Goal: Task Accomplishment & Management: Manage account settings

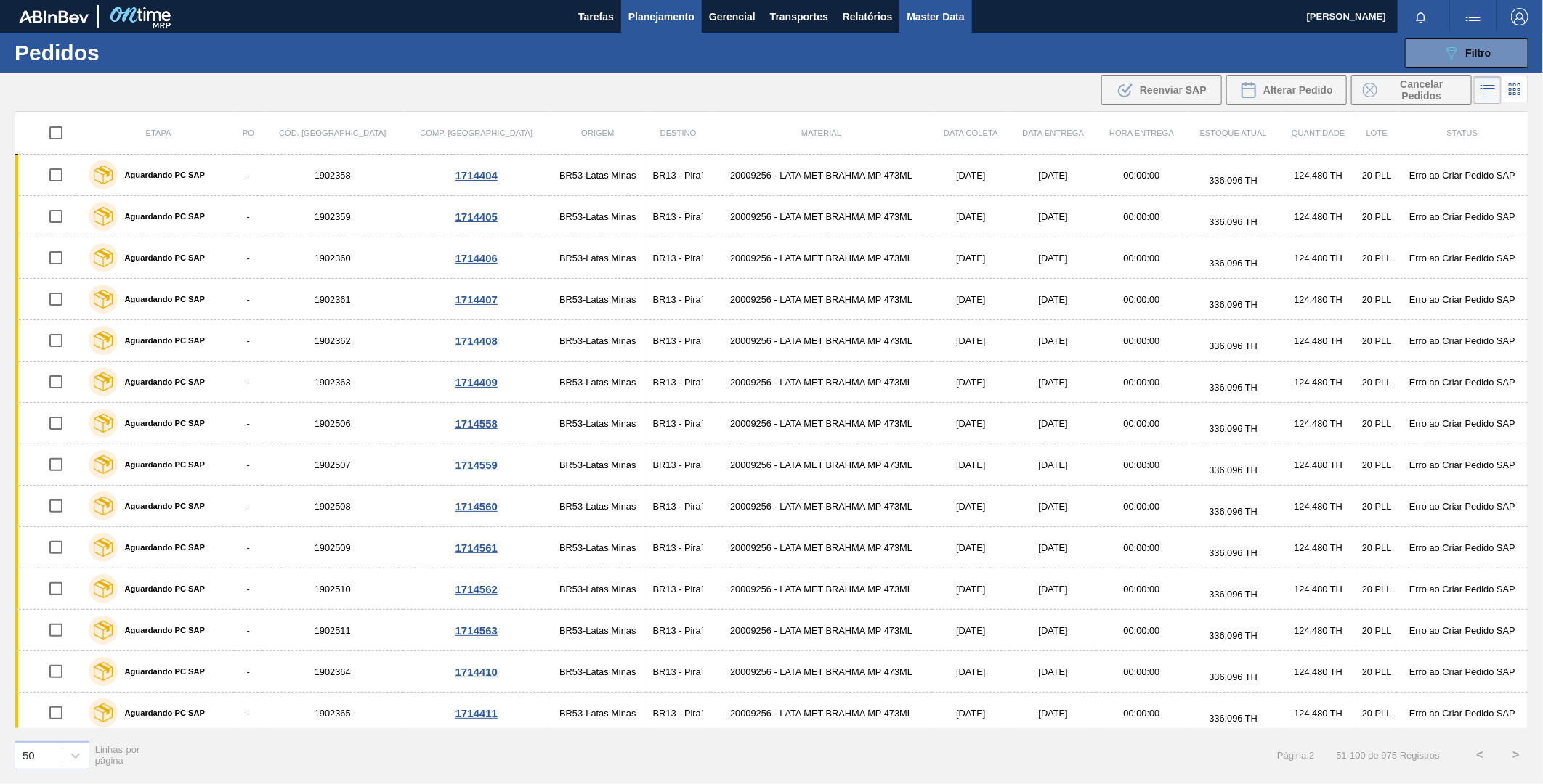
click at [953, 15] on span "Master Data" at bounding box center [935, 16] width 57 height 17
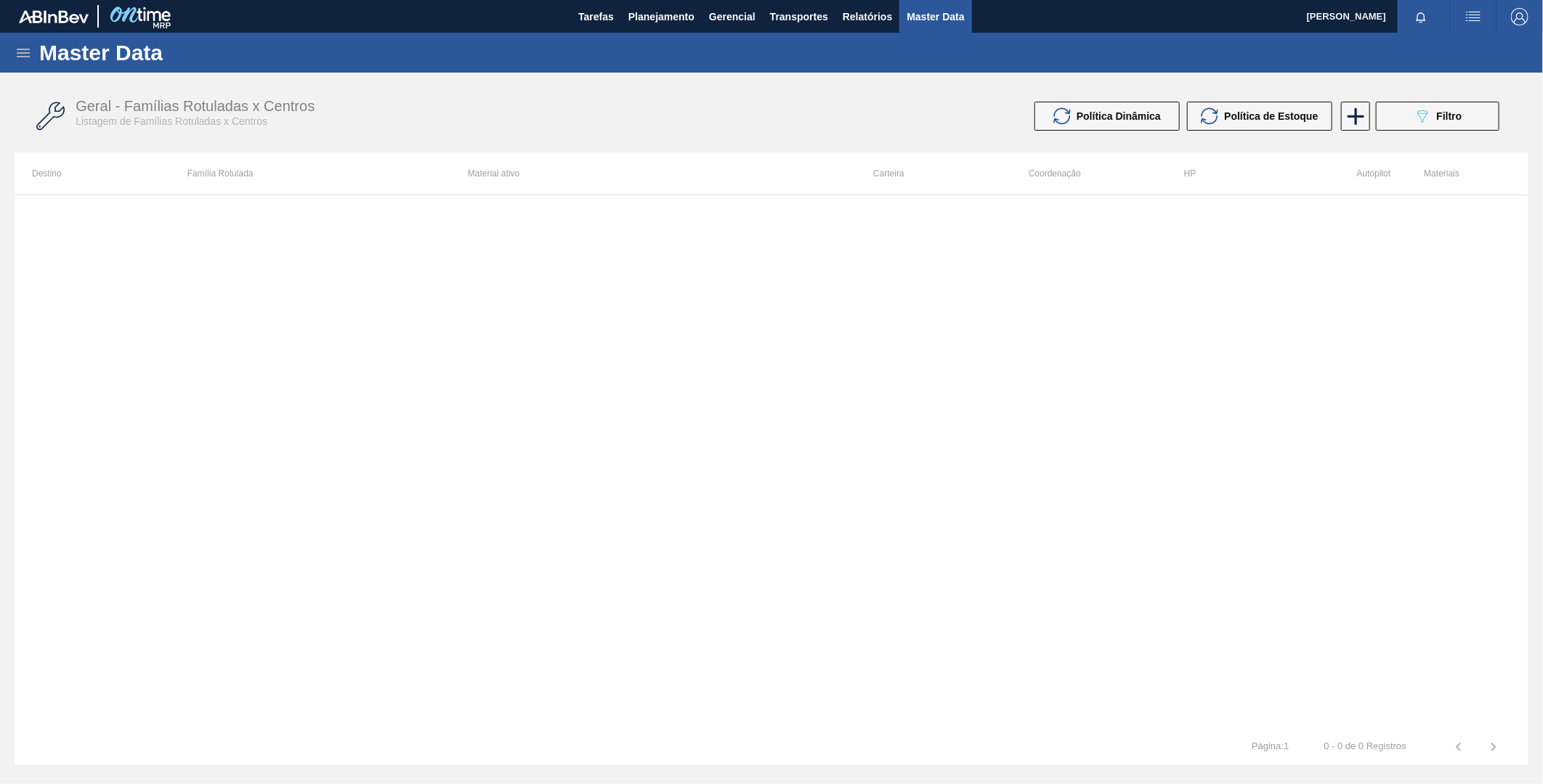
click at [26, 59] on icon at bounding box center [24, 53] width 17 height 17
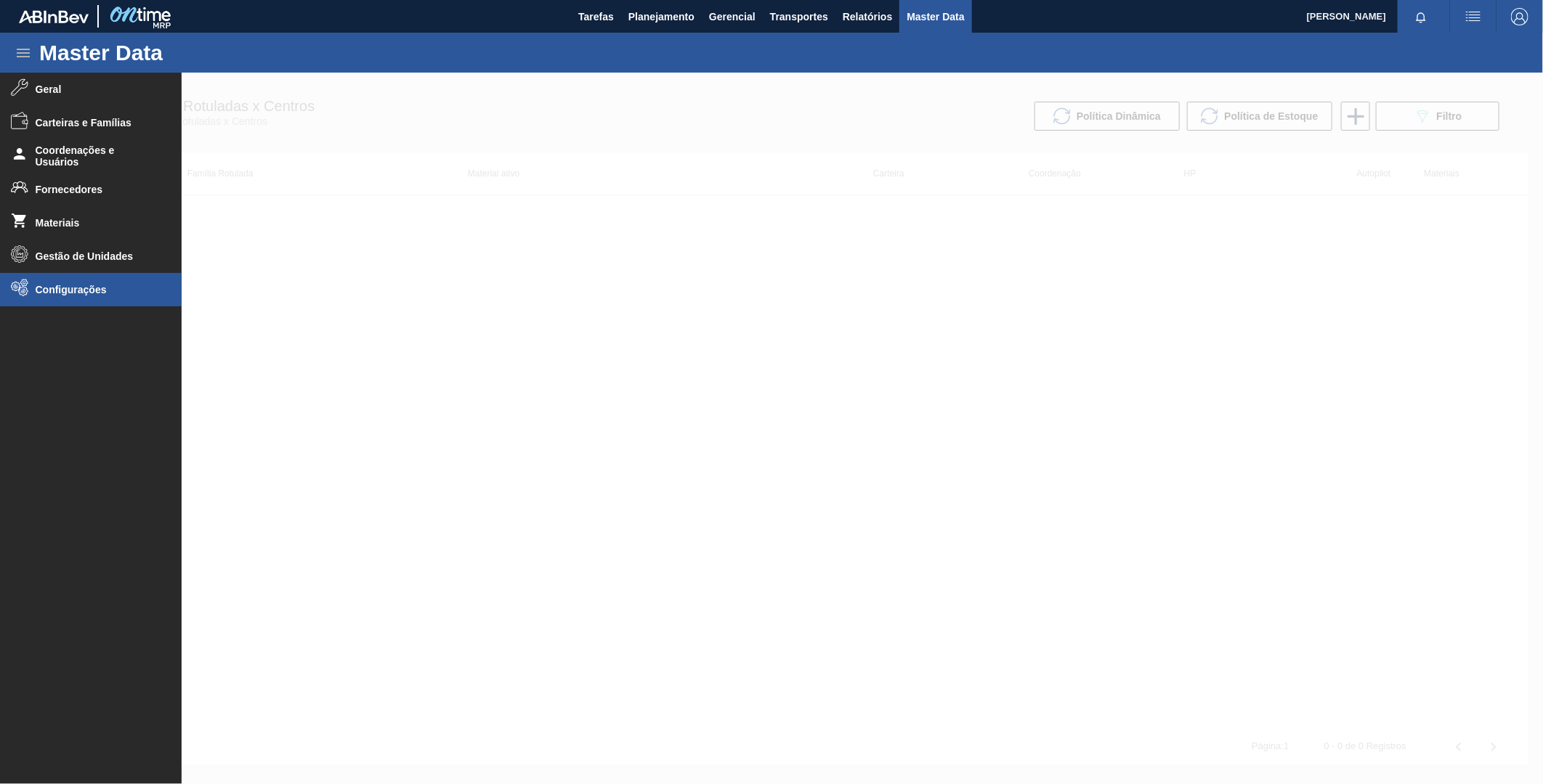
click at [96, 284] on span "Configurações" at bounding box center [95, 290] width 120 height 12
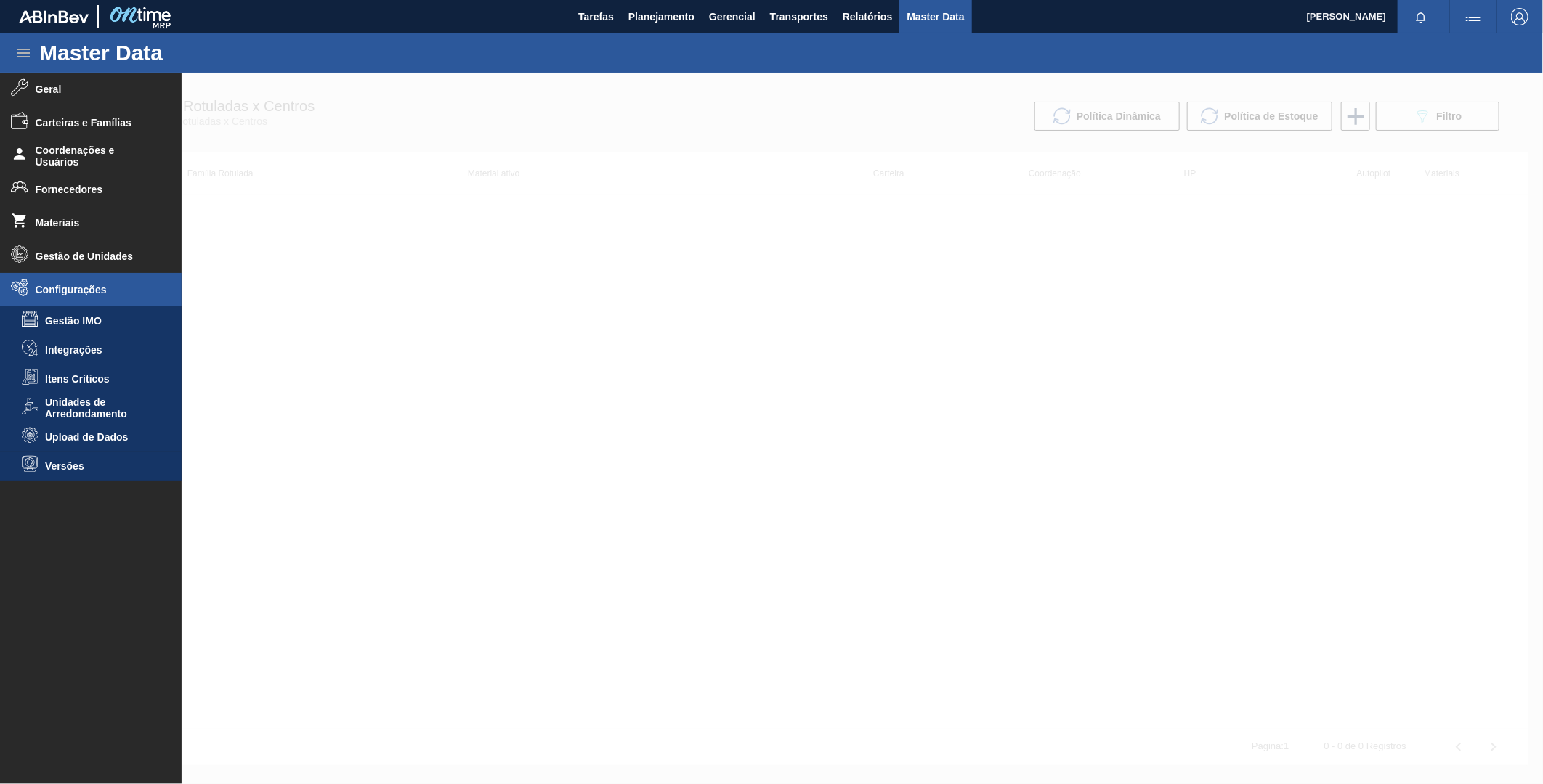
click at [353, 315] on div at bounding box center [771, 428] width 1543 height 712
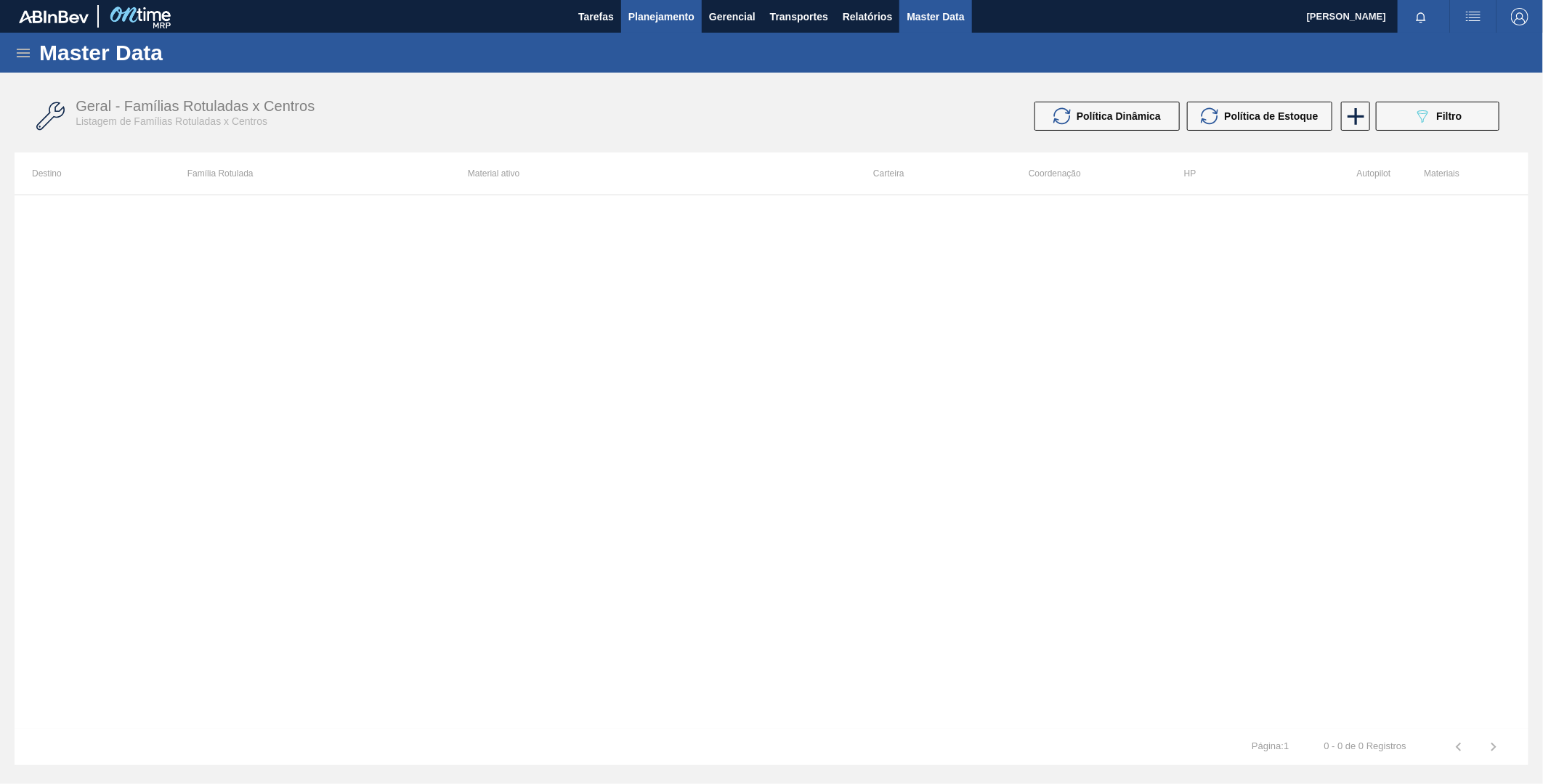
click at [666, 5] on button "Planejamento" at bounding box center [661, 16] width 81 height 33
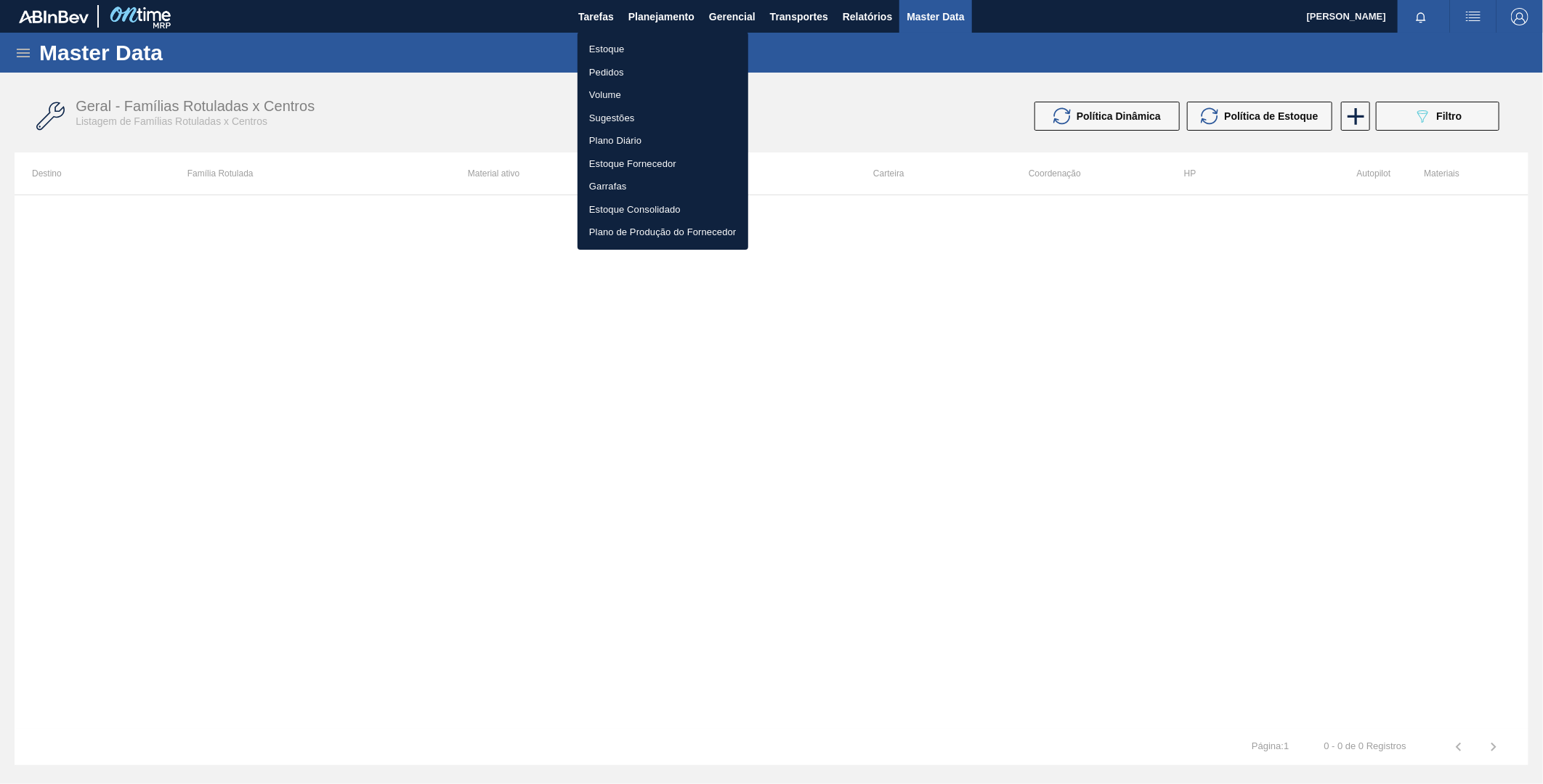
click at [610, 66] on li "Pedidos" at bounding box center [663, 73] width 171 height 23
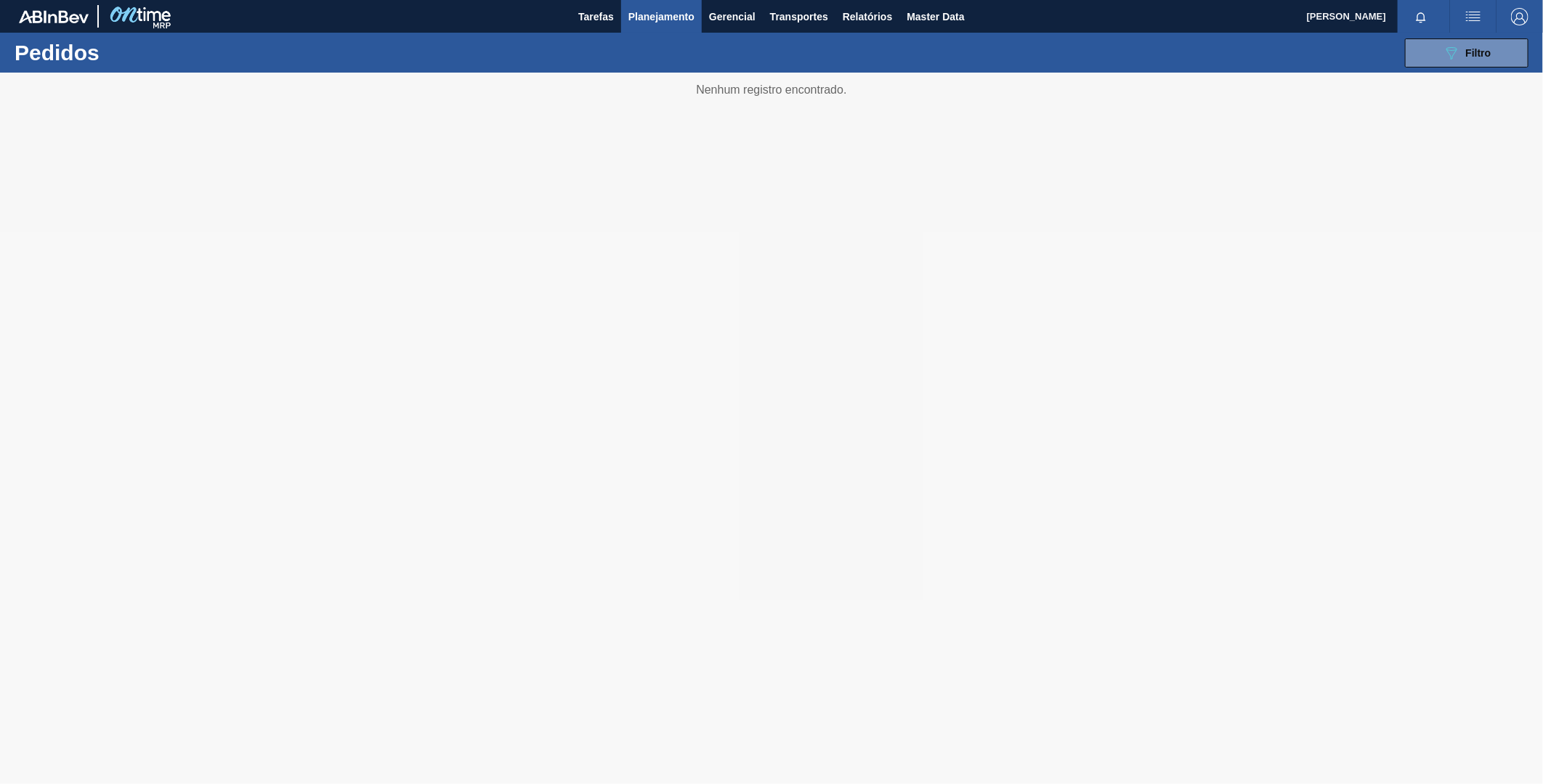
drag, startPoint x: 1051, startPoint y: 291, endPoint x: 1245, endPoint y: 231, distance: 203.1
click at [1103, 269] on div at bounding box center [771, 428] width 1543 height 712
click at [1490, 67] on div "089F7B8B-B2A5-4AFE-B5C0-19BA573D28AC Filtro Código Pedido Portal Códido PO SAP …" at bounding box center [886, 53] width 1301 height 44
click at [1483, 54] on span "Filtro" at bounding box center [1479, 52] width 25 height 12
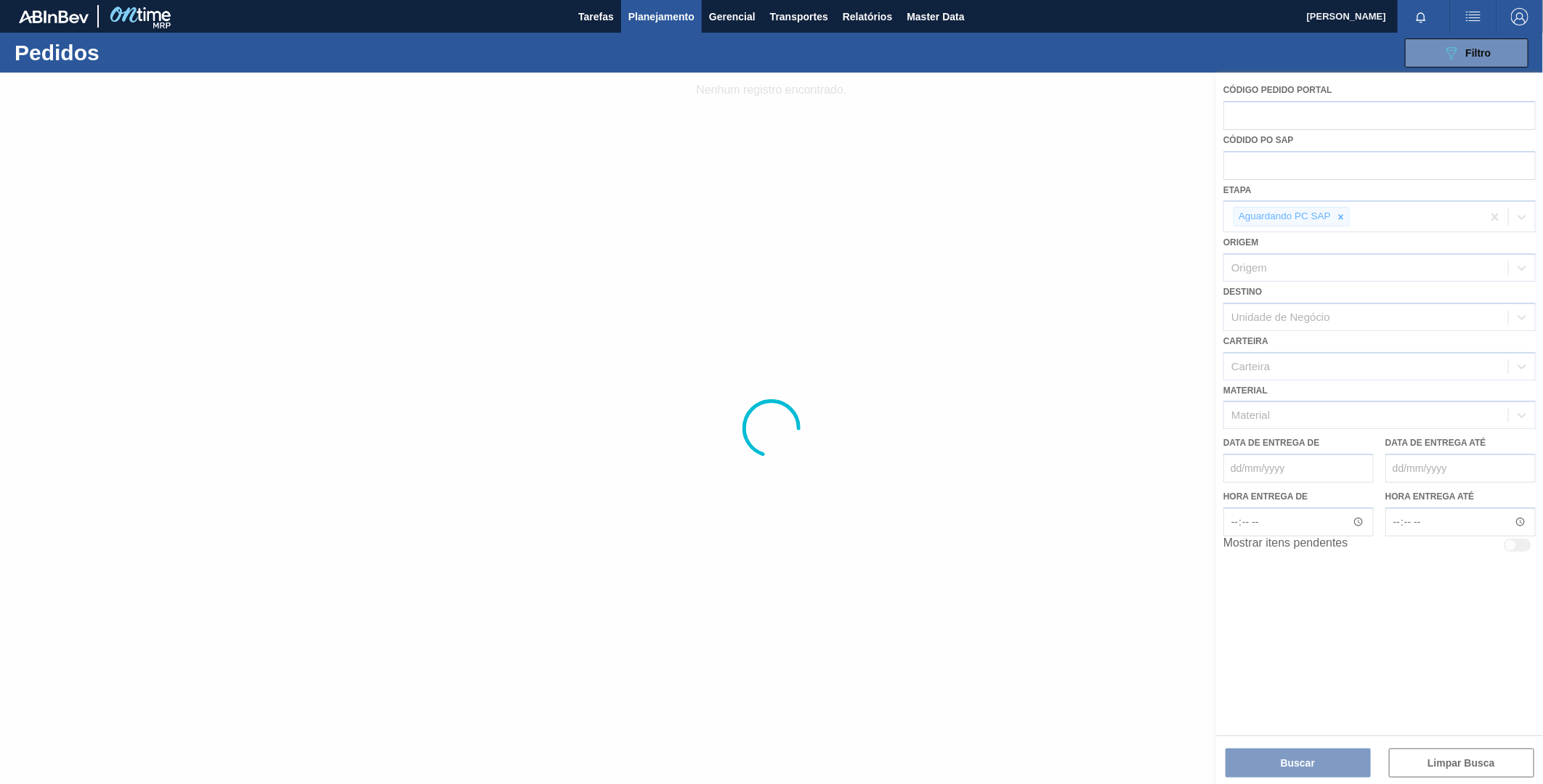
drag, startPoint x: 1095, startPoint y: 179, endPoint x: 904, endPoint y: 62, distance: 224.0
click at [1076, 172] on div at bounding box center [771, 428] width 1543 height 712
click at [634, 15] on span "Planejamento" at bounding box center [661, 16] width 66 height 17
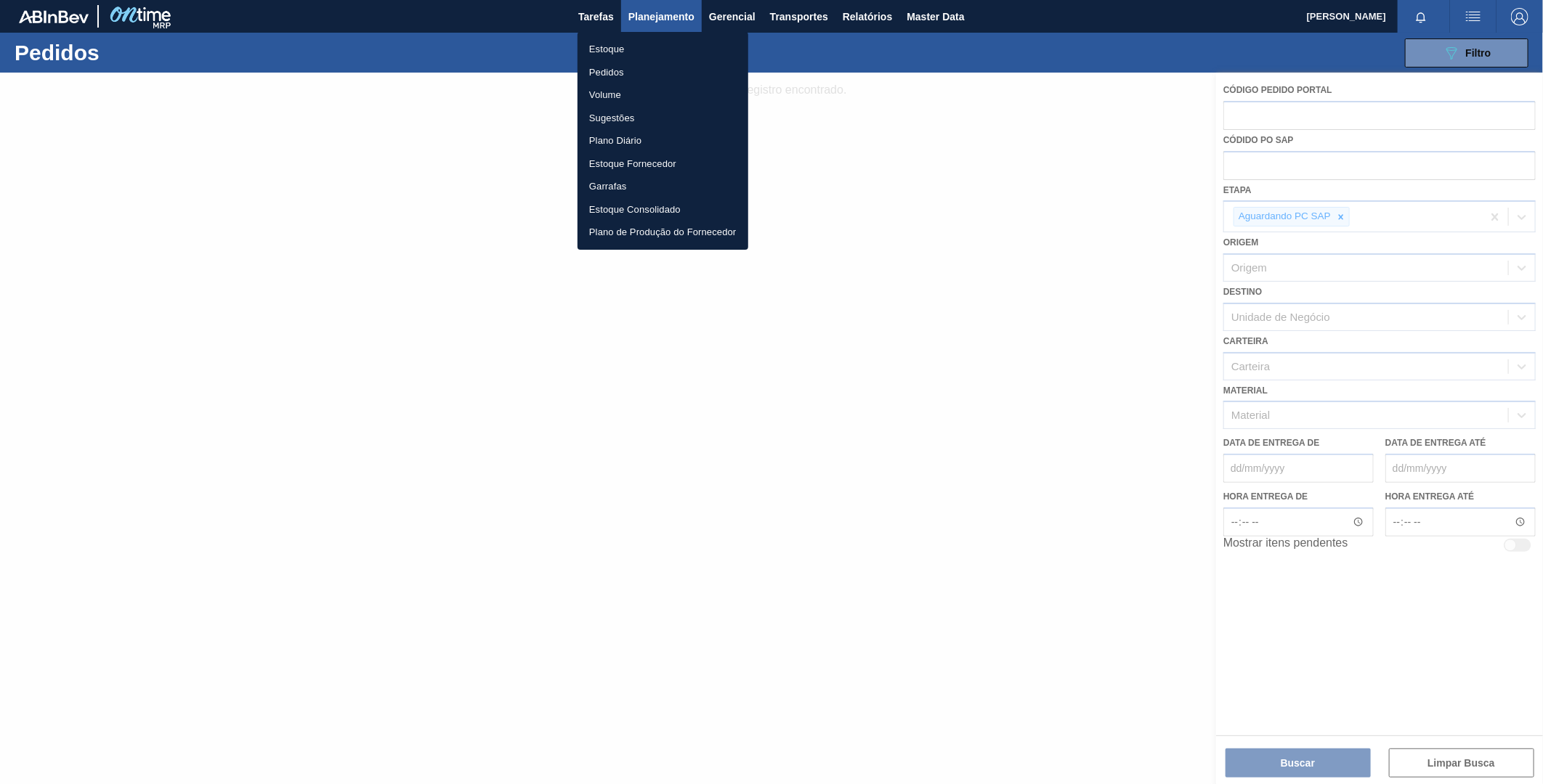
drag, startPoint x: 636, startPoint y: 45, endPoint x: 627, endPoint y: 45, distance: 9.0
click at [634, 45] on li "Estoque" at bounding box center [663, 49] width 171 height 23
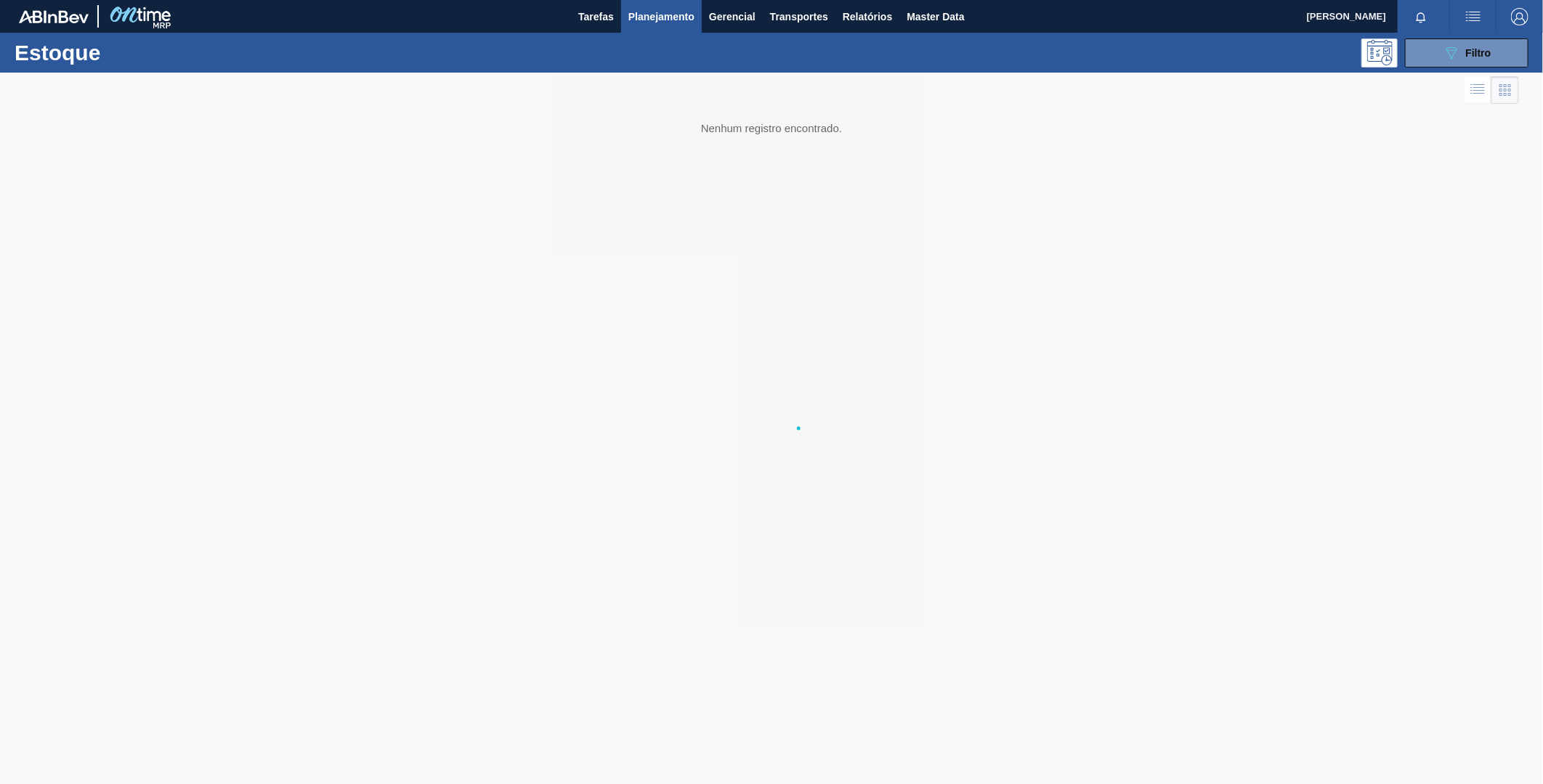
click at [619, 0] on body "Tarefas Planejamento Gerencial Transportes Relatórios Master Data FELIPE GHIRAL…" at bounding box center [771, 0] width 1543 height 0
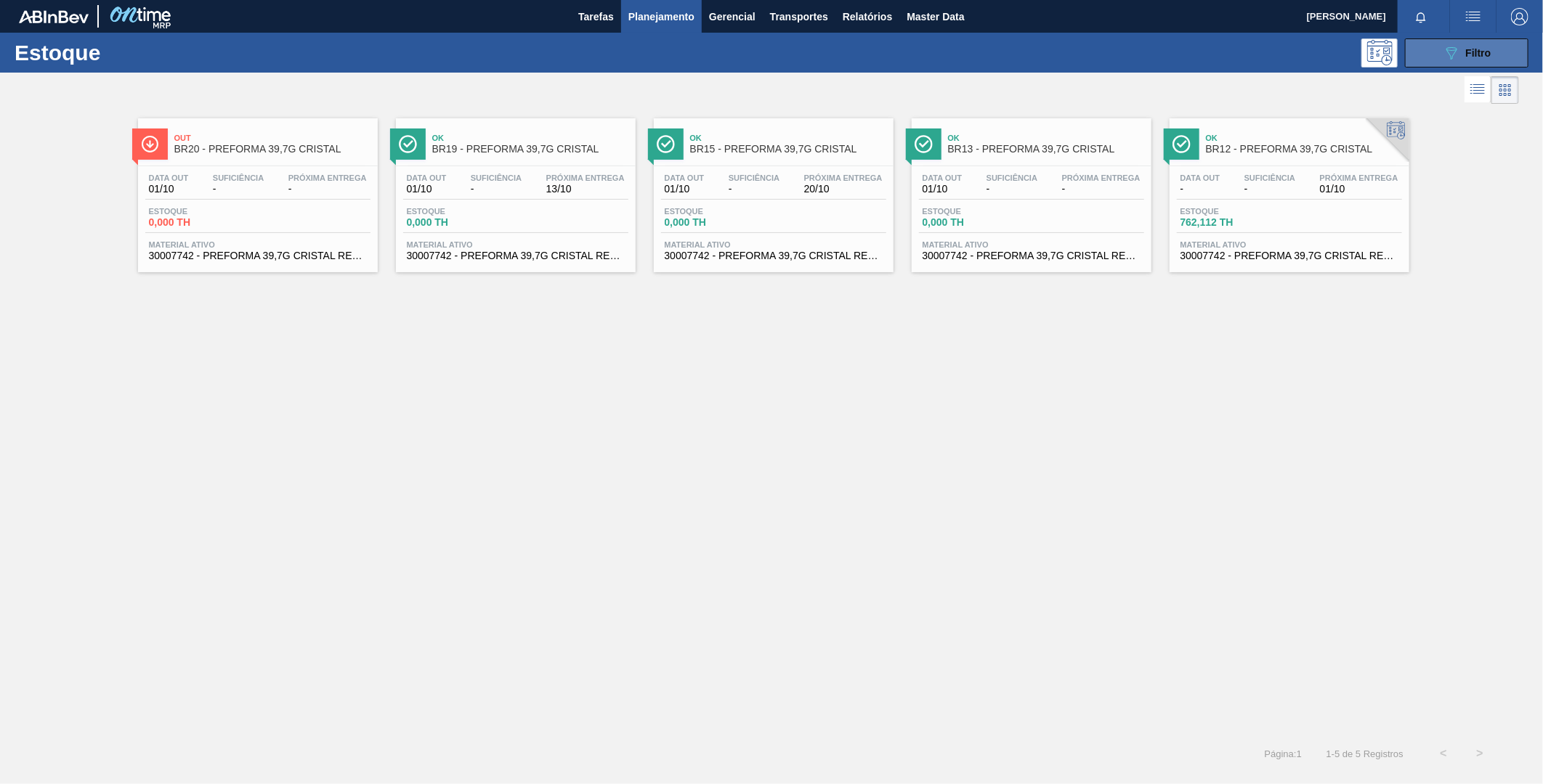
click at [1449, 55] on icon "089F7B8B-B2A5-4AFE-B5C0-19BA573D28AC" at bounding box center [1451, 53] width 17 height 17
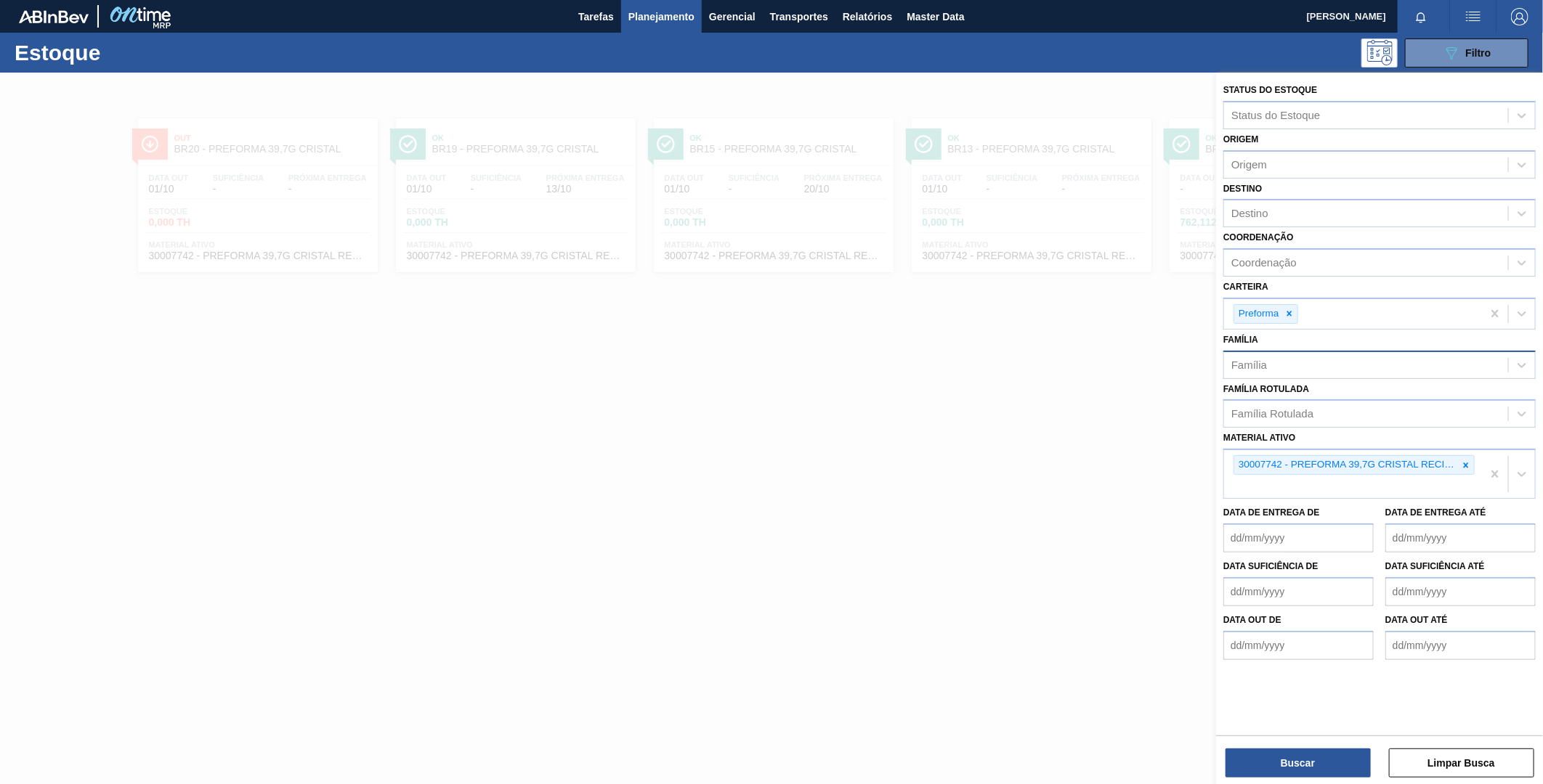
drag, startPoint x: 1289, startPoint y: 316, endPoint x: 1305, endPoint y: 359, distance: 45.9
click at [1291, 316] on div at bounding box center [1290, 313] width 16 height 18
click at [1465, 457] on icon at bounding box center [1466, 461] width 10 height 10
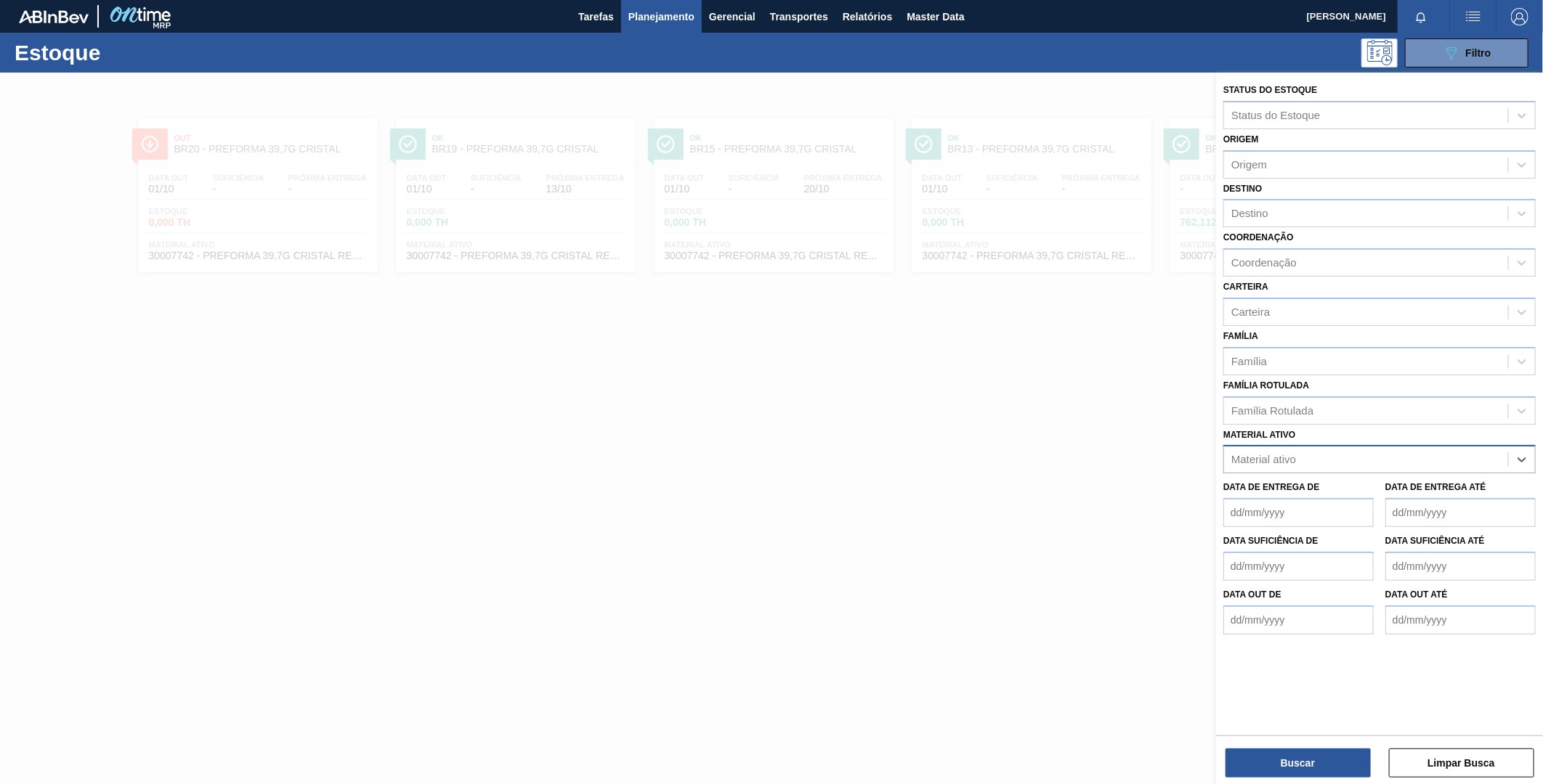
click at [1404, 461] on div "Material ativo" at bounding box center [1366, 460] width 284 height 21
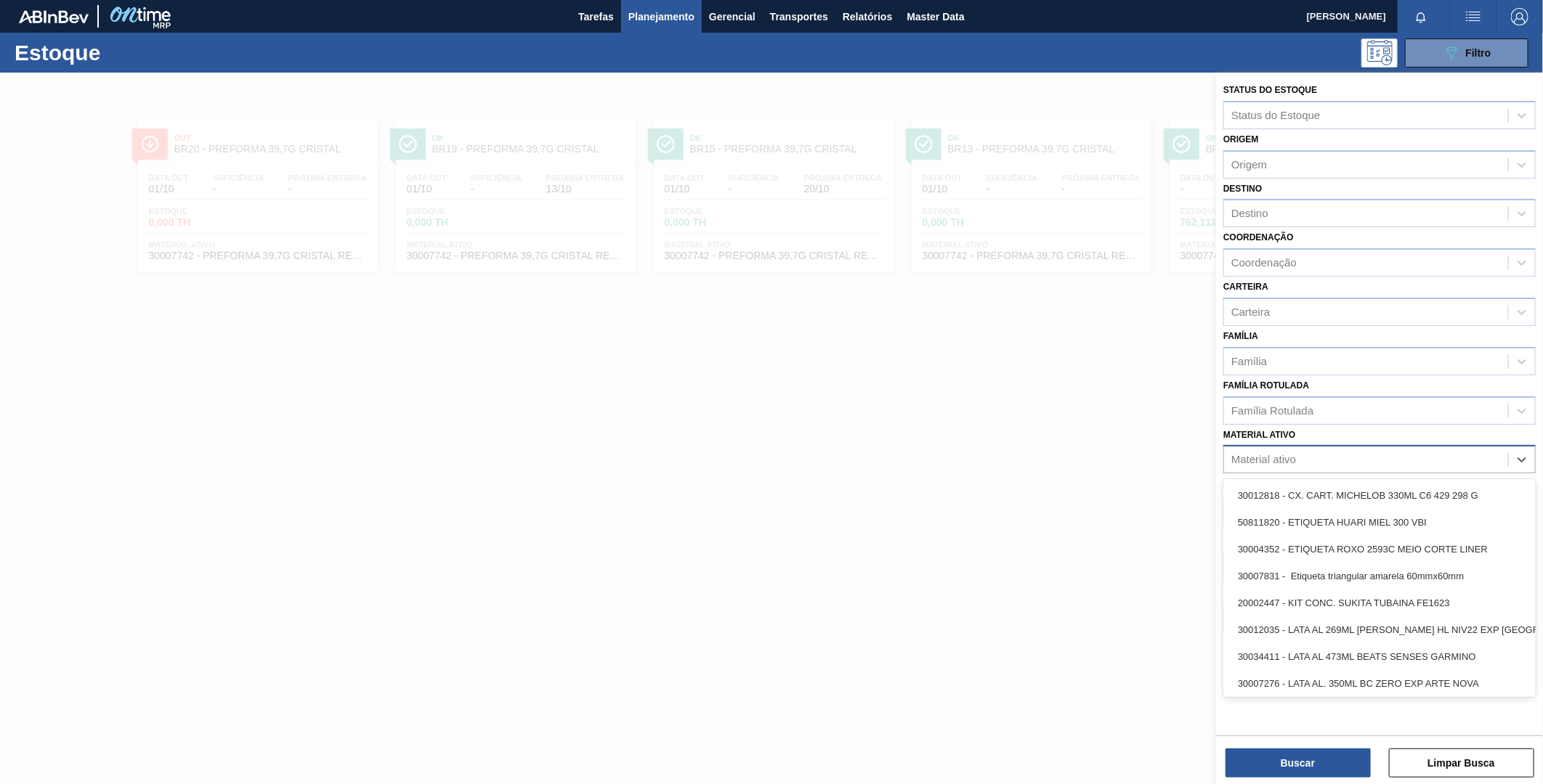
paste ativo "30003623"
type ativo "30003623"
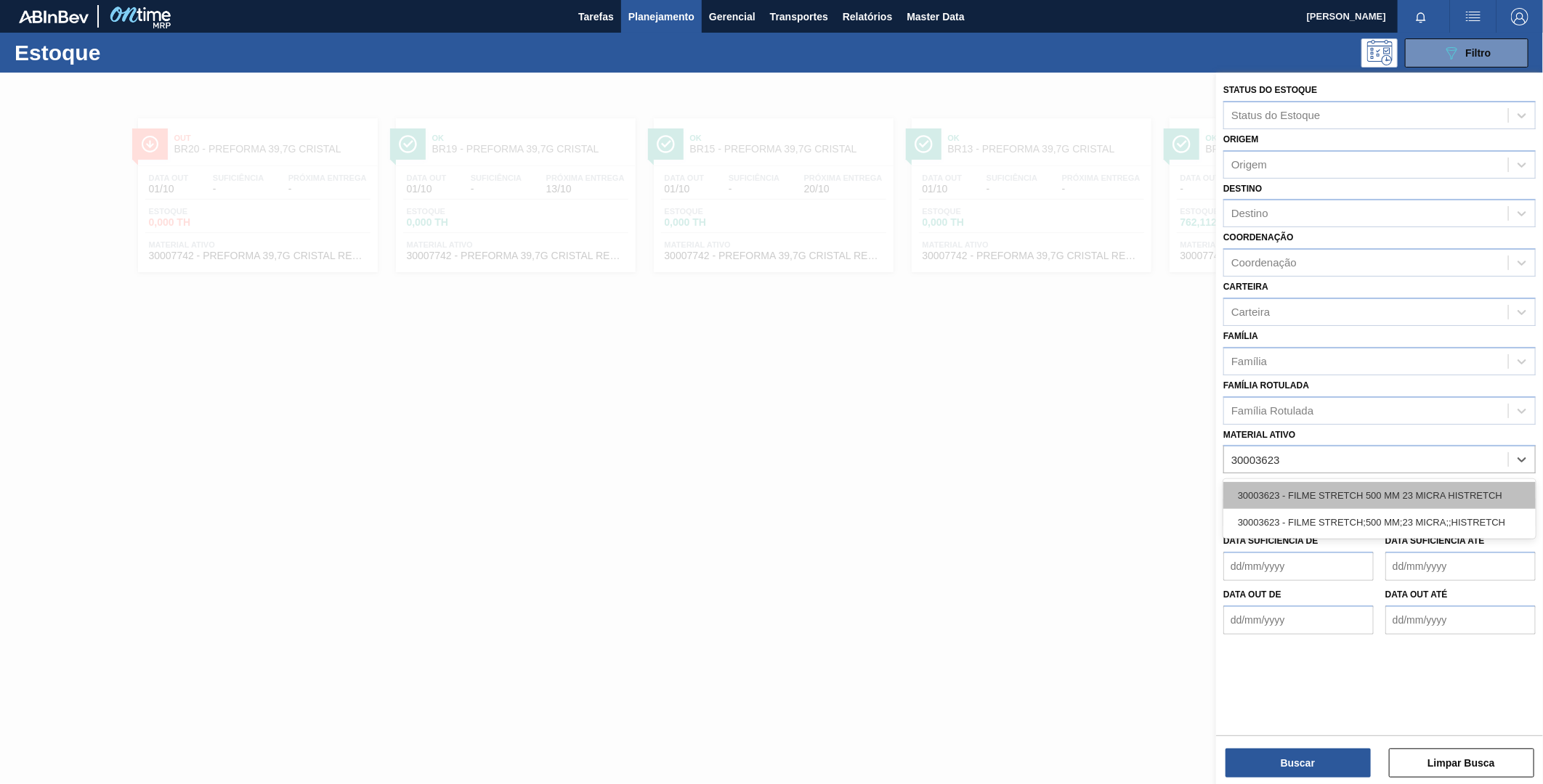
click at [1341, 496] on div "30003623 - FILME STRETCH 500 MM 23 MICRA HISTRETCH" at bounding box center [1379, 496] width 313 height 27
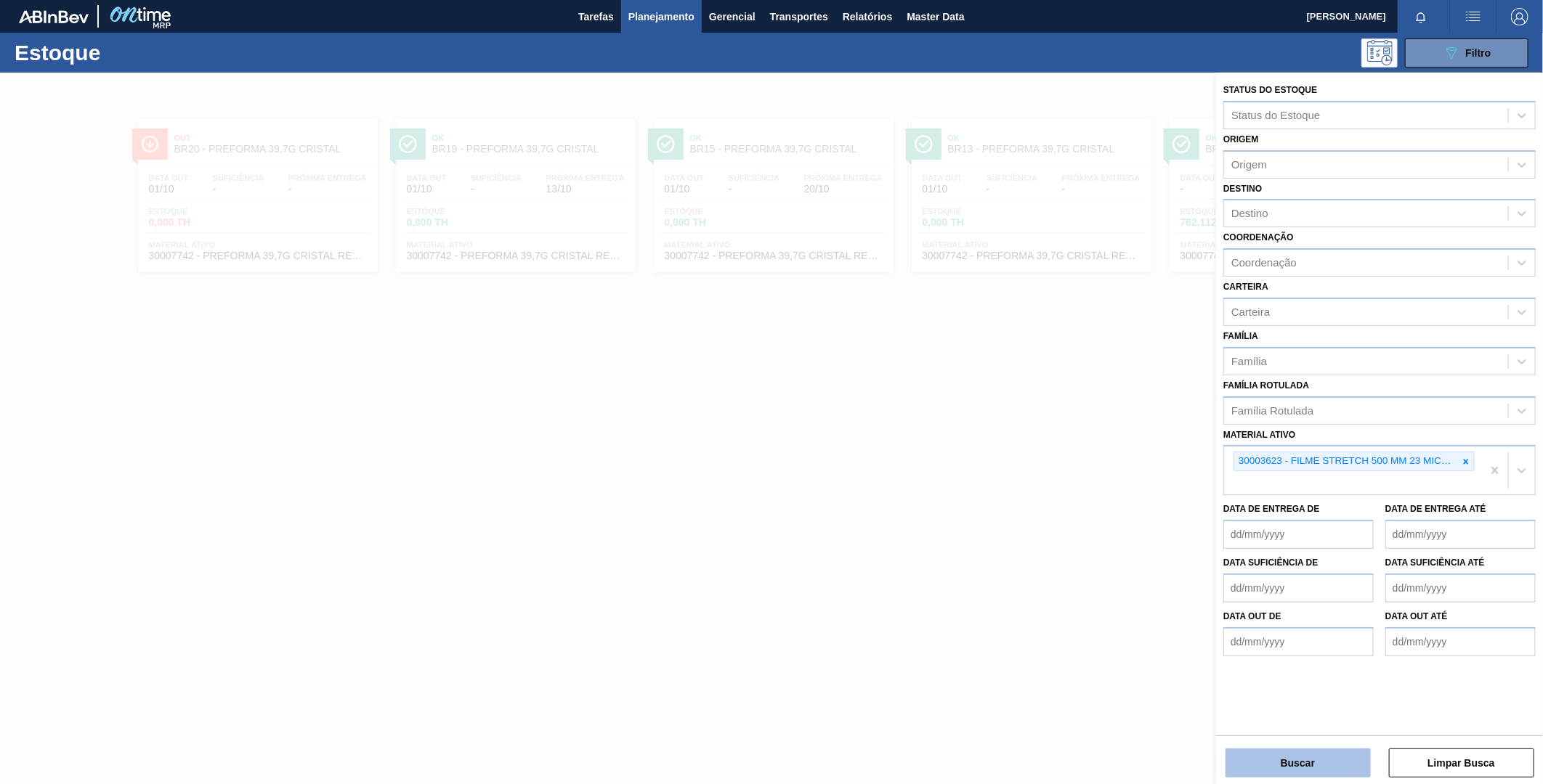
click at [1283, 760] on button "Buscar" at bounding box center [1298, 763] width 145 height 29
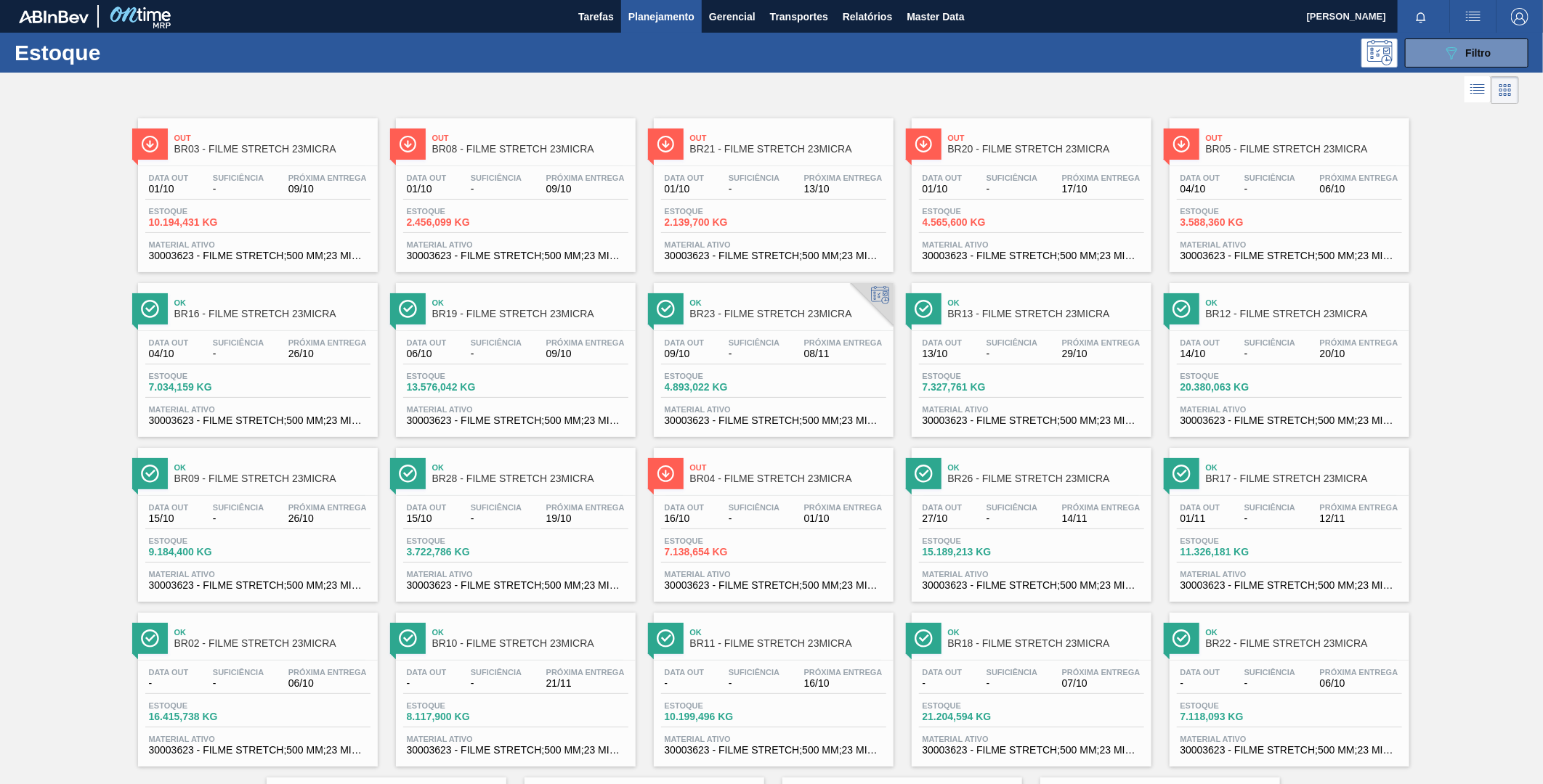
click at [1021, 157] on div "Out BR20 - FILME STRETCH 23MICRA" at bounding box center [1046, 144] width 196 height 33
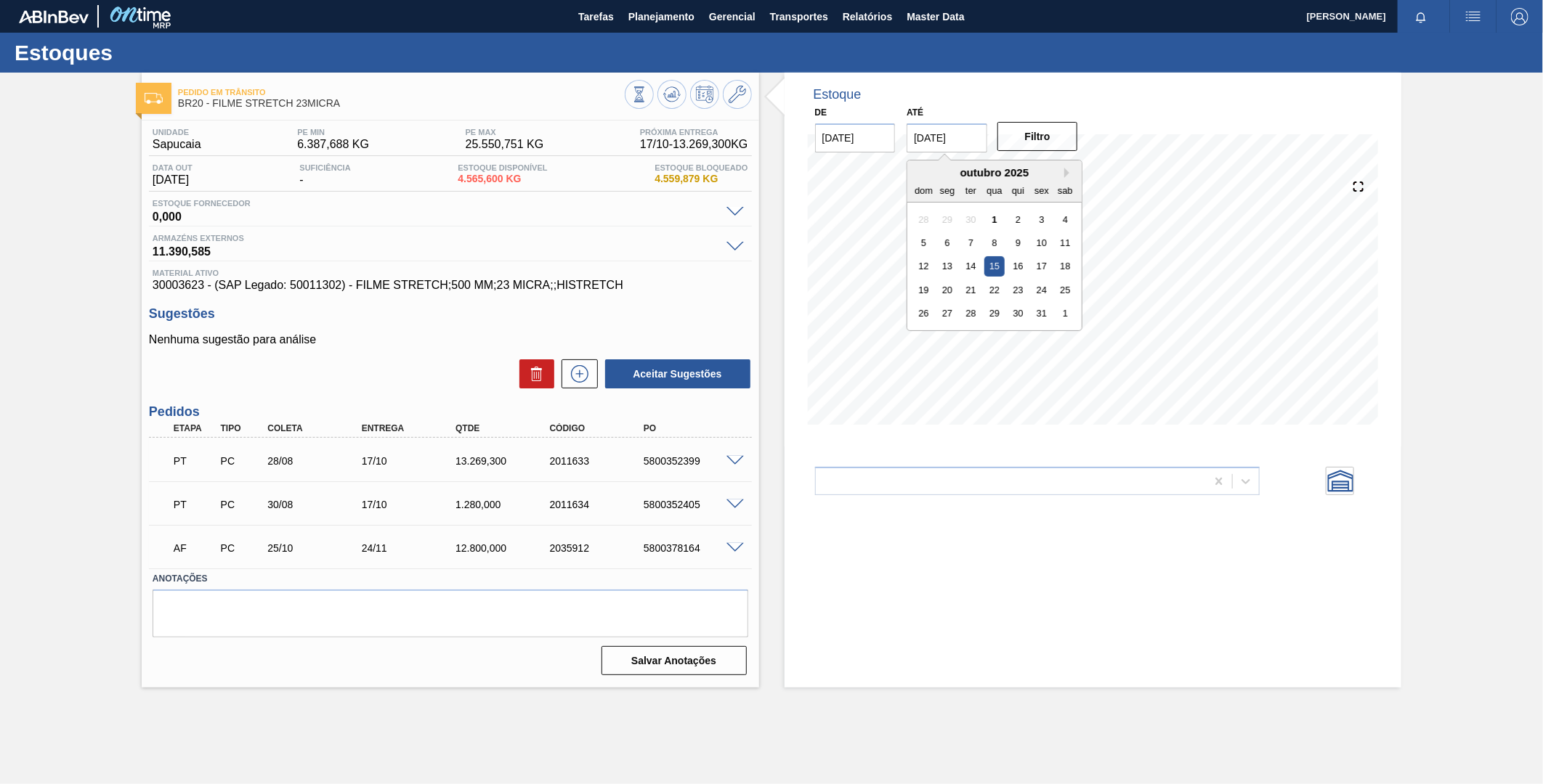
click at [970, 140] on input "15/10/2025" at bounding box center [947, 138] width 81 height 29
click at [1068, 175] on button "Next Month" at bounding box center [1069, 172] width 10 height 10
click at [1064, 311] on div "3" at bounding box center [1065, 313] width 20 height 20
click at [1033, 143] on button "Filtro" at bounding box center [1038, 136] width 81 height 29
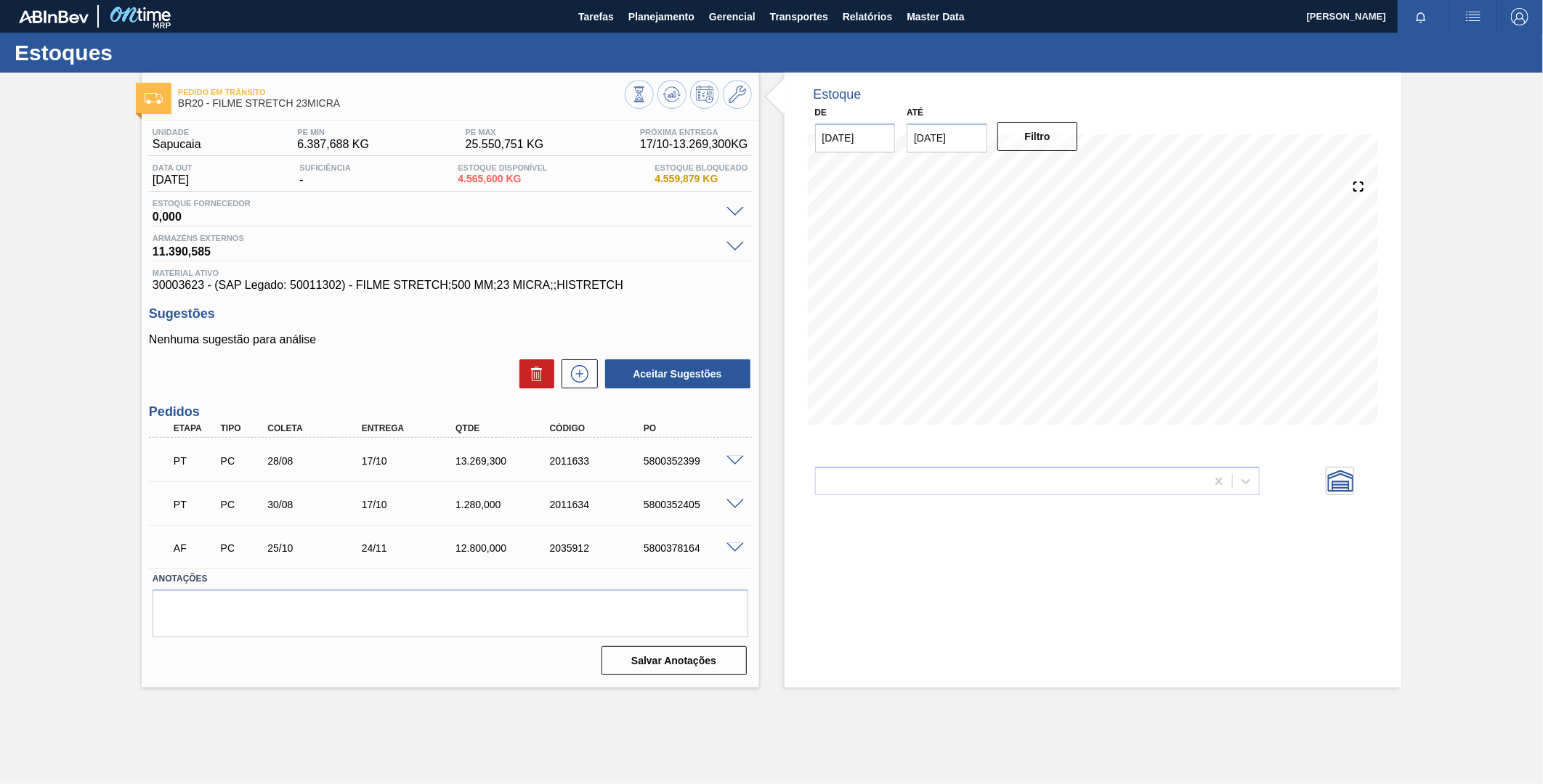
click at [980, 150] on input "03/01/2026" at bounding box center [947, 138] width 81 height 29
click at [1067, 175] on button "Next Month" at bounding box center [1069, 172] width 10 height 10
click at [1064, 280] on div "28" at bounding box center [1065, 290] width 20 height 20
type input "[DATE]"
click at [1058, 139] on button "Filtro" at bounding box center [1038, 136] width 81 height 29
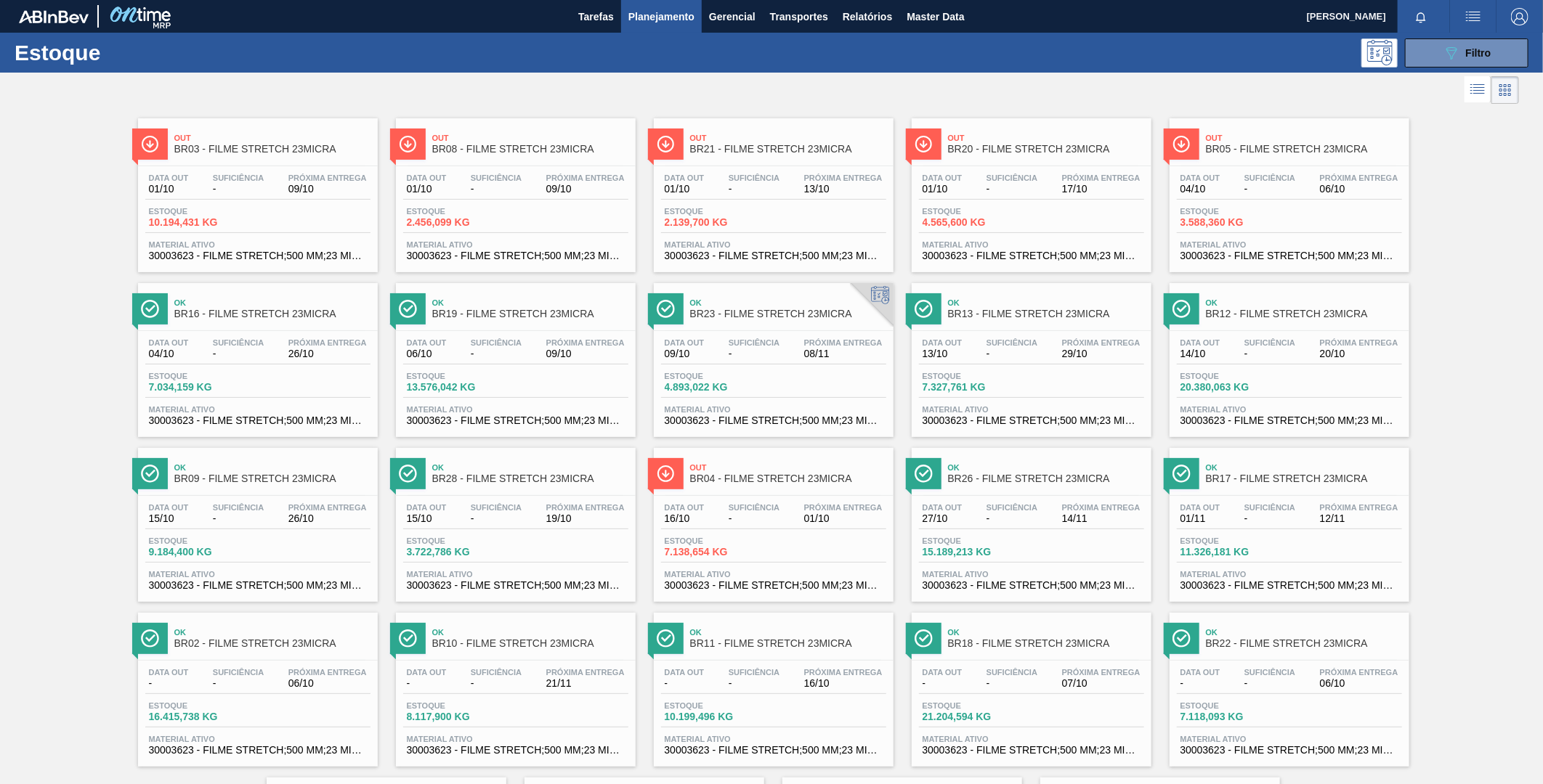
click at [730, 315] on span "BR23 - FILME STRETCH 23MICRA" at bounding box center [788, 314] width 196 height 11
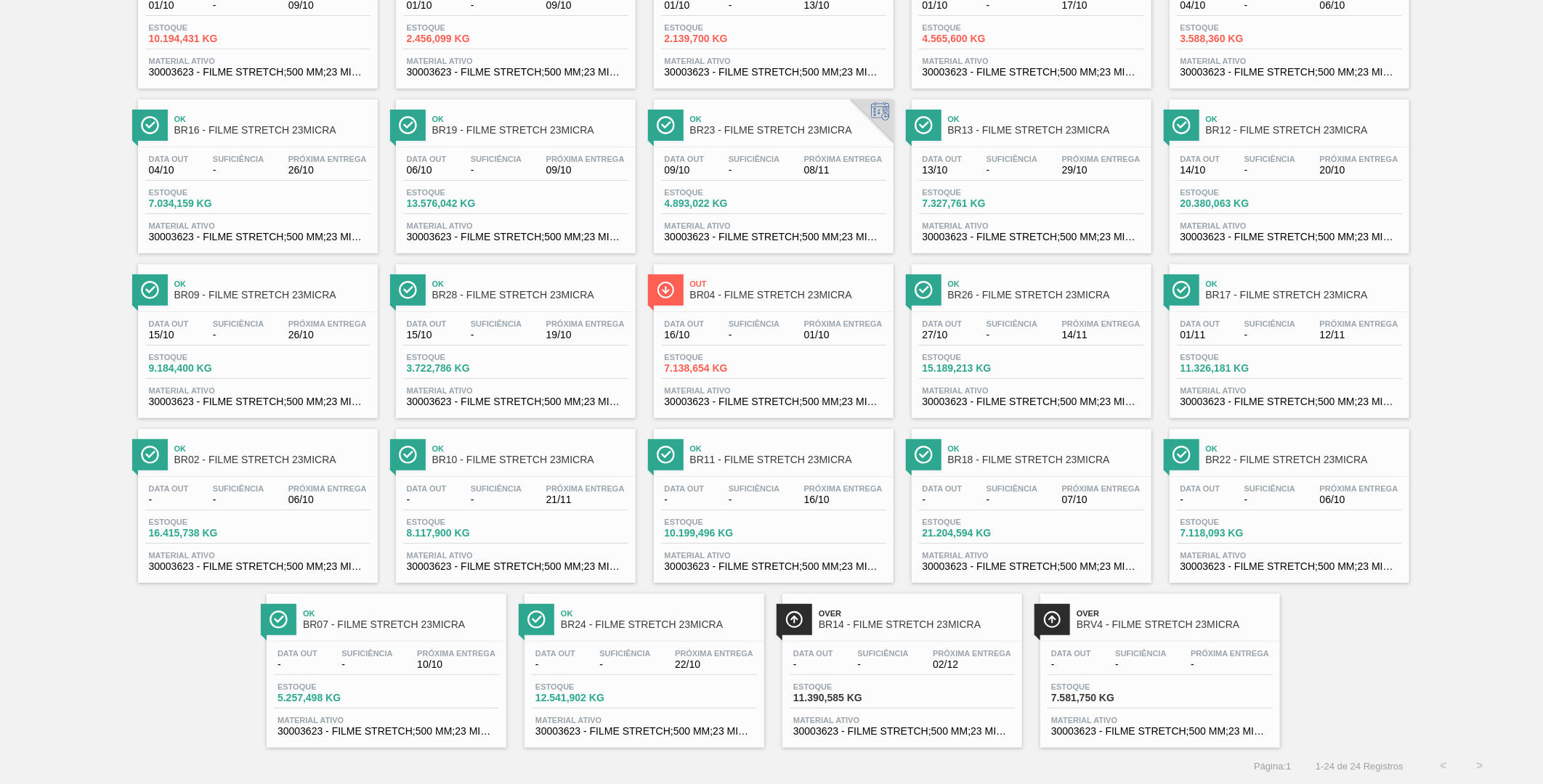
scroll to position [186, 0]
click at [850, 635] on div "Over BR14 - FILME STRETCH 23MICRA Data out - Suficiência - Próxima Entrega 02/1…" at bounding box center [903, 670] width 240 height 154
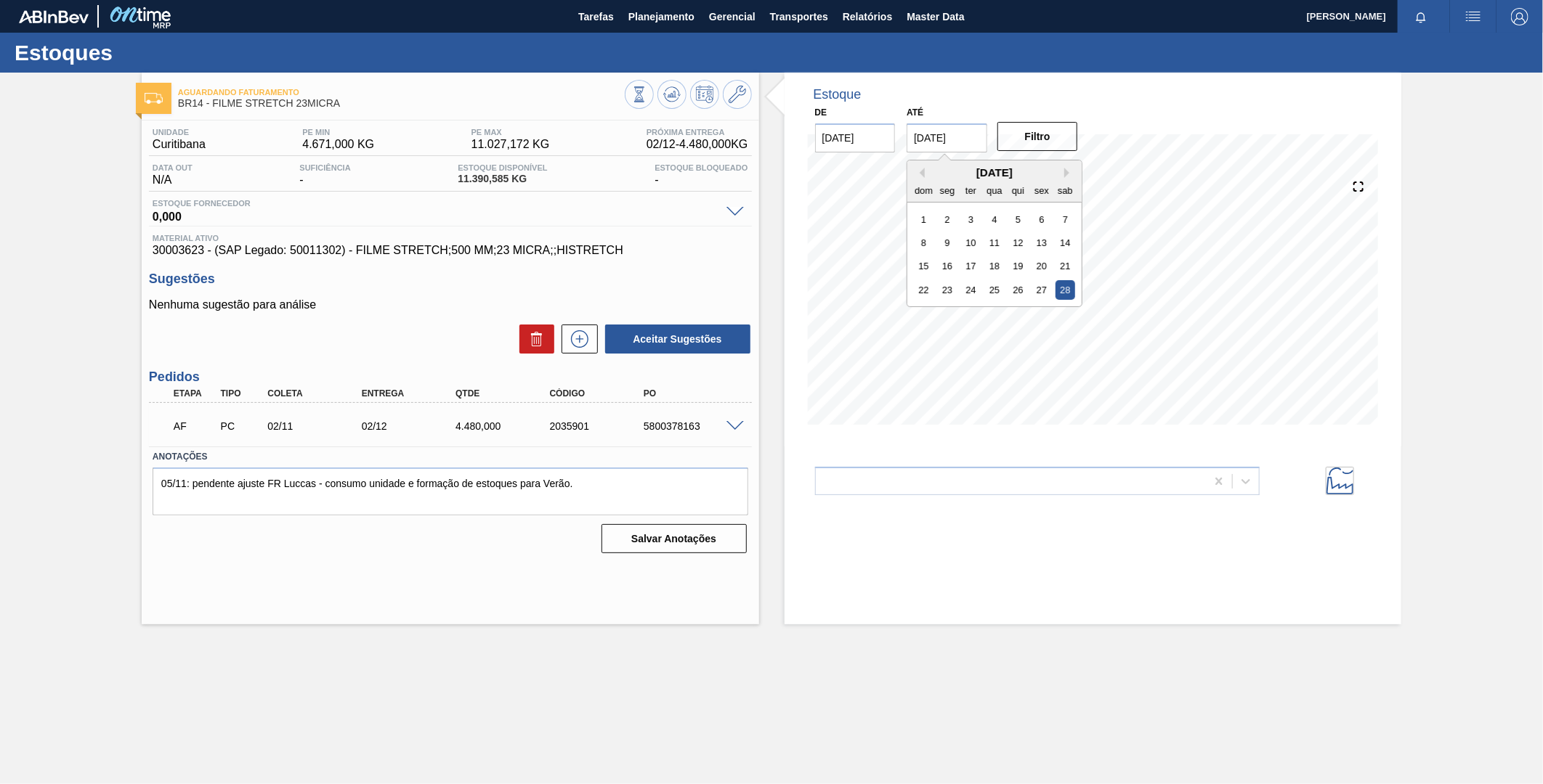
click at [972, 140] on input "[DATE]" at bounding box center [947, 138] width 81 height 29
click at [1065, 132] on button "Filtro" at bounding box center [1038, 136] width 81 height 29
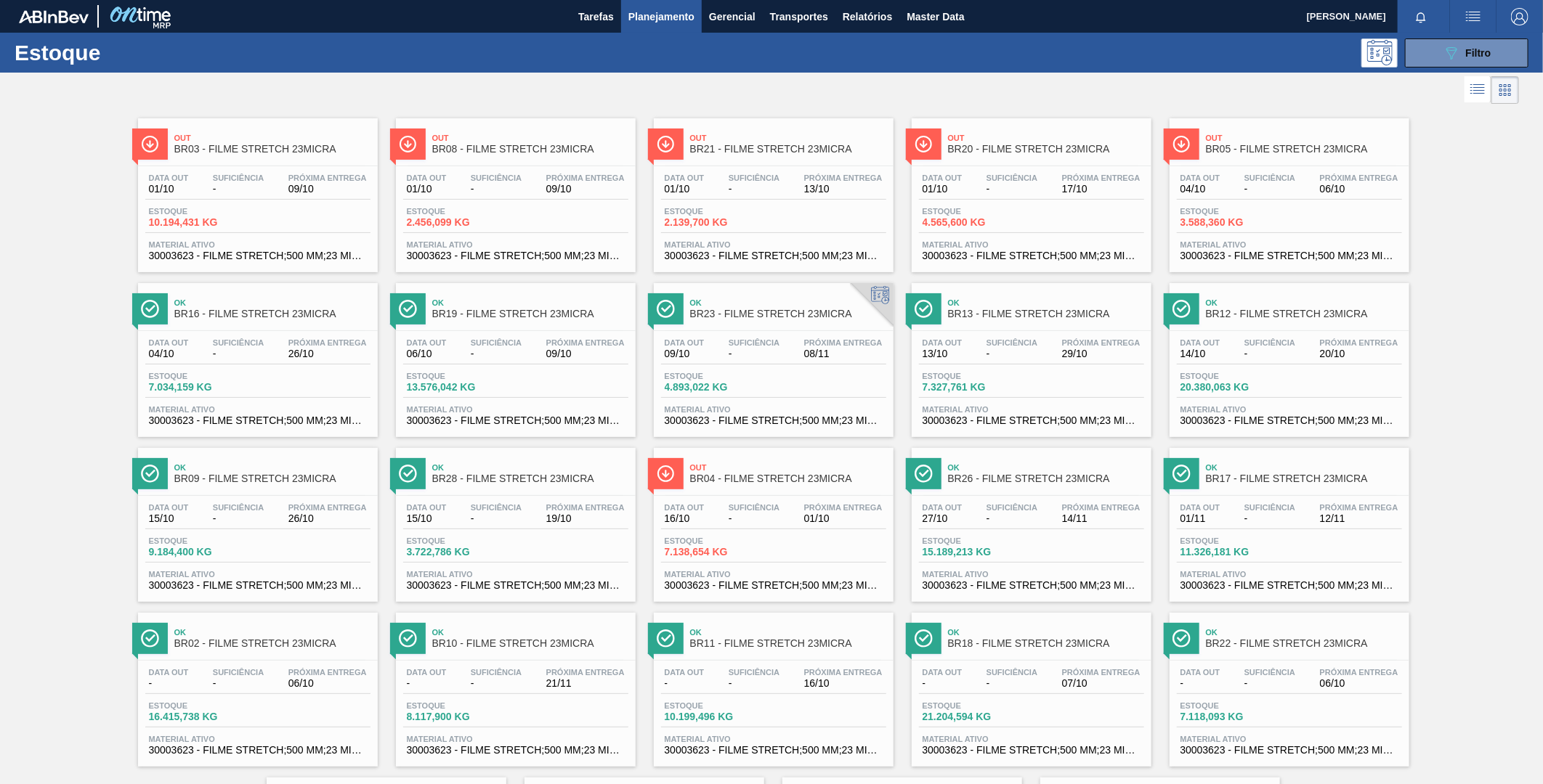
click at [238, 633] on span "Ok" at bounding box center [273, 632] width 196 height 9
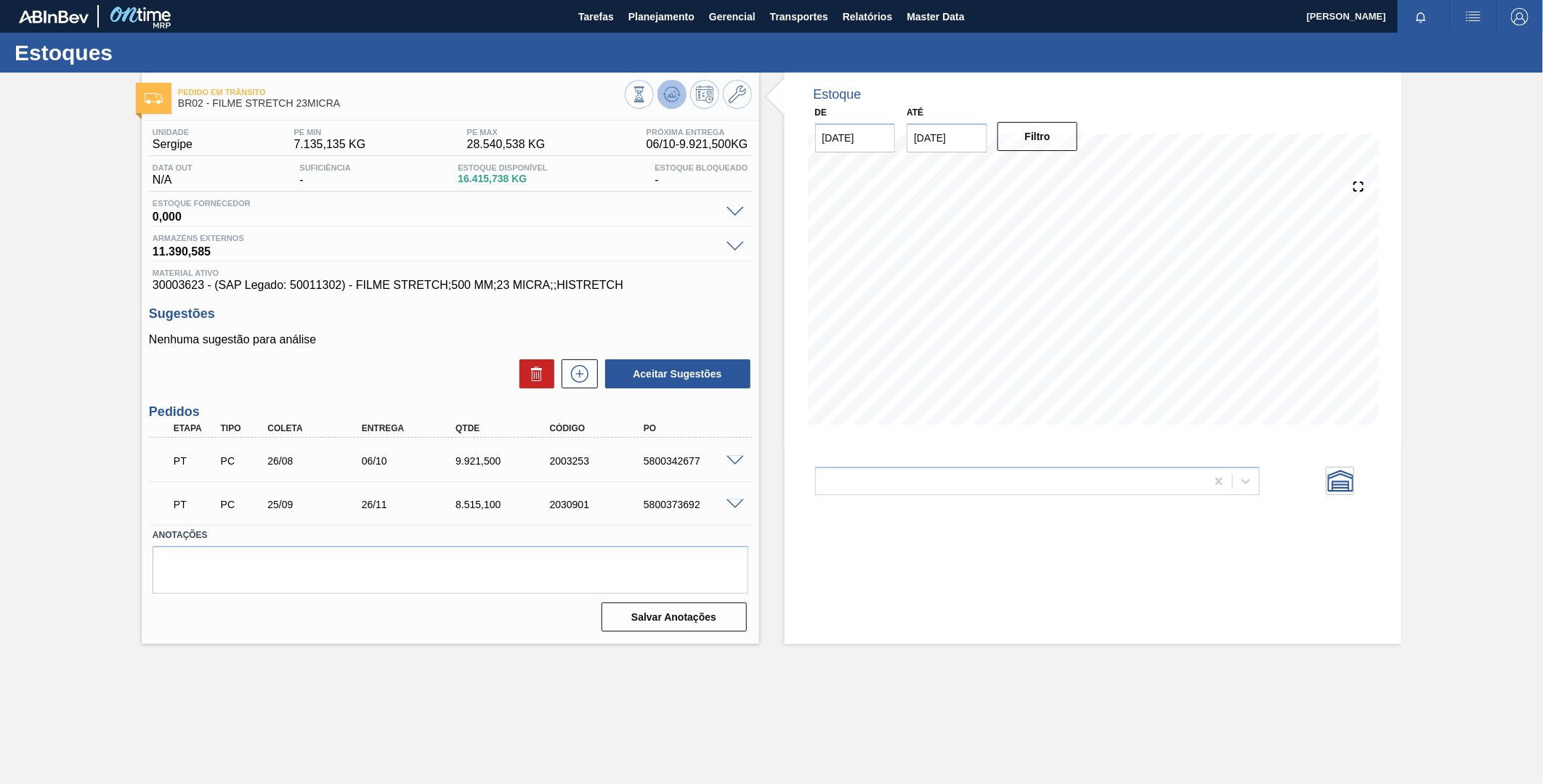
click at [678, 95] on icon at bounding box center [679, 96] width 3 height 2
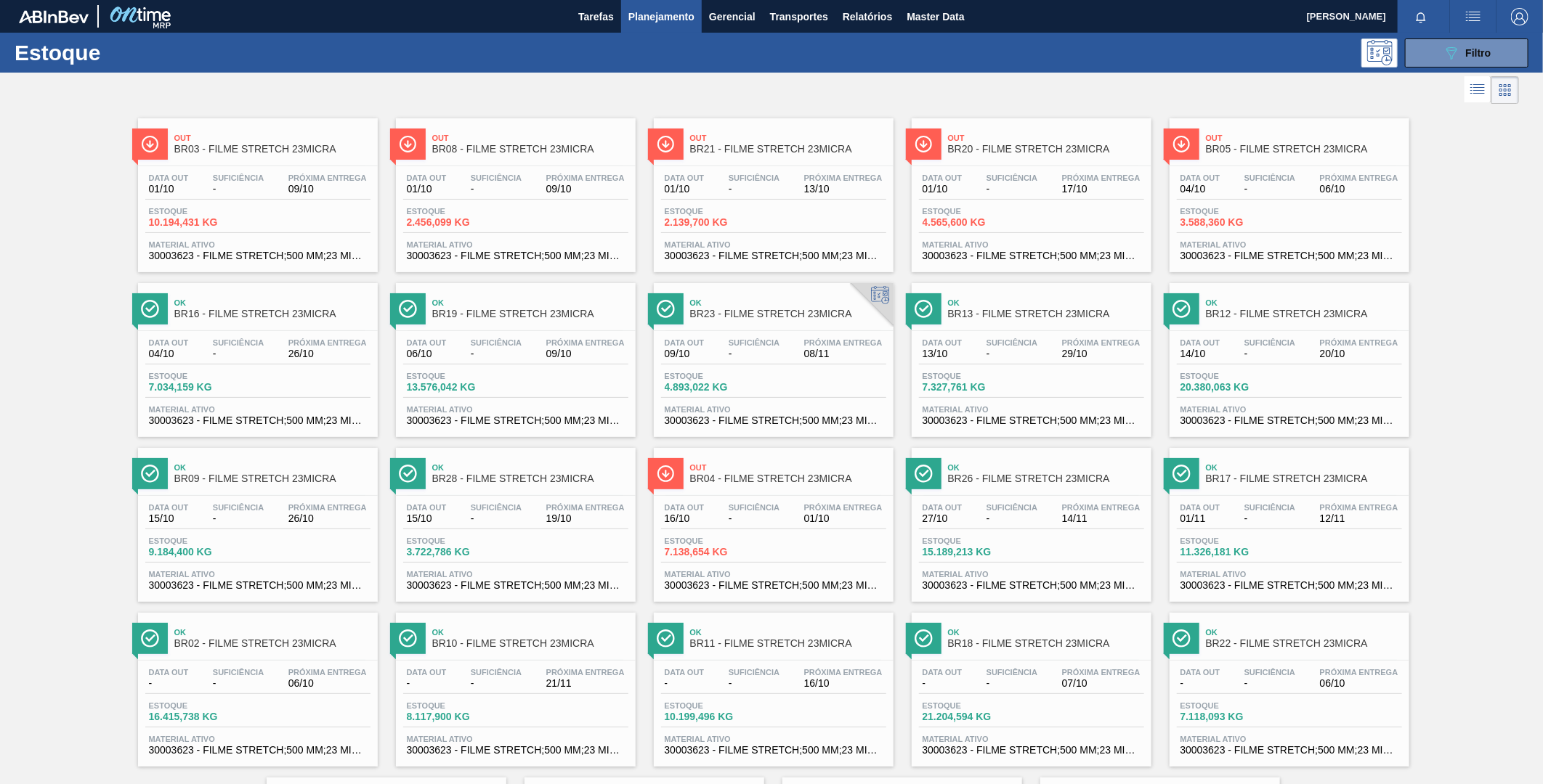
click at [1236, 468] on span "Ok" at bounding box center [1304, 468] width 196 height 9
click at [264, 306] on span "Ok" at bounding box center [273, 302] width 196 height 9
click at [284, 154] on span "BR03 - FILME STRETCH 23MICRA" at bounding box center [273, 150] width 196 height 11
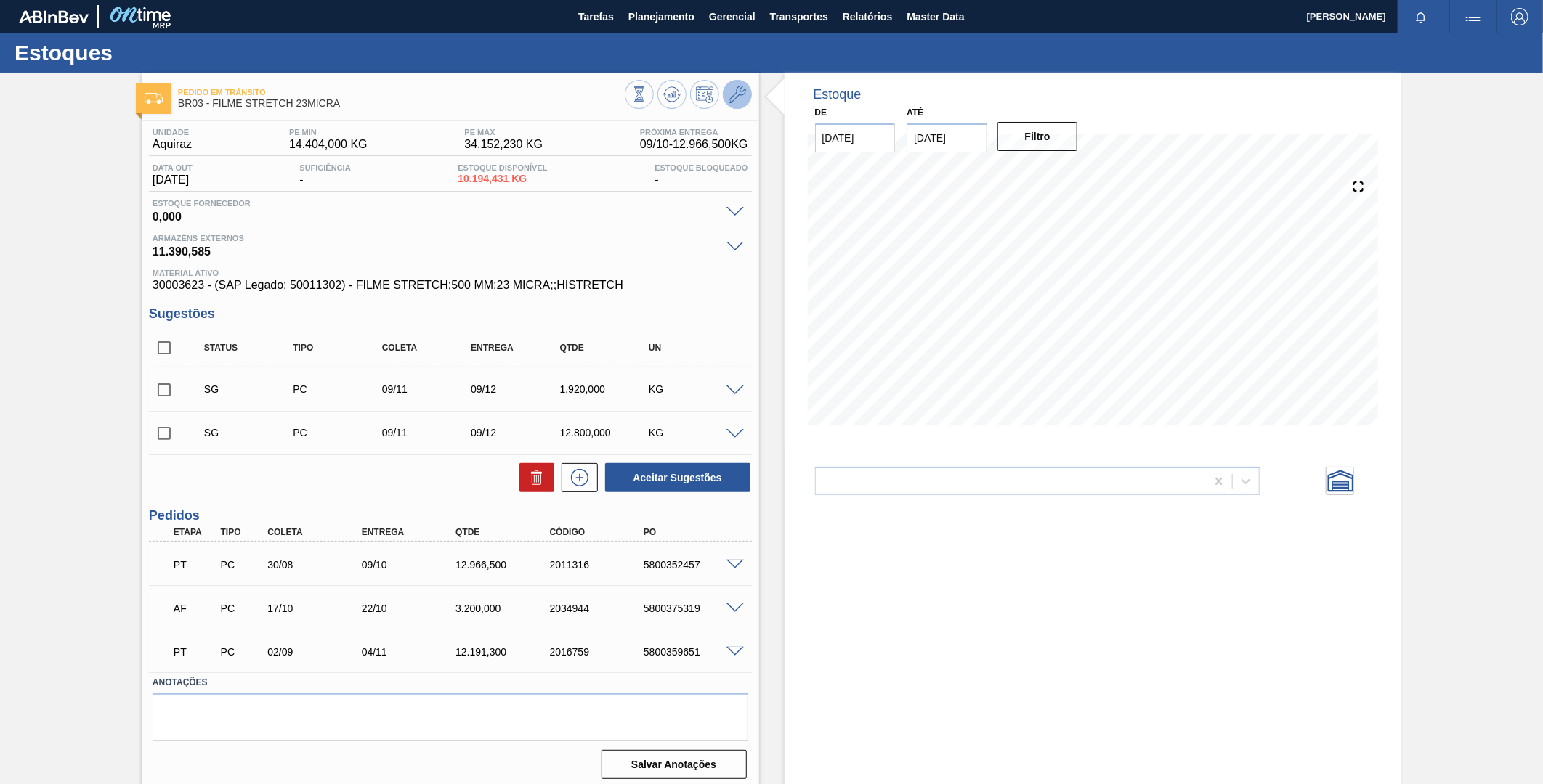
click at [735, 99] on icon at bounding box center [737, 94] width 17 height 17
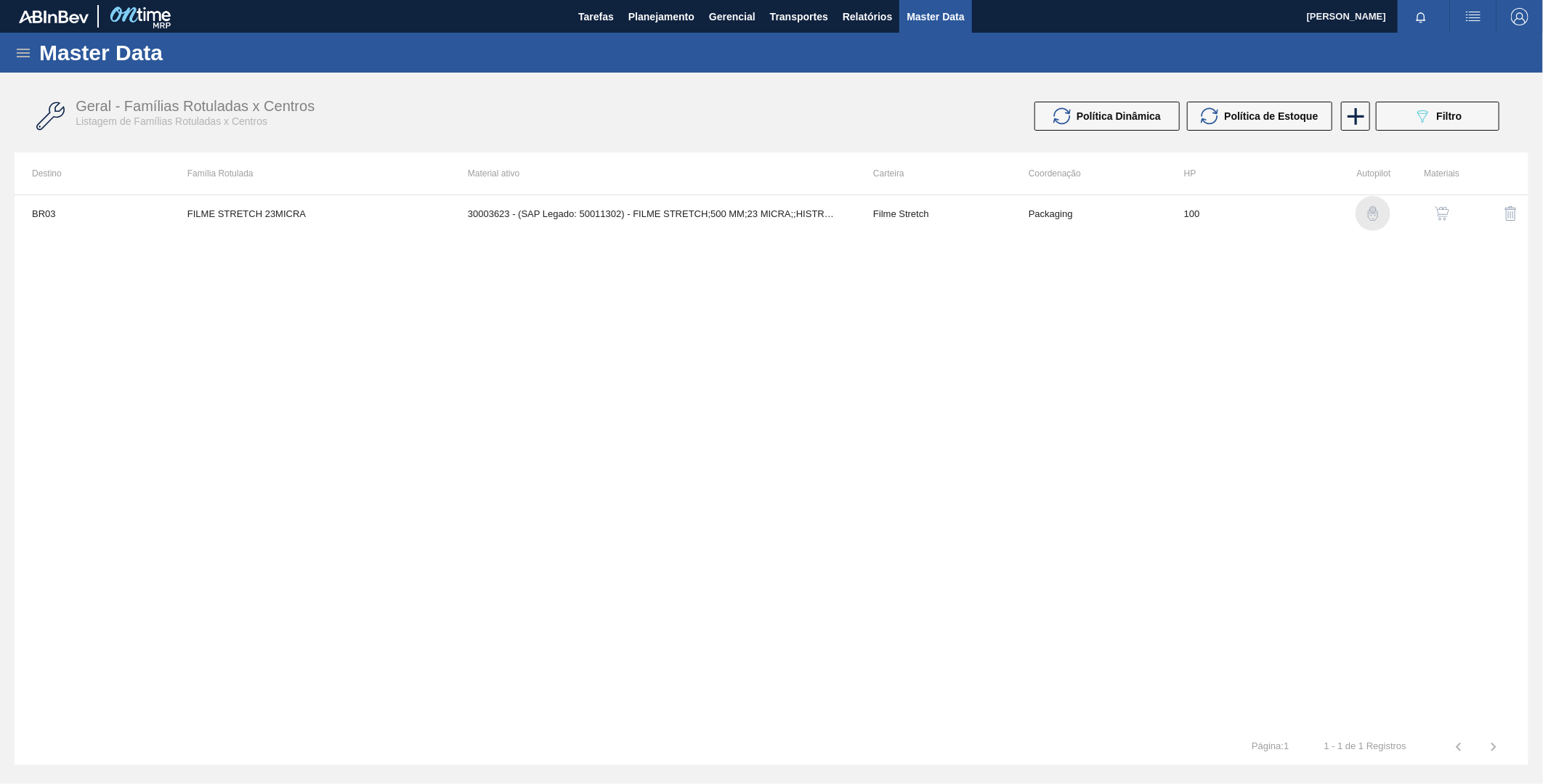
click at [1374, 213] on img "button" at bounding box center [1373, 213] width 15 height 15
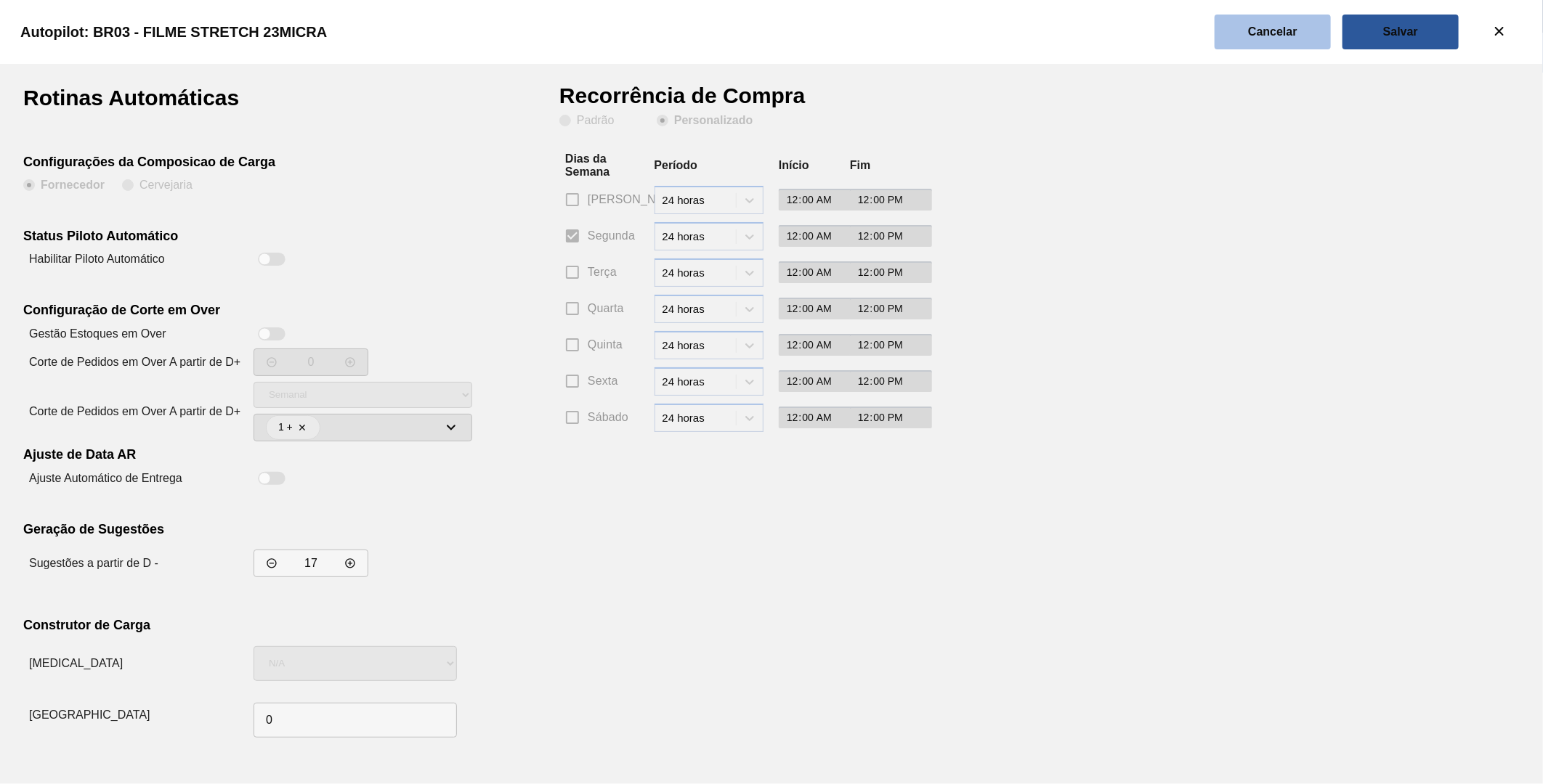
click at [1237, 45] on button "Cancelar" at bounding box center [1273, 32] width 116 height 35
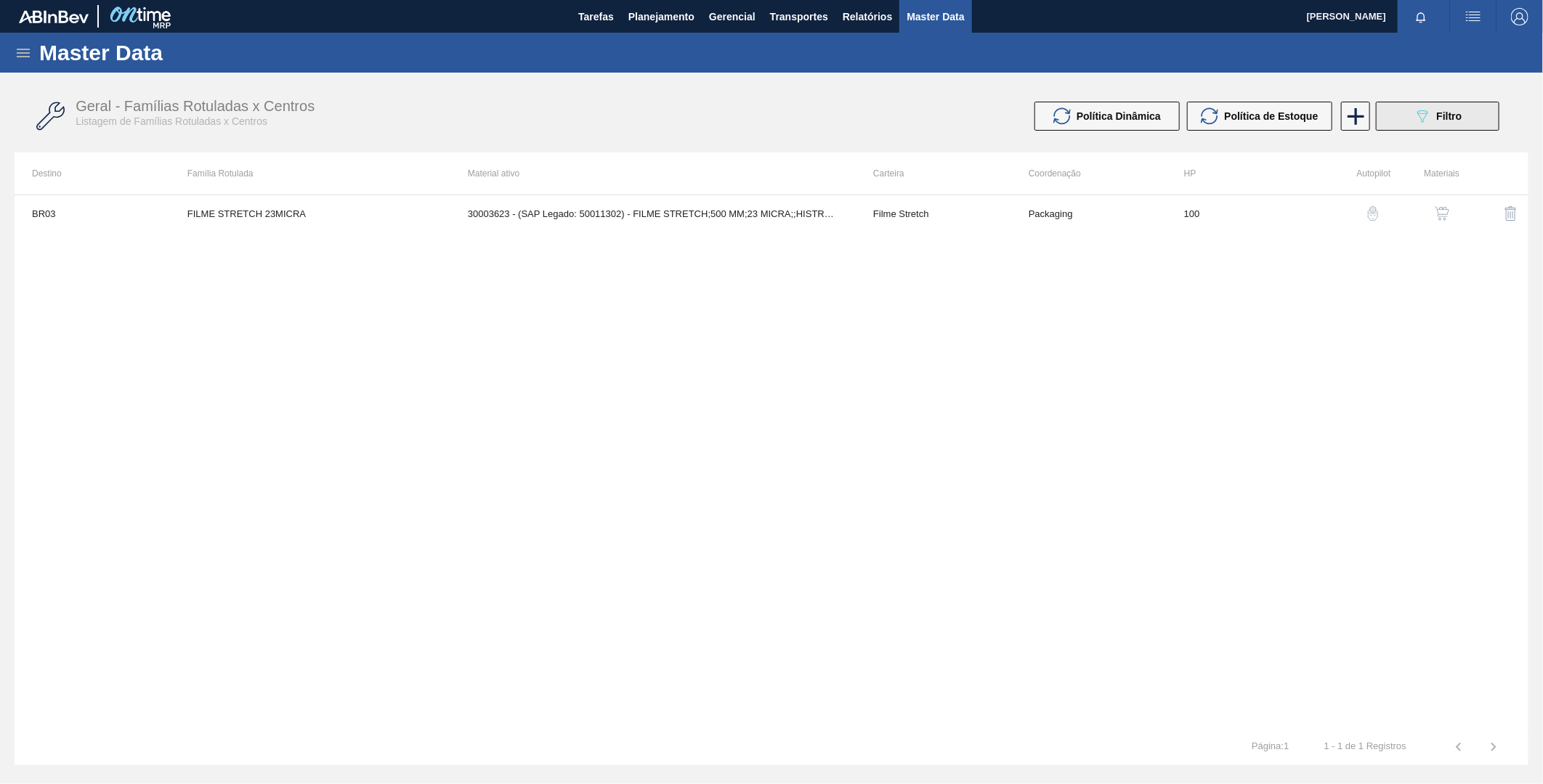
click at [1462, 116] on span "Filtro" at bounding box center [1450, 116] width 25 height 12
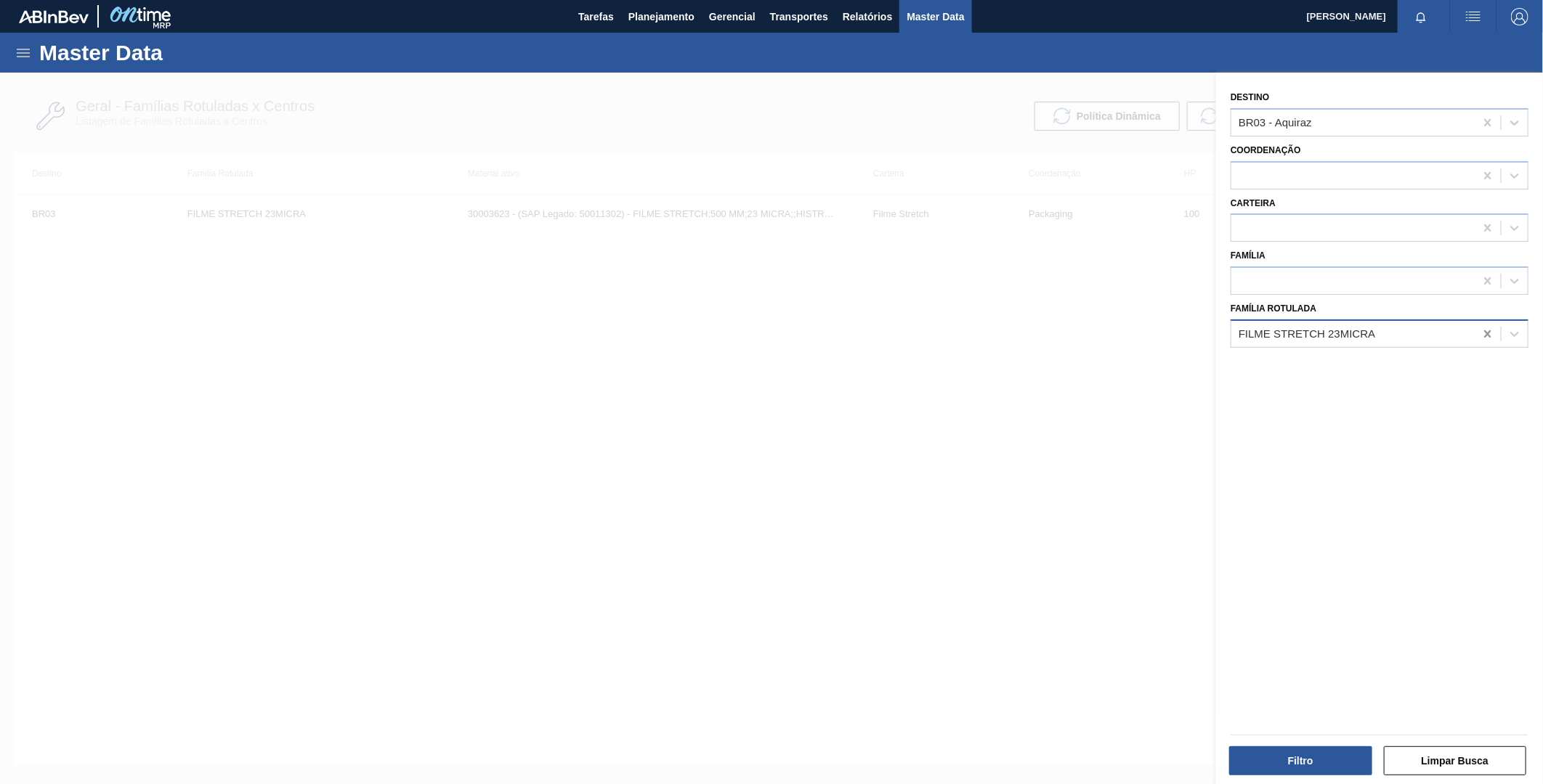
click at [1490, 331] on icon at bounding box center [1487, 334] width 6 height 7
drag, startPoint x: 1488, startPoint y: 122, endPoint x: 1487, endPoint y: 132, distance: 10.0
click at [1487, 128] on icon at bounding box center [1488, 122] width 15 height 15
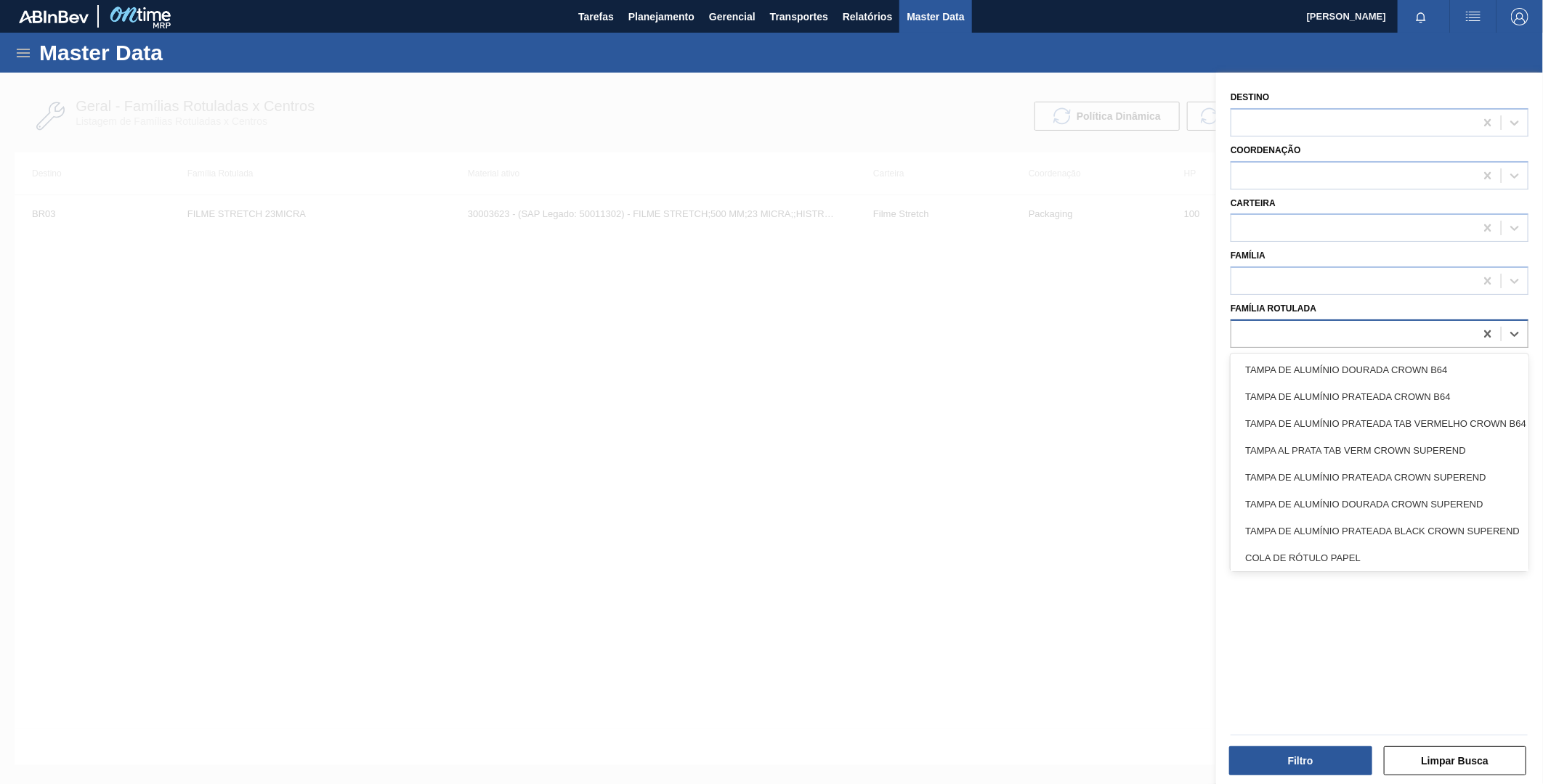
click at [1372, 338] on div at bounding box center [1353, 334] width 244 height 21
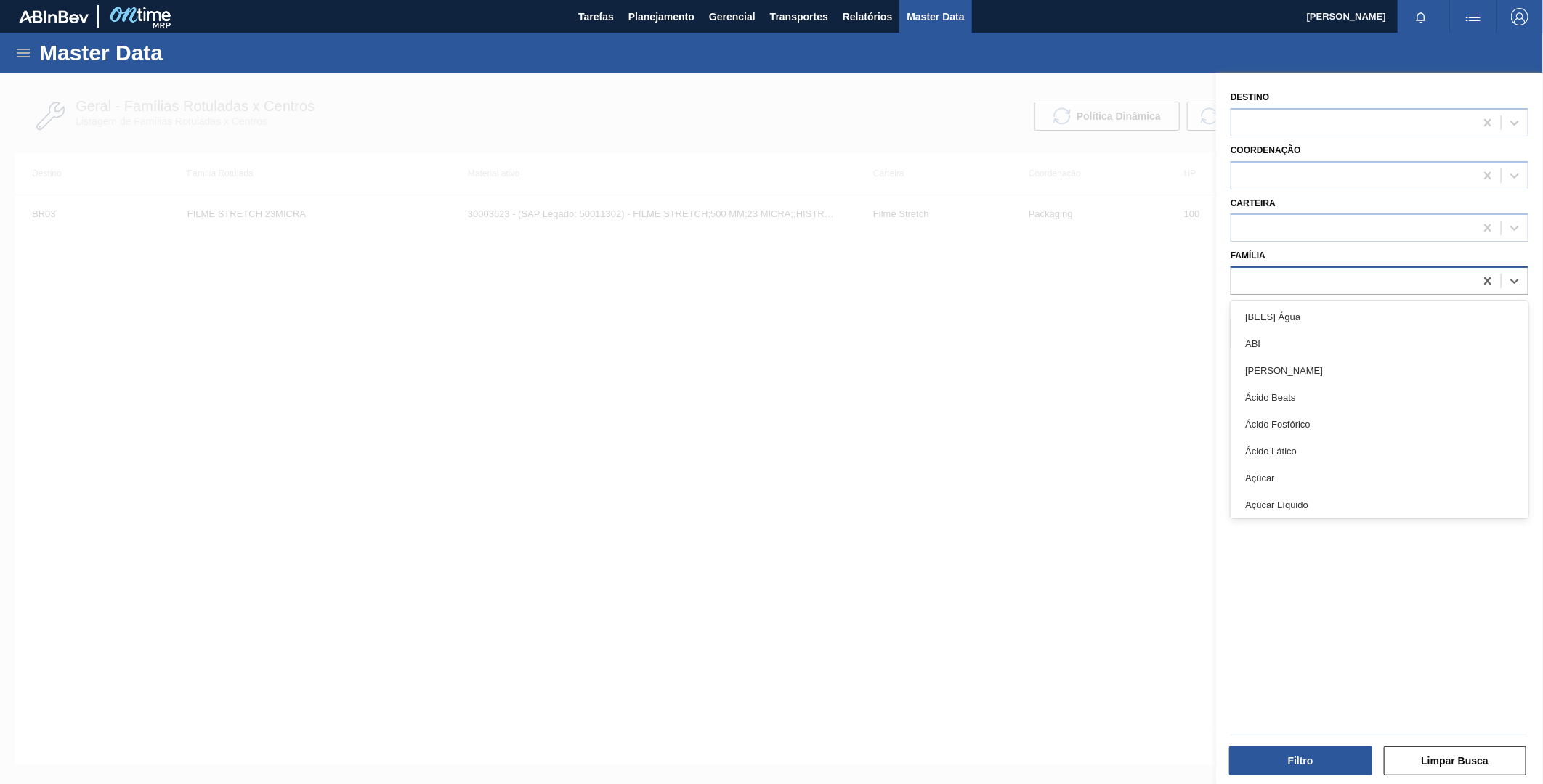
click at [1331, 280] on div at bounding box center [1353, 281] width 244 height 21
type input "lacre"
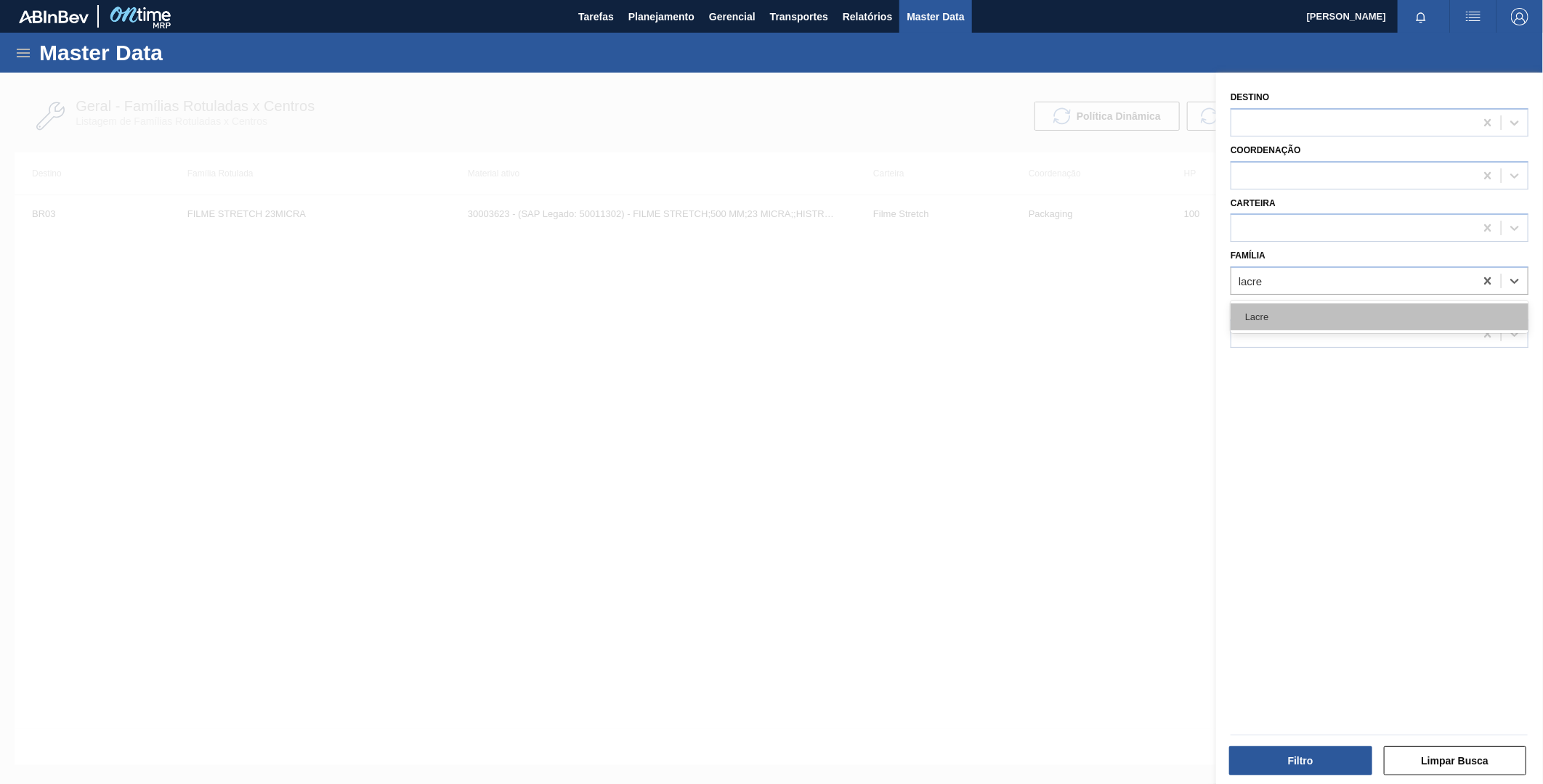
click at [1333, 304] on div "Lacre" at bounding box center [1380, 317] width 298 height 27
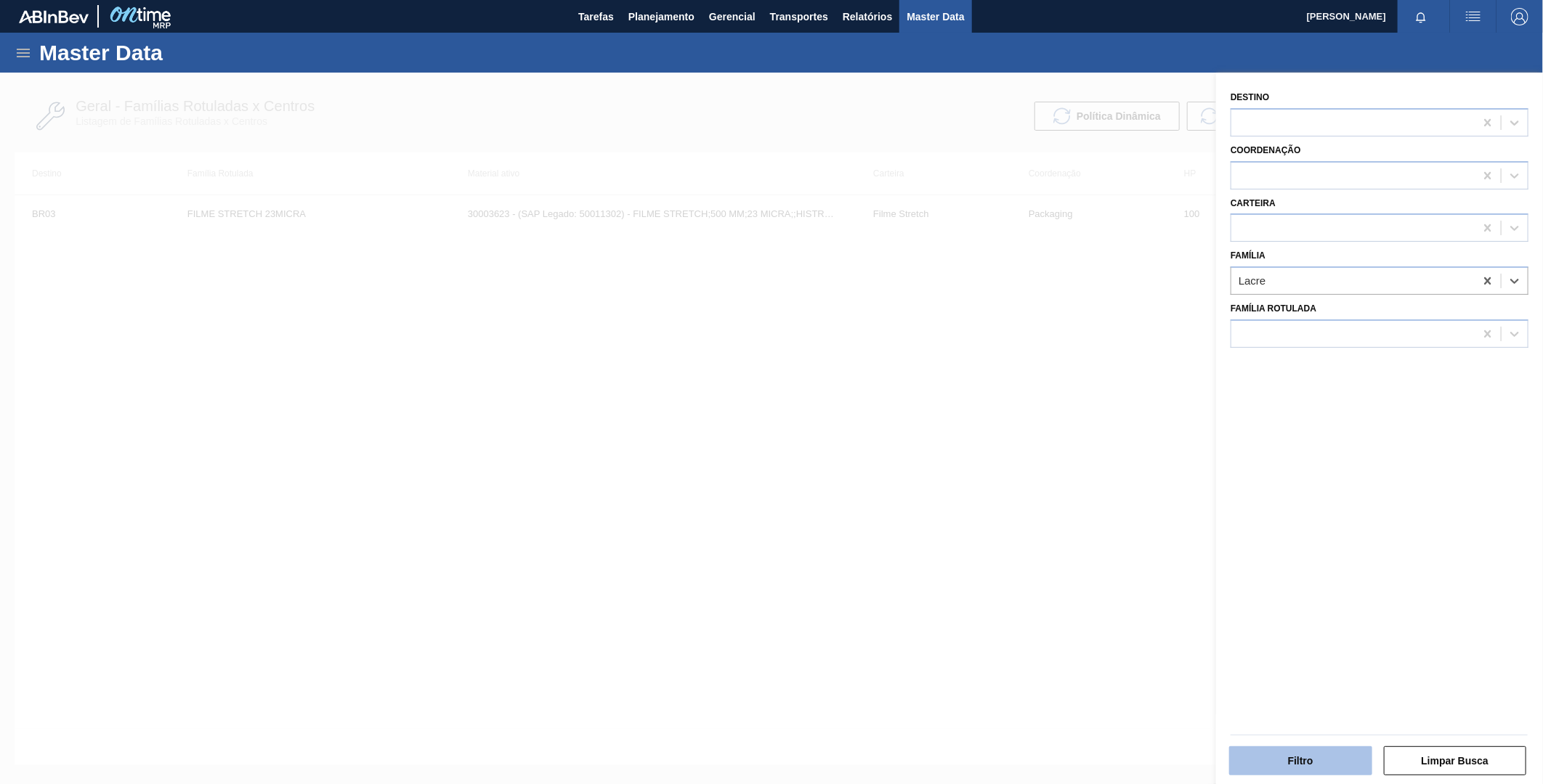
click at [1309, 760] on button "Filtro" at bounding box center [1301, 761] width 143 height 29
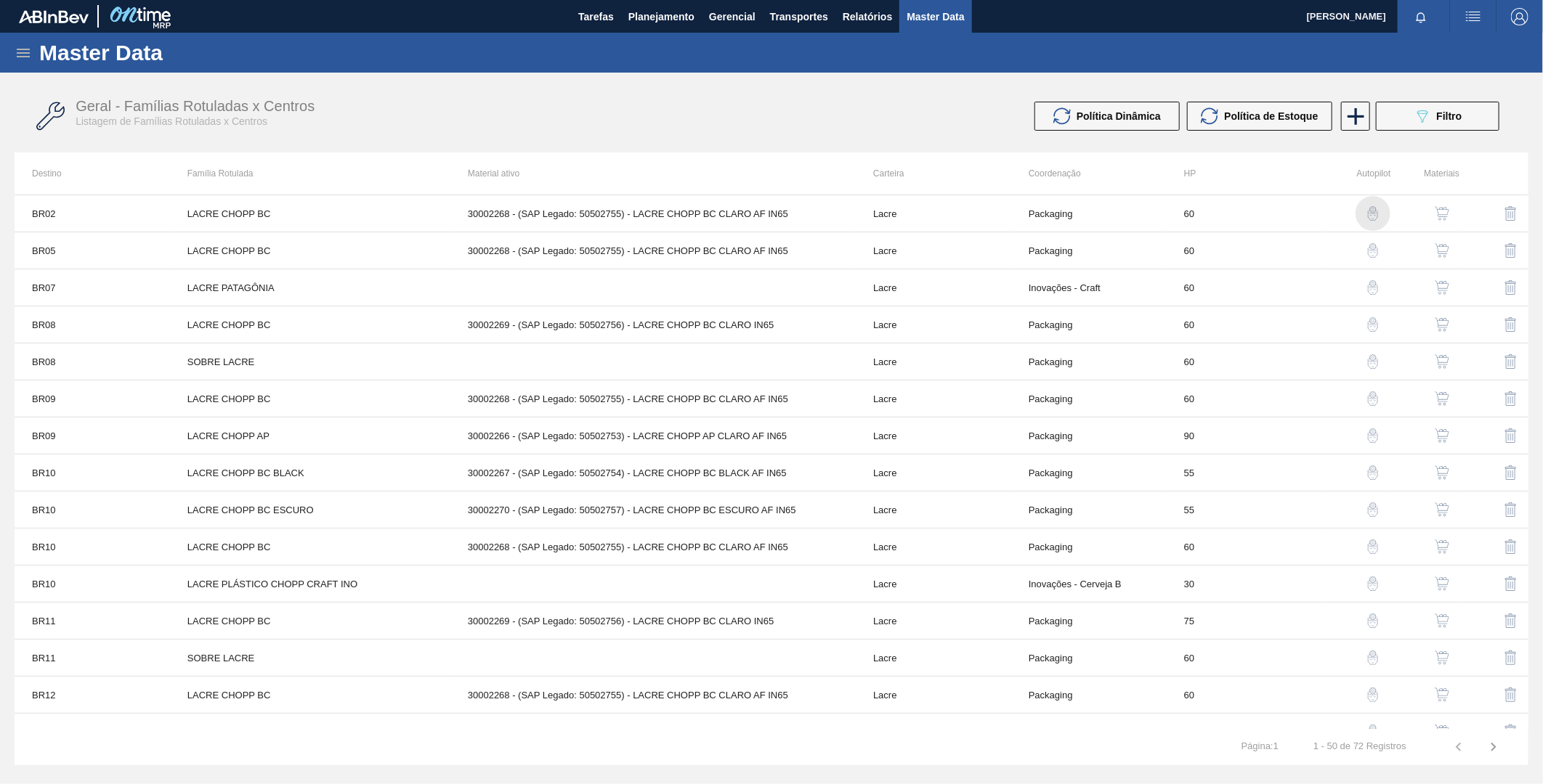
click at [1371, 208] on img "button" at bounding box center [1373, 213] width 15 height 15
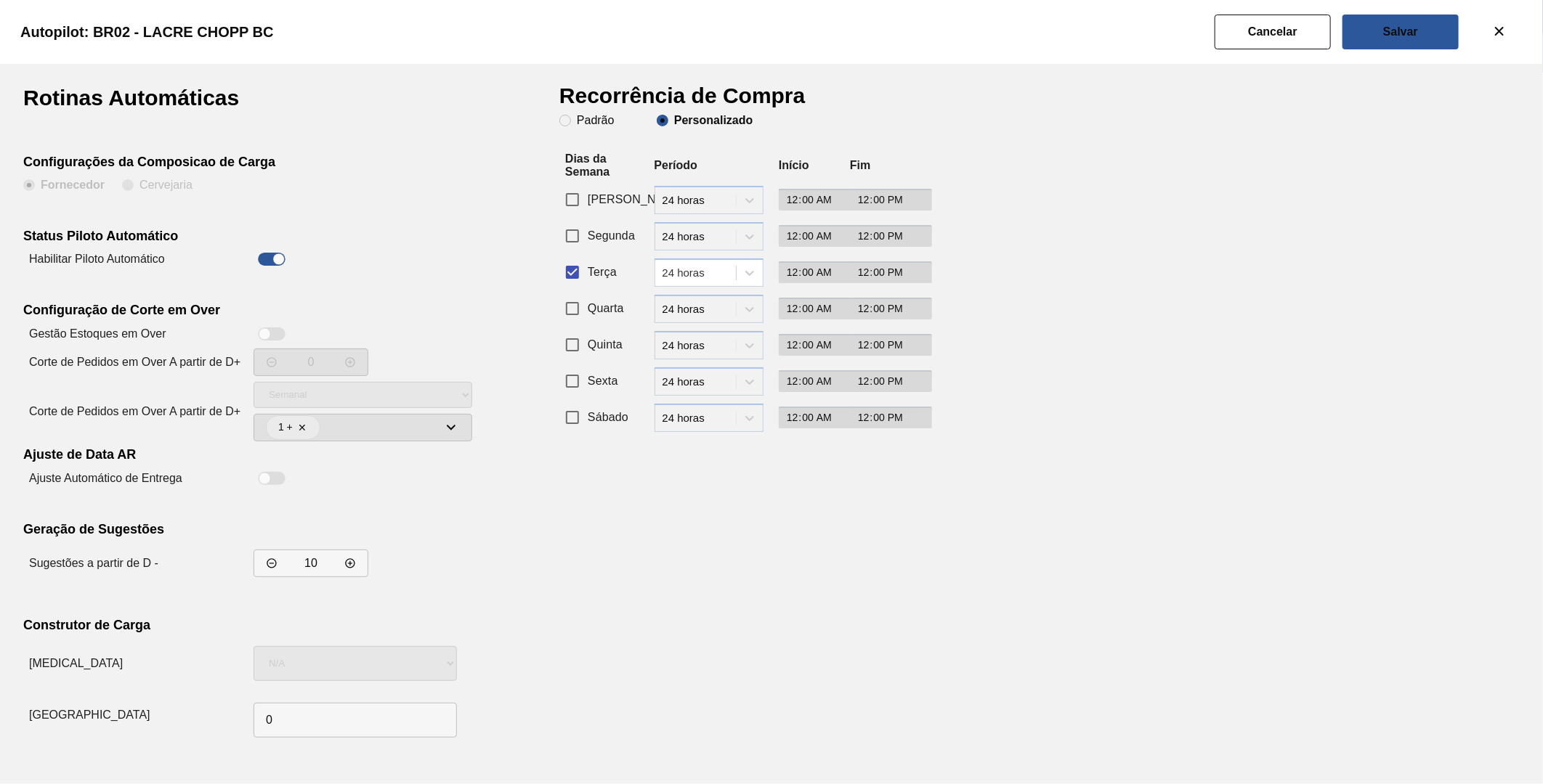
click at [273, 331] on div at bounding box center [271, 334] width 27 height 13
checkbox input "true"
click at [454, 421] on icon at bounding box center [451, 428] width 17 height 17
checkbox input "true"
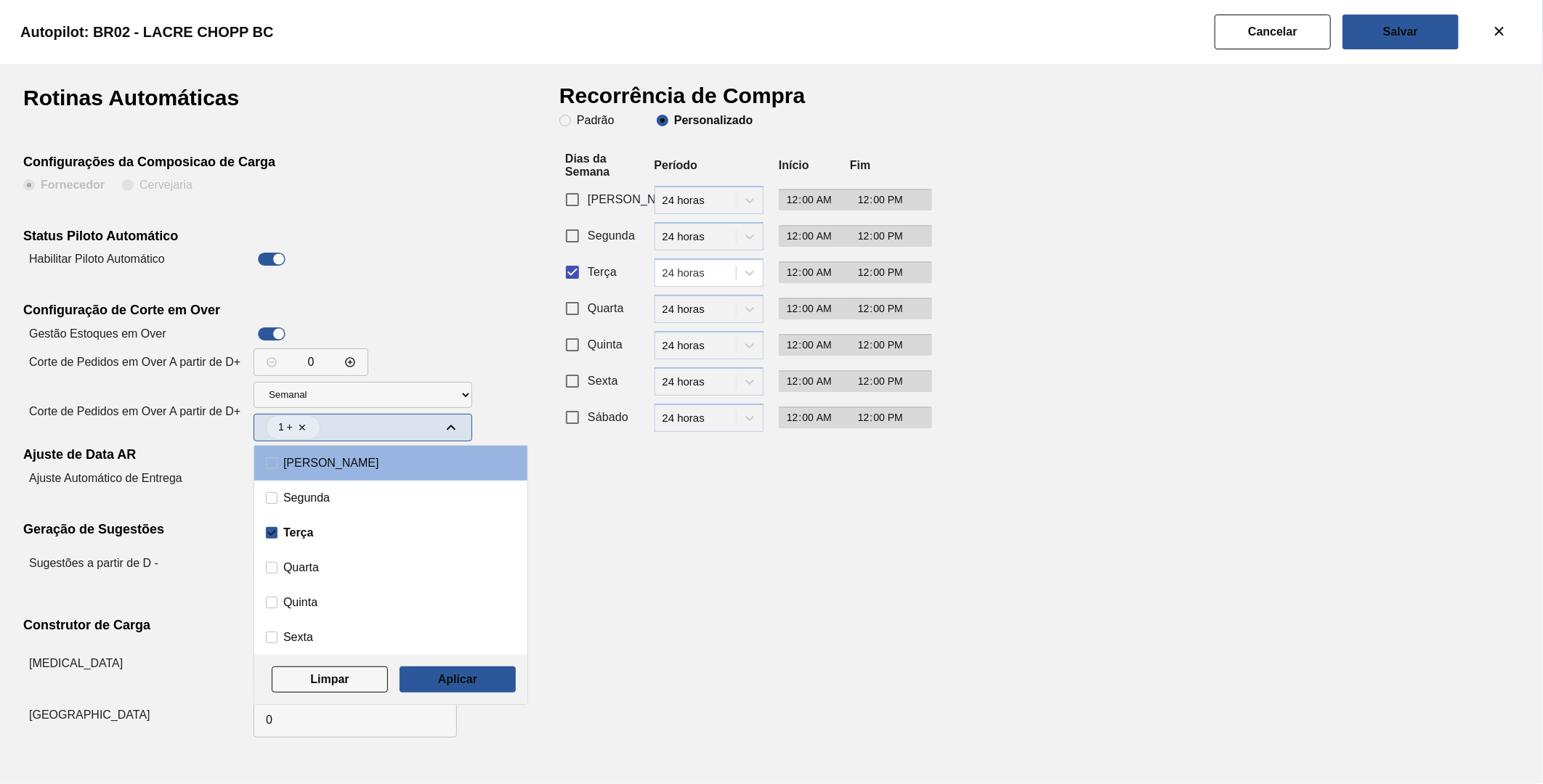
click at [454, 421] on icon at bounding box center [451, 428] width 17 height 17
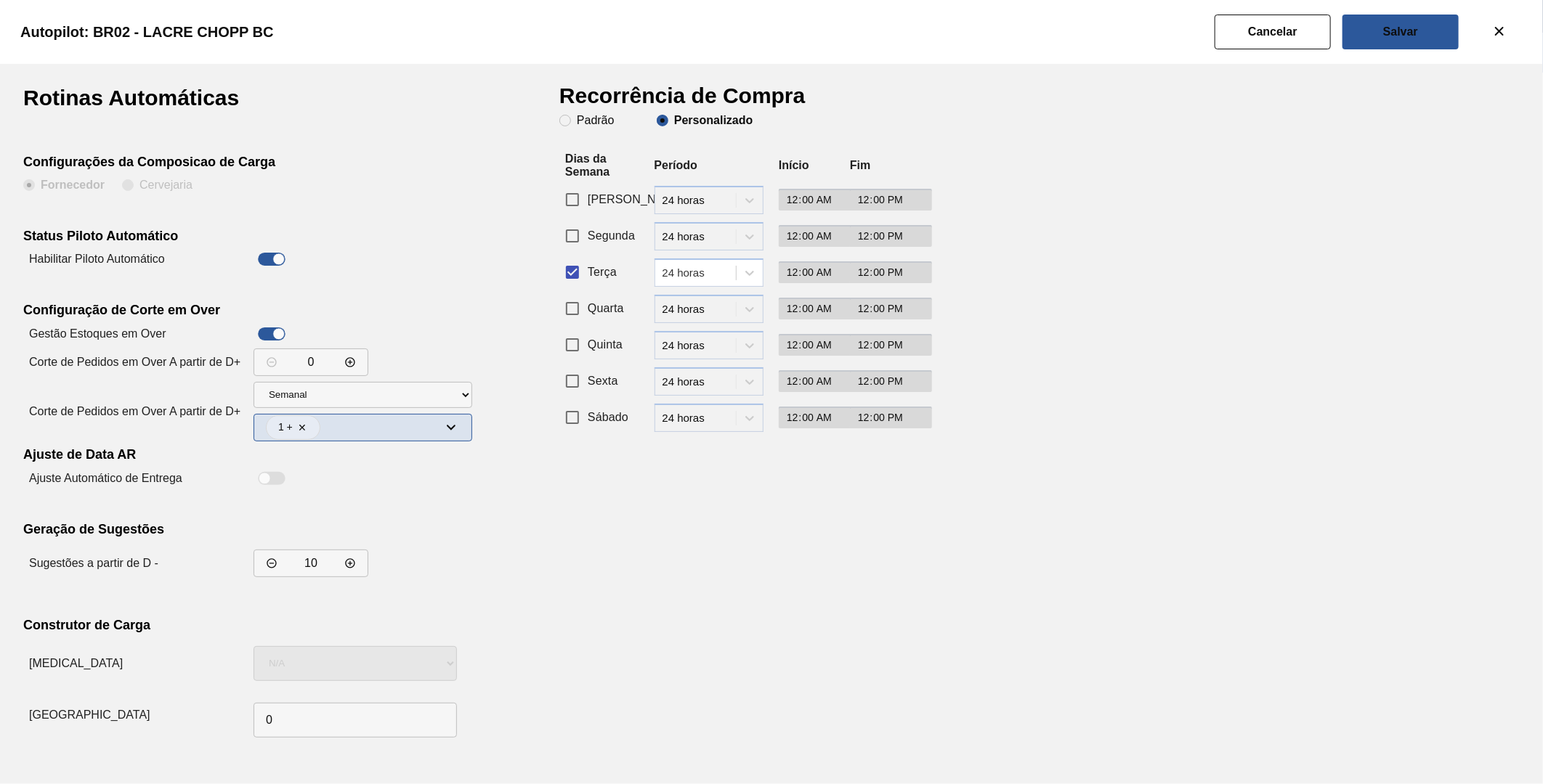
click at [458, 426] on icon at bounding box center [451, 428] width 17 height 17
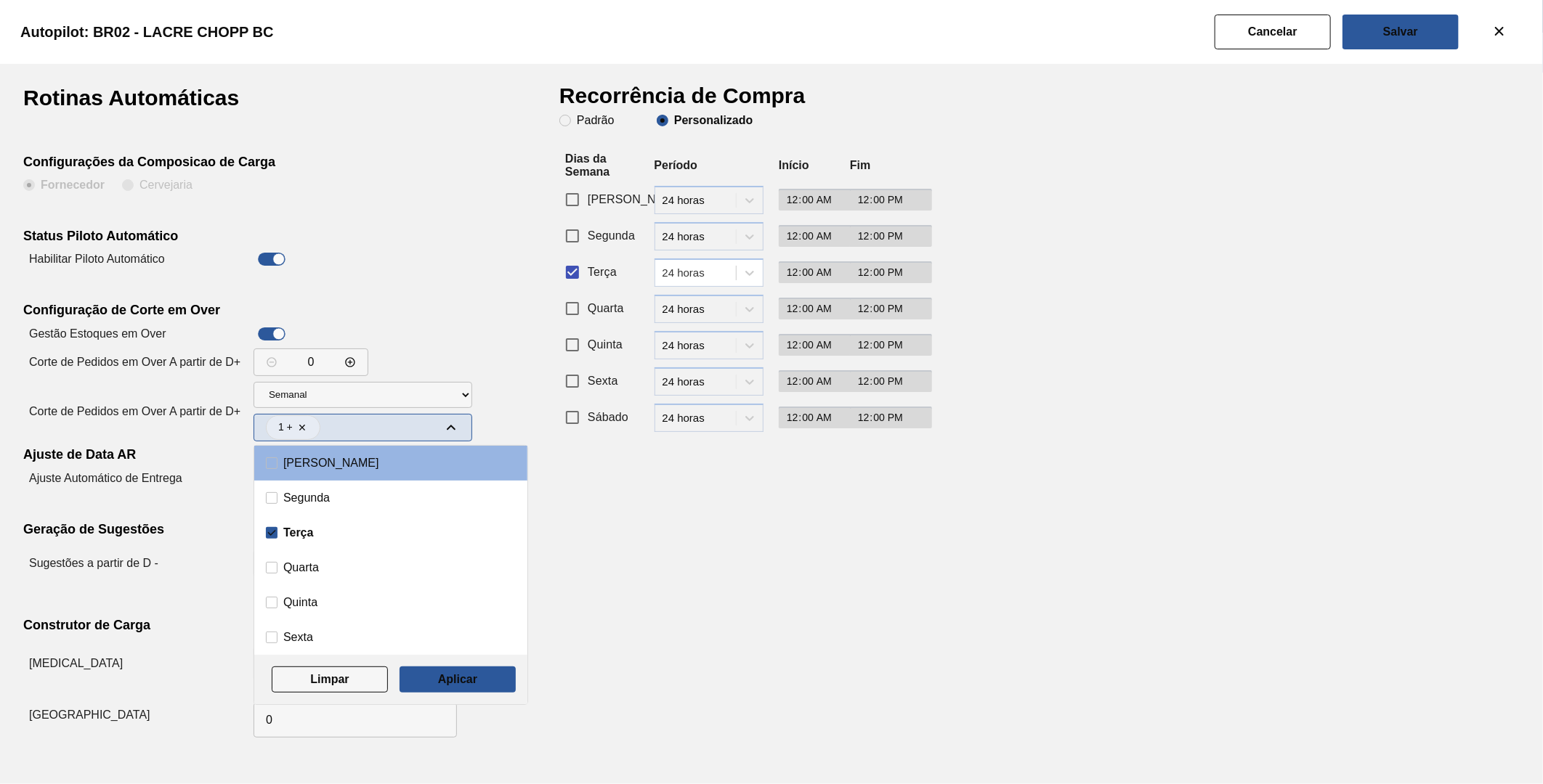
click at [458, 426] on icon at bounding box center [451, 428] width 17 height 17
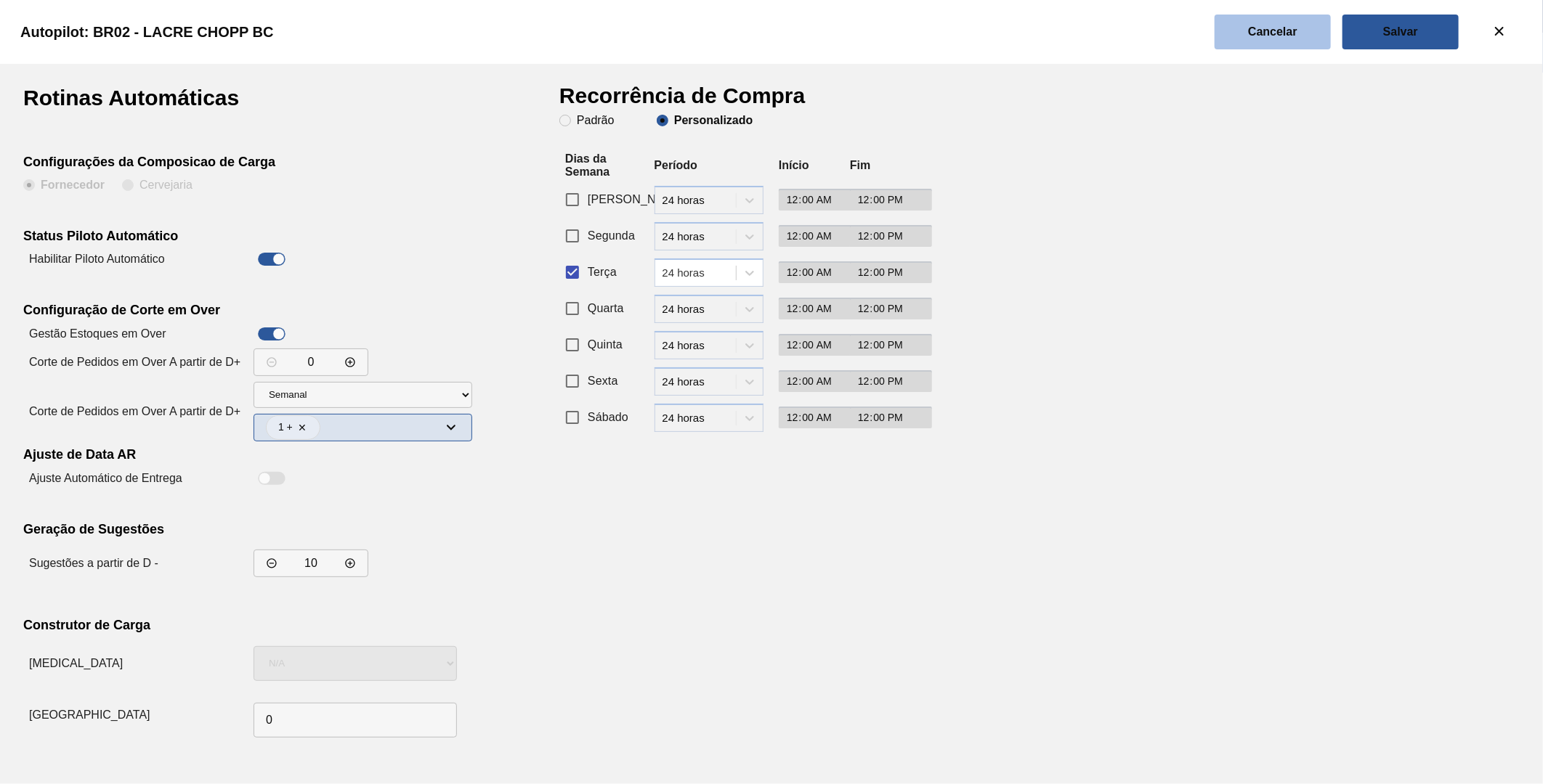
click at [1233, 44] on button "Cancelar" at bounding box center [1273, 32] width 116 height 35
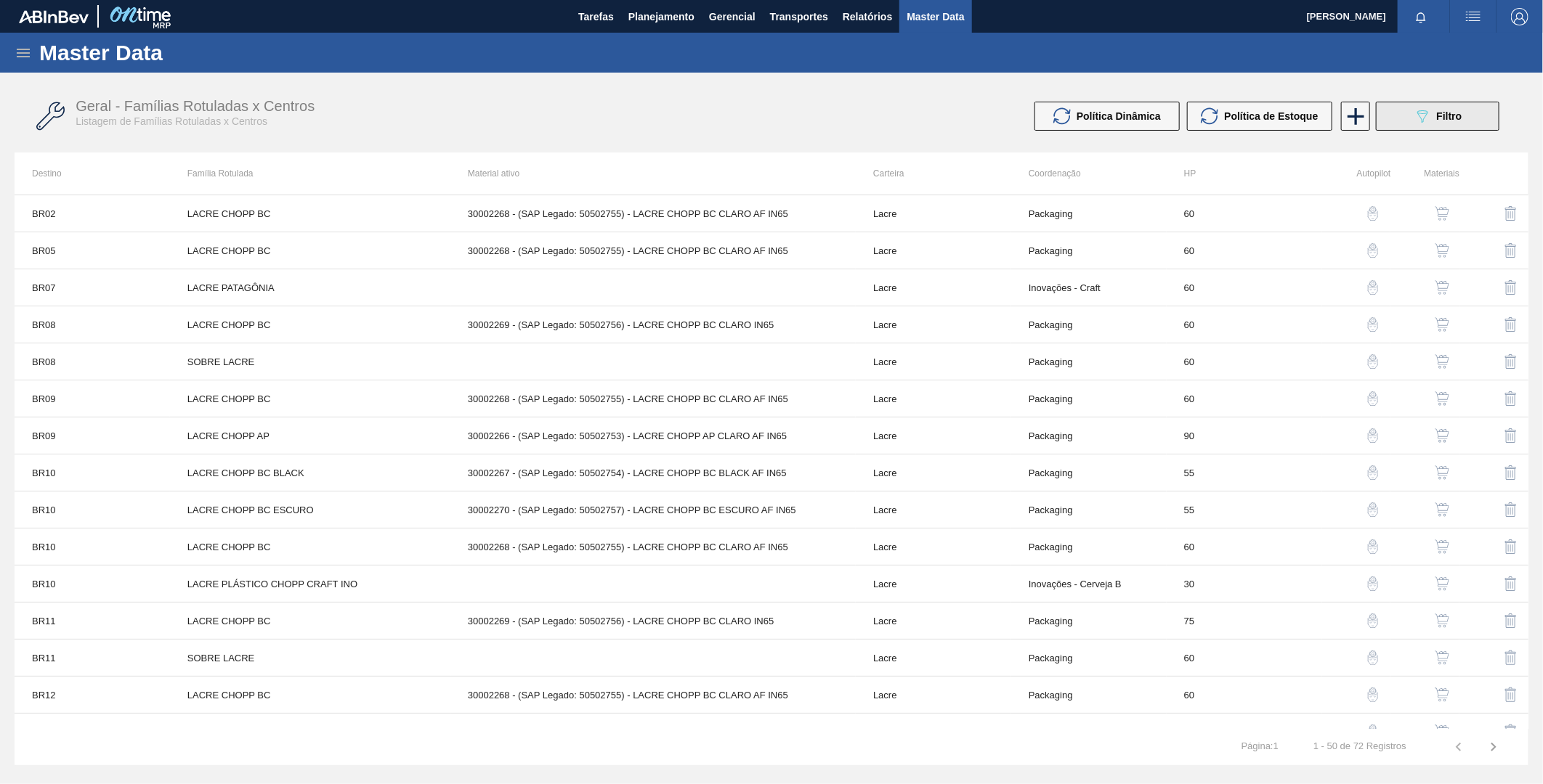
click at [1401, 117] on button "089F7B8B-B2A5-4AFE-B5C0-19BA573D28AC Filtro" at bounding box center [1438, 116] width 124 height 29
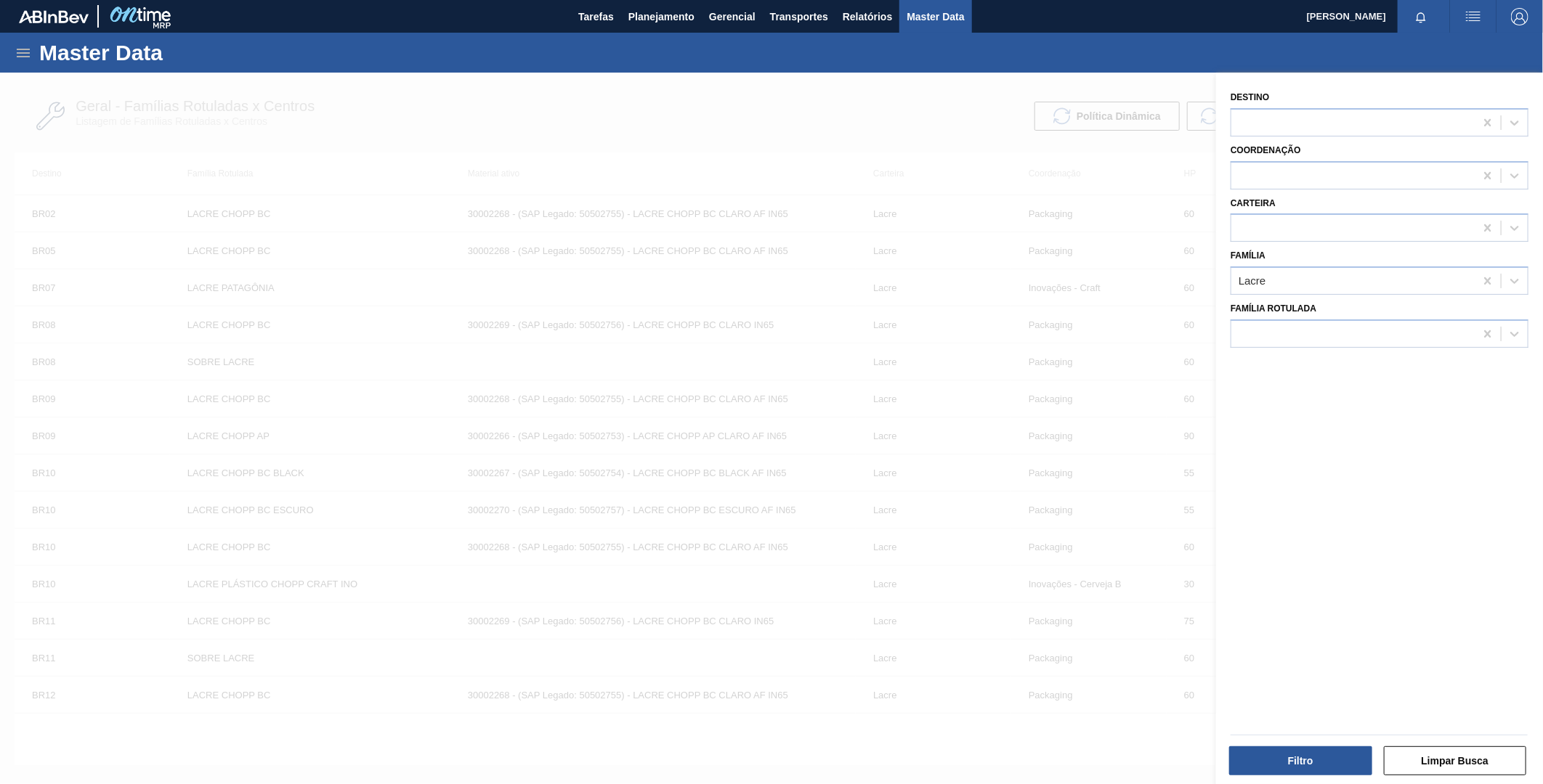
click at [1009, 100] on div at bounding box center [771, 464] width 1543 height 784
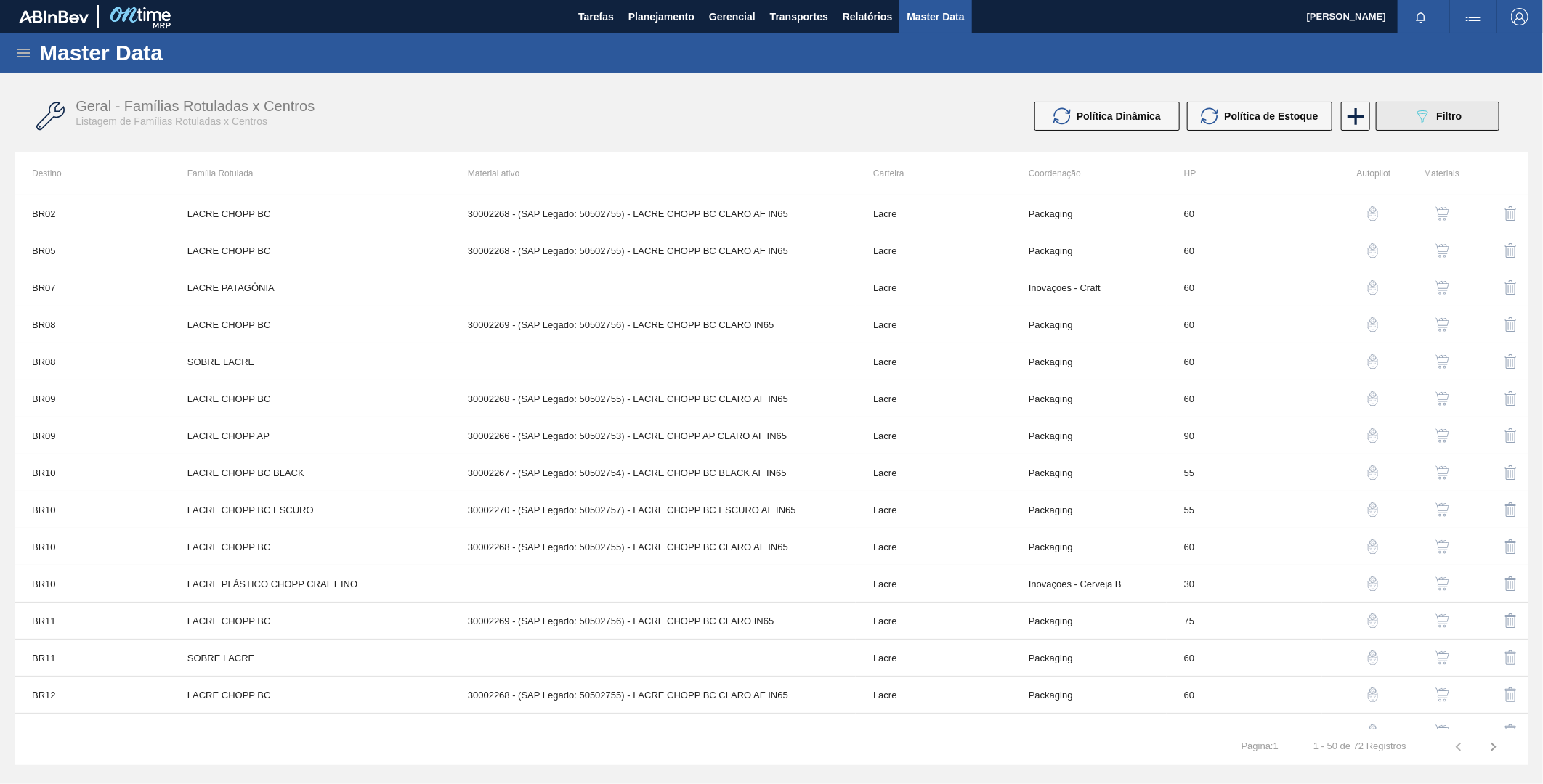
click at [1415, 116] on icon "089F7B8B-B2A5-4AFE-B5C0-19BA573D28AC" at bounding box center [1422, 116] width 17 height 17
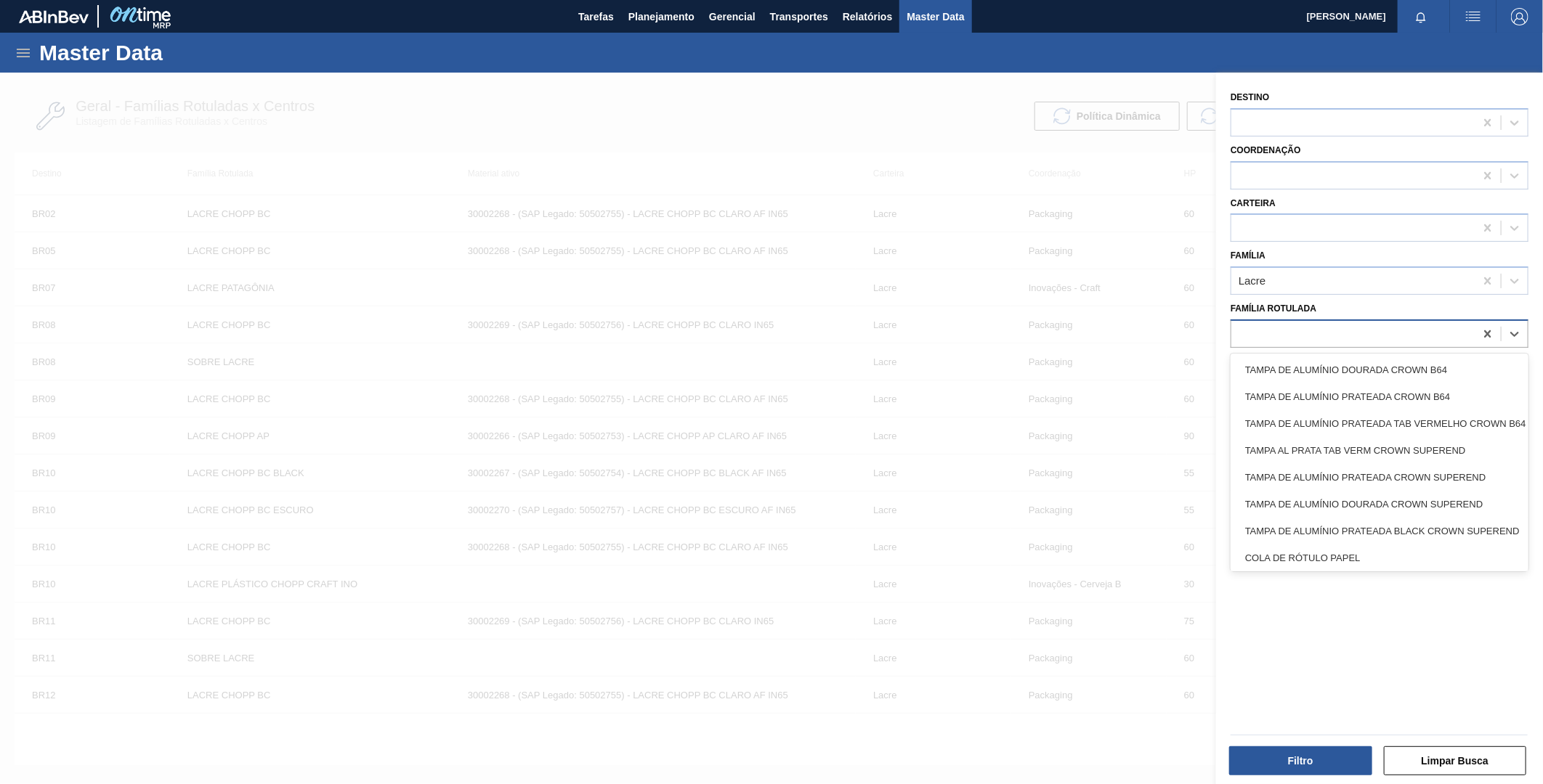
click at [1301, 327] on div at bounding box center [1353, 334] width 244 height 21
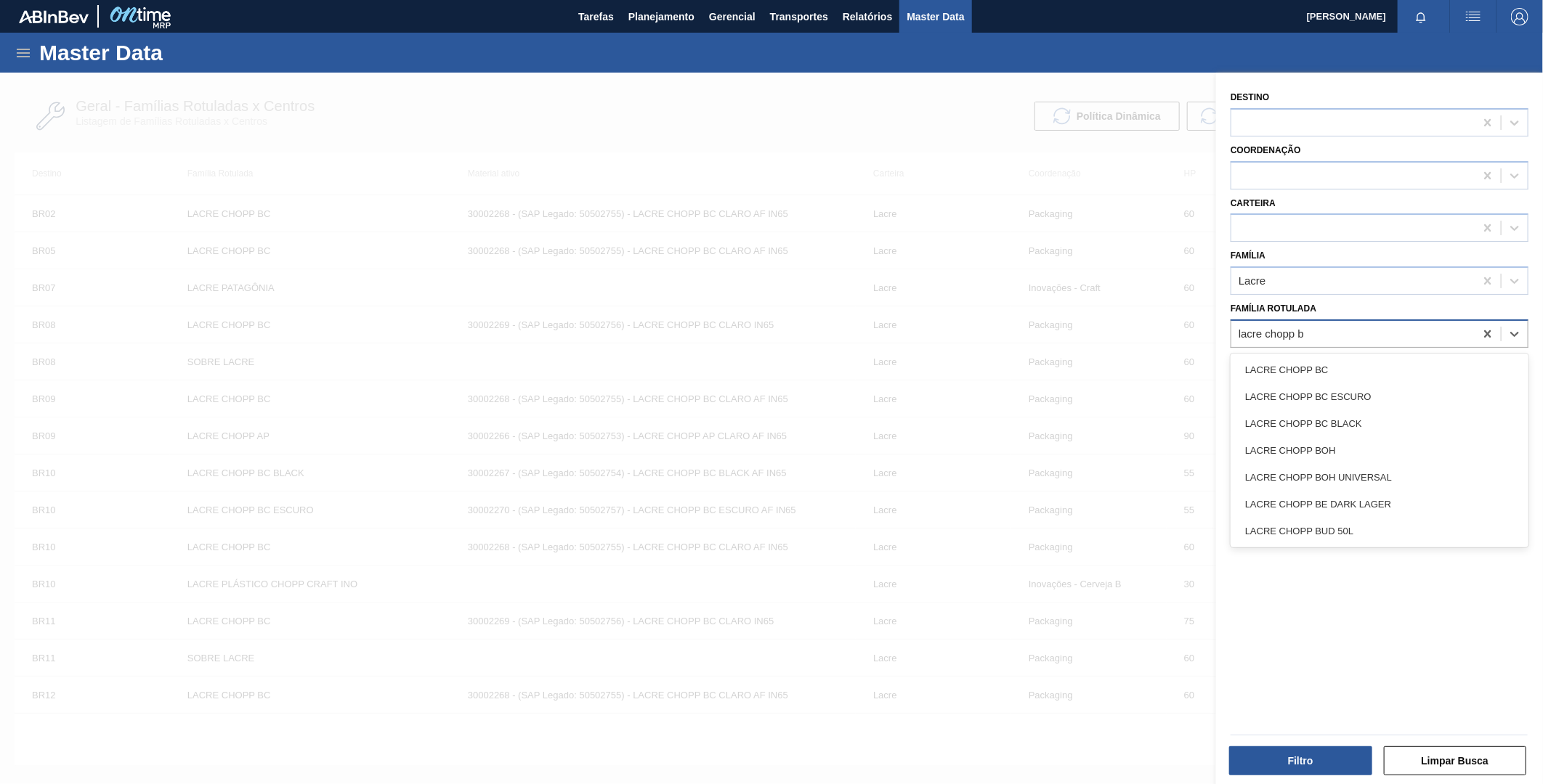
type Rotulada "lacre chopp bc"
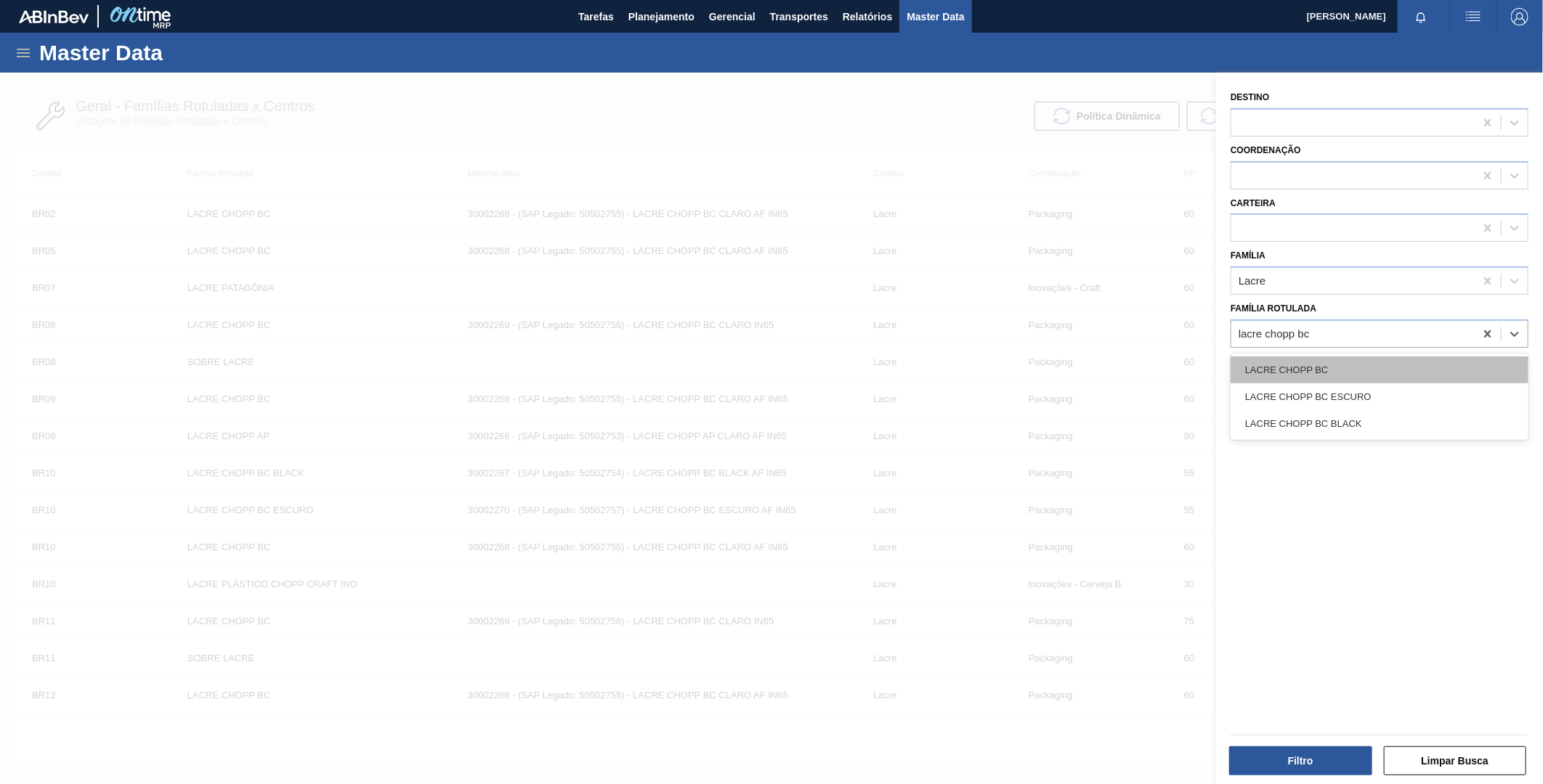
click at [1295, 378] on div "LACRE CHOPP BC" at bounding box center [1380, 370] width 298 height 27
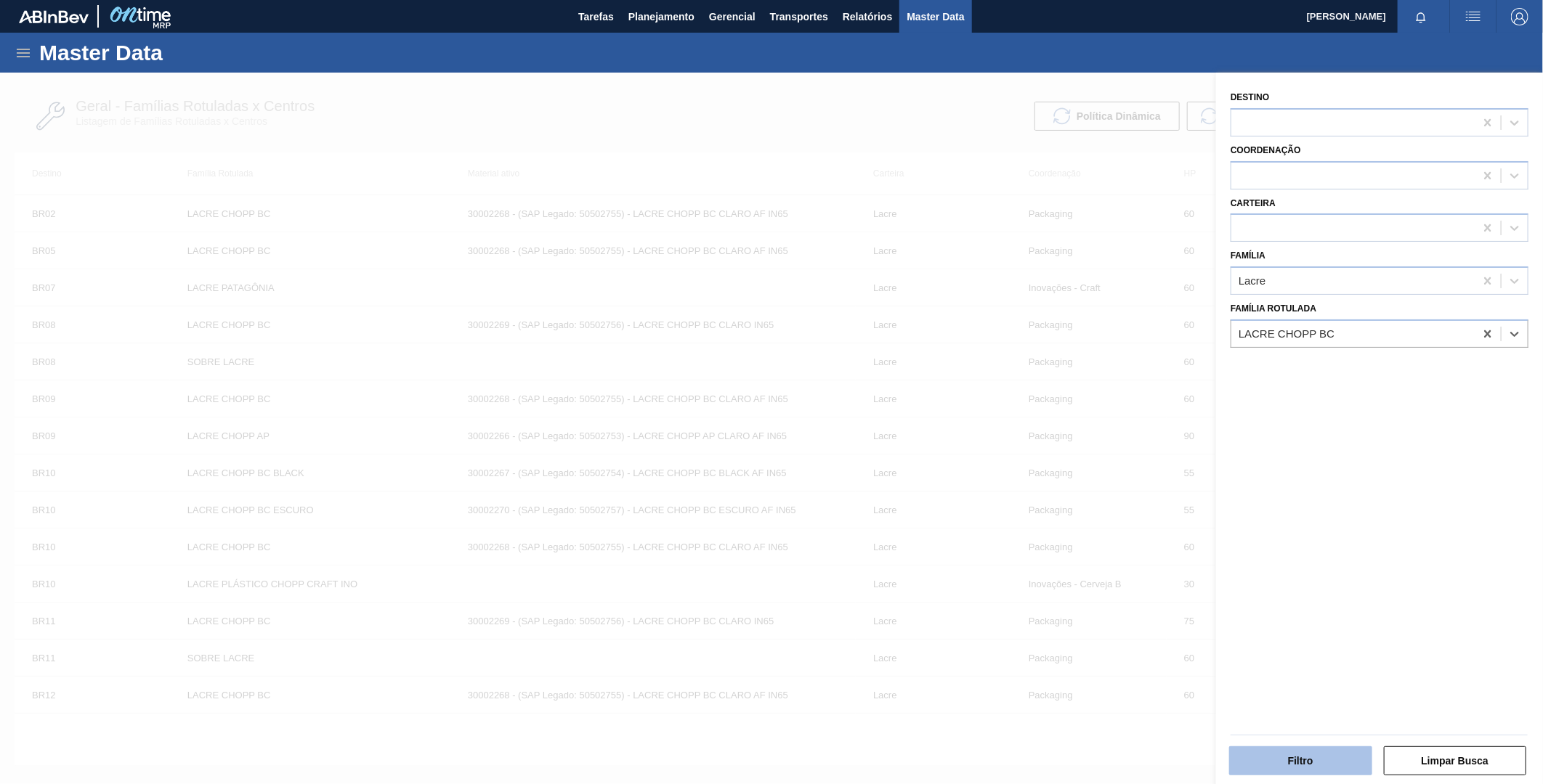
click at [1326, 763] on button "Filtro" at bounding box center [1301, 761] width 143 height 29
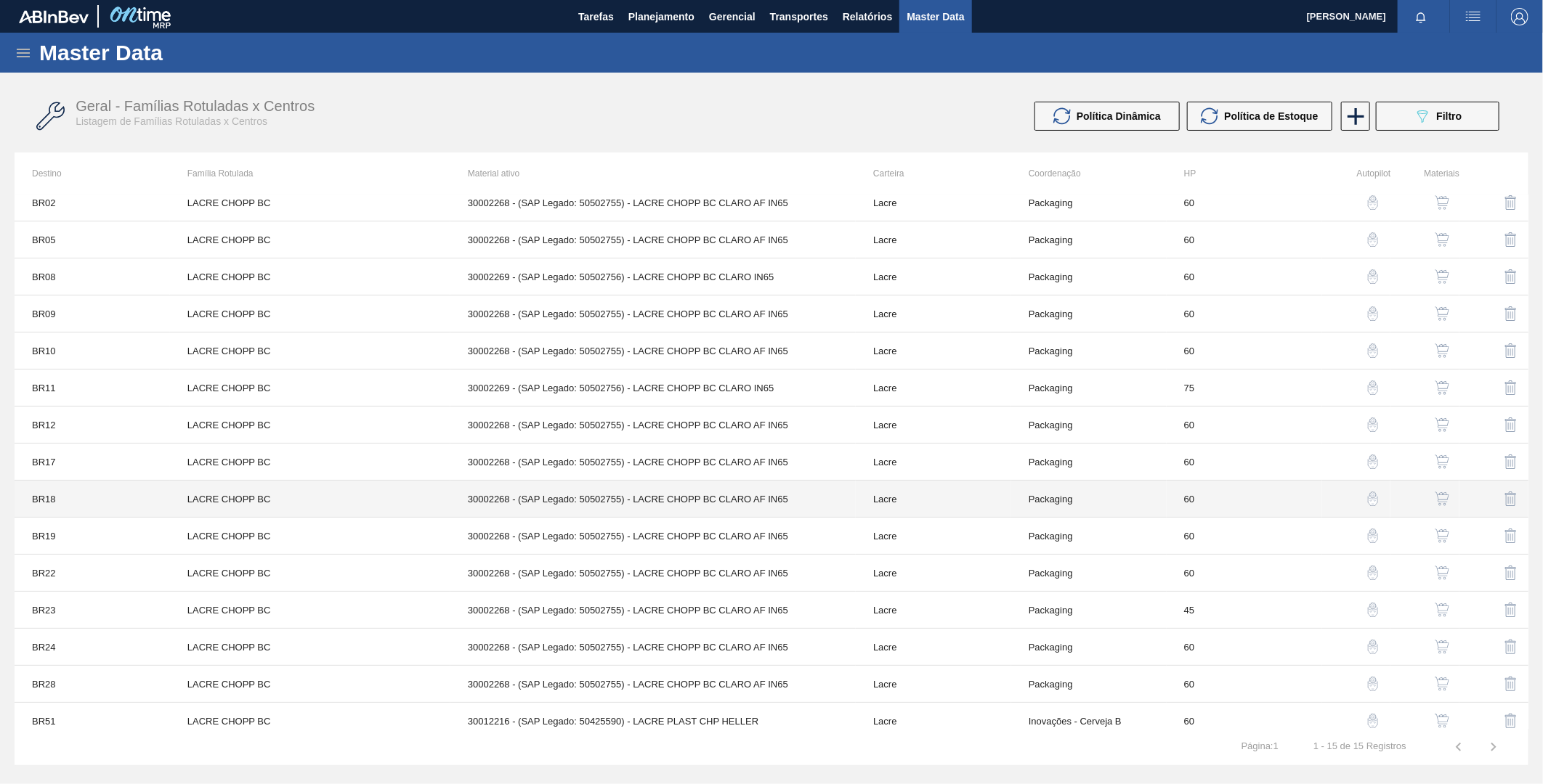
scroll to position [22, 0]
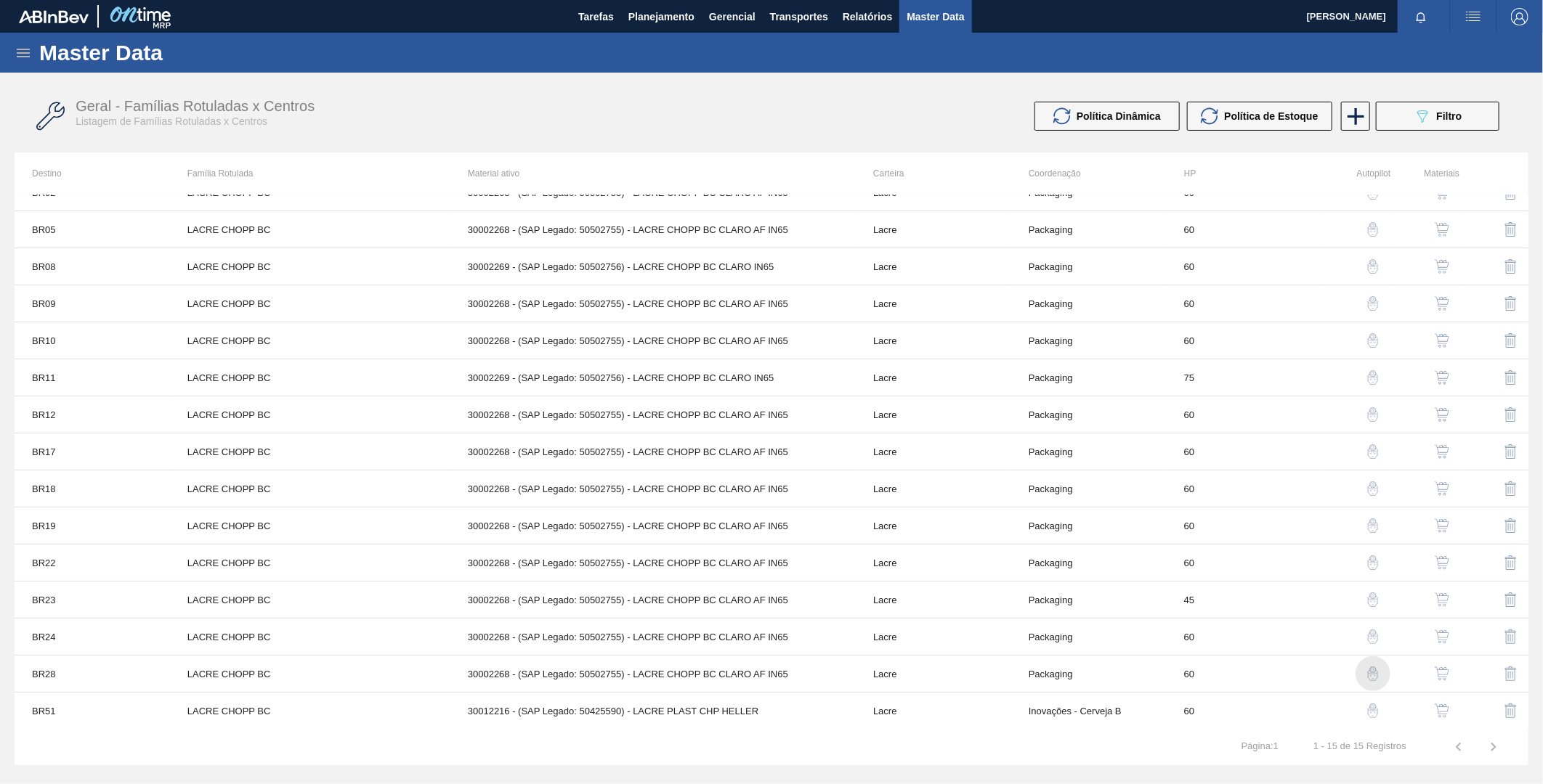
click at [1367, 672] on img "button" at bounding box center [1373, 674] width 15 height 15
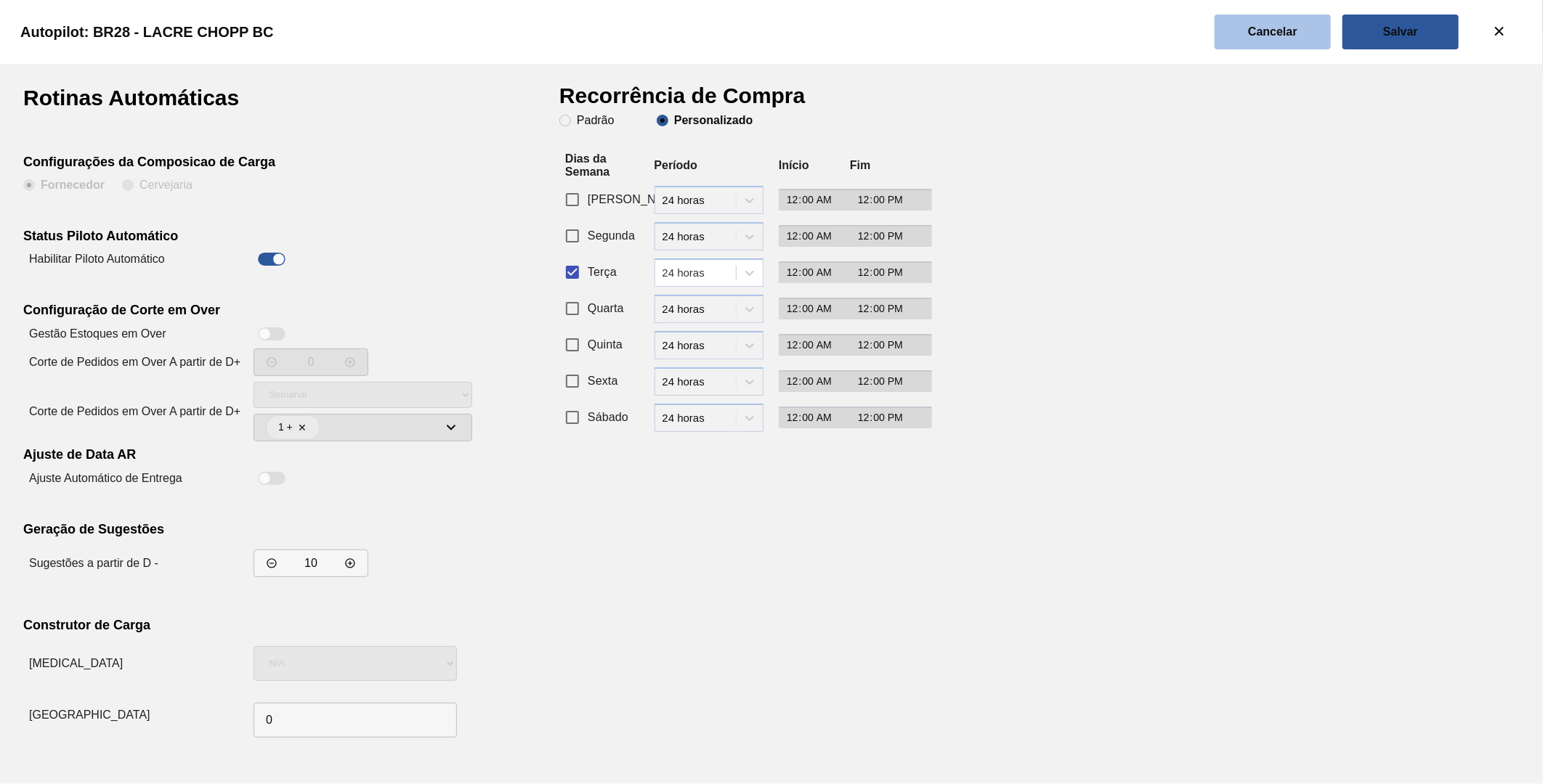
click at [1254, 38] on button "Cancelar" at bounding box center [1273, 32] width 116 height 35
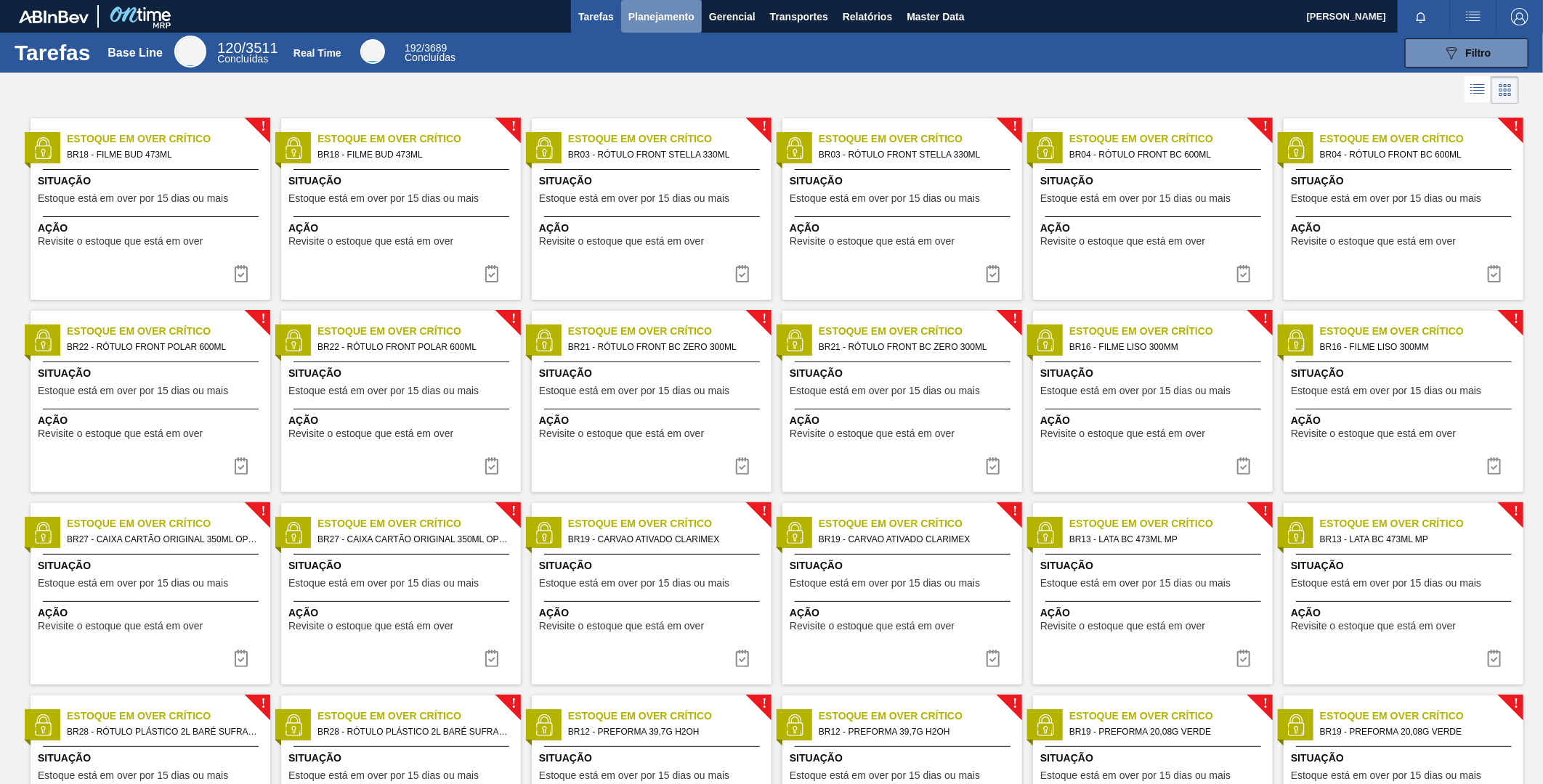
click at [664, 17] on span "Planejamento" at bounding box center [661, 16] width 66 height 17
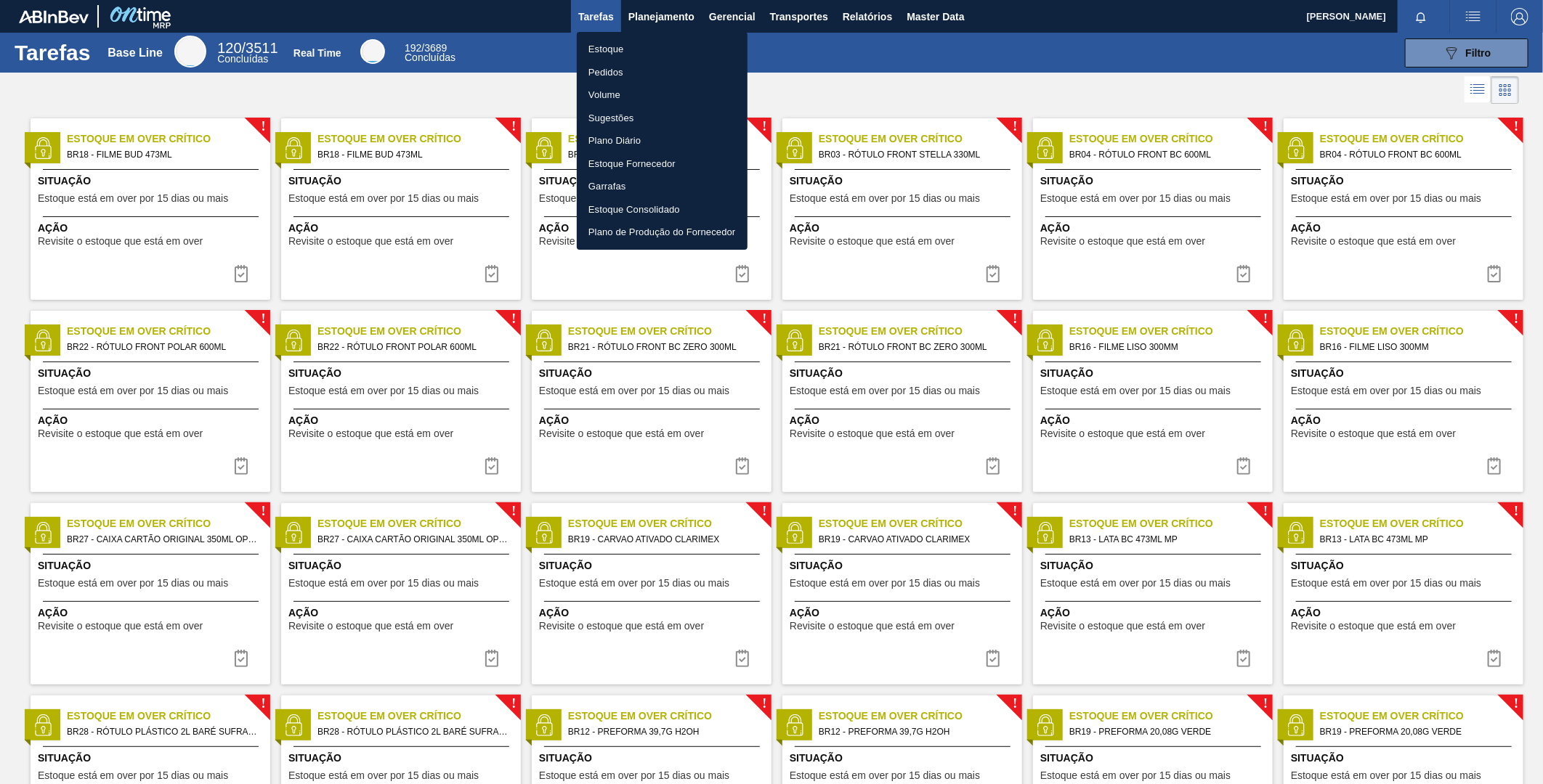
click at [614, 44] on li "Estoque" at bounding box center [662, 49] width 171 height 23
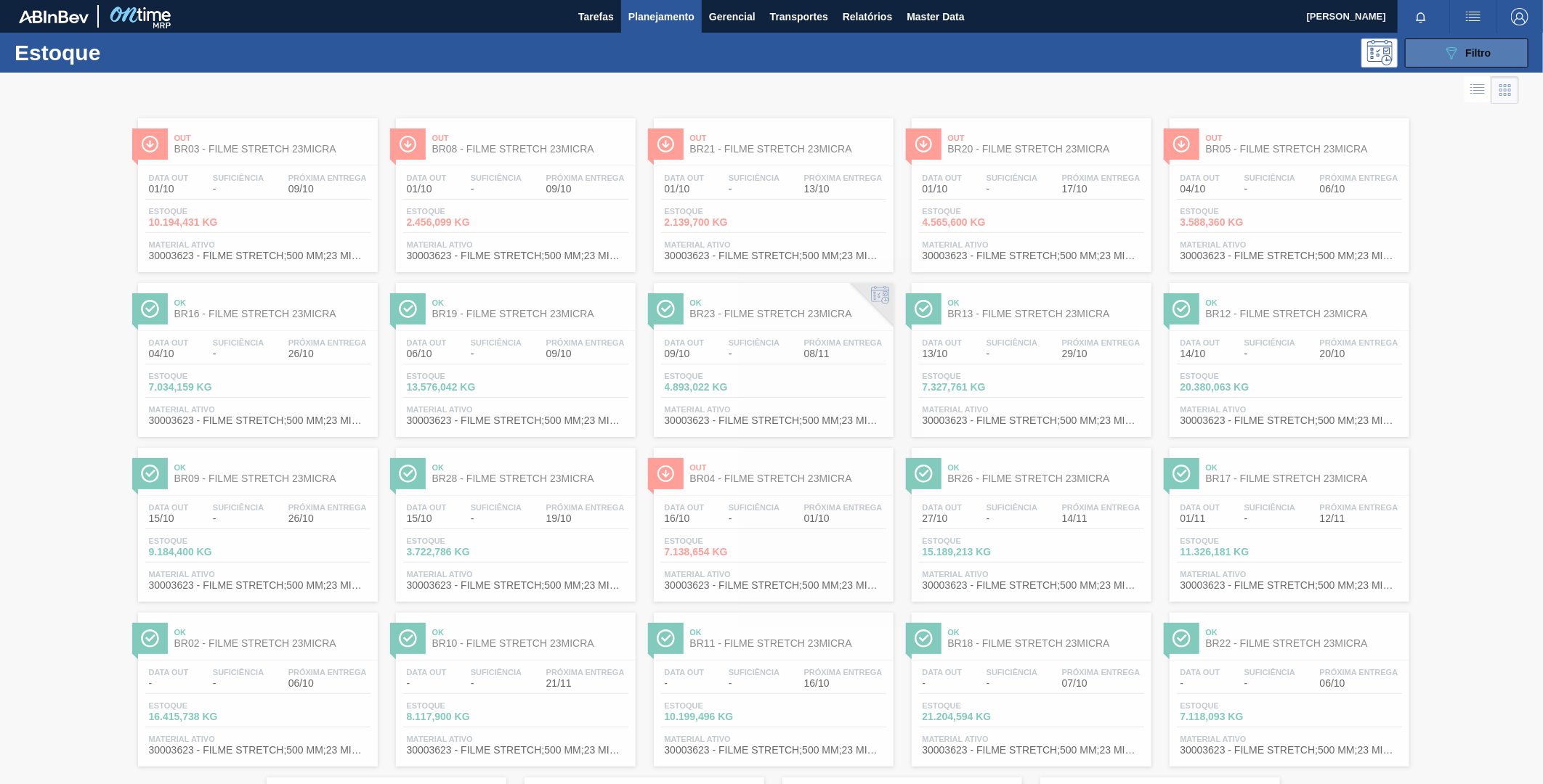
click at [1483, 42] on button "089F7B8B-B2A5-4AFE-B5C0-19BA573D28AC Filtro" at bounding box center [1467, 52] width 124 height 29
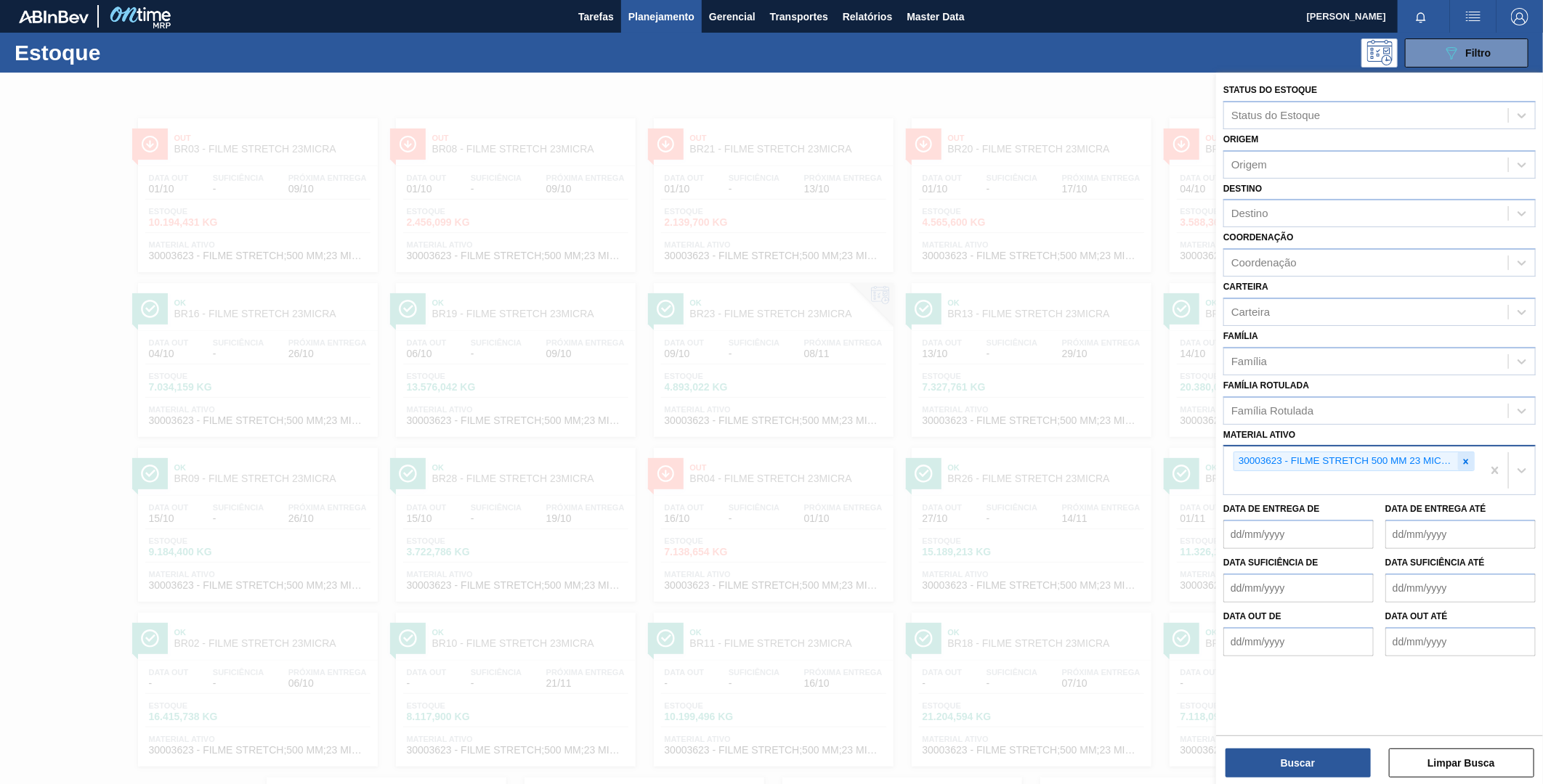
click at [1469, 457] on icon at bounding box center [1466, 461] width 10 height 10
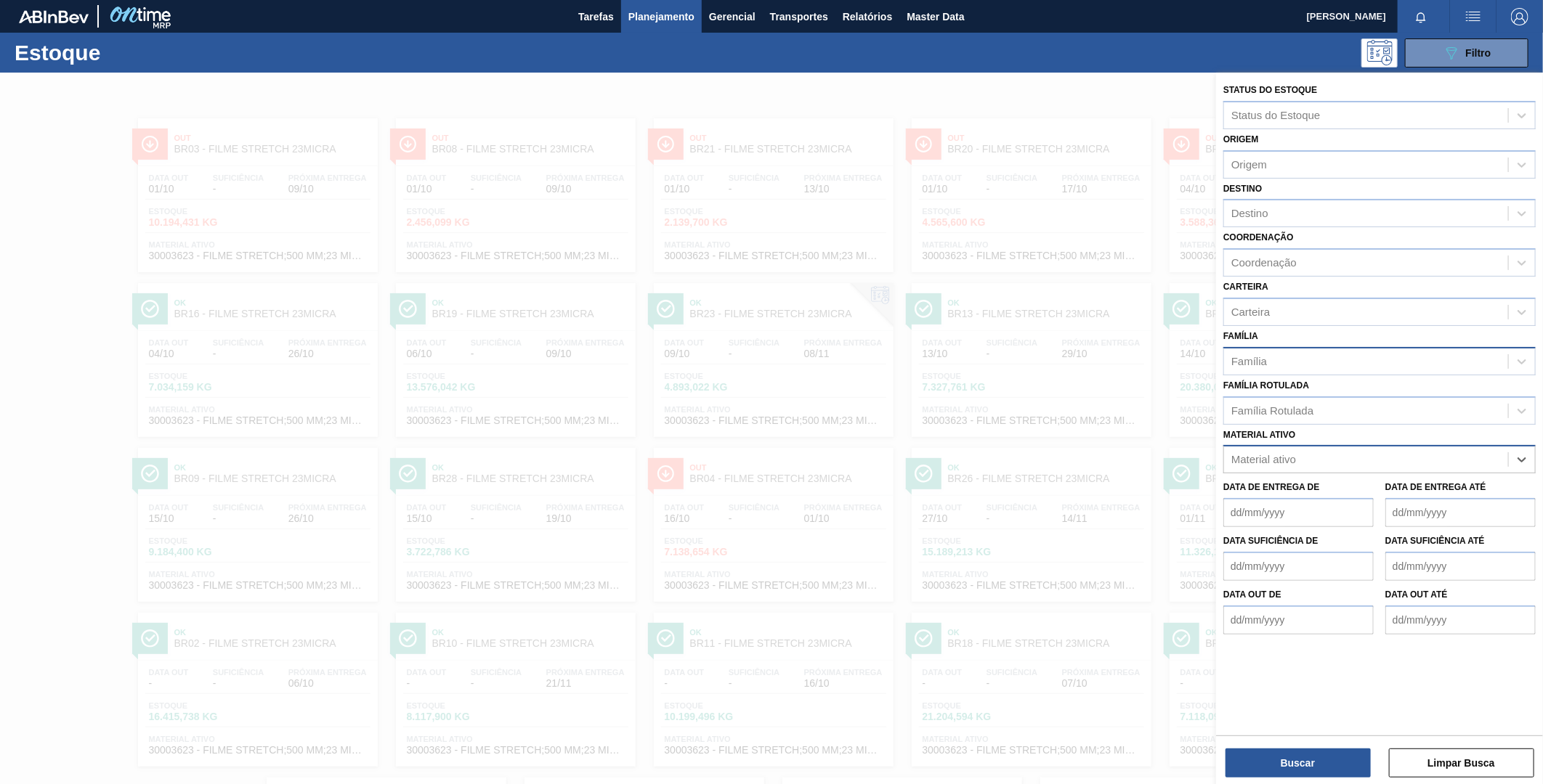
click at [1268, 354] on div "Família" at bounding box center [1366, 361] width 284 height 21
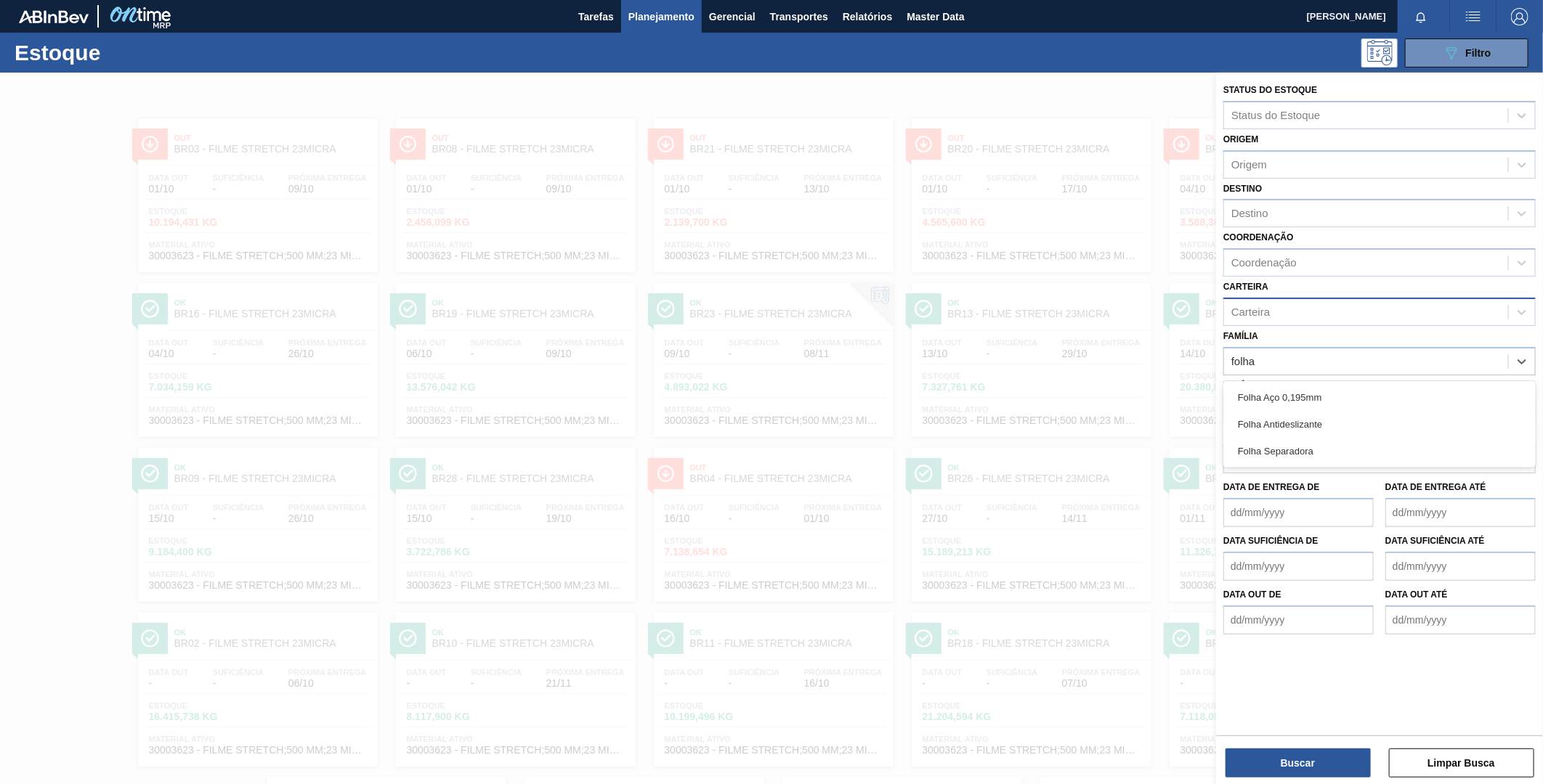
type input "folha"
click at [1309, 313] on div "Carteira" at bounding box center [1366, 312] width 284 height 21
type input "folha"
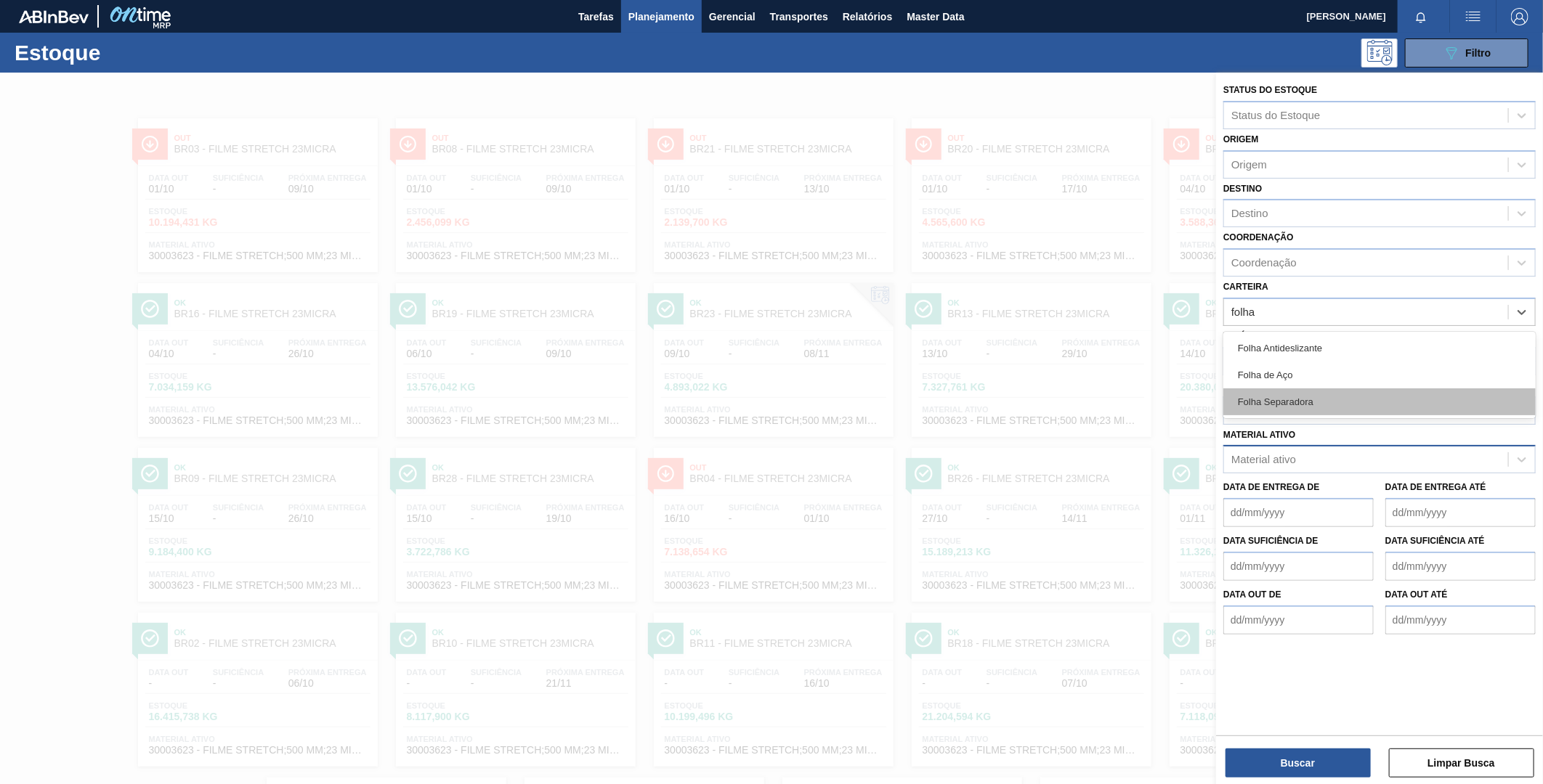
click at [1372, 390] on div "Folha Separadora" at bounding box center [1379, 402] width 313 height 27
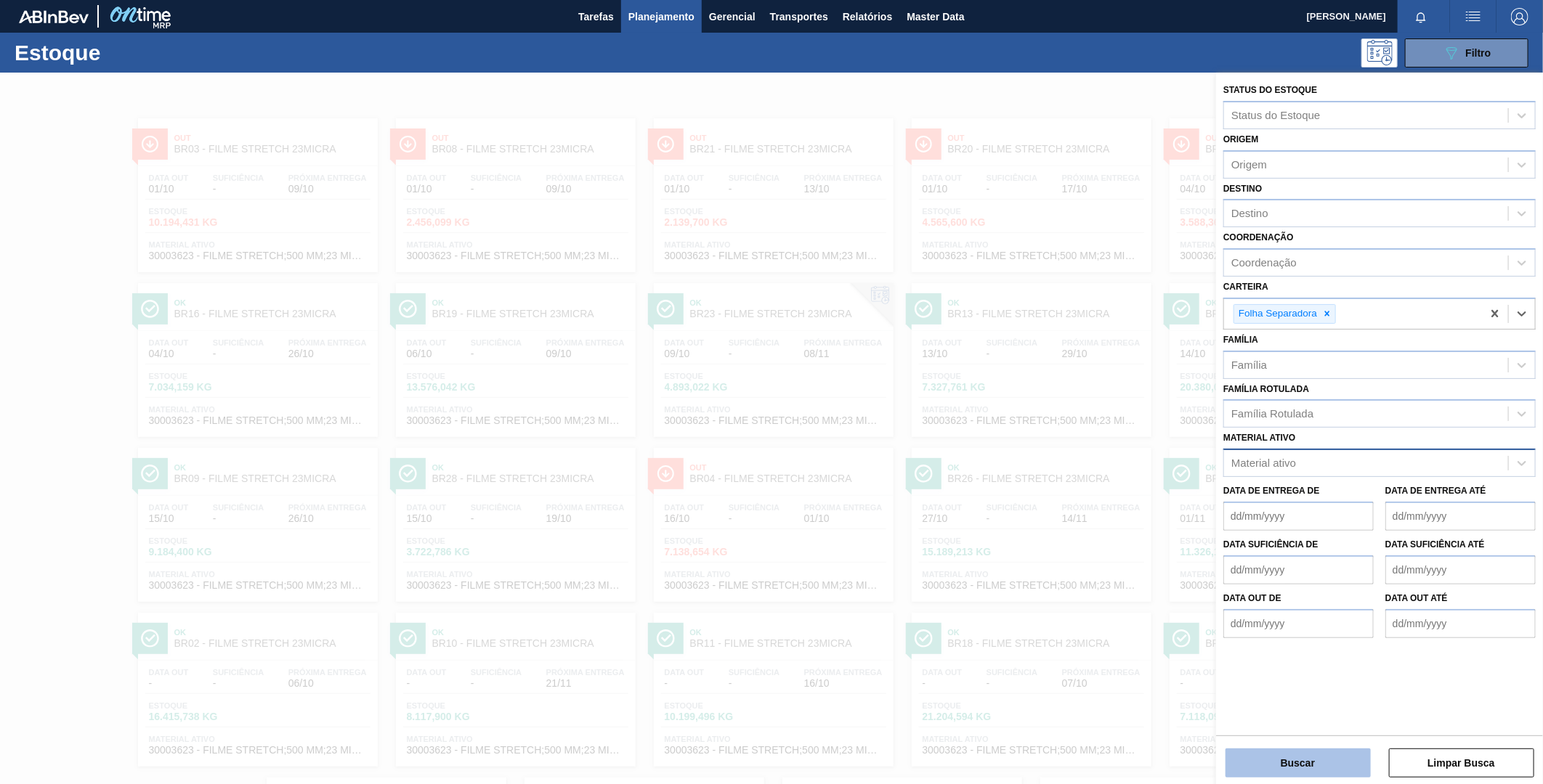
click at [1303, 753] on button "Buscar" at bounding box center [1298, 763] width 145 height 29
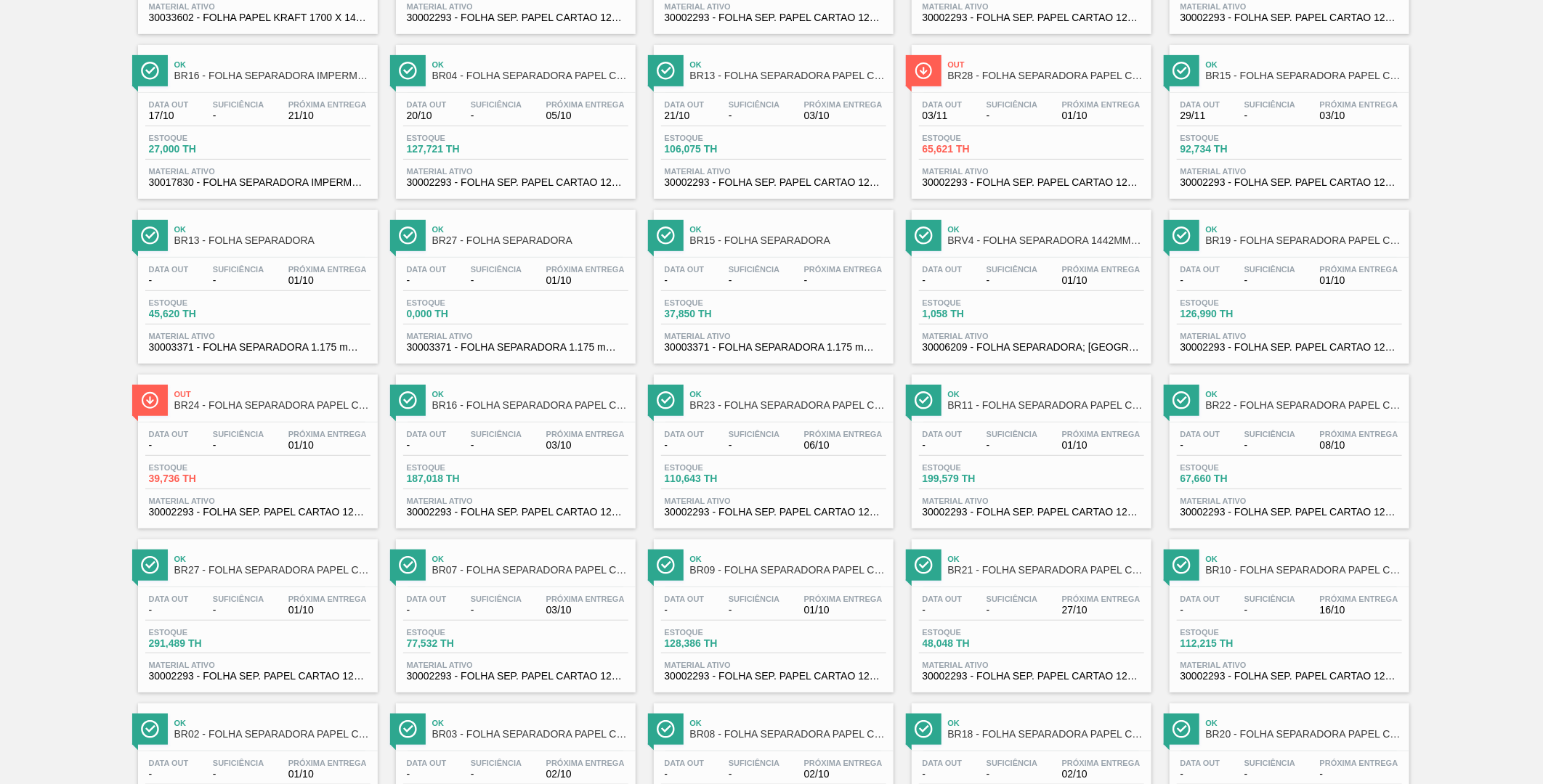
scroll to position [847, 0]
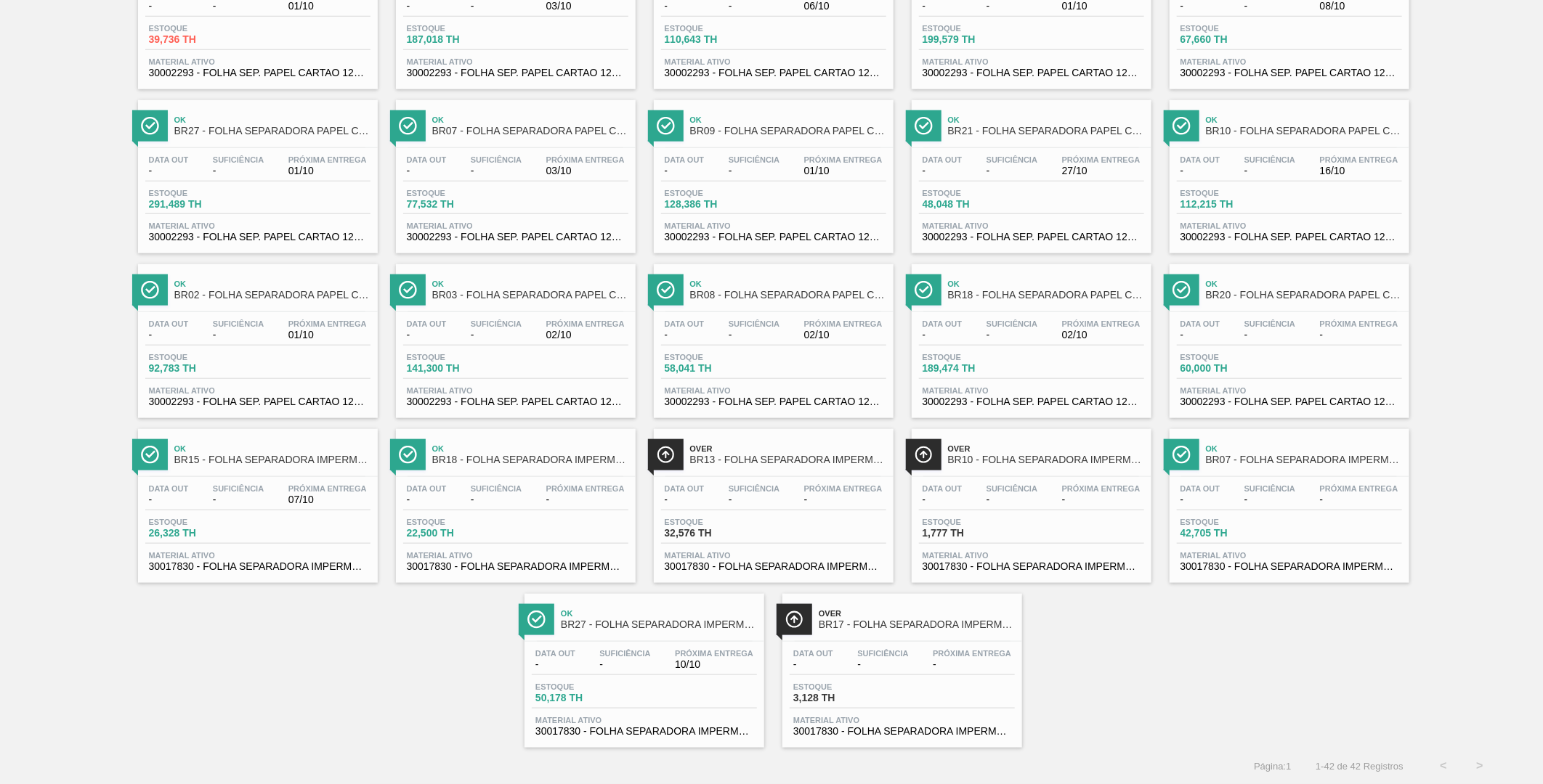
click at [749, 455] on span "BR13 - FOLHA SEPARADORA IMPERMEAVEL" at bounding box center [788, 460] width 196 height 11
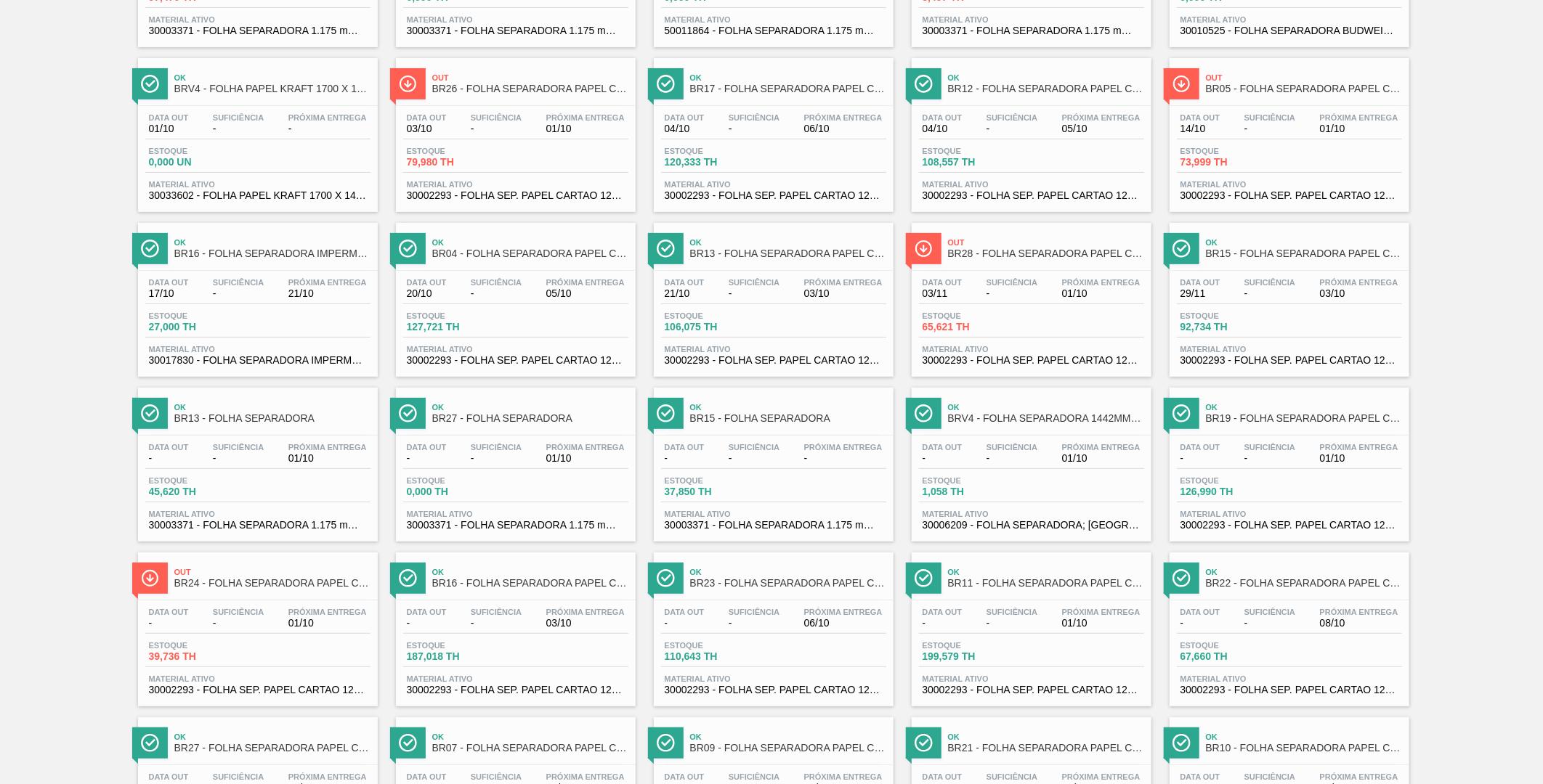
scroll to position [323, 0]
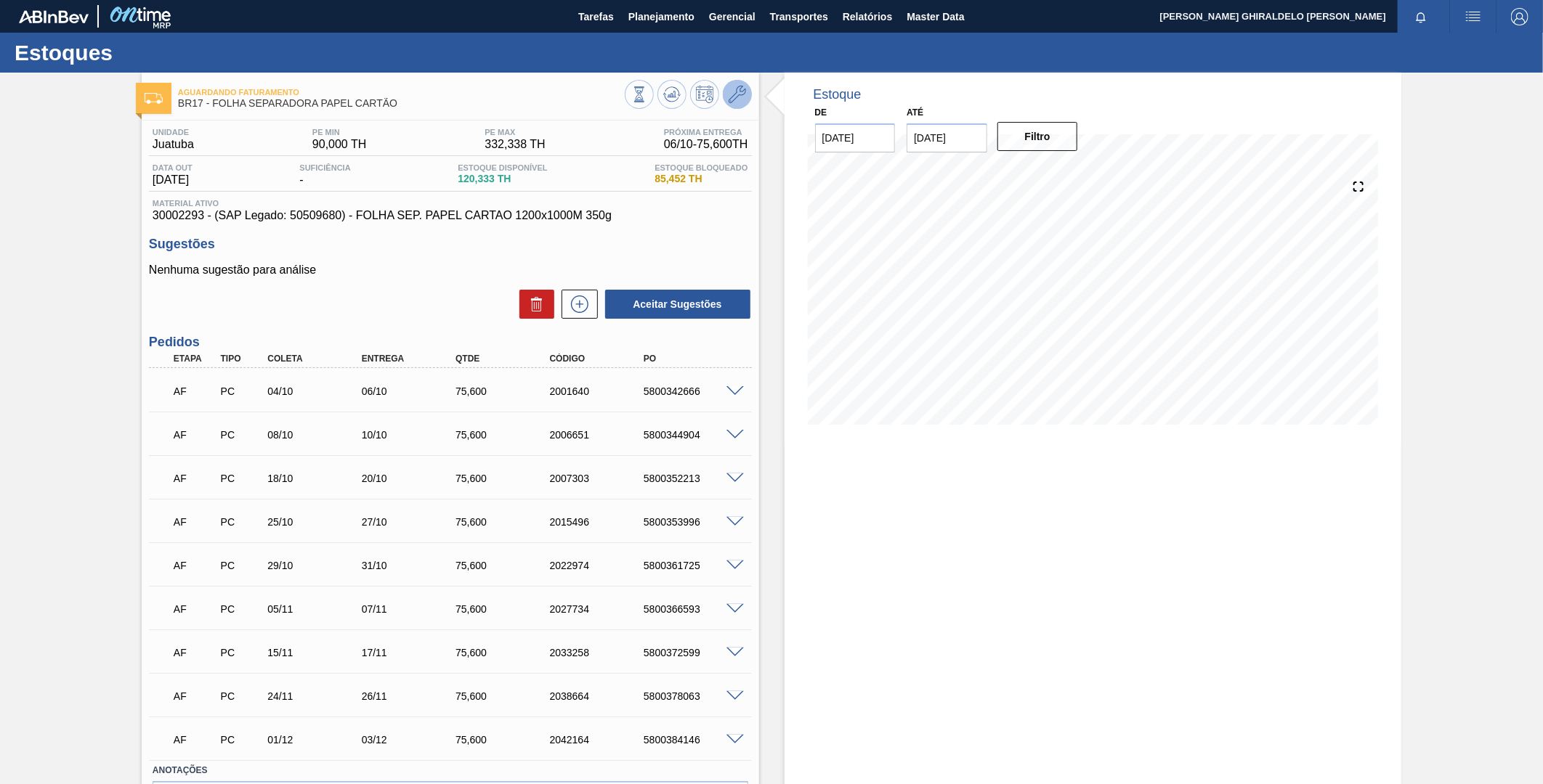
click at [729, 91] on icon at bounding box center [737, 94] width 17 height 17
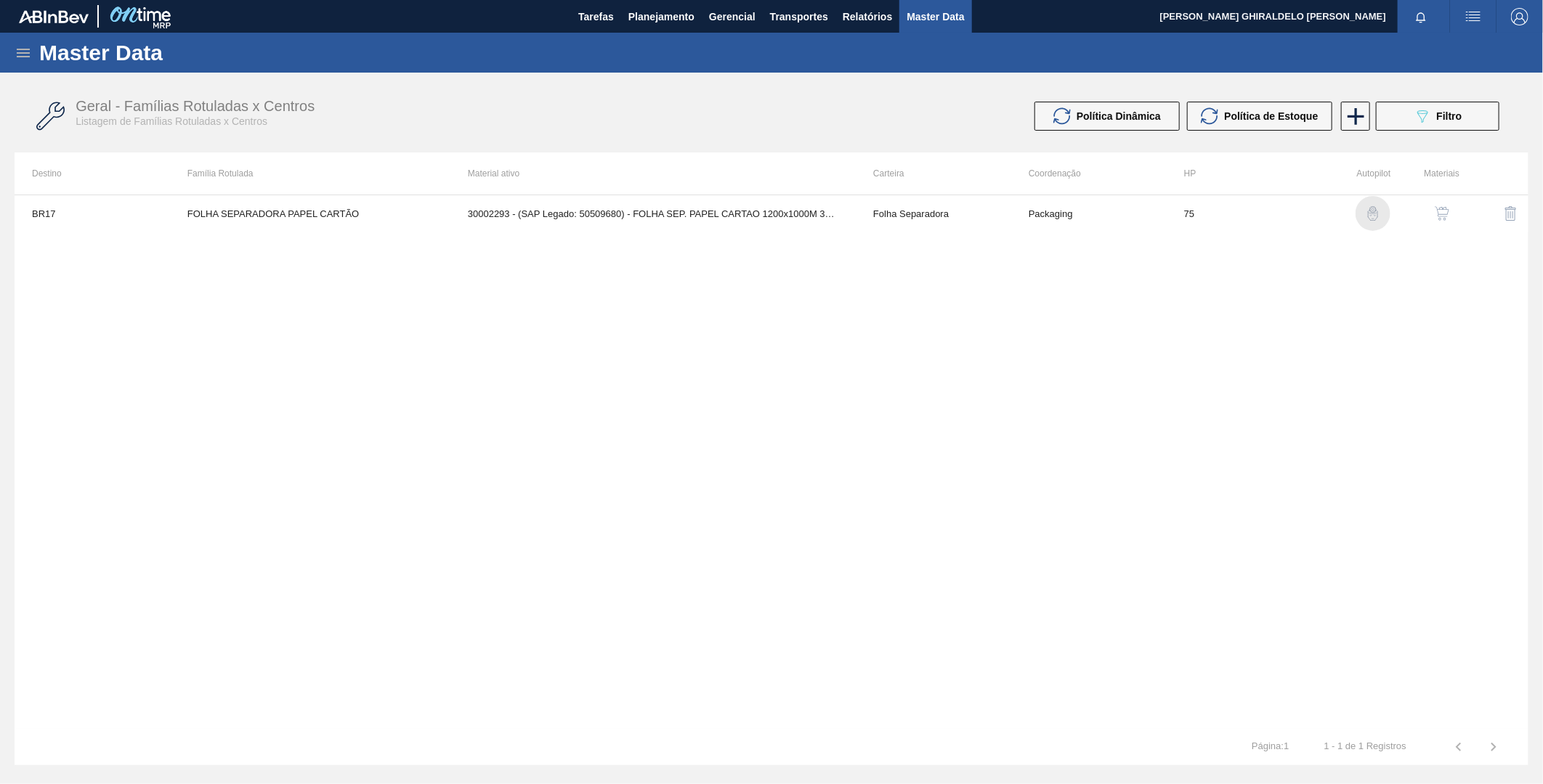
click at [1376, 214] on img "button" at bounding box center [1373, 213] width 15 height 15
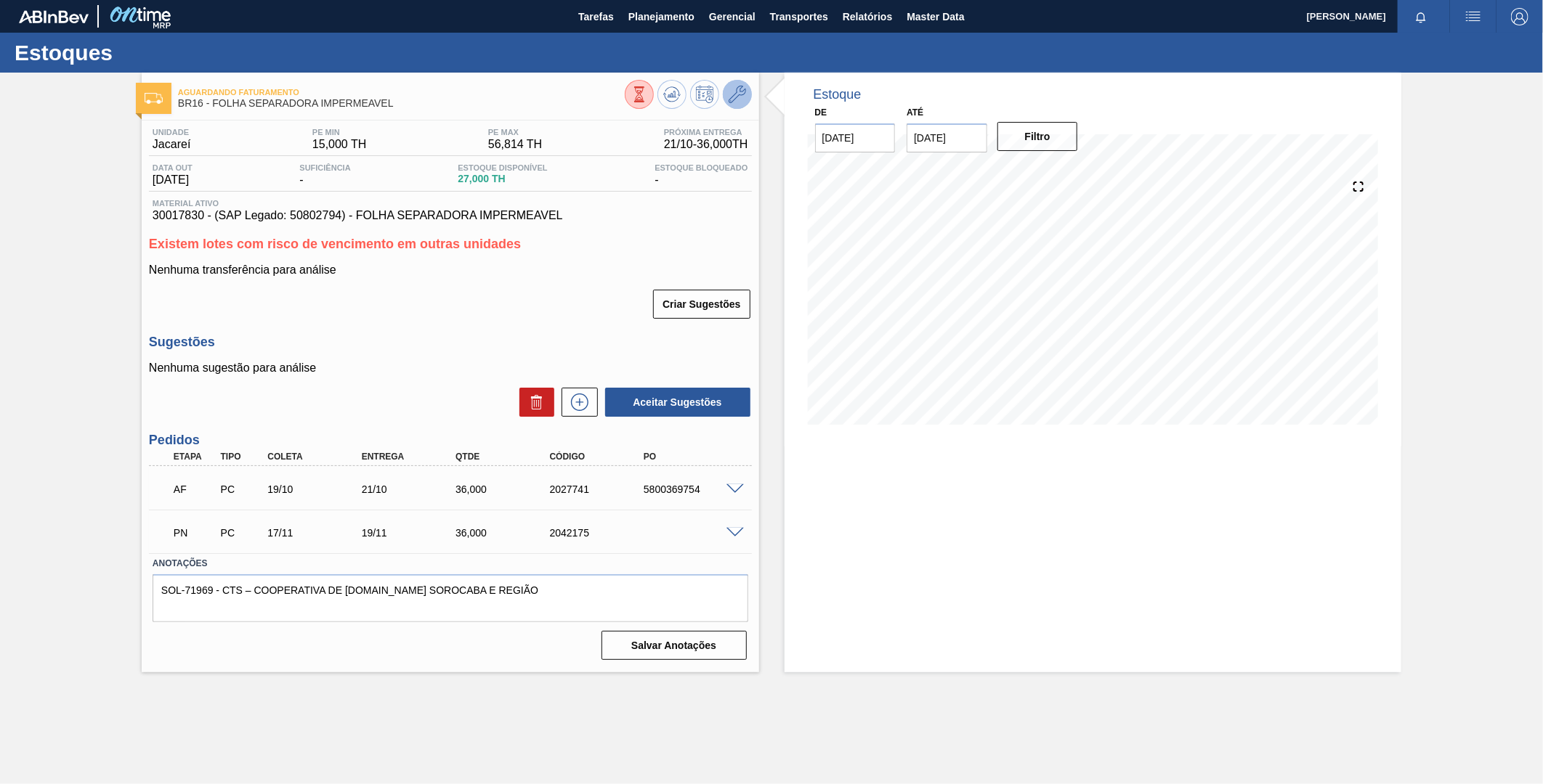
click at [743, 104] on button at bounding box center [737, 94] width 29 height 29
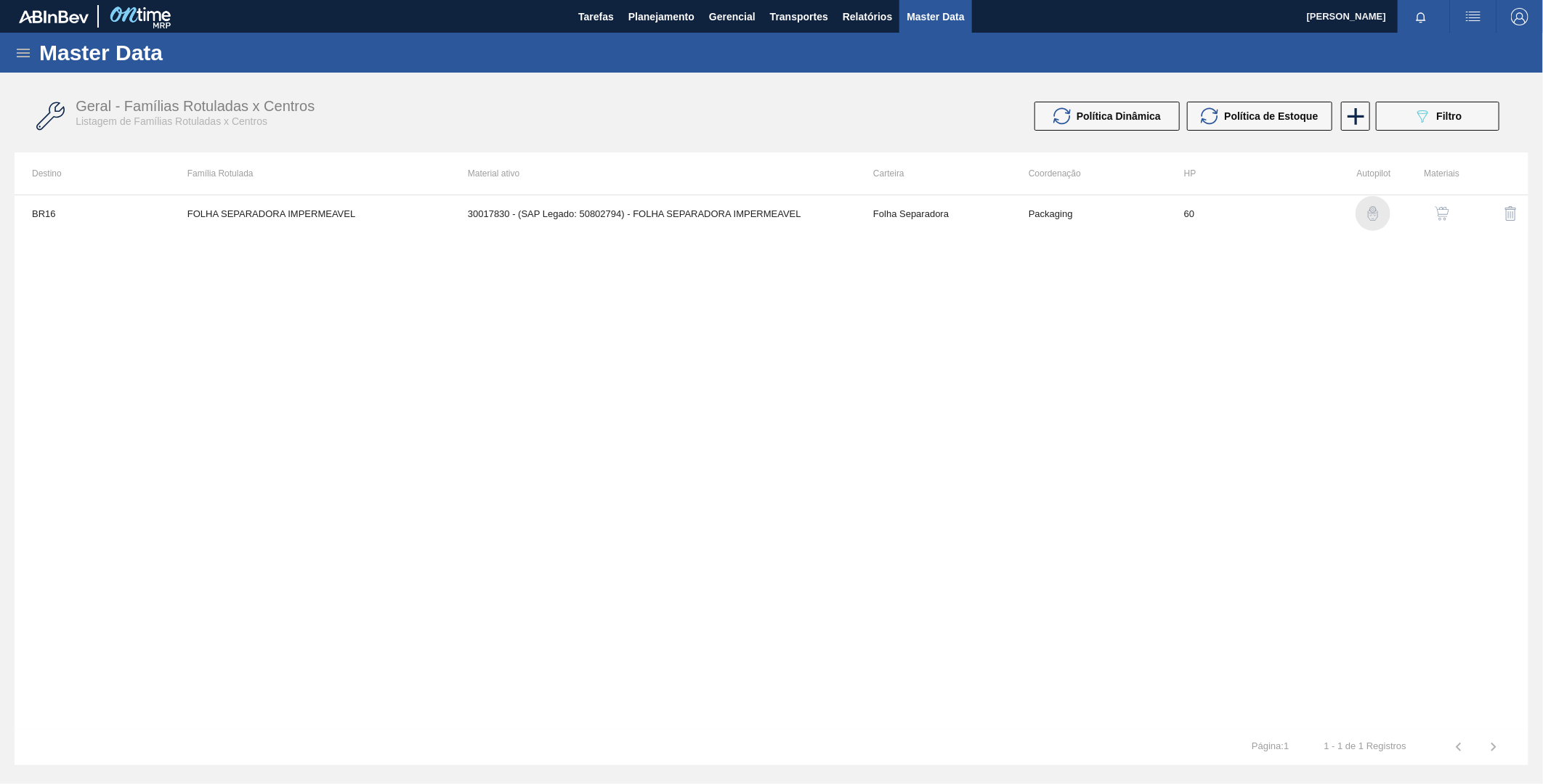
click at [1370, 216] on img "button" at bounding box center [1373, 213] width 15 height 15
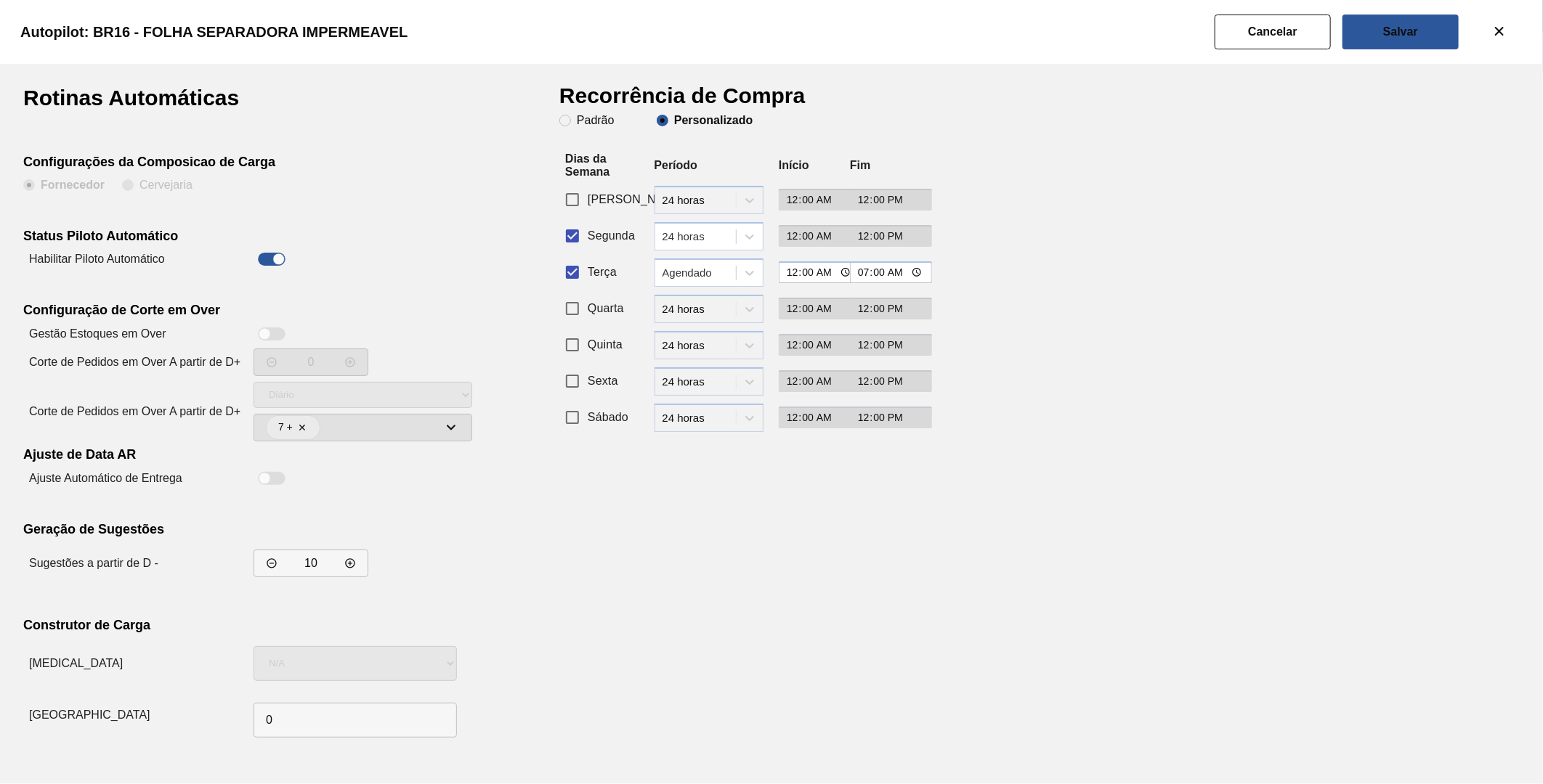
click at [273, 335] on div at bounding box center [271, 334] width 27 height 13
checkbox input "true"
click at [398, 434] on input "multiselect-label" at bounding box center [382, 428] width 122 height 25
checkbox input "true"
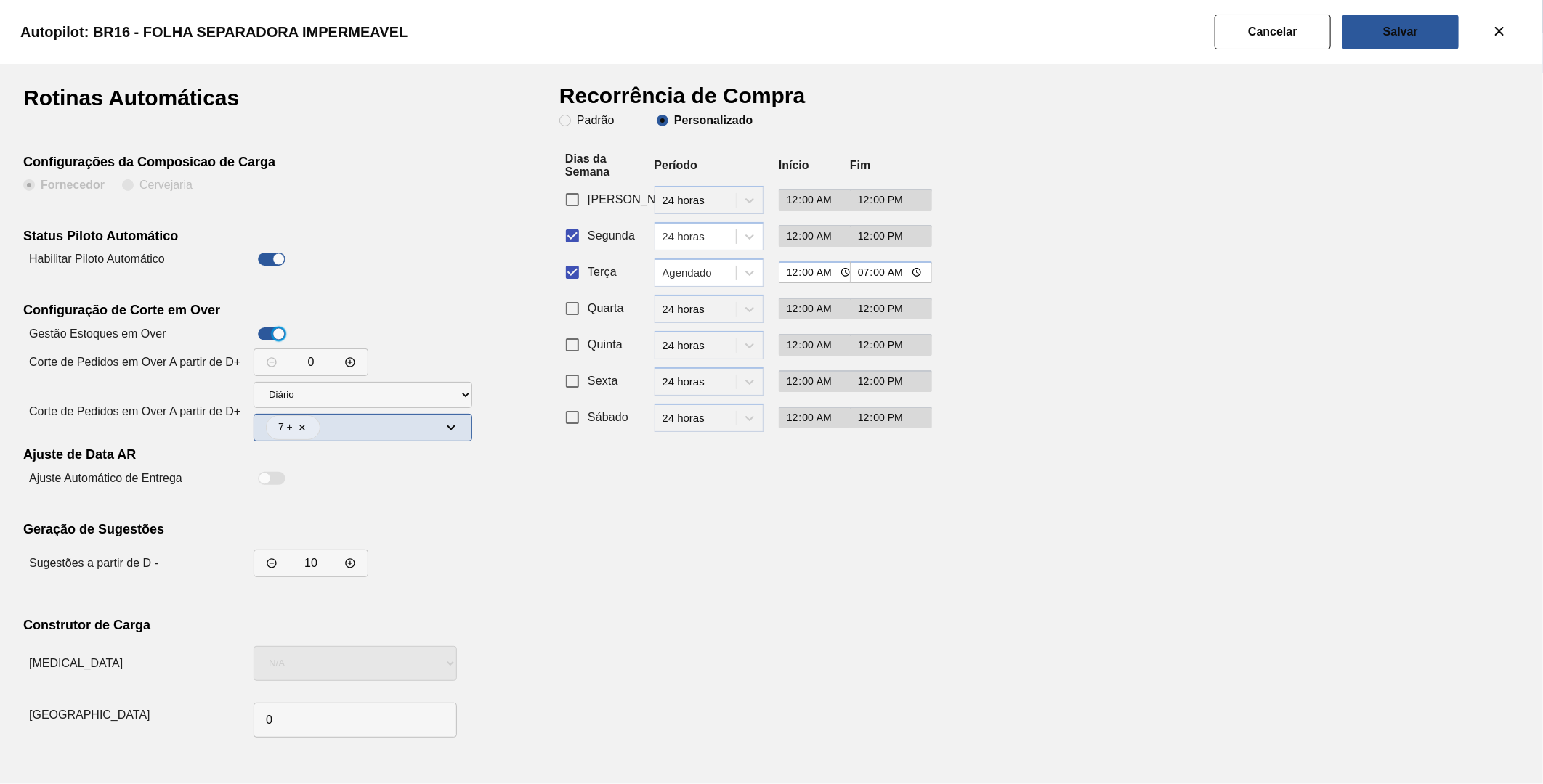
checkbox input "true"
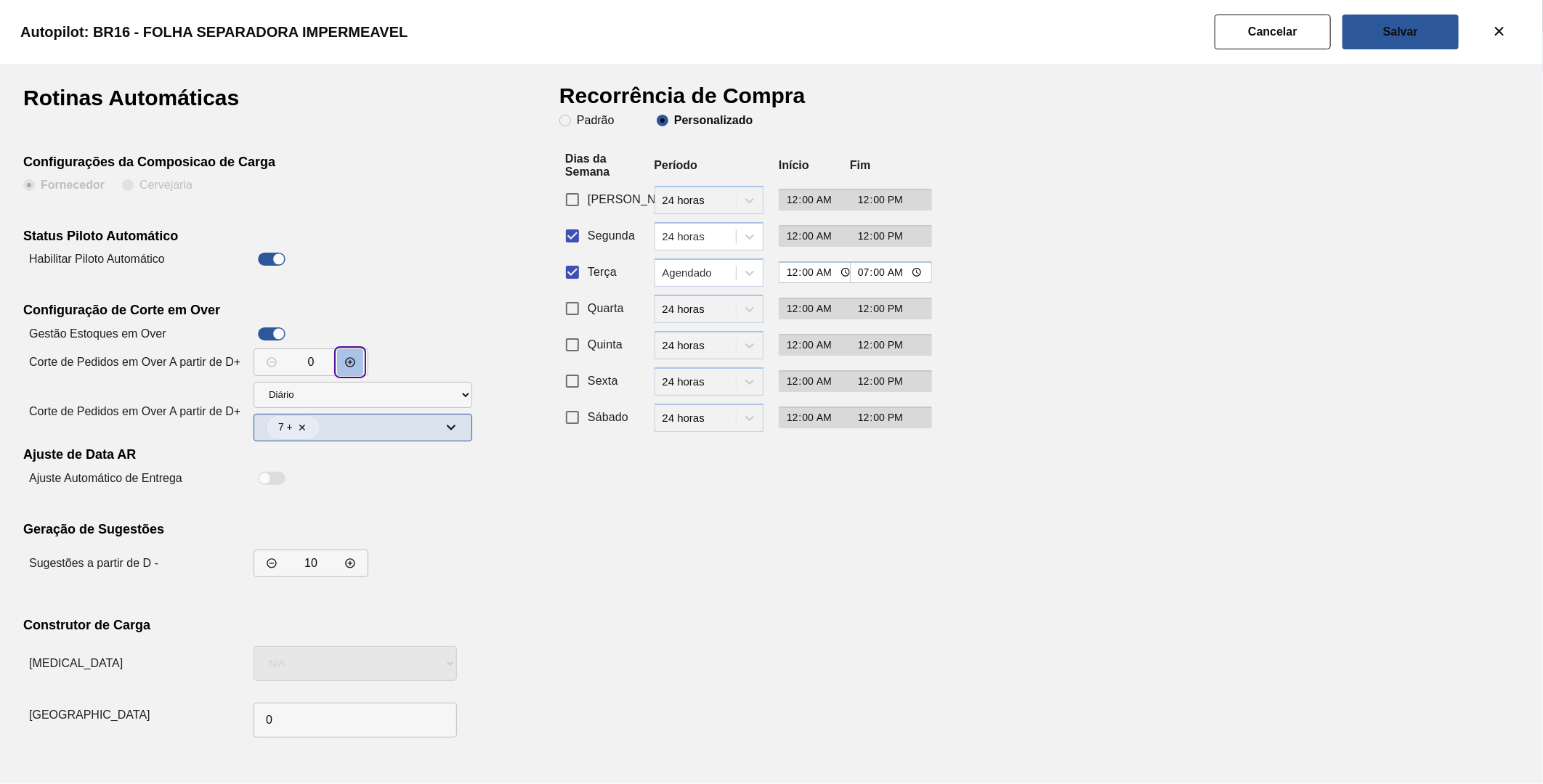
click at [346, 363] on icon "decrementar valor" at bounding box center [350, 362] width 12 height 12
click at [361, 360] on button "decrementar valor" at bounding box center [350, 362] width 26 height 26
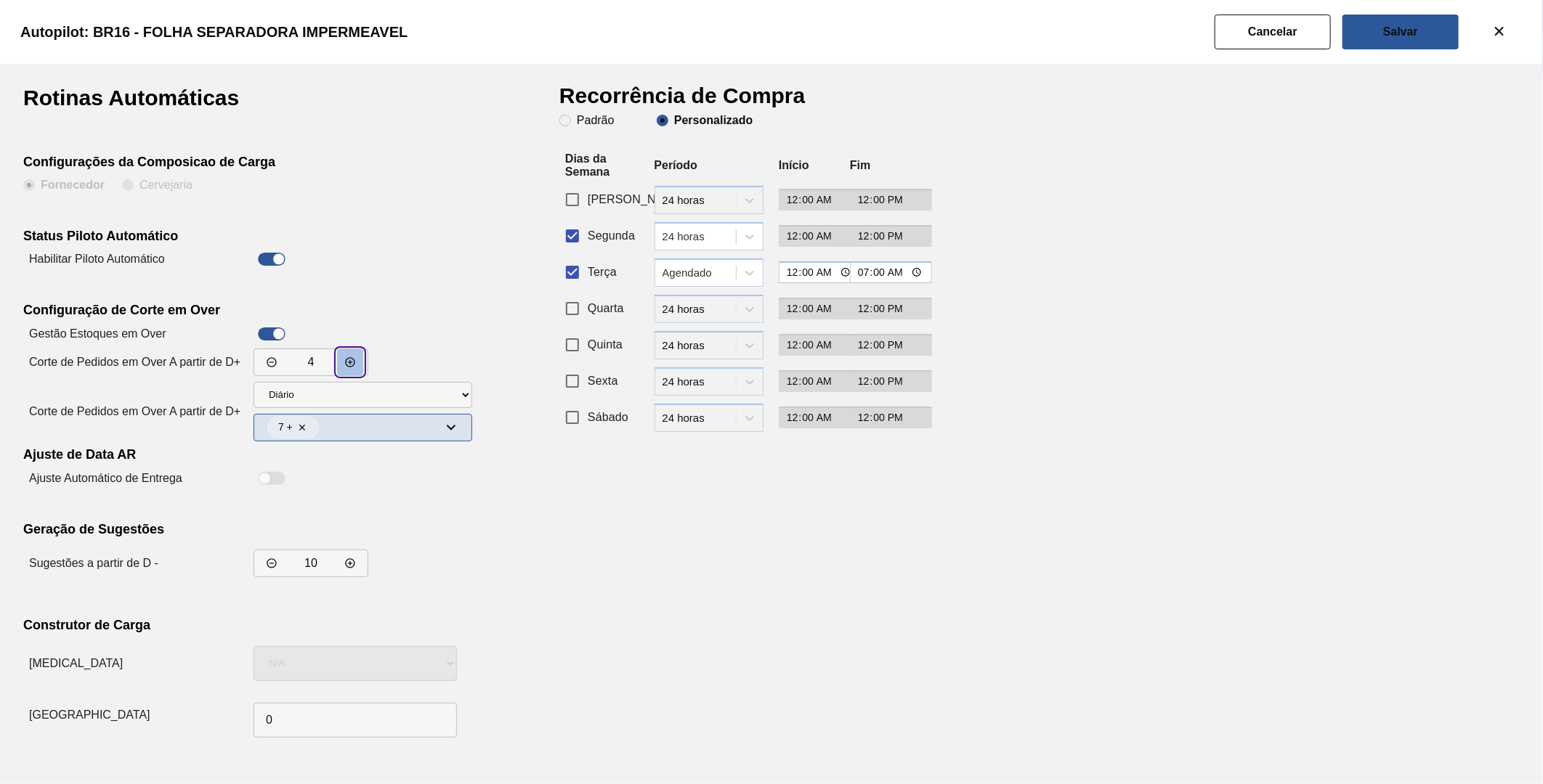
type input "5"
click at [455, 397] on select "Diário Semanal" at bounding box center [363, 395] width 219 height 26
select select "2"
click at [254, 382] on select "Diário Semanal" at bounding box center [363, 395] width 219 height 26
click at [458, 431] on icon at bounding box center [451, 428] width 17 height 17
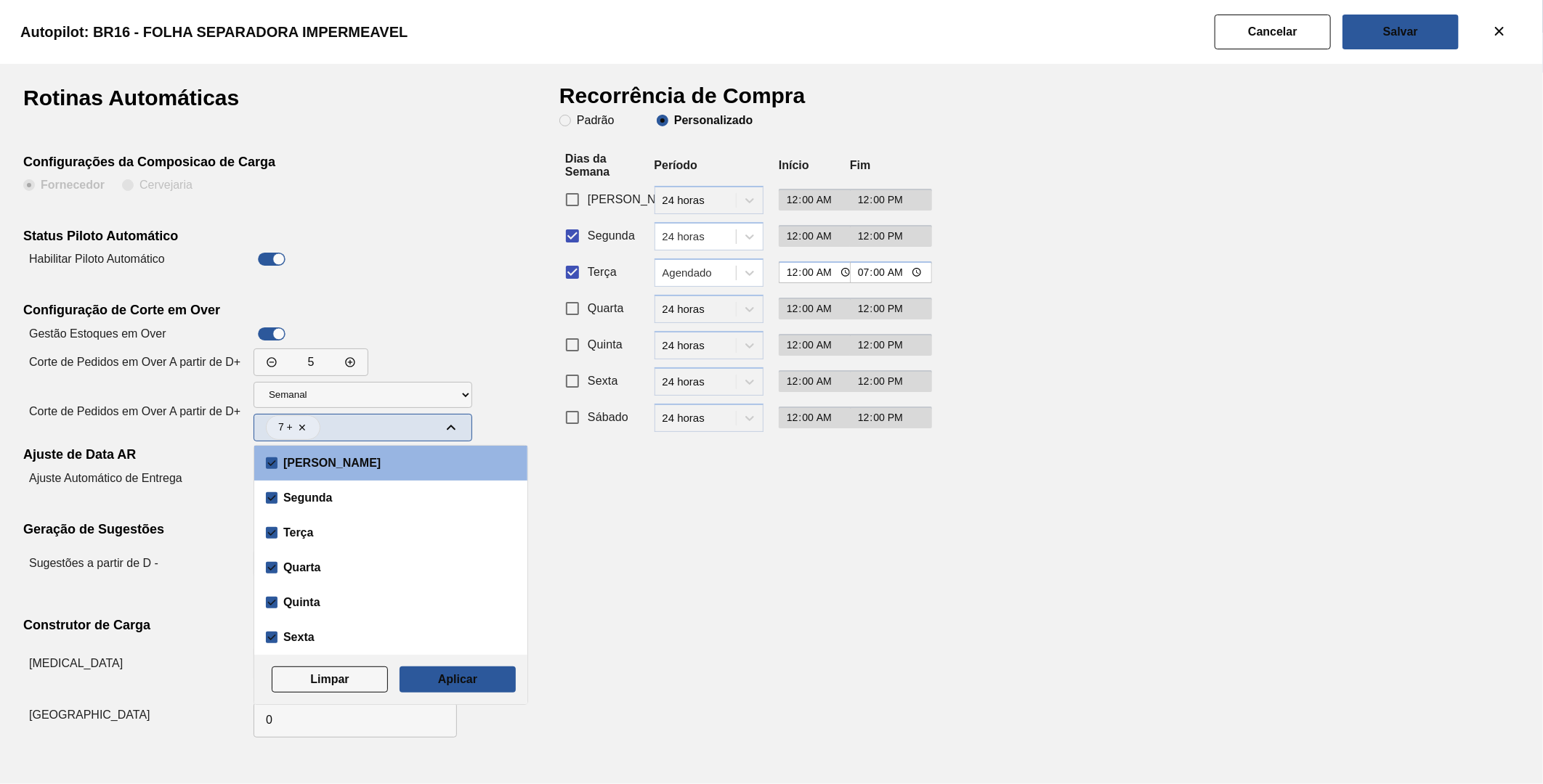
click at [264, 462] on clb-checkbox at bounding box center [391, 463] width 273 height 35
click at [273, 464] on input "[PERSON_NAME]" at bounding box center [271, 463] width 12 height 12
checkbox input "false"
click at [274, 499] on input "Segunda" at bounding box center [271, 498] width 12 height 12
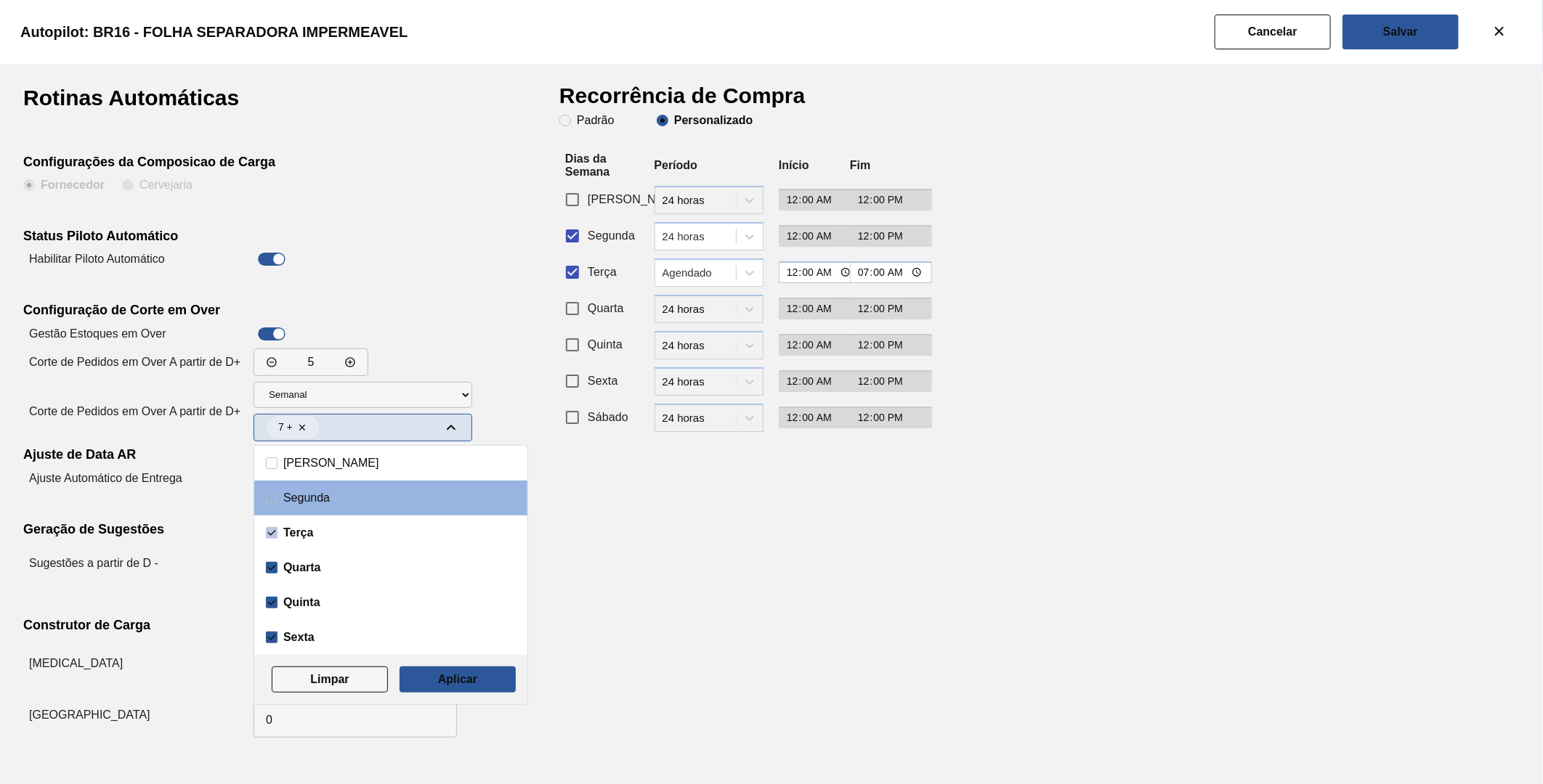
click at [273, 526] on clb-checkbox at bounding box center [391, 533] width 273 height 35
drag, startPoint x: 278, startPoint y: 501, endPoint x: 313, endPoint y: 527, distance: 43.6
click at [280, 503] on label "Segunda" at bounding box center [390, 498] width 250 height 12
click at [277, 503] on input "Segunda" at bounding box center [271, 498] width 12 height 12
checkbox input "true"
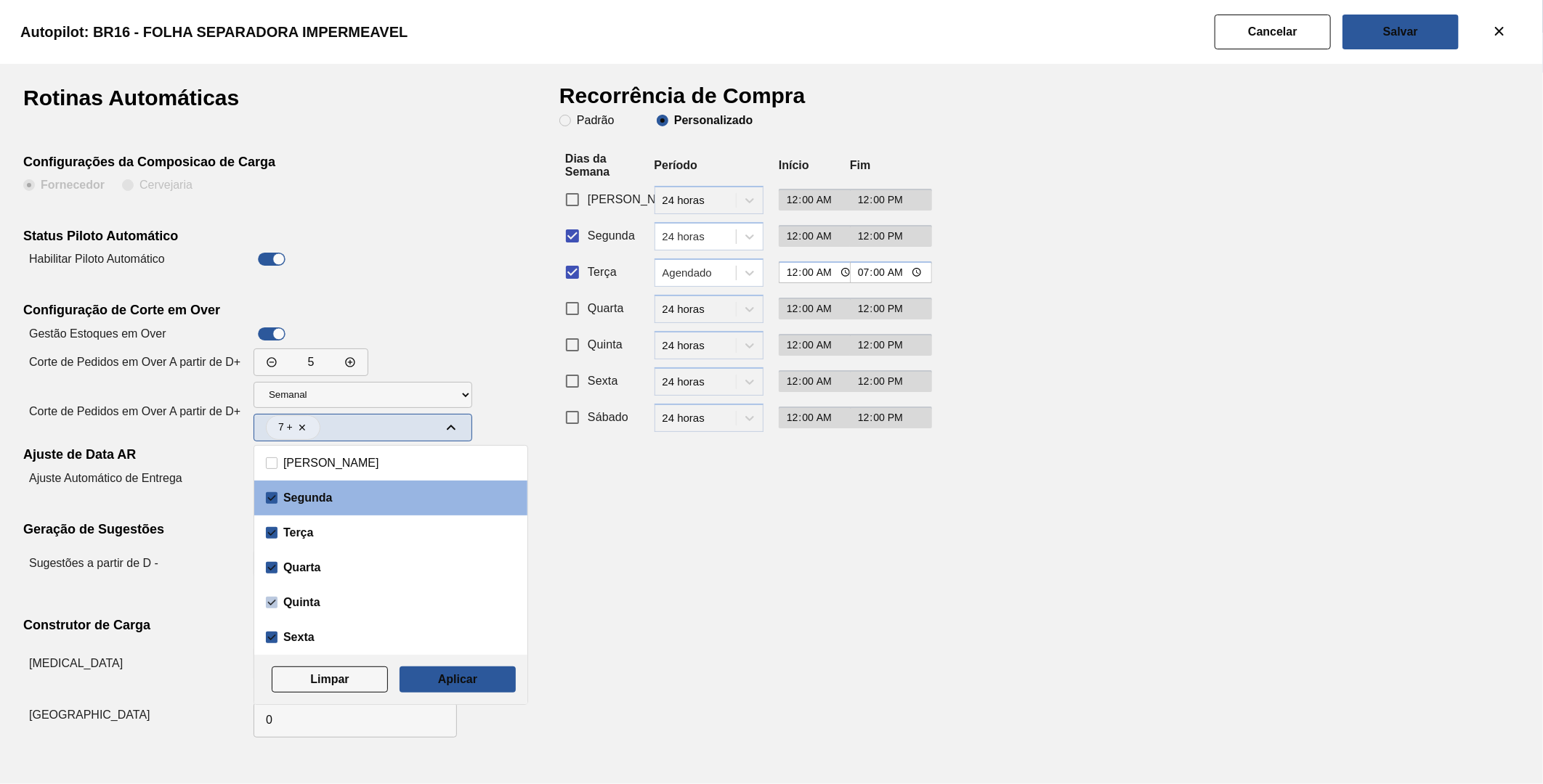
click at [273, 598] on input "Quinta" at bounding box center [271, 602] width 12 height 12
checkbox input "false"
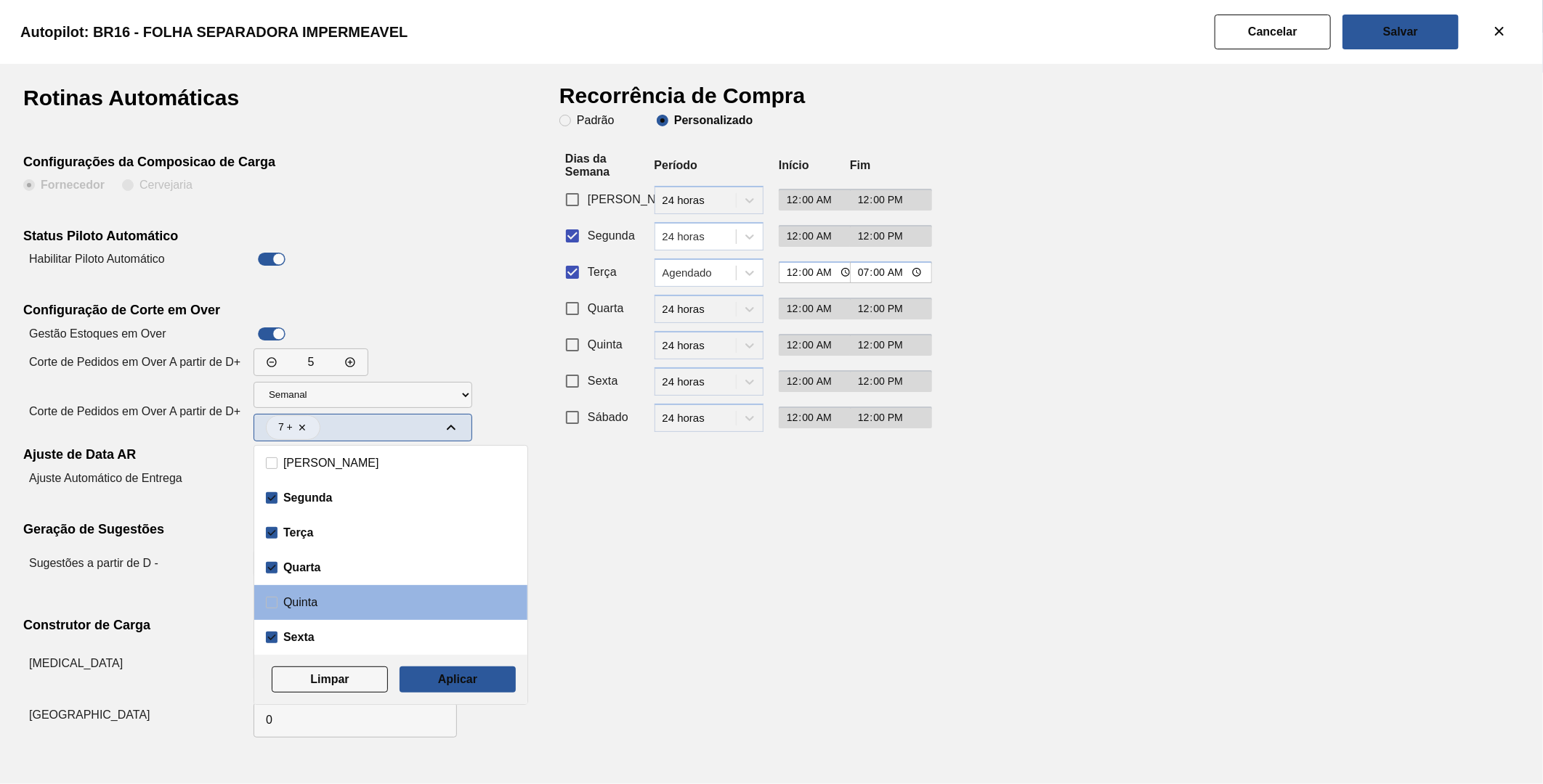
drag, startPoint x: 274, startPoint y: 571, endPoint x: 274, endPoint y: 557, distance: 14.0
click at [274, 568] on input "Quarta" at bounding box center [271, 568] width 12 height 12
checkbox input "false"
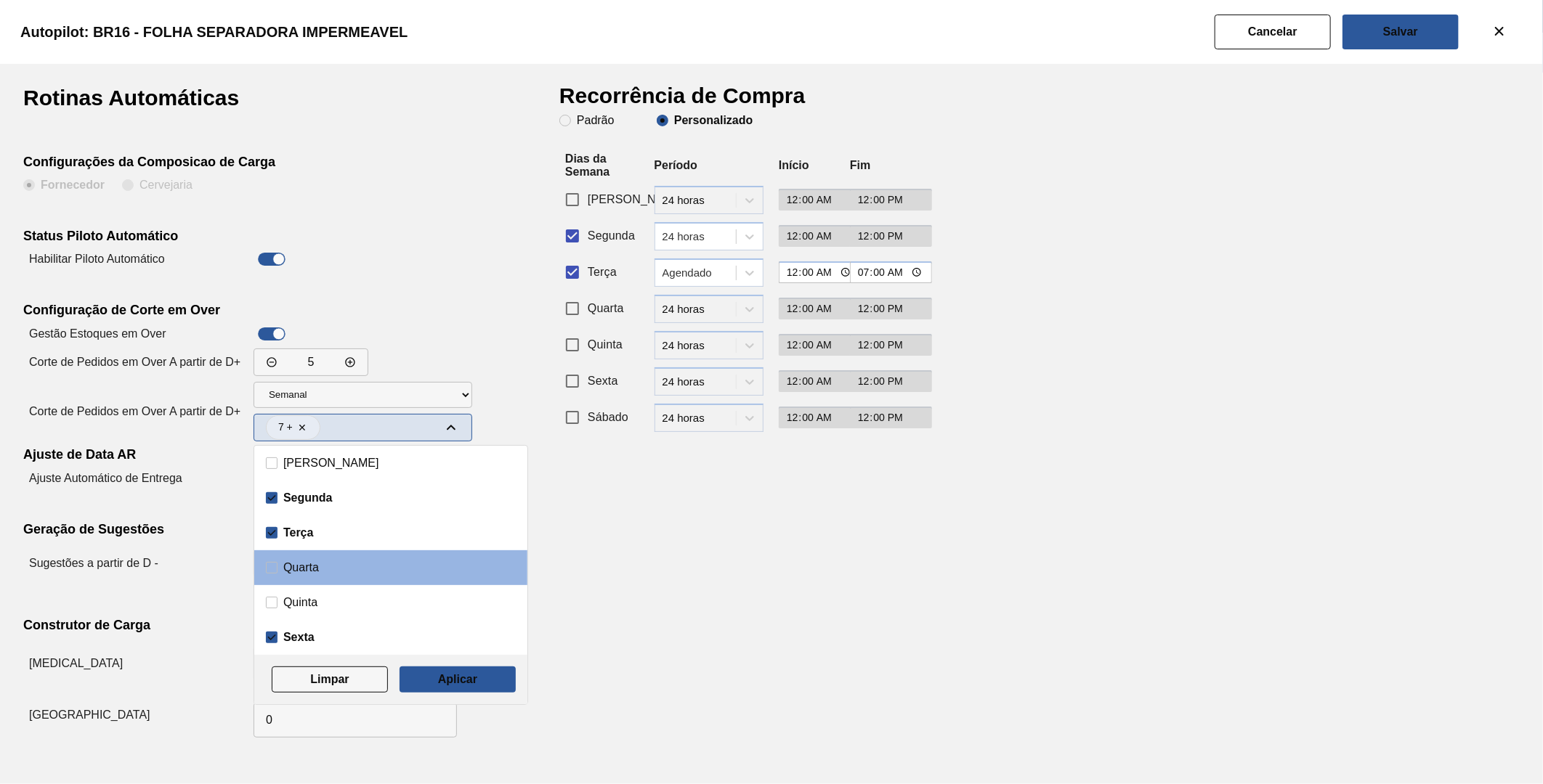
click at [273, 540] on clb-checkbox at bounding box center [391, 533] width 273 height 35
click at [273, 533] on input "Terça" at bounding box center [271, 533] width 12 height 12
checkbox input "false"
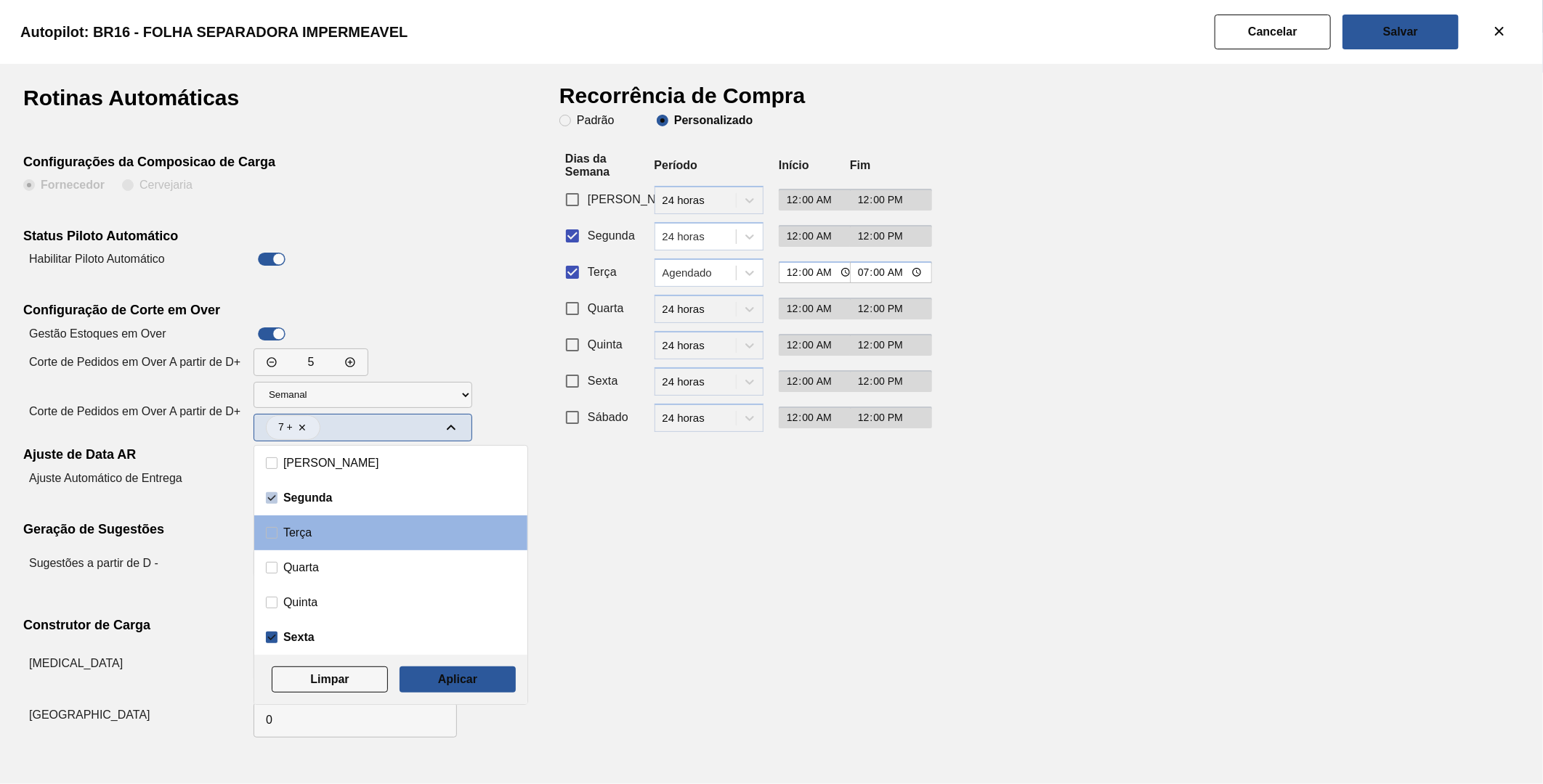
click at [276, 497] on input "Segunda" at bounding box center [271, 498] width 12 height 12
checkbox input "false"
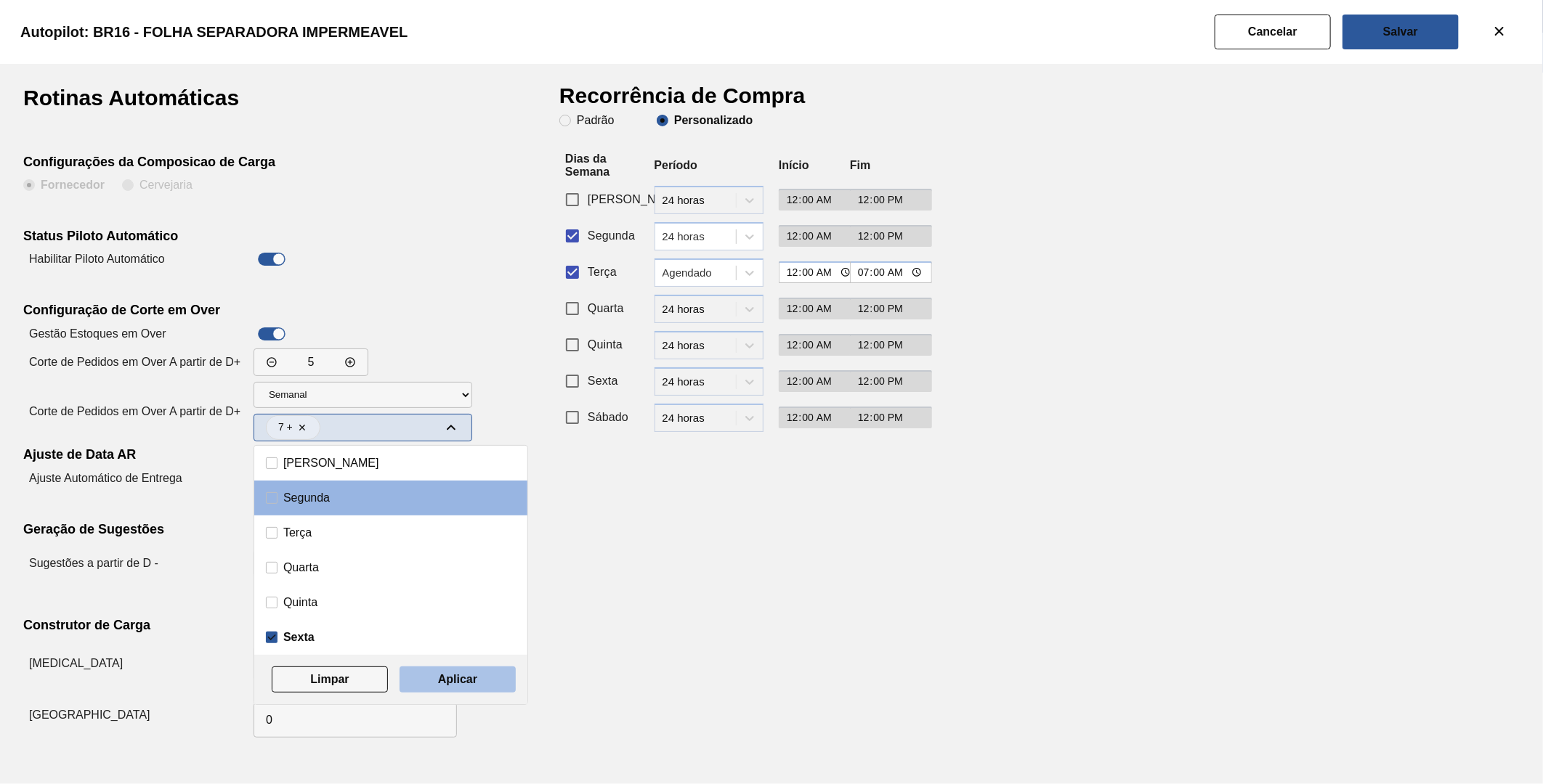
click at [0, 0] on slot "Aplicar" at bounding box center [0, 0] width 0 height 0
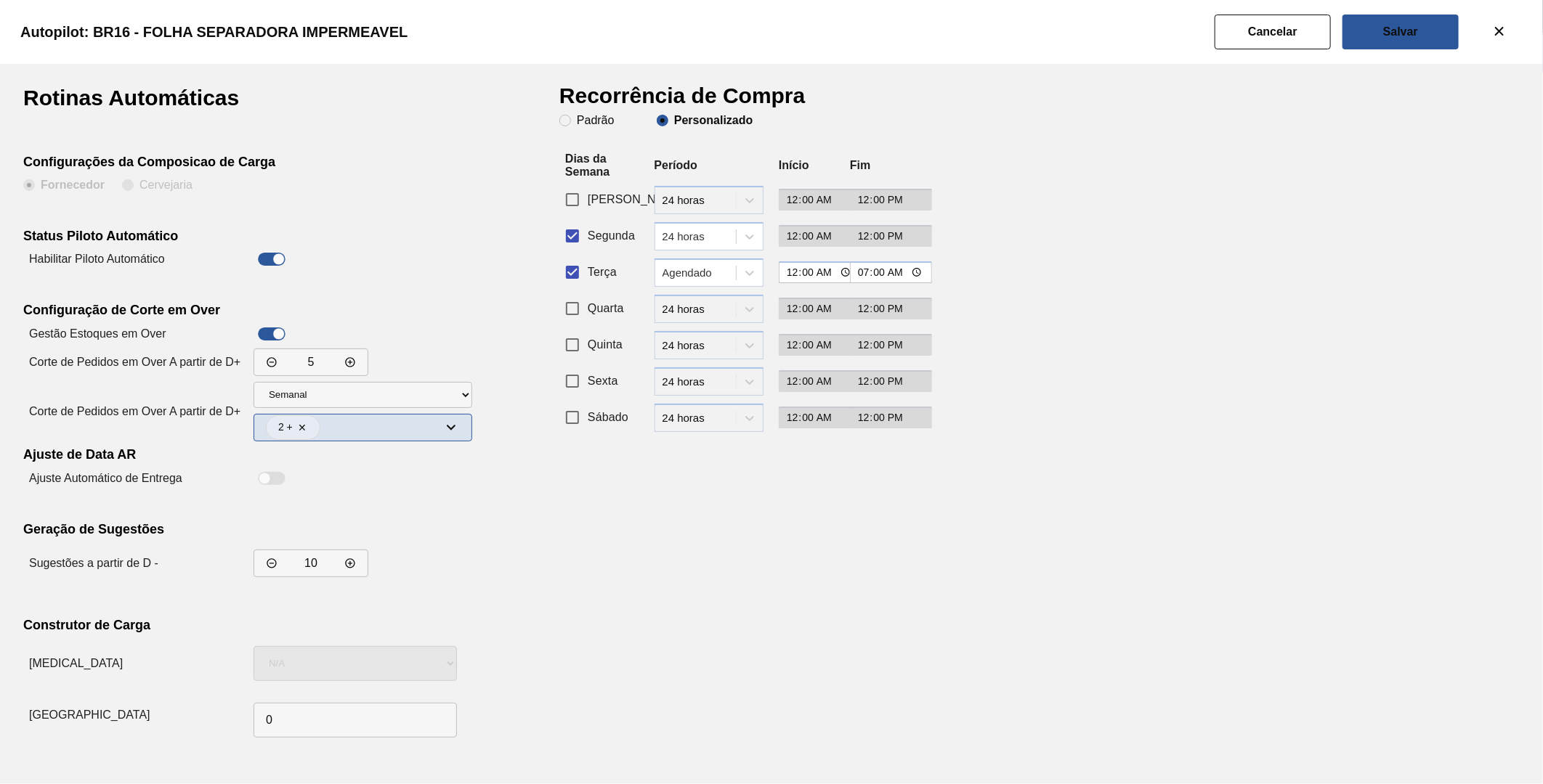
click at [444, 436] on span at bounding box center [451, 428] width 17 height 17
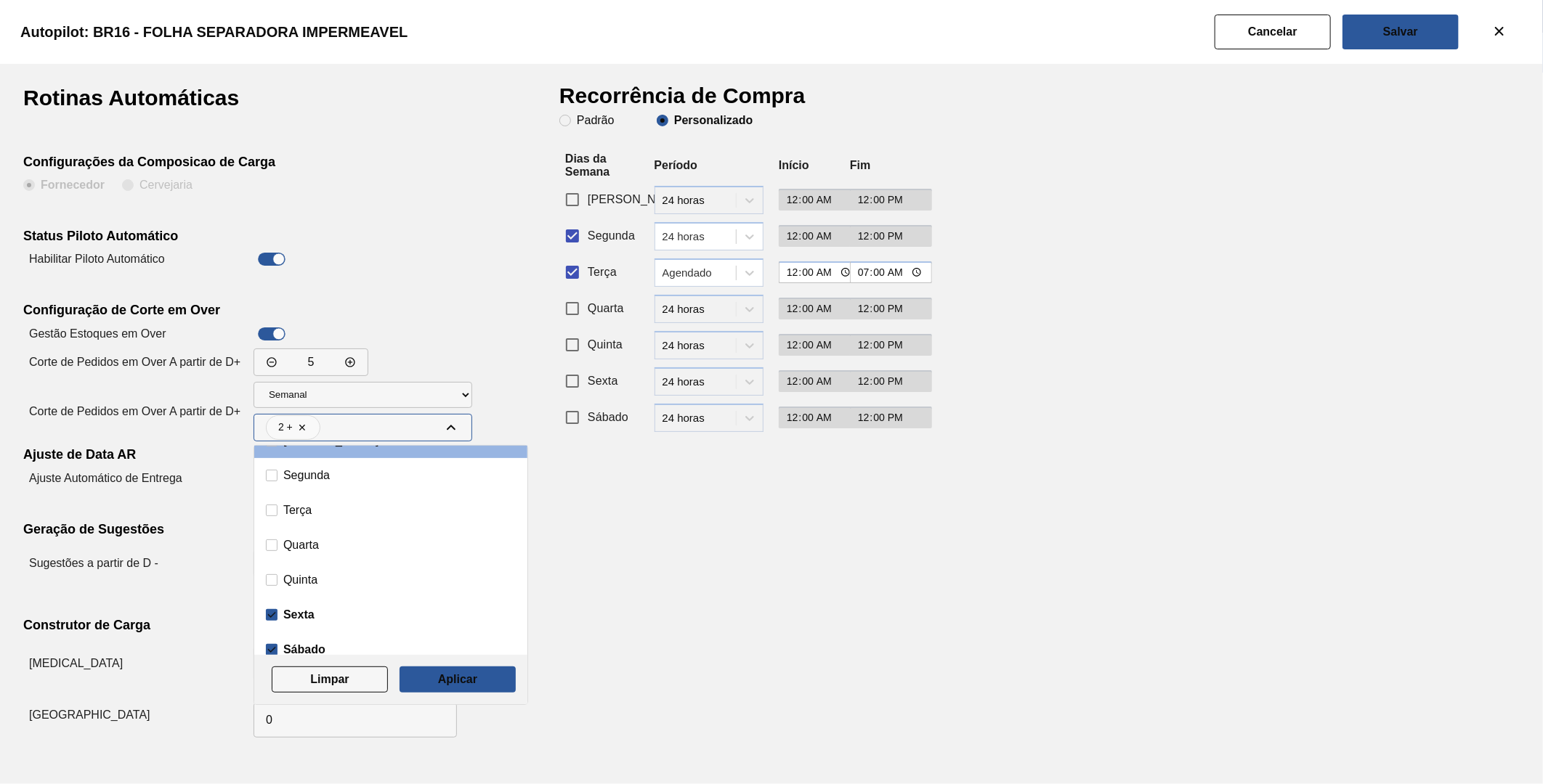
scroll to position [34, 0]
click at [277, 635] on label "Sábado" at bounding box center [390, 638] width 250 height 12
click at [277, 635] on input "Sábado" at bounding box center [271, 638] width 12 height 12
checkbox input "false"
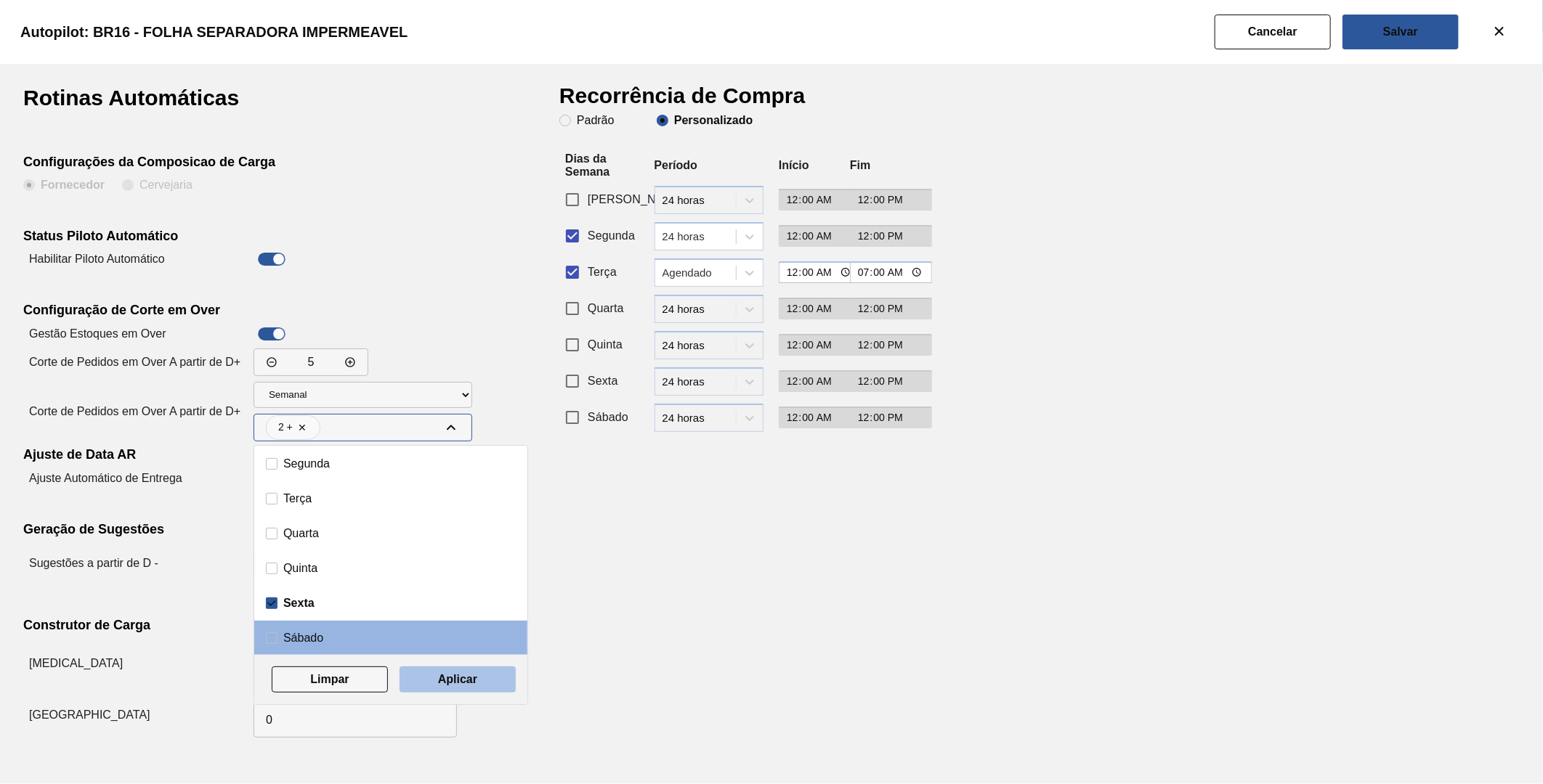
click at [473, 672] on button "Aplicar" at bounding box center [458, 679] width 116 height 26
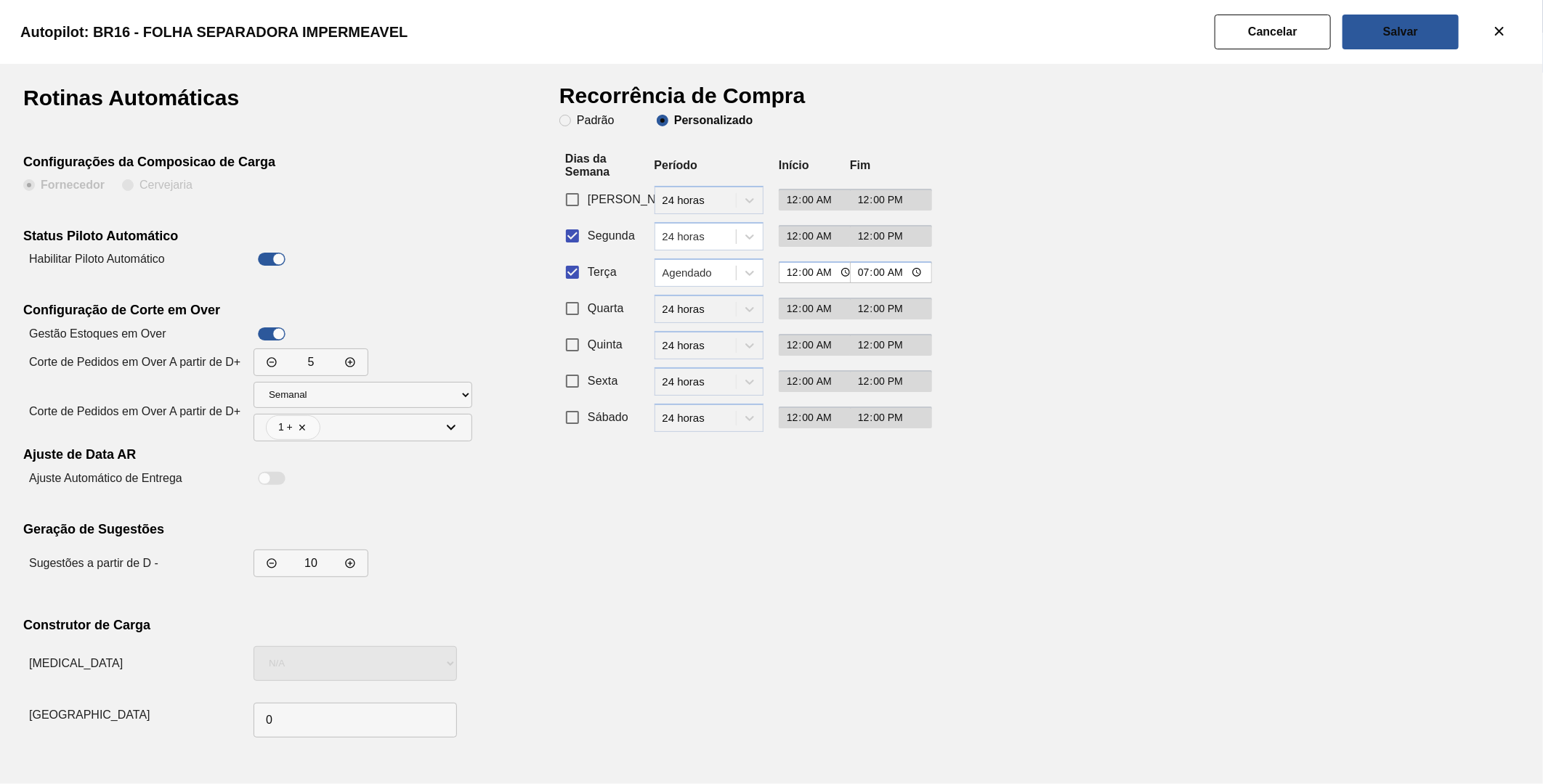
click at [529, 545] on div "Rotinas Automáticas Configurações da Composicao de Carga Fornecedor Cervejaria …" at bounding box center [292, 415] width 536 height 656
click at [1392, 20] on button "Salvar" at bounding box center [1400, 32] width 116 height 35
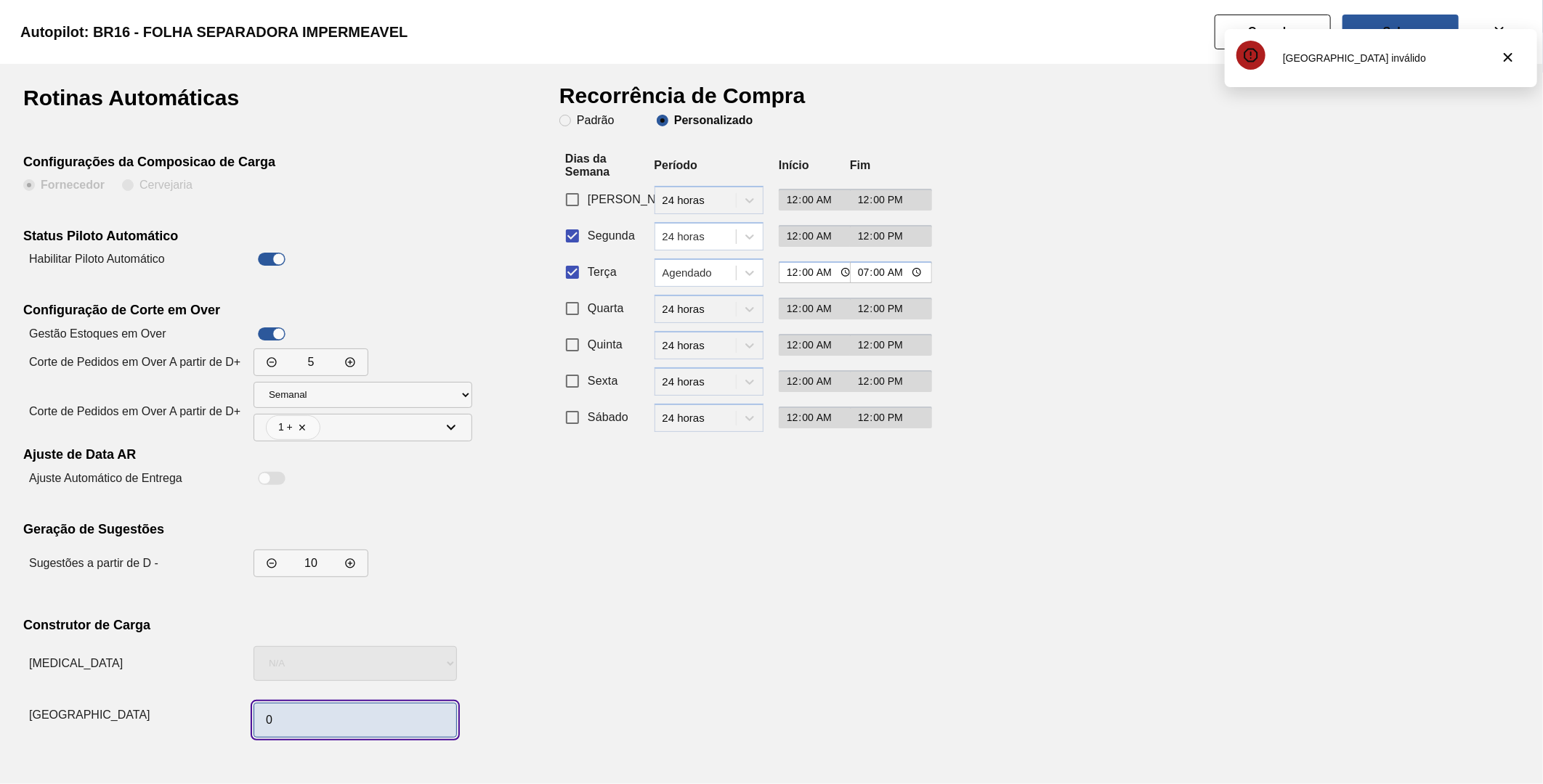
click at [291, 722] on input "0" at bounding box center [356, 721] width 204 height 35
type input "1"
click at [577, 626] on div "Recorrência de Compra Padrão Personalizado Dias da Semana Período Início Fim Do…" at bounding box center [737, 415] width 356 height 656
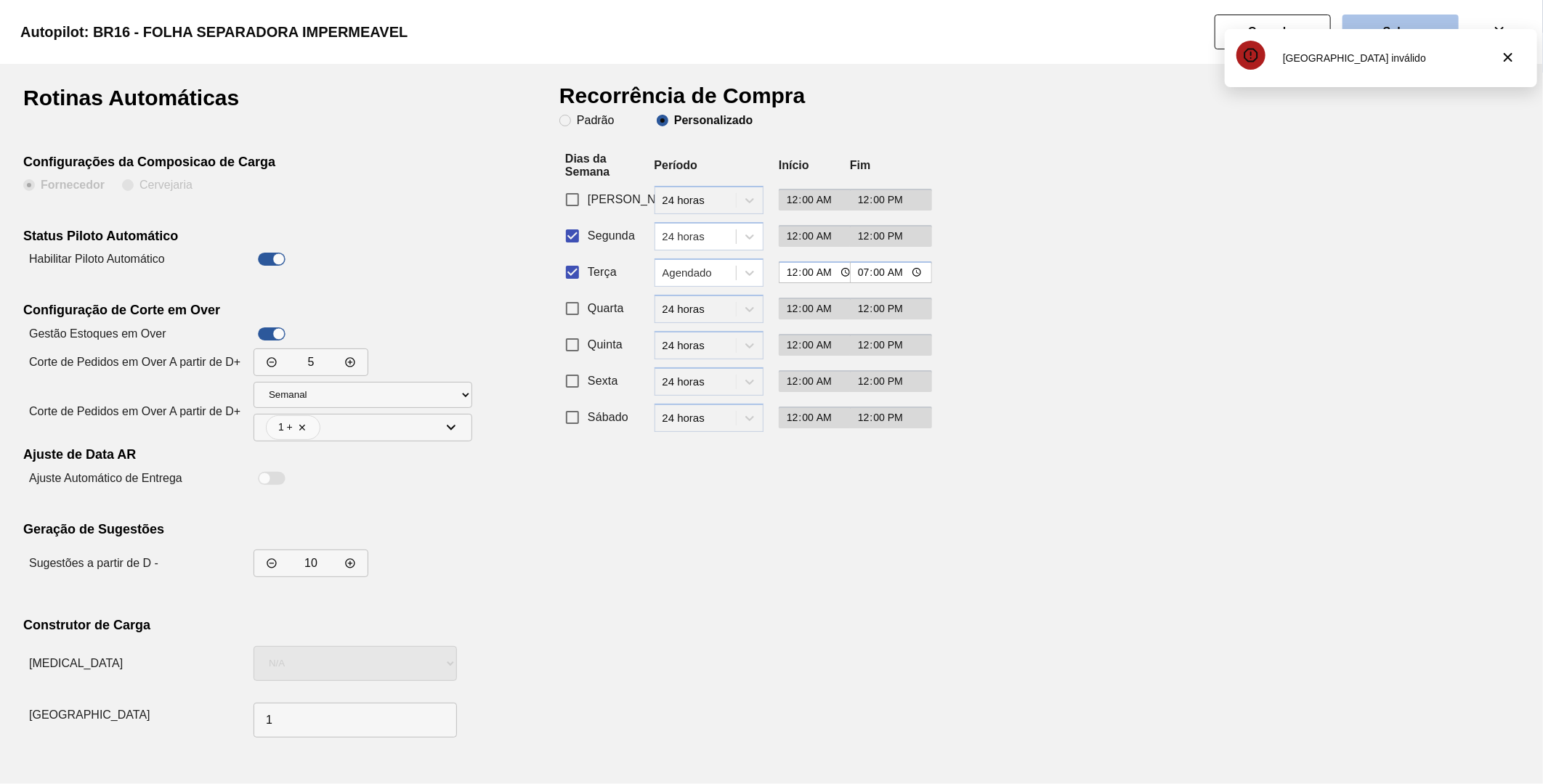
click at [1407, 24] on button "Salvar" at bounding box center [1400, 32] width 116 height 35
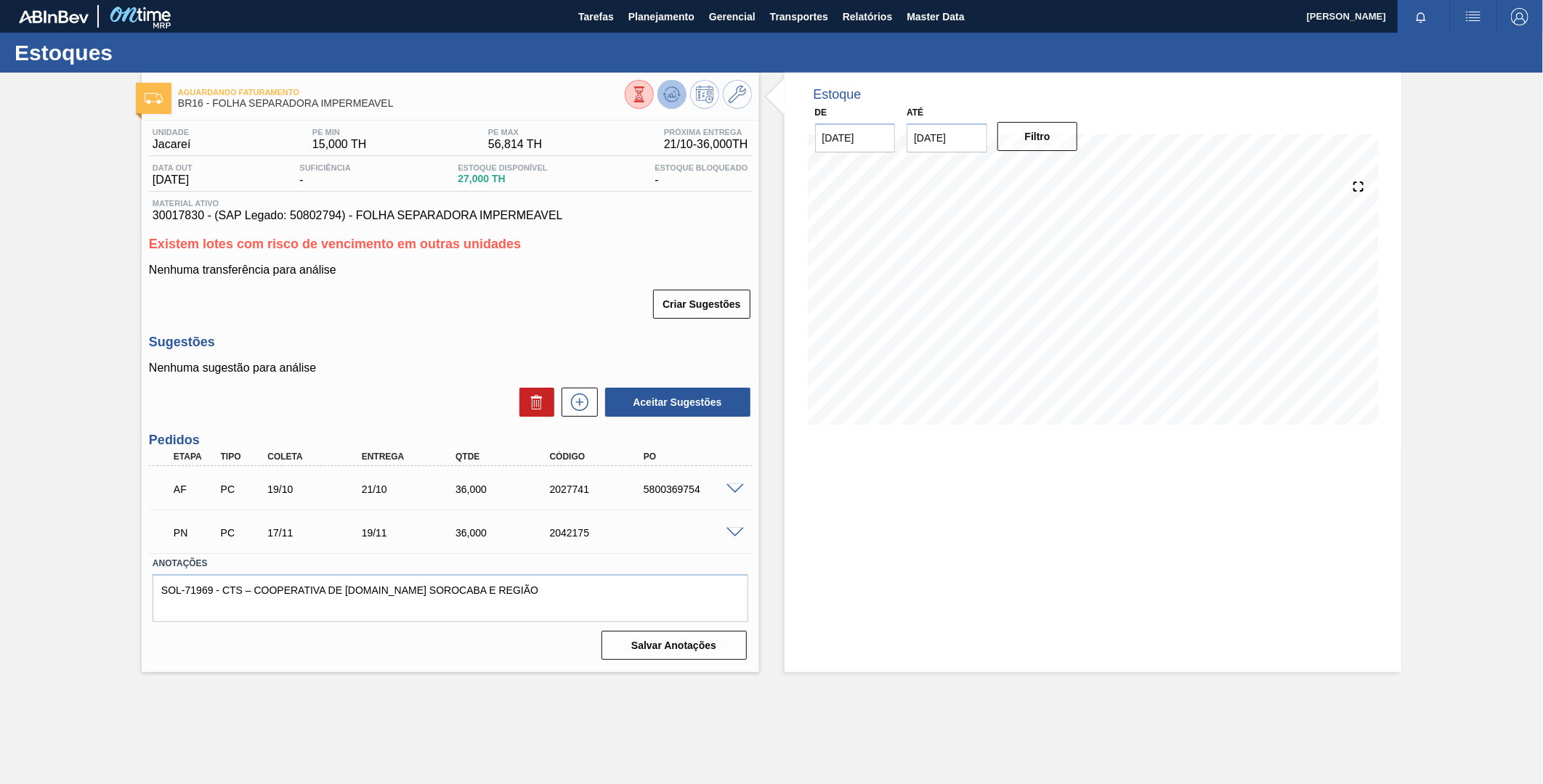
click at [679, 103] on icon at bounding box center [672, 94] width 17 height 17
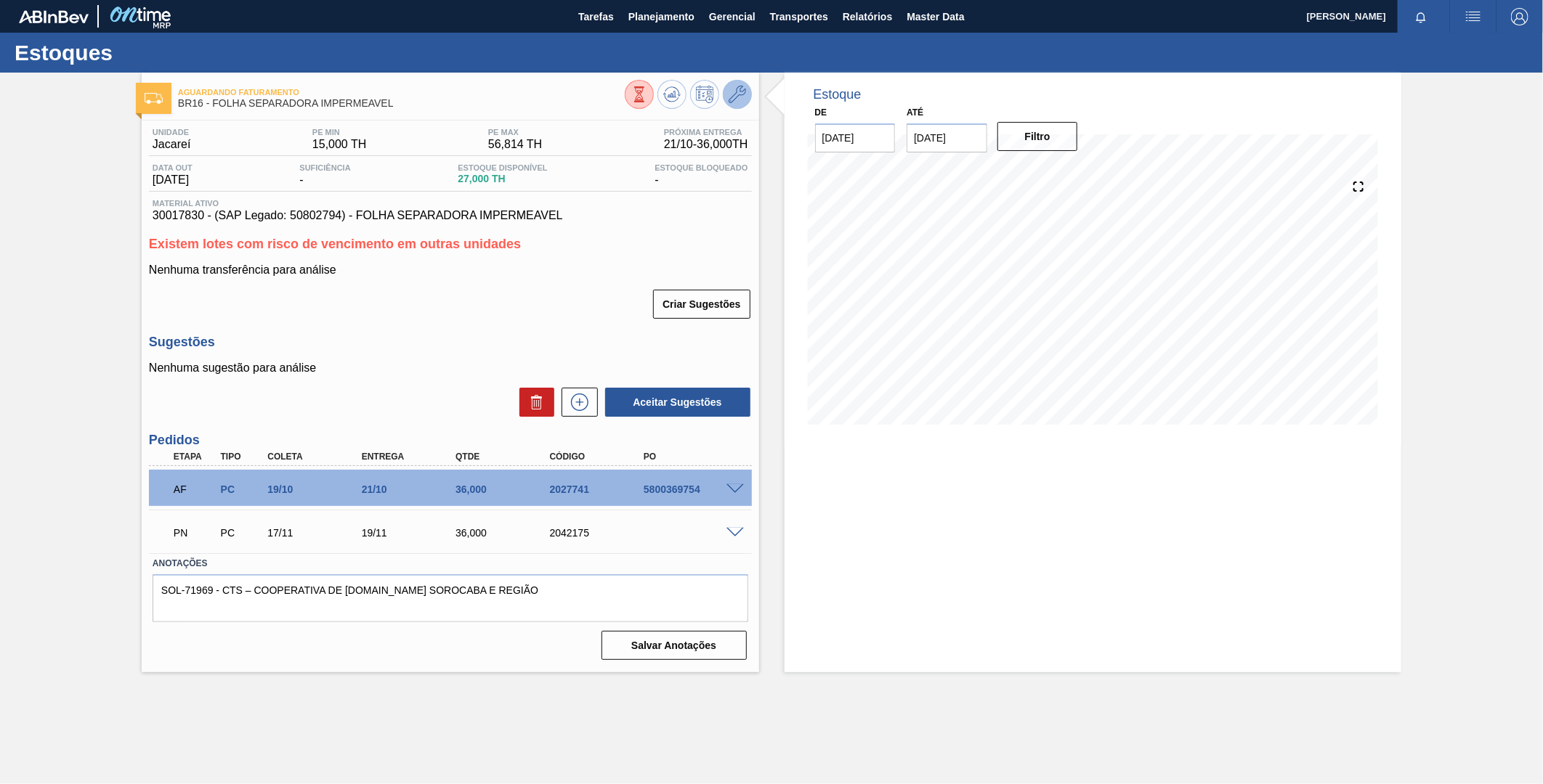
click at [744, 103] on icon at bounding box center [737, 94] width 17 height 17
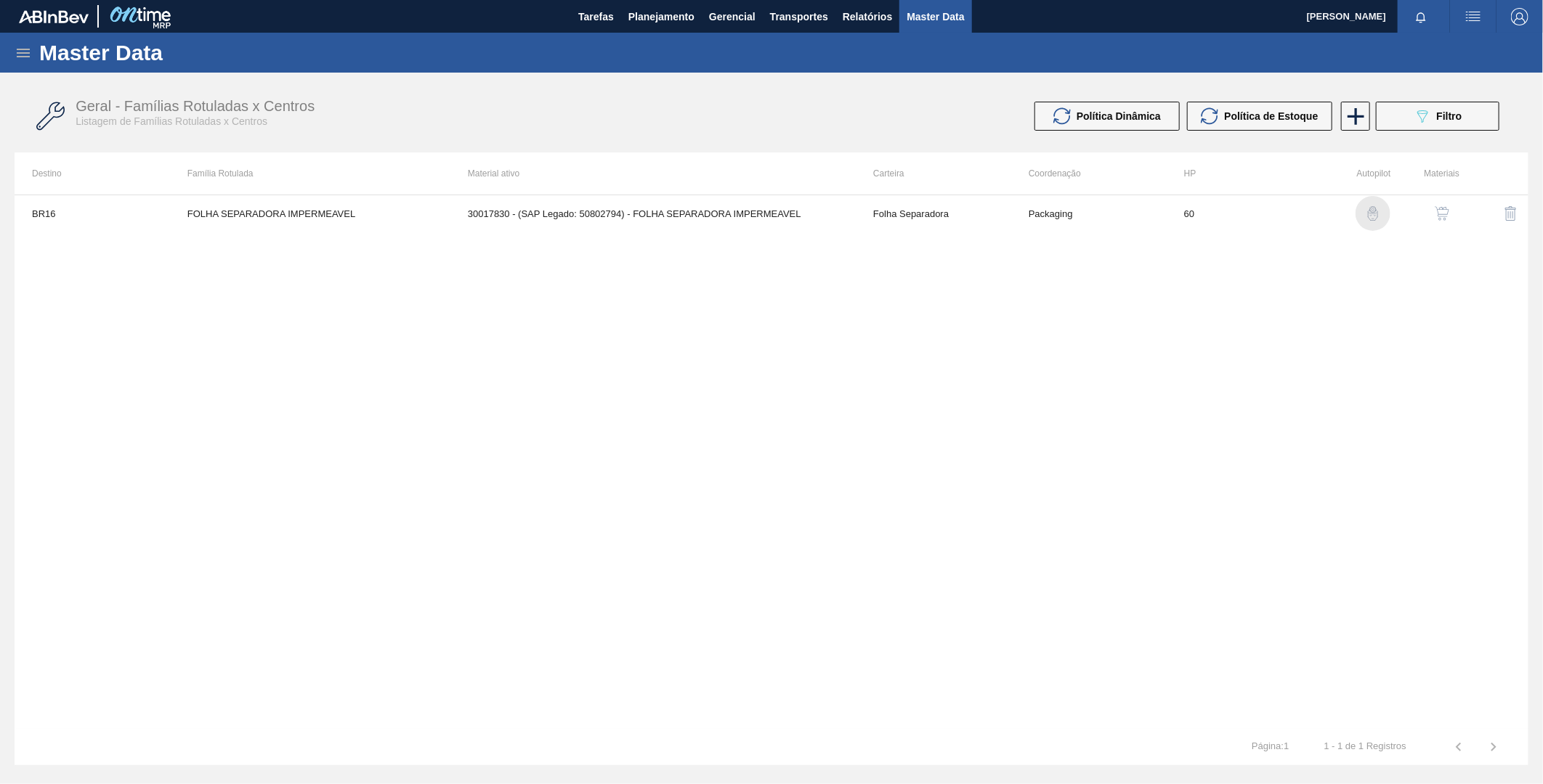
click at [1378, 215] on img "button" at bounding box center [1373, 213] width 15 height 15
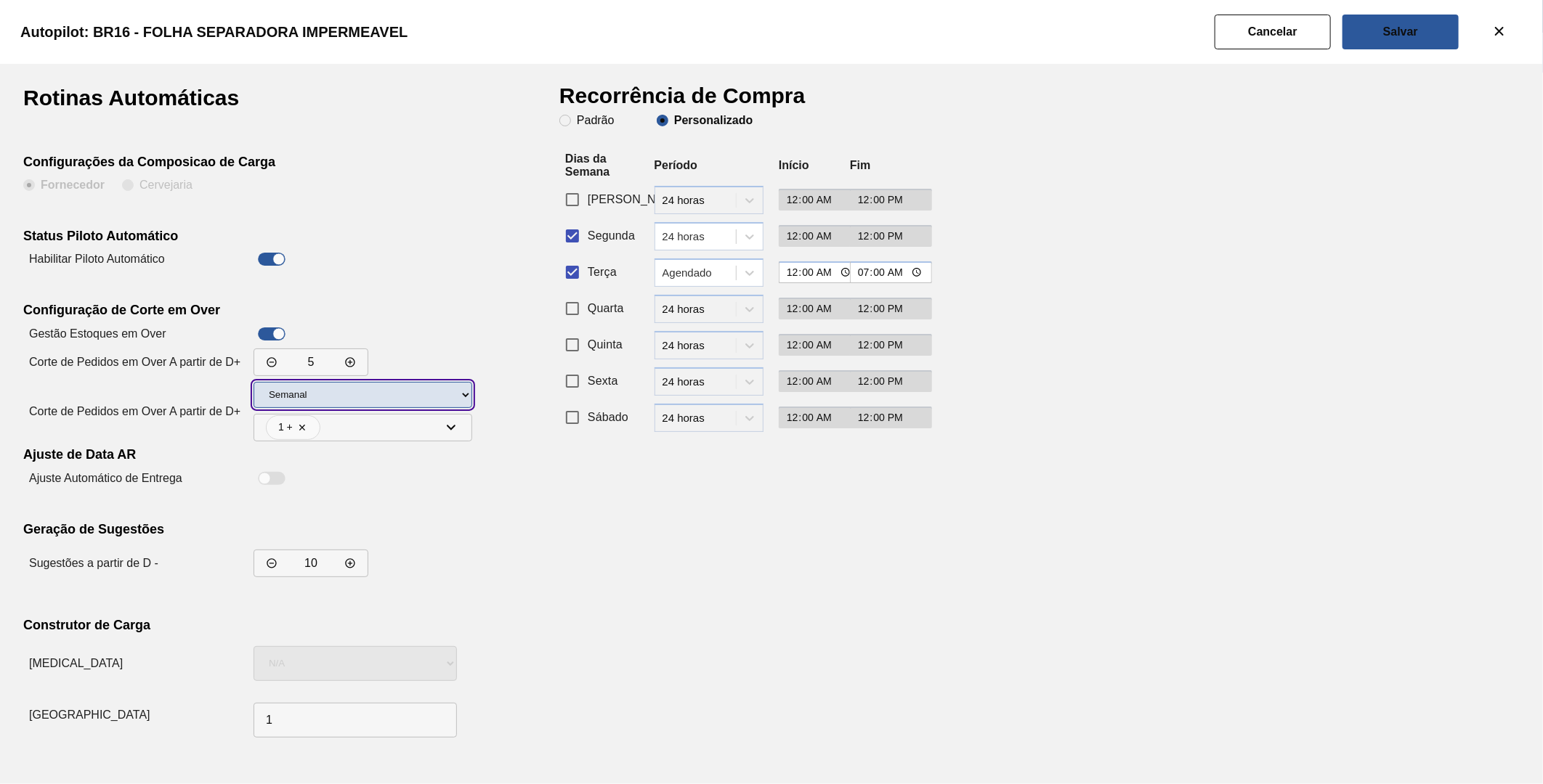
click at [401, 398] on select "Diário Semanal" at bounding box center [363, 395] width 219 height 26
drag, startPoint x: 401, startPoint y: 398, endPoint x: 405, endPoint y: 419, distance: 21.4
click at [401, 398] on select "Diário Semanal" at bounding box center [363, 395] width 219 height 26
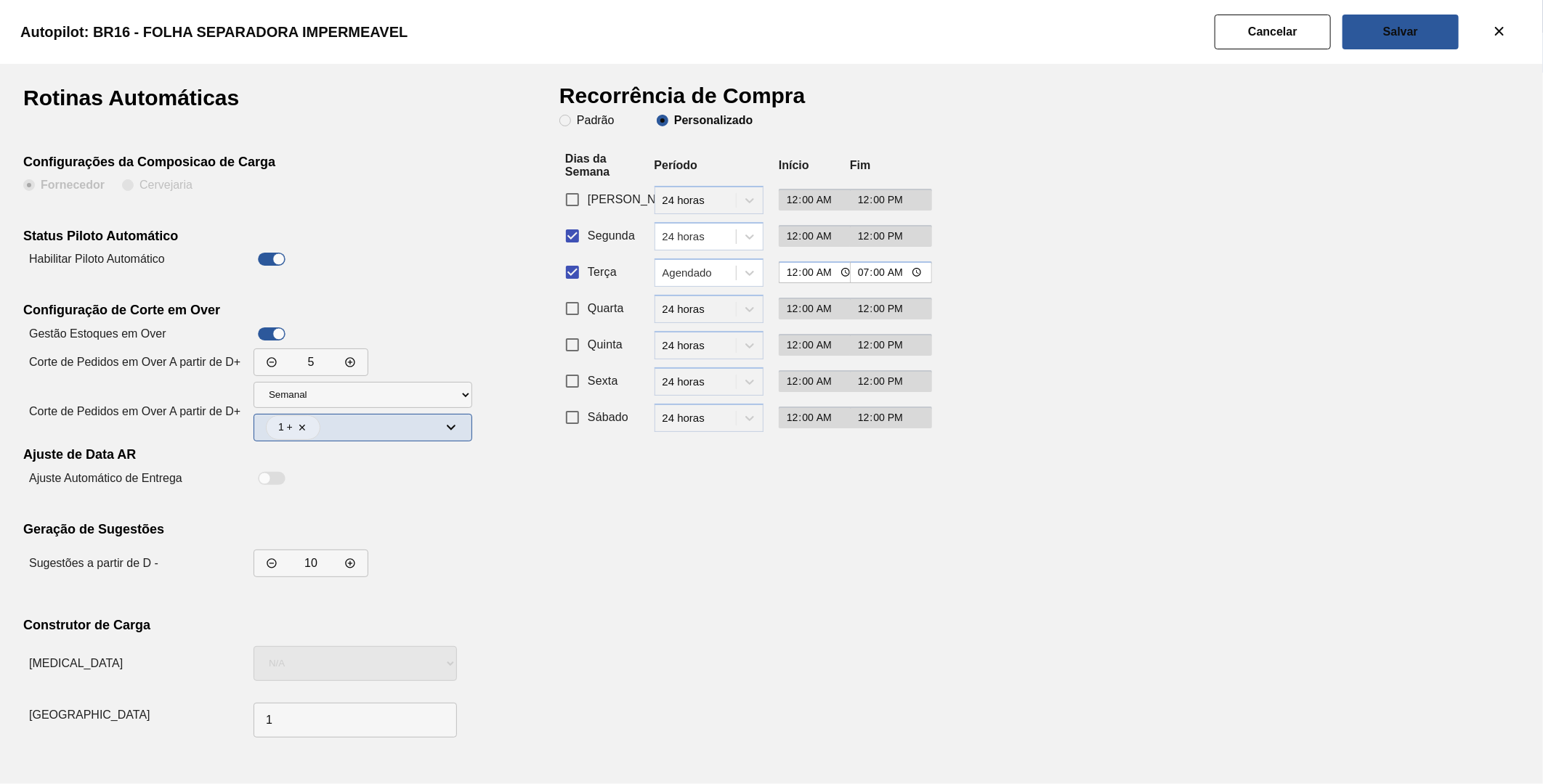
click at [405, 429] on input "multiselect-label" at bounding box center [382, 428] width 122 height 25
checkbox input "true"
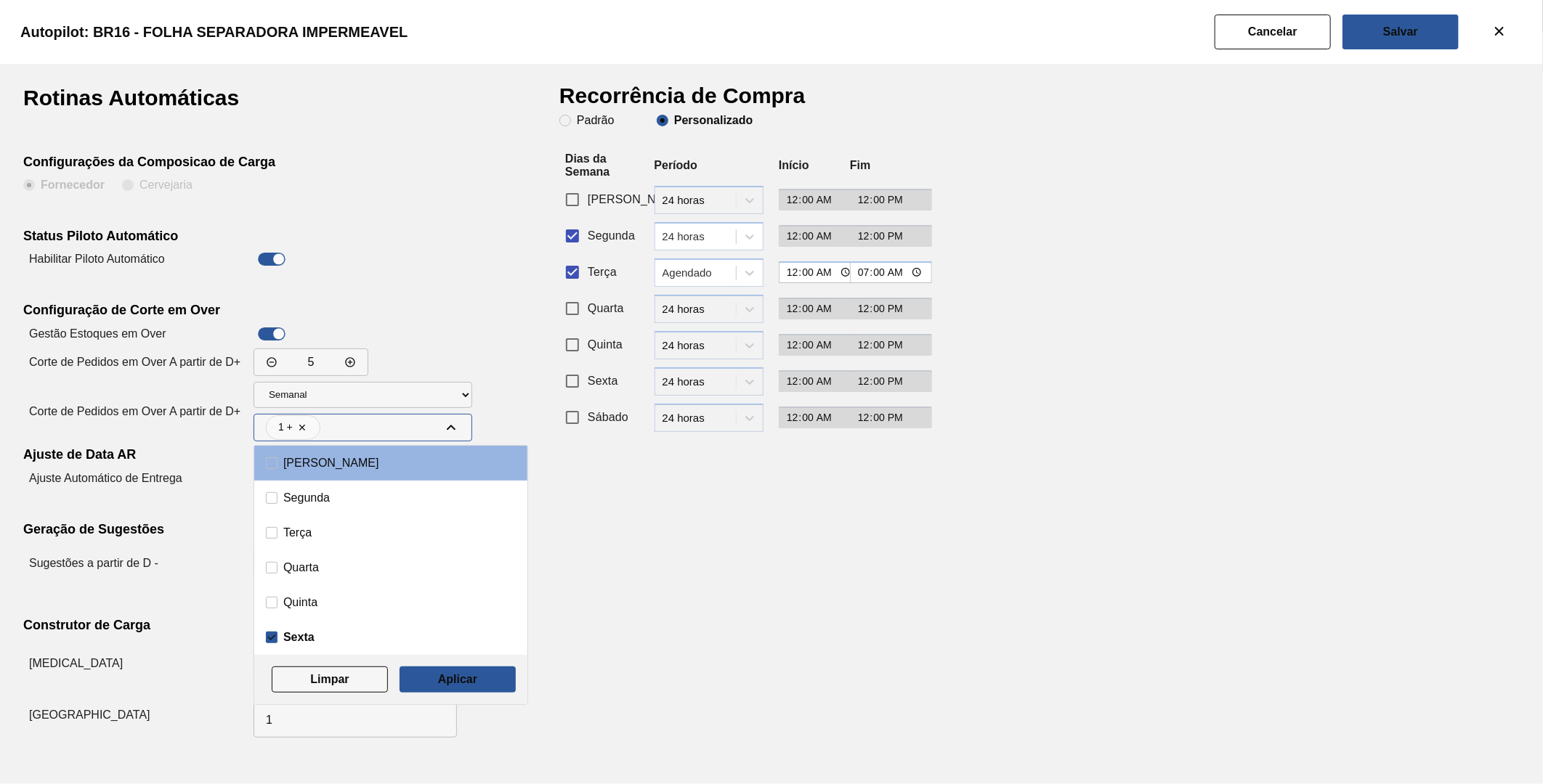
drag, startPoint x: 278, startPoint y: 564, endPoint x: 323, endPoint y: 585, distance: 49.7
click at [279, 564] on label "Quarta" at bounding box center [390, 568] width 250 height 12
click at [277, 564] on input "Quarta" at bounding box center [271, 568] width 12 height 12
checkbox input "true"
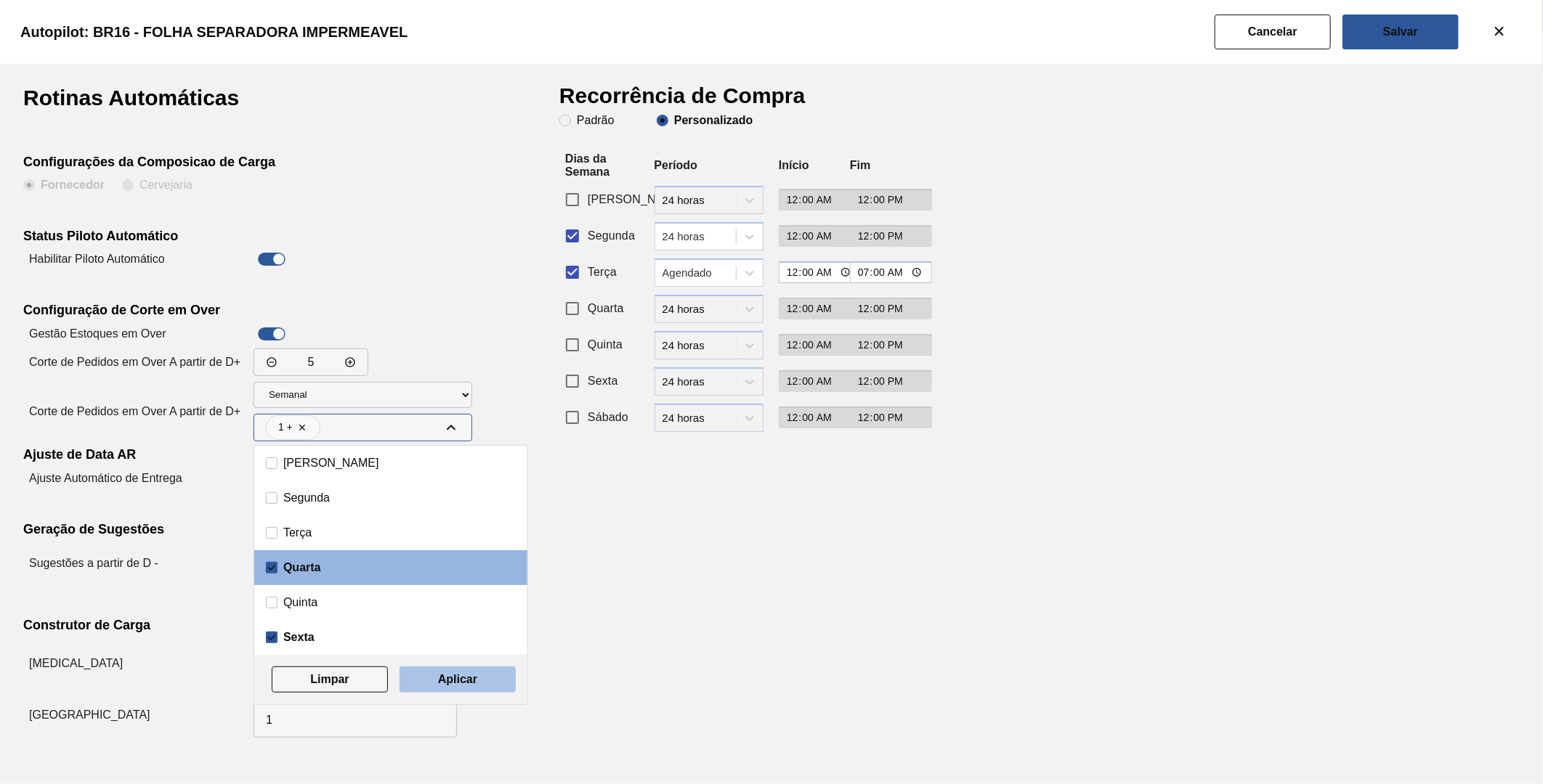
click at [494, 670] on button "Aplicar" at bounding box center [458, 679] width 116 height 26
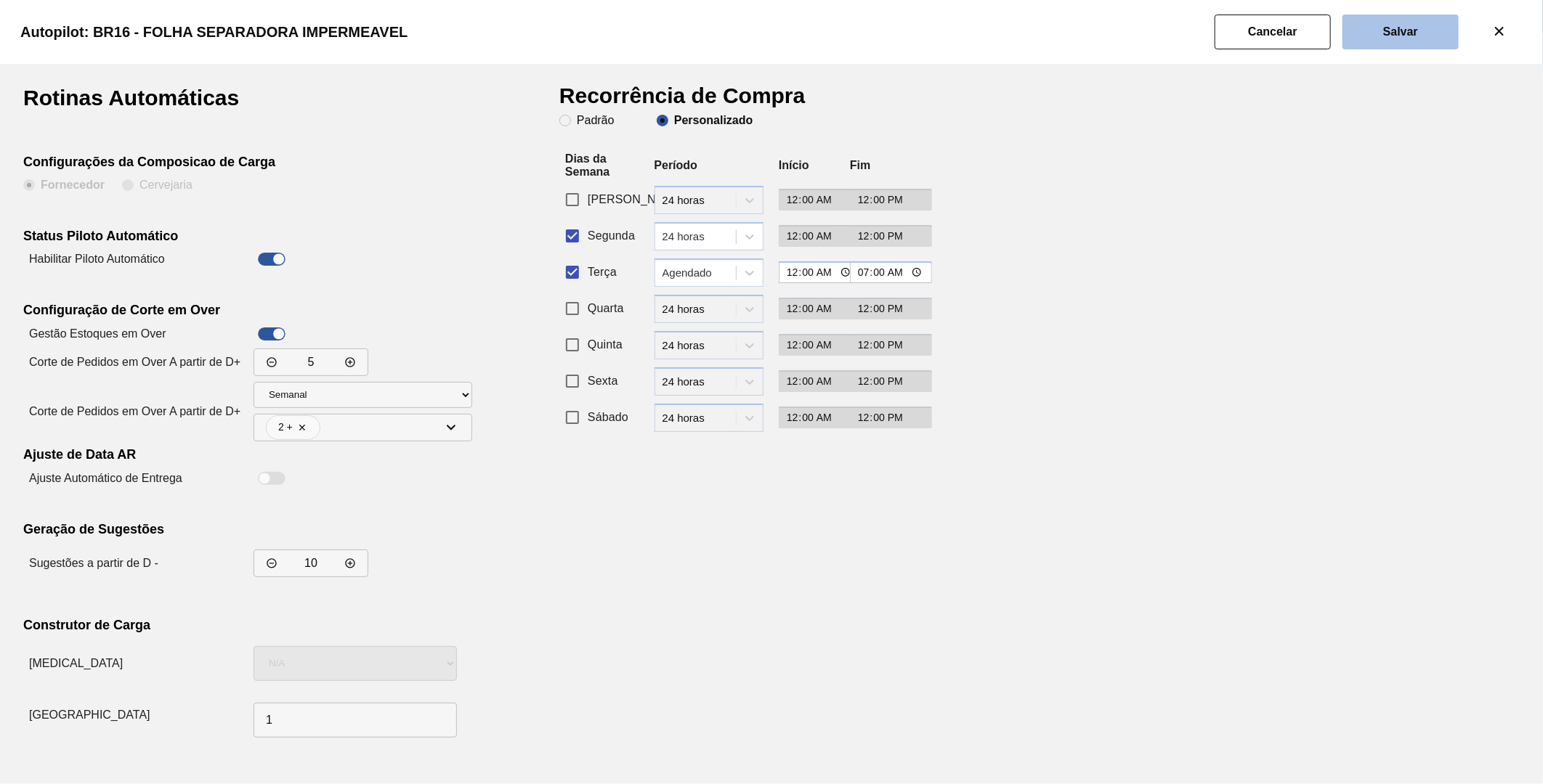
click at [1378, 35] on button "Salvar" at bounding box center [1400, 32] width 116 height 35
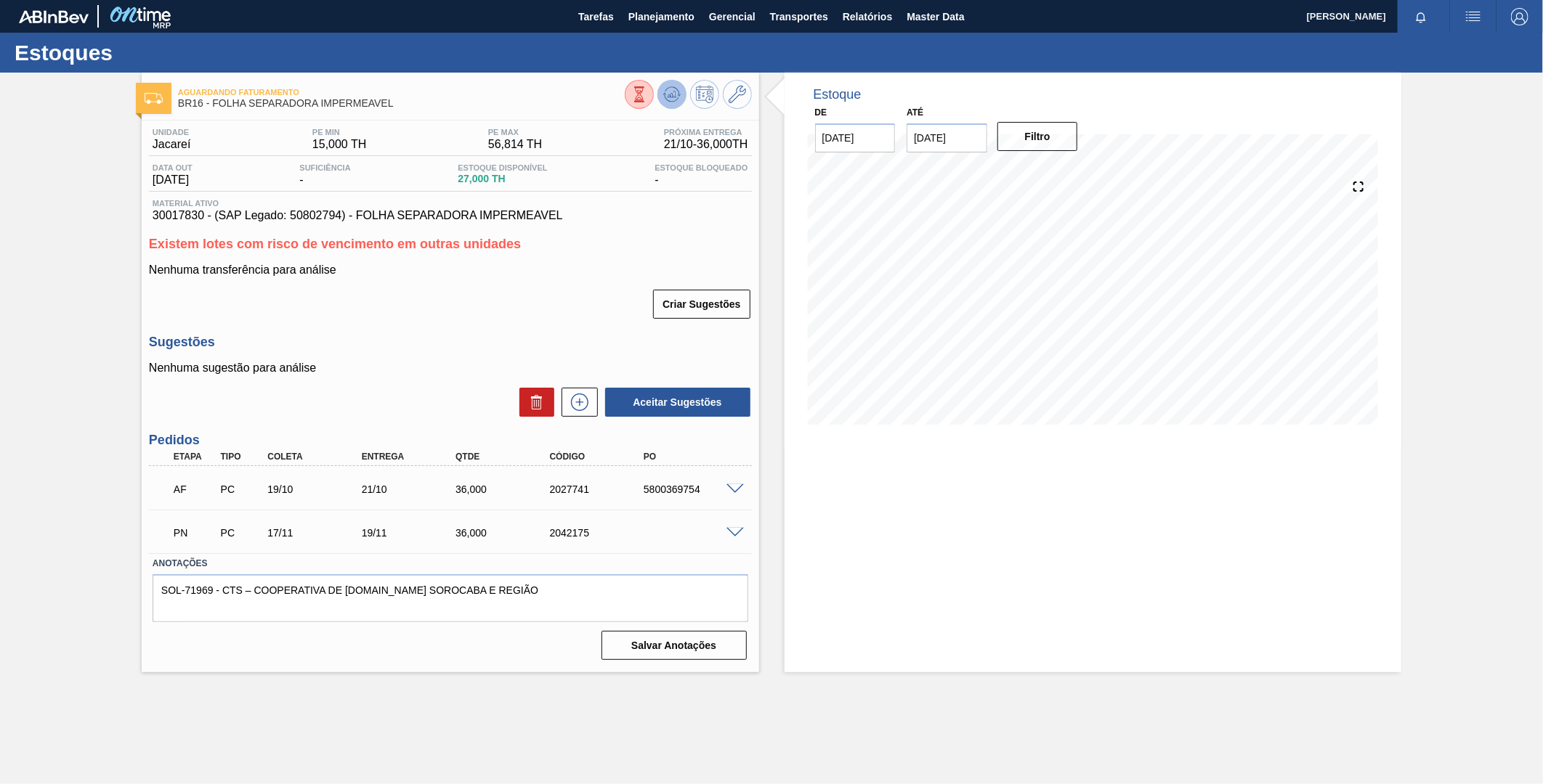
click at [679, 92] on icon at bounding box center [672, 91] width 15 height 8
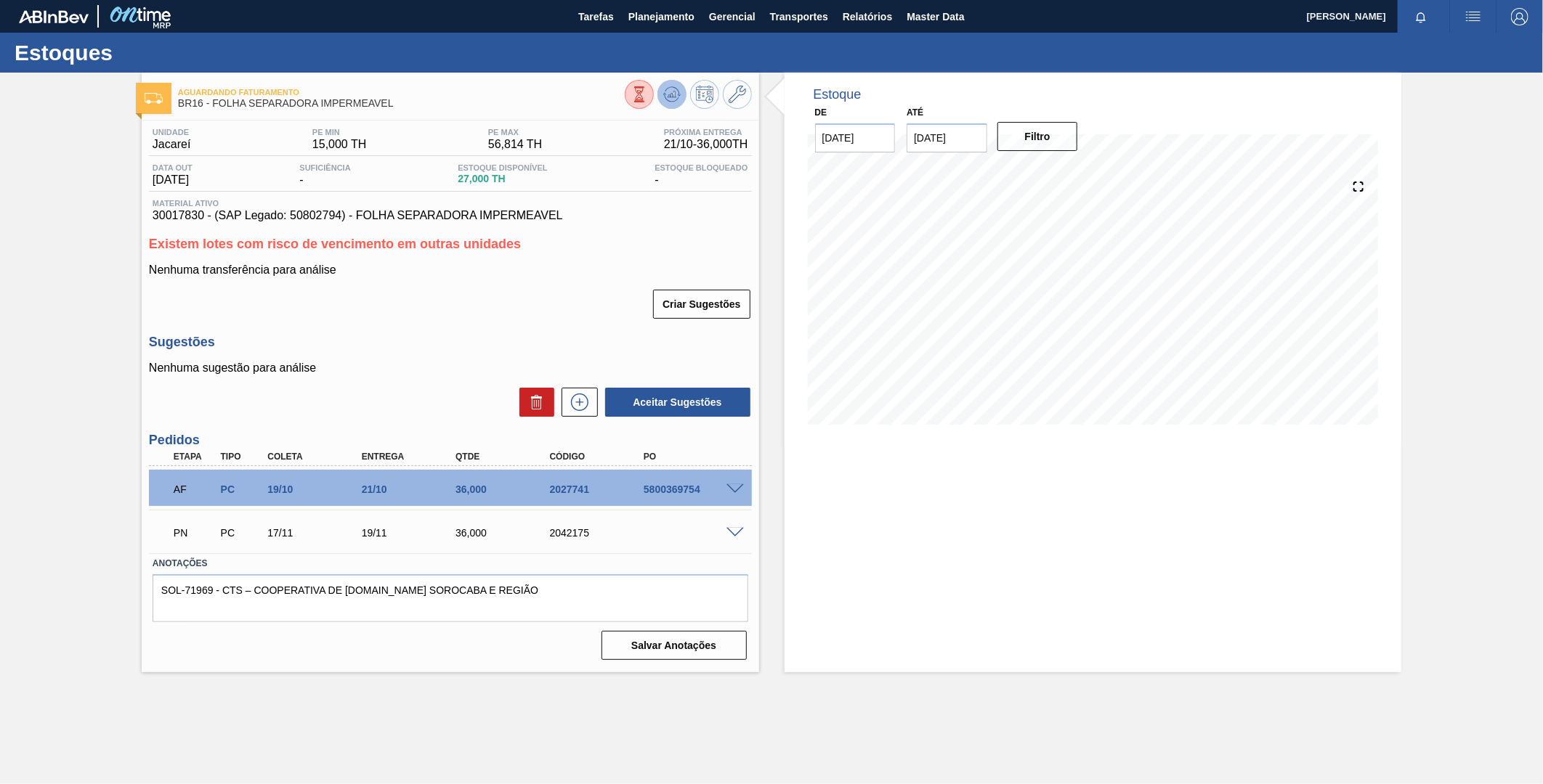
click at [676, 84] on button at bounding box center [672, 94] width 29 height 29
click at [741, 533] on span at bounding box center [735, 533] width 17 height 11
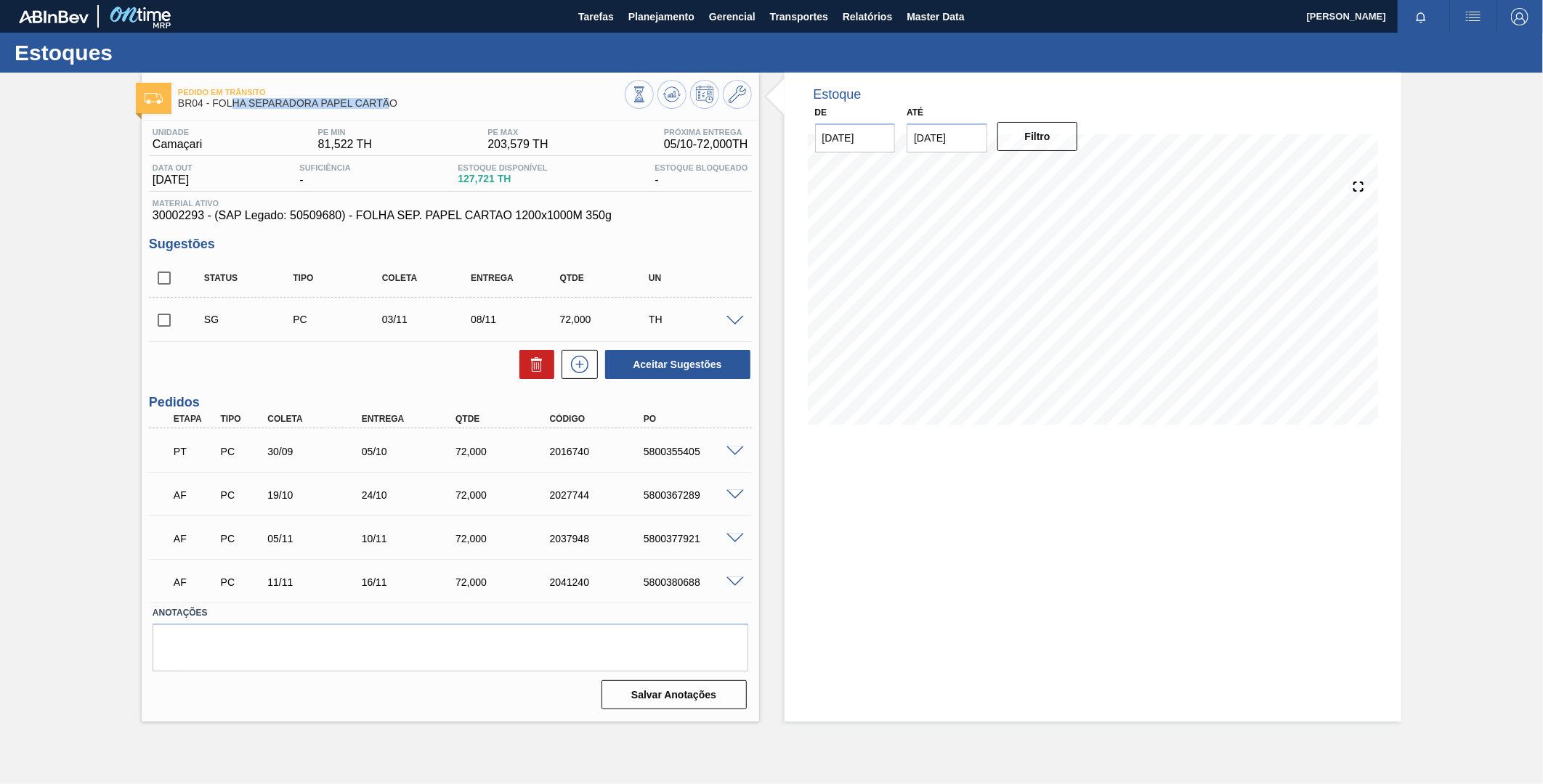
drag, startPoint x: 230, startPoint y: 107, endPoint x: 390, endPoint y: 105, distance: 160.0
click at [390, 105] on span "BR04 - FOLHA SEPARADORA PAPEL CARTÃO" at bounding box center [401, 103] width 447 height 11
click at [729, 318] on span at bounding box center [735, 321] width 17 height 11
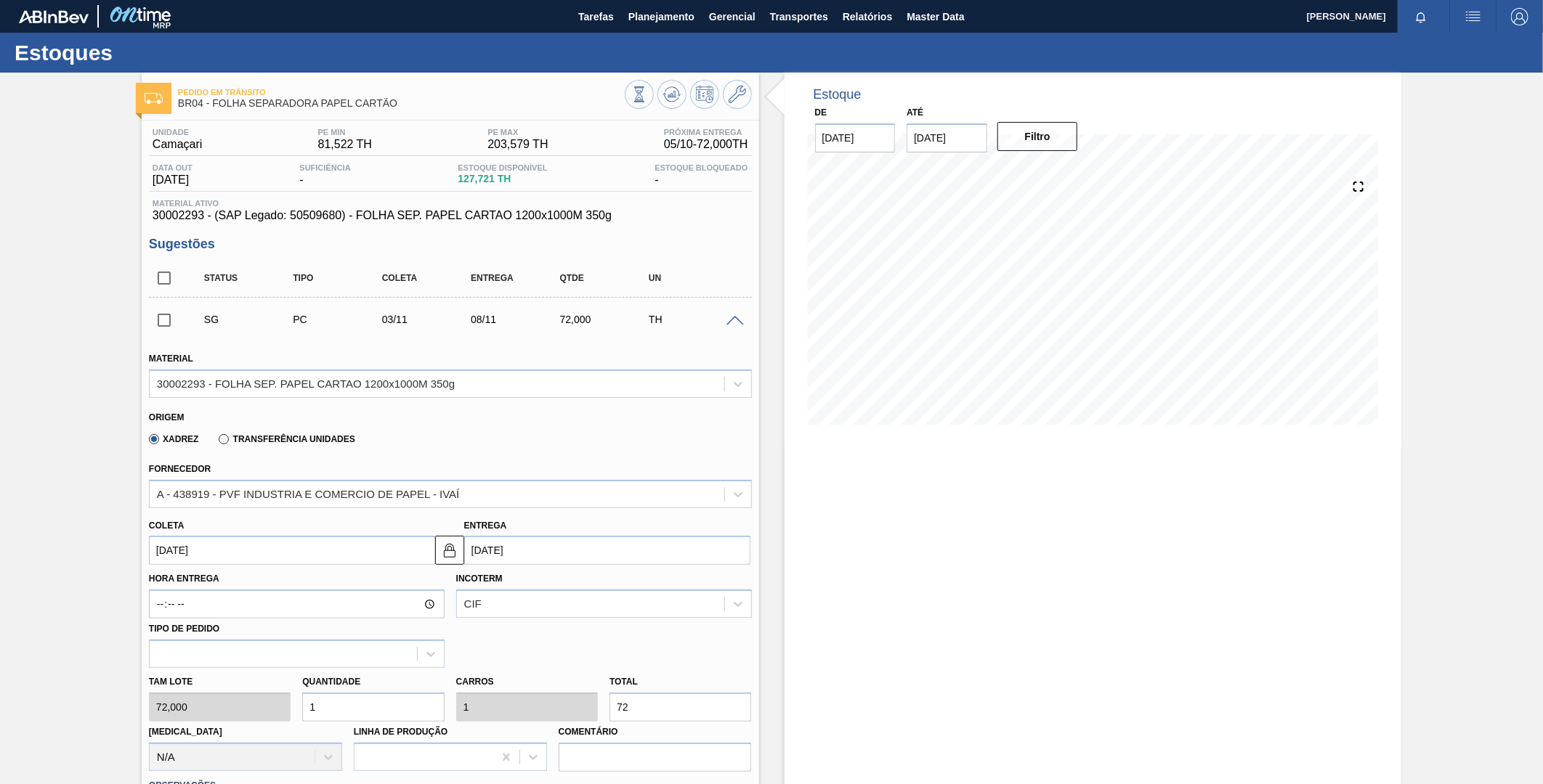
click at [729, 318] on span at bounding box center [735, 321] width 17 height 11
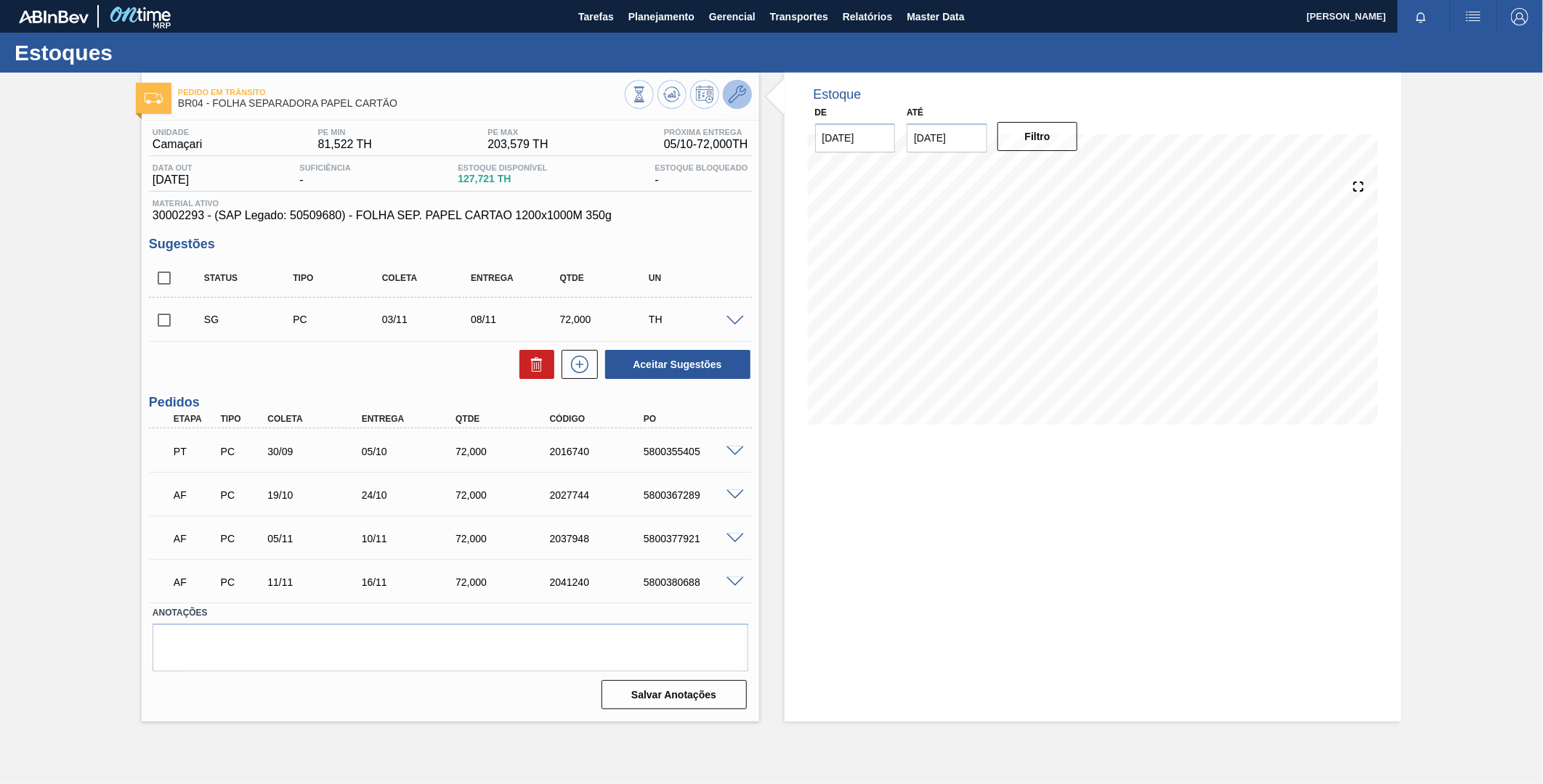
click at [738, 99] on icon at bounding box center [737, 94] width 17 height 17
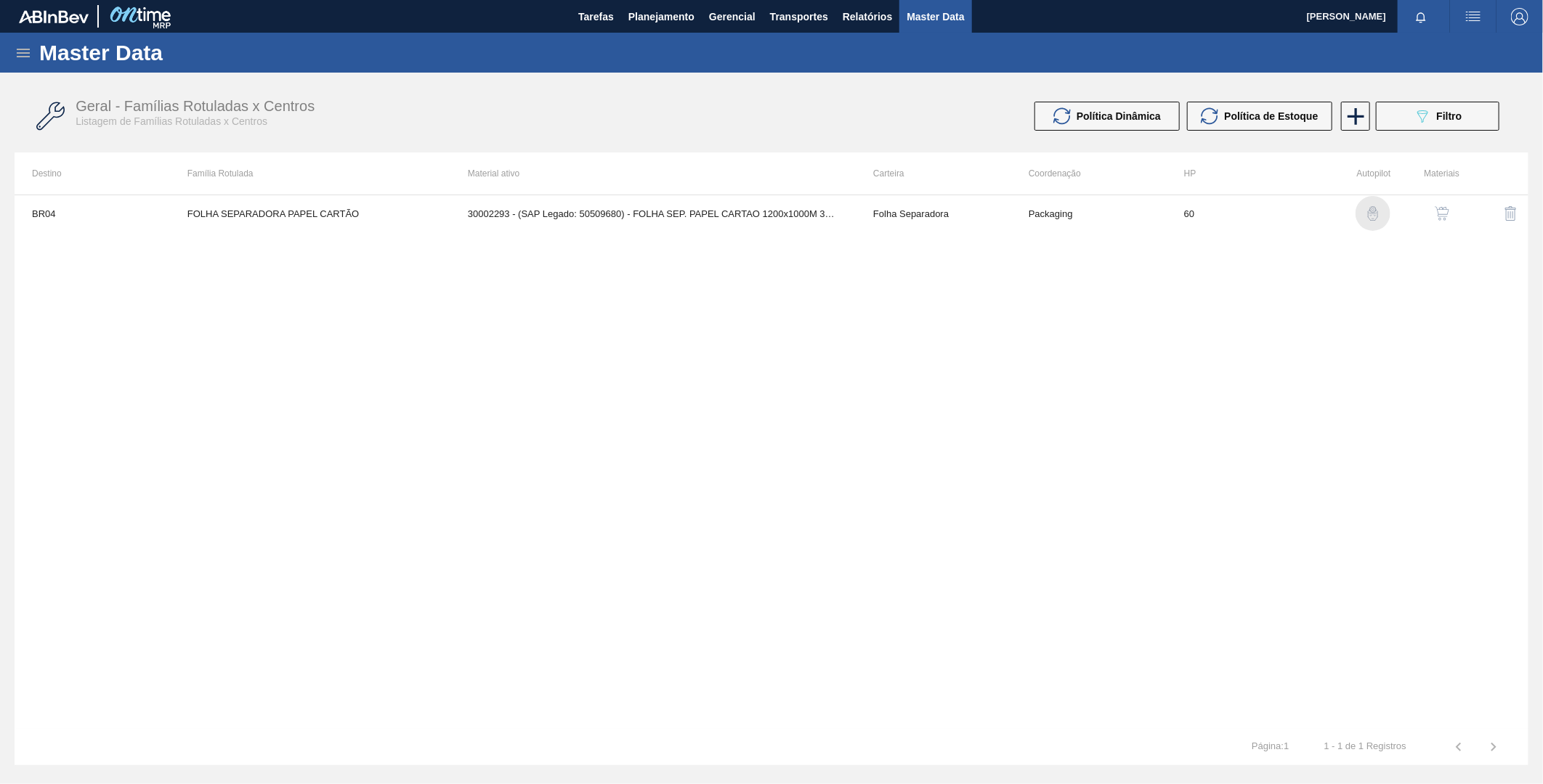
click at [1371, 216] on img "button" at bounding box center [1373, 213] width 15 height 15
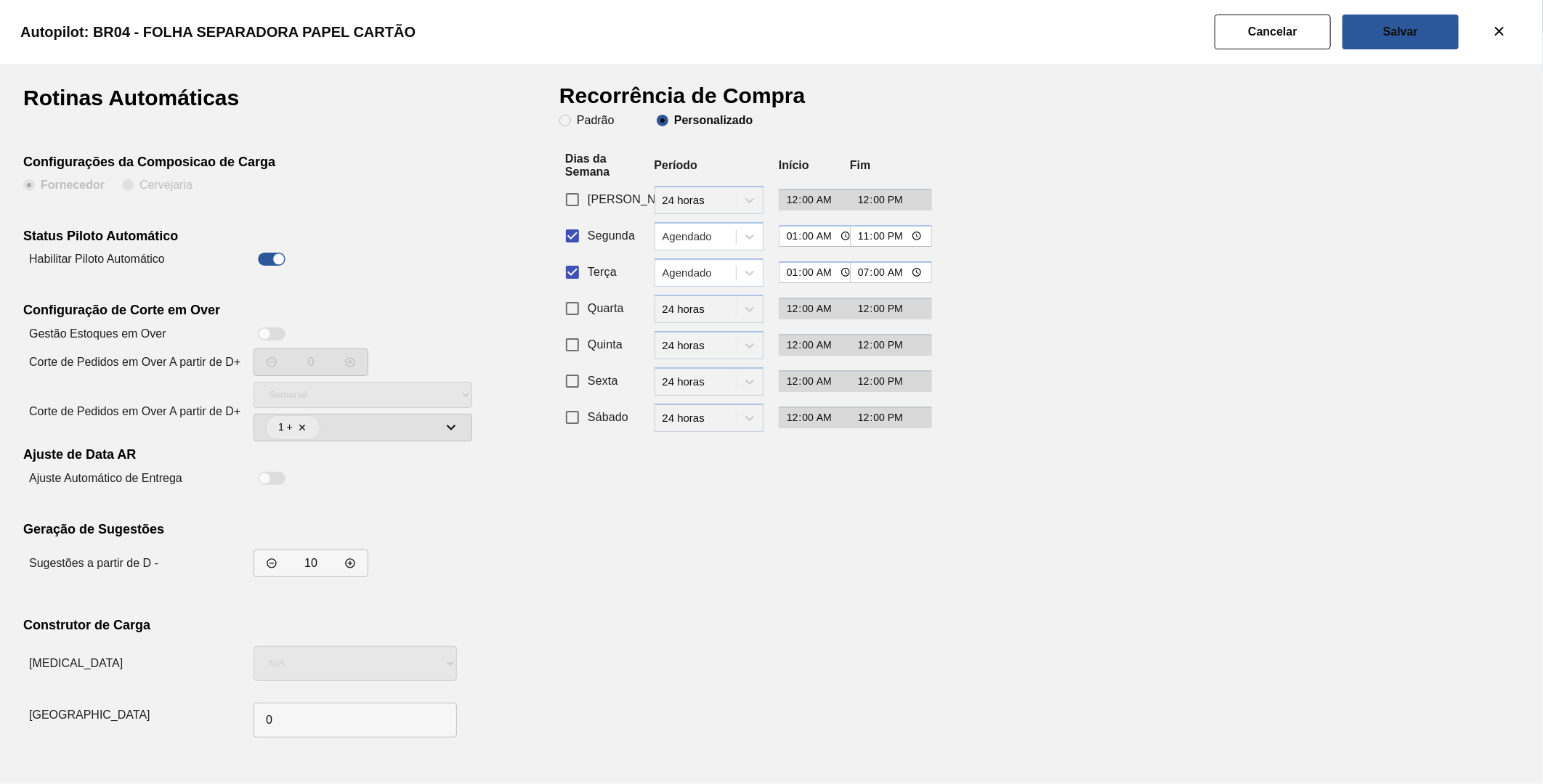
click at [259, 335] on div at bounding box center [265, 334] width 13 height 13
checkbox input "true"
click at [352, 372] on button "decrementar valor" at bounding box center [350, 362] width 26 height 26
click at [351, 371] on button "decrementar valor" at bounding box center [350, 362] width 26 height 26
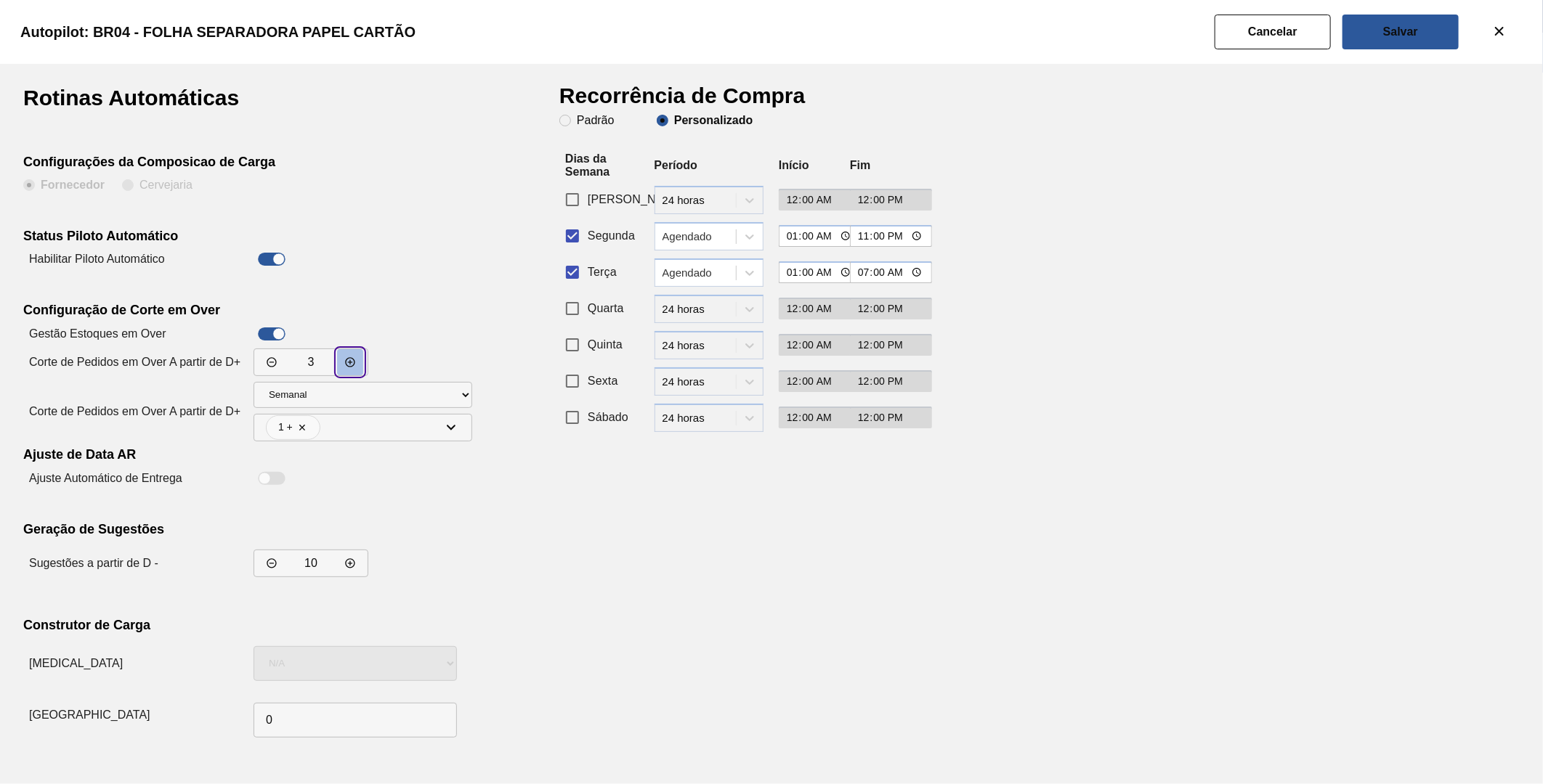
click at [351, 371] on button "decrementar valor" at bounding box center [350, 362] width 26 height 26
click at [351, 370] on button "decrementar valor" at bounding box center [350, 362] width 26 height 26
type input "5"
click at [438, 439] on input "multiselect-label" at bounding box center [382, 428] width 122 height 25
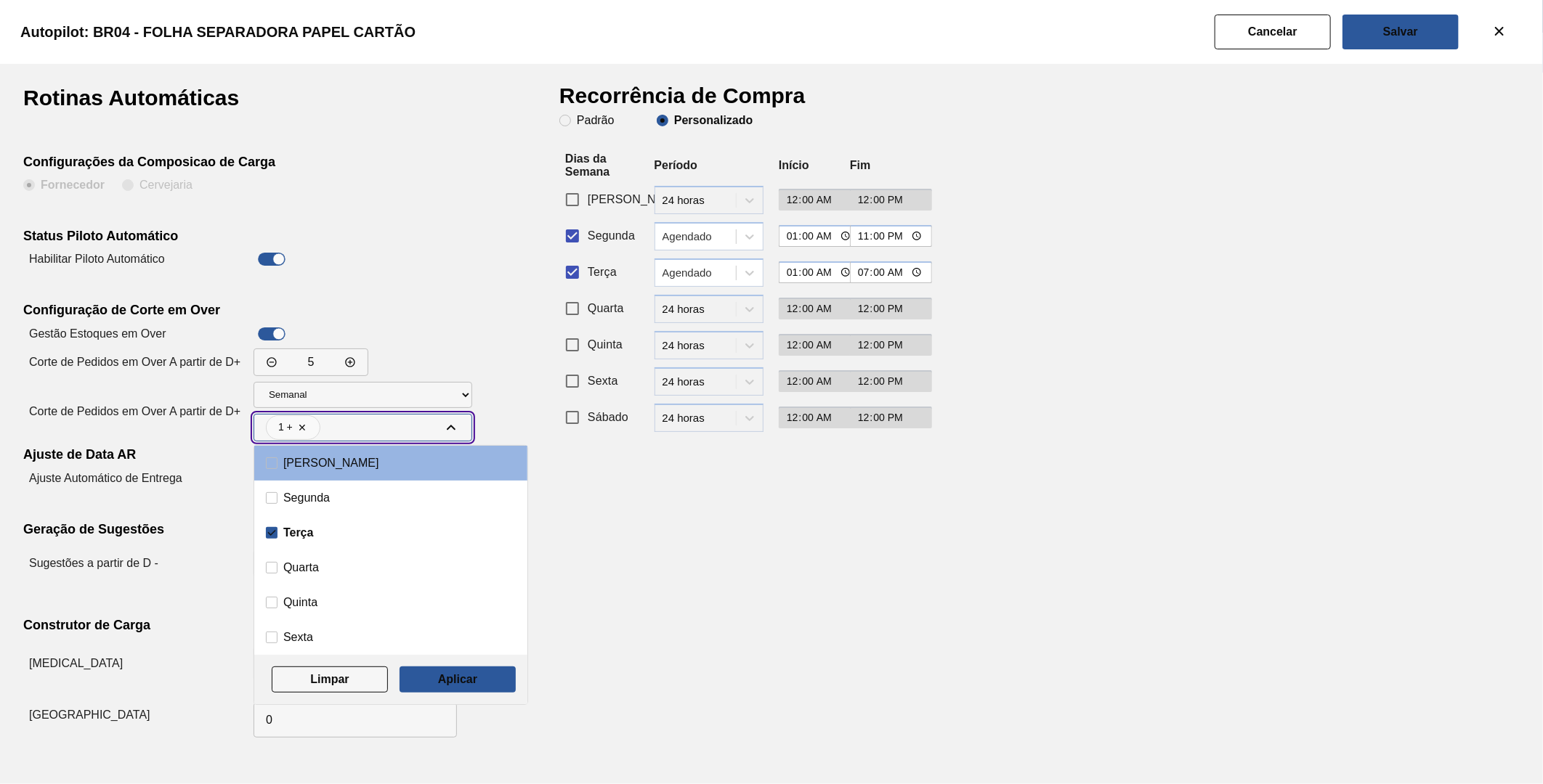
drag, startPoint x: 271, startPoint y: 532, endPoint x: 282, endPoint y: 557, distance: 27.3
click at [270, 532] on input "Terça" at bounding box center [271, 533] width 12 height 12
checkbox input "false"
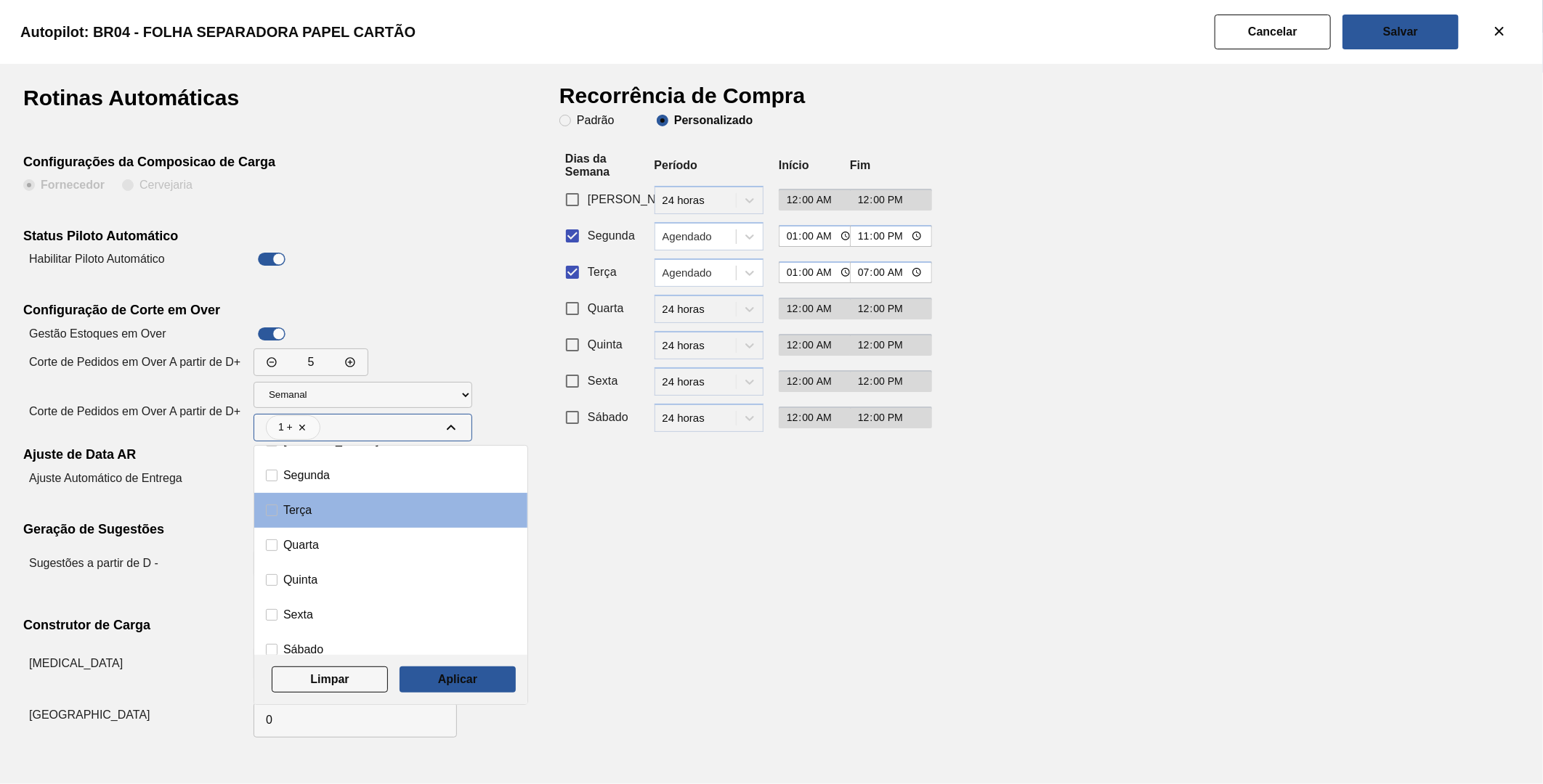
scroll to position [34, 0]
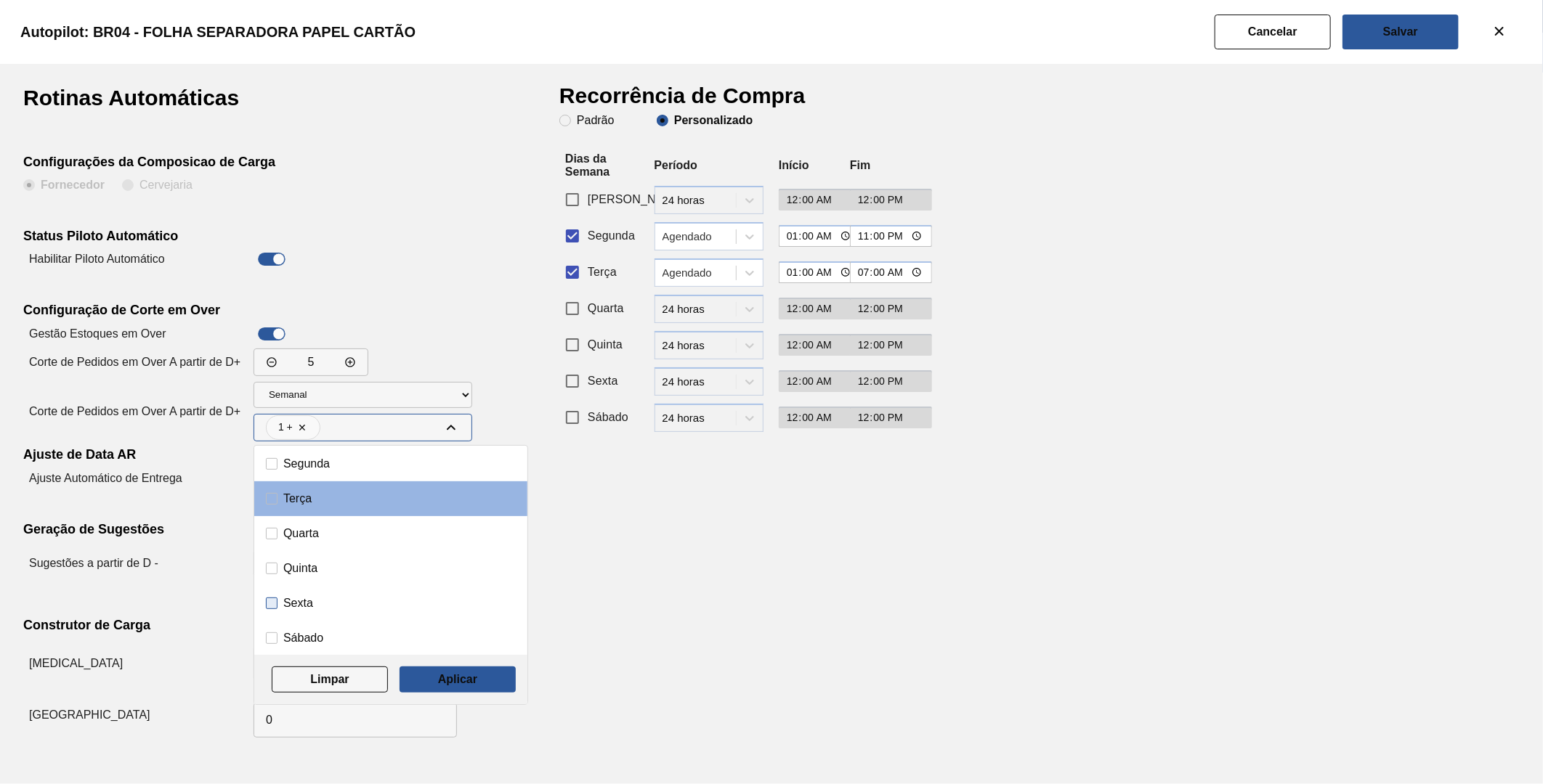
click at [270, 607] on input "Sexta" at bounding box center [271, 603] width 12 height 12
checkbox input "true"
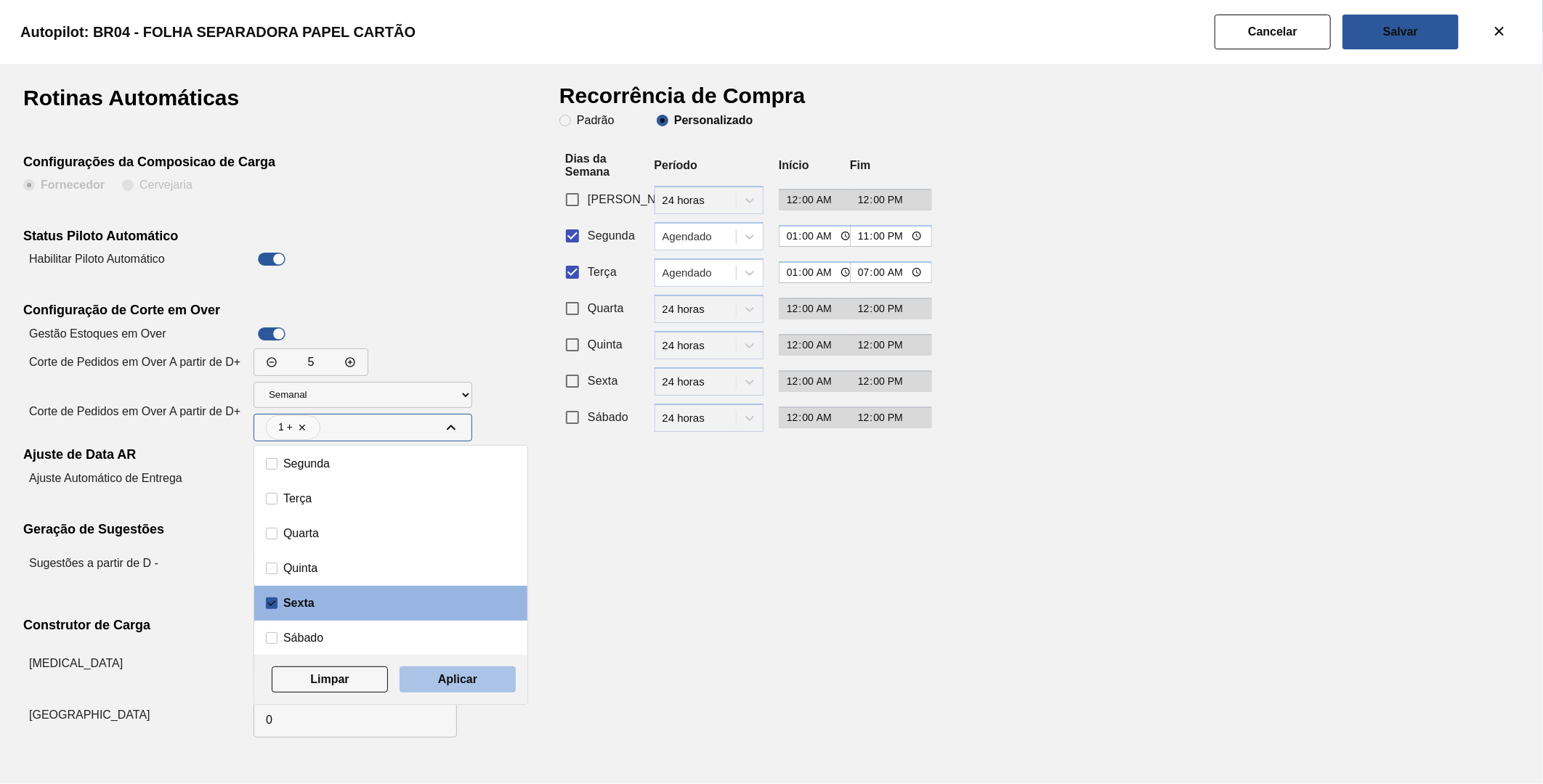
click at [470, 669] on button "Aplicar" at bounding box center [458, 679] width 116 height 26
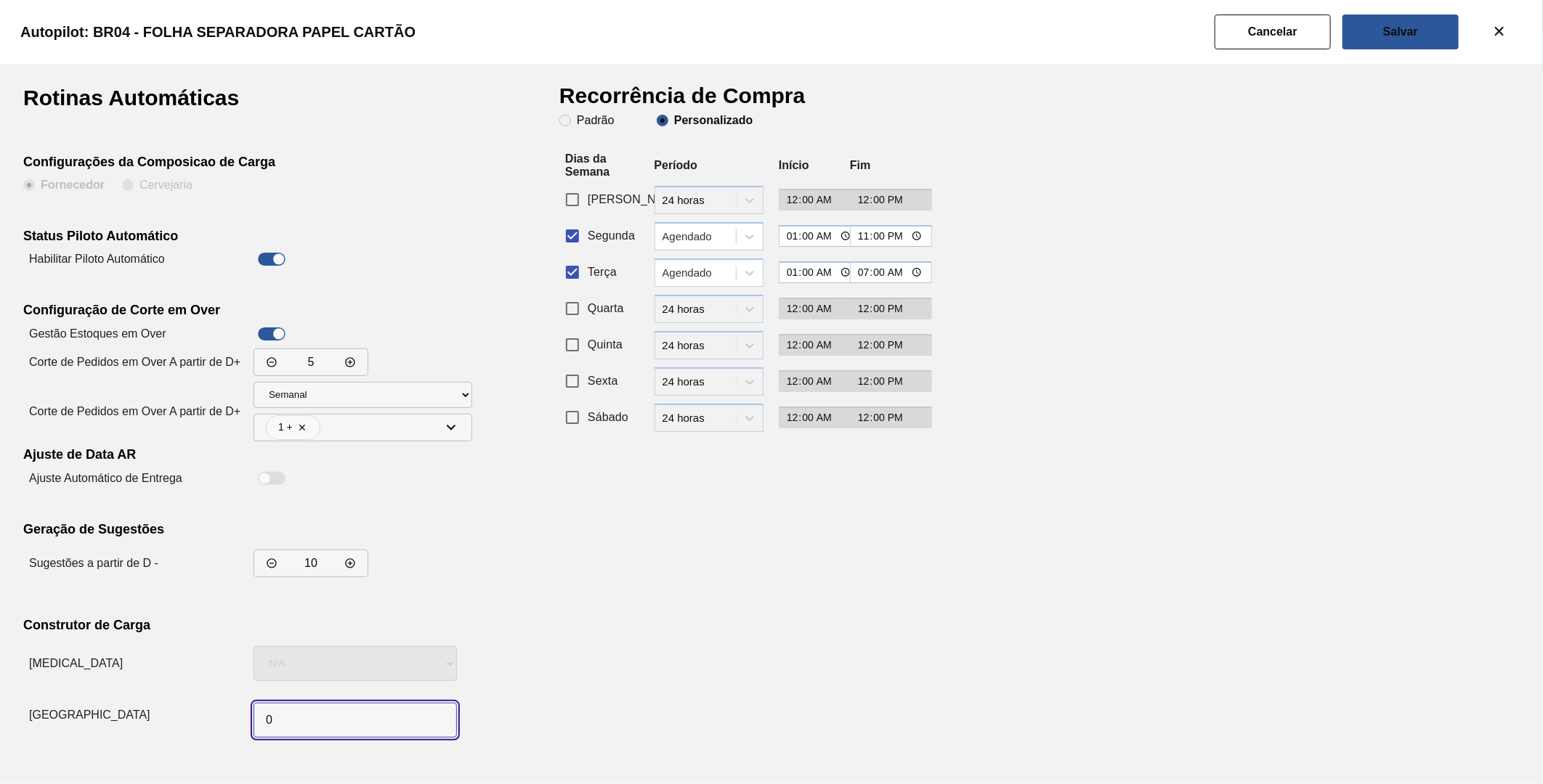
drag, startPoint x: 379, startPoint y: 710, endPoint x: 201, endPoint y: 732, distance: 179.4
click at [202, 732] on div "Tamanho do caminhão" at bounding box center [248, 715] width 449 height 56
type input "1"
drag, startPoint x: 991, startPoint y: 636, endPoint x: 997, endPoint y: 613, distance: 23.8
click at [997, 623] on div "Rotinas Automáticas Configurações da Composicao de Carga Fornecedor Cervejaria …" at bounding box center [772, 415] width 1497 height 656
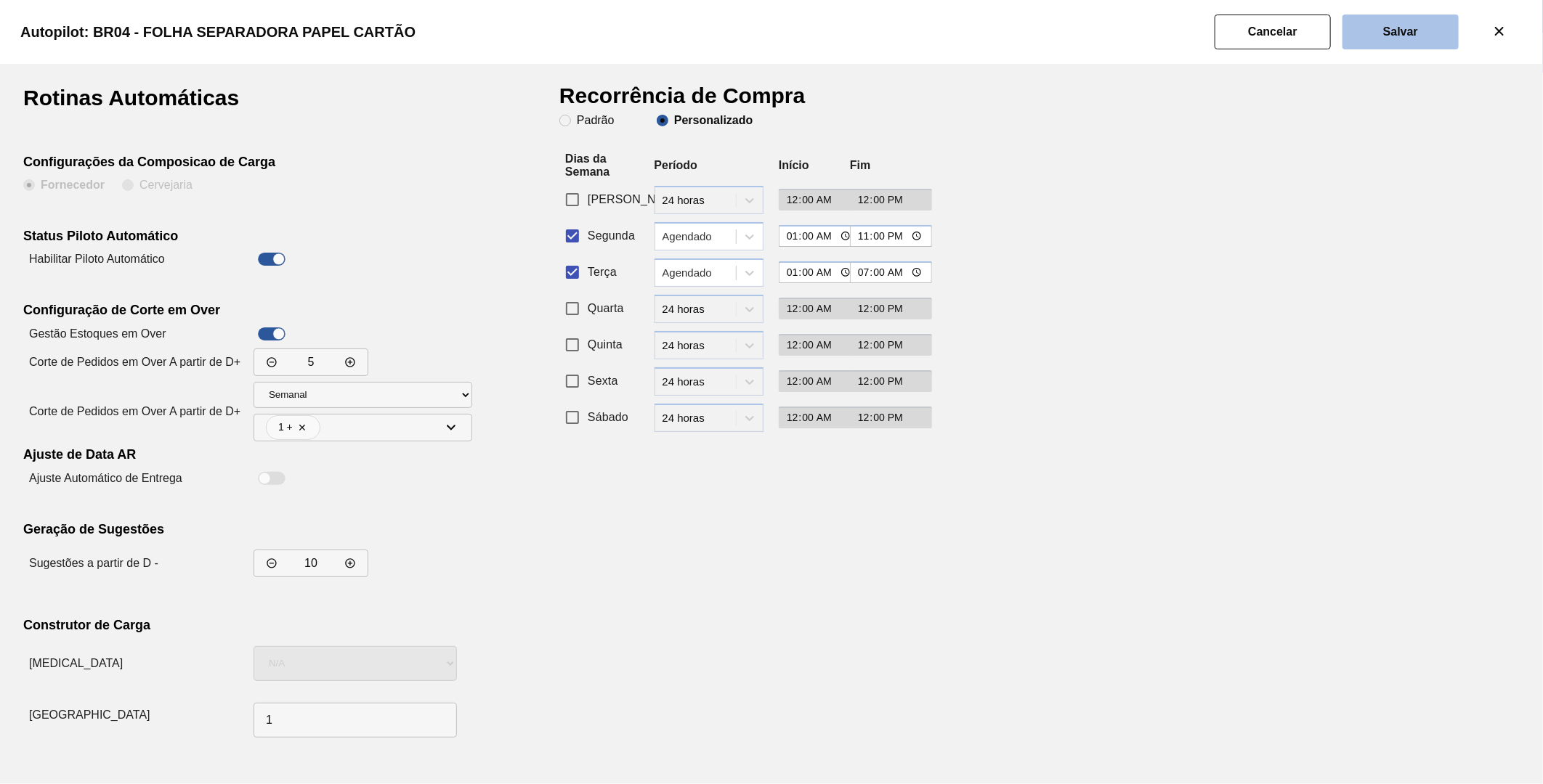
click at [1369, 42] on button "Salvar" at bounding box center [1400, 32] width 116 height 35
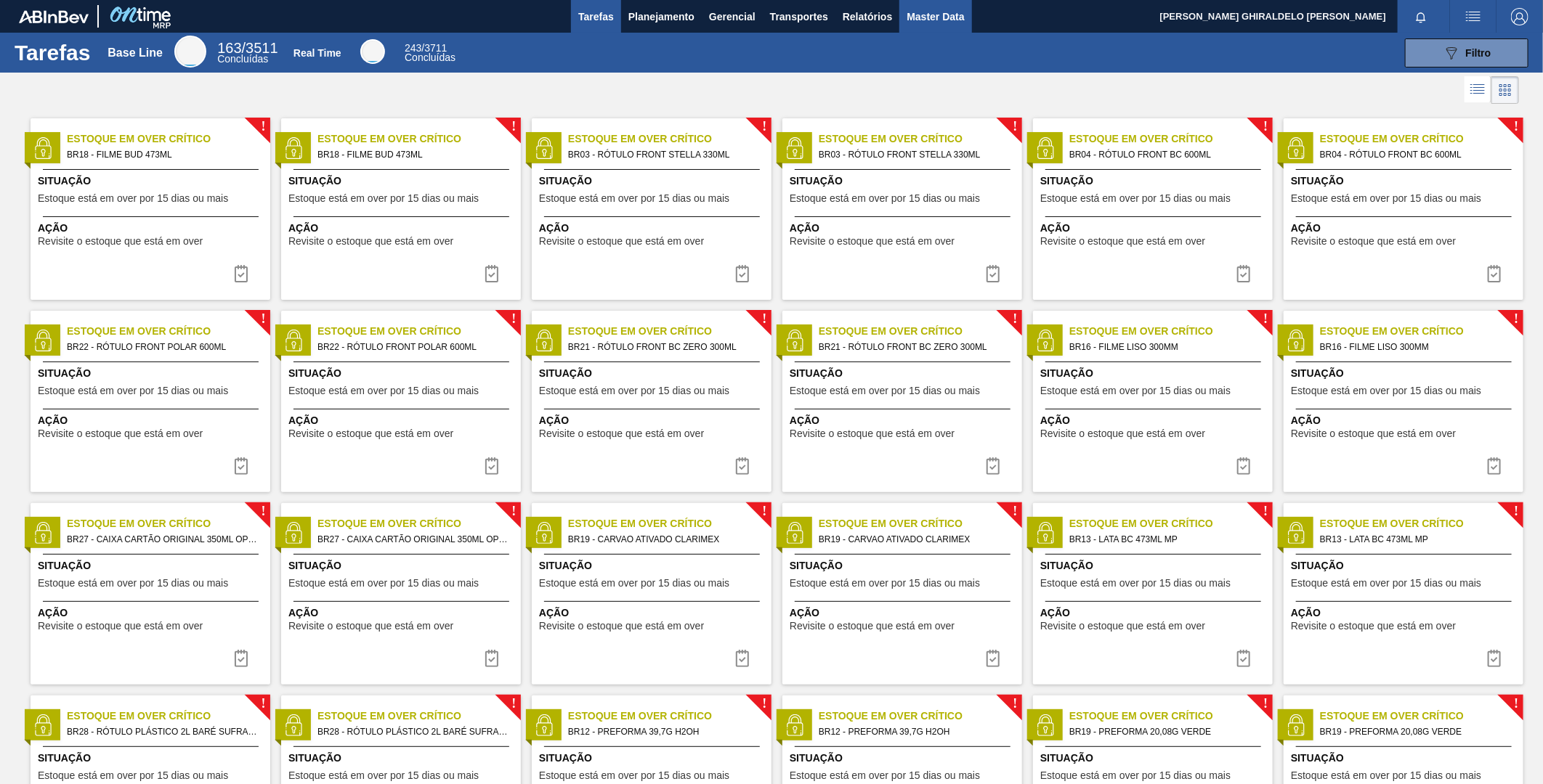
click at [943, 9] on span "Master Data" at bounding box center [935, 16] width 57 height 17
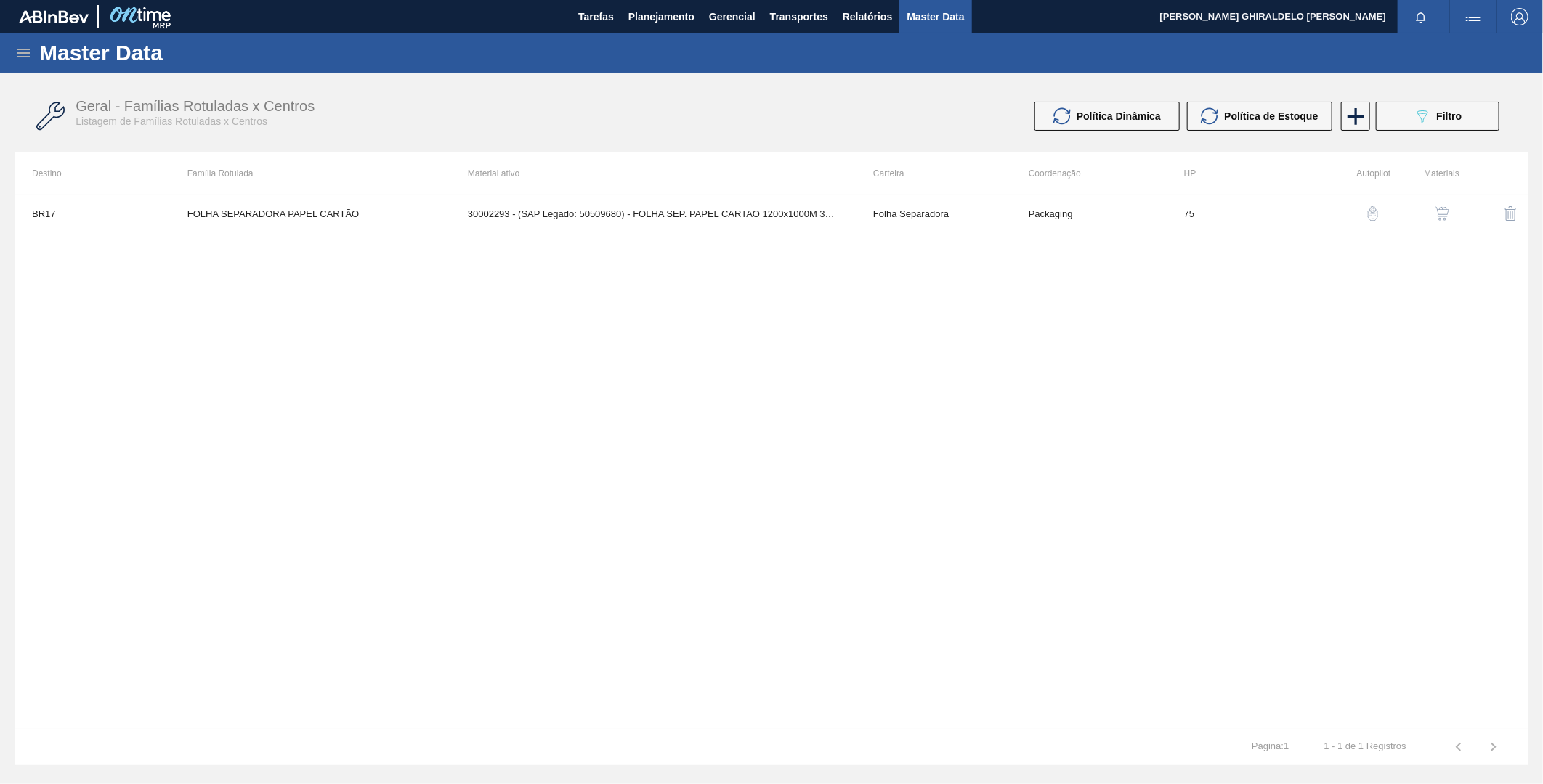
click at [20, 59] on icon at bounding box center [24, 53] width 17 height 17
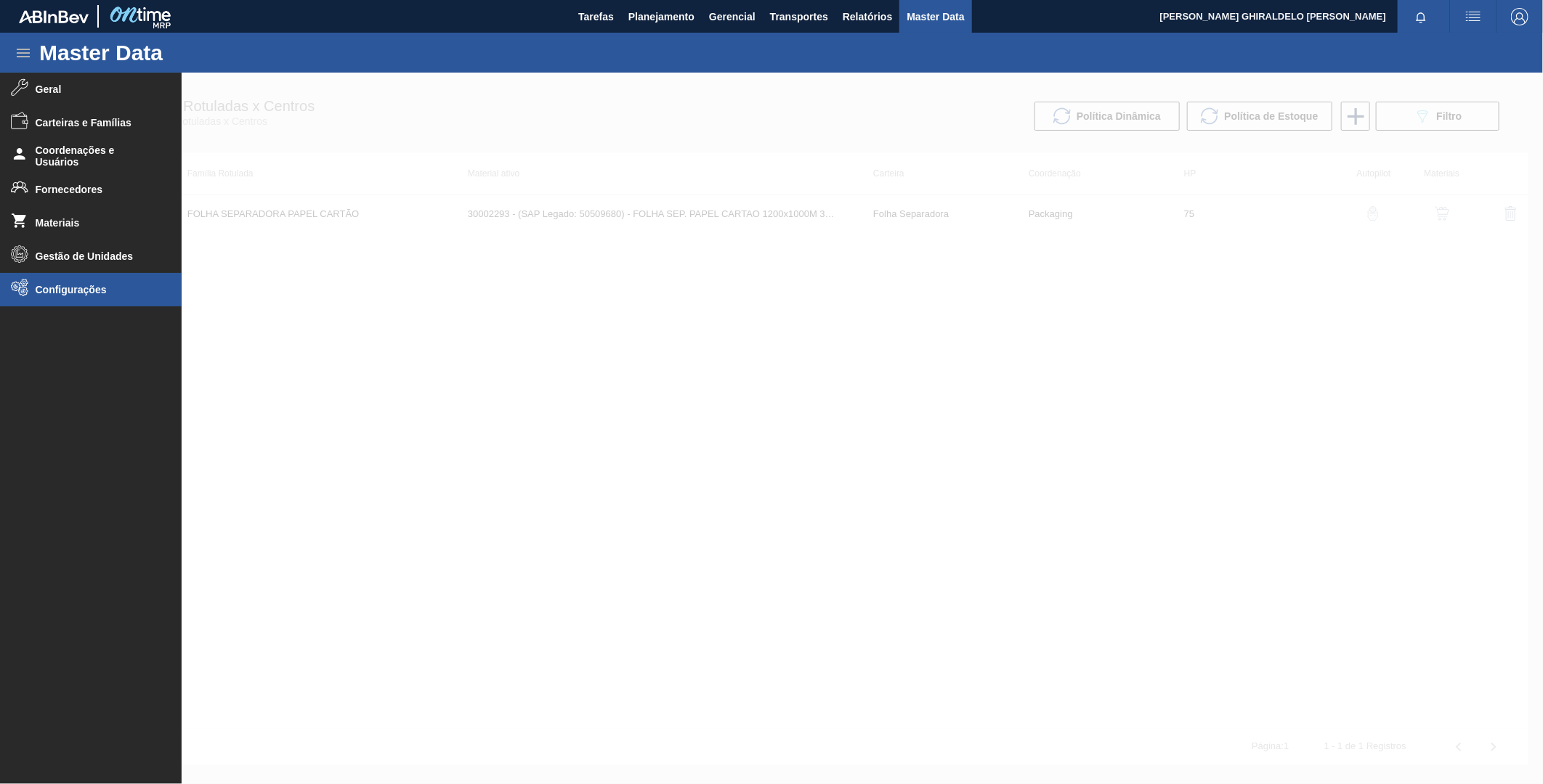
click at [89, 296] on li "Configurações" at bounding box center [91, 290] width 182 height 34
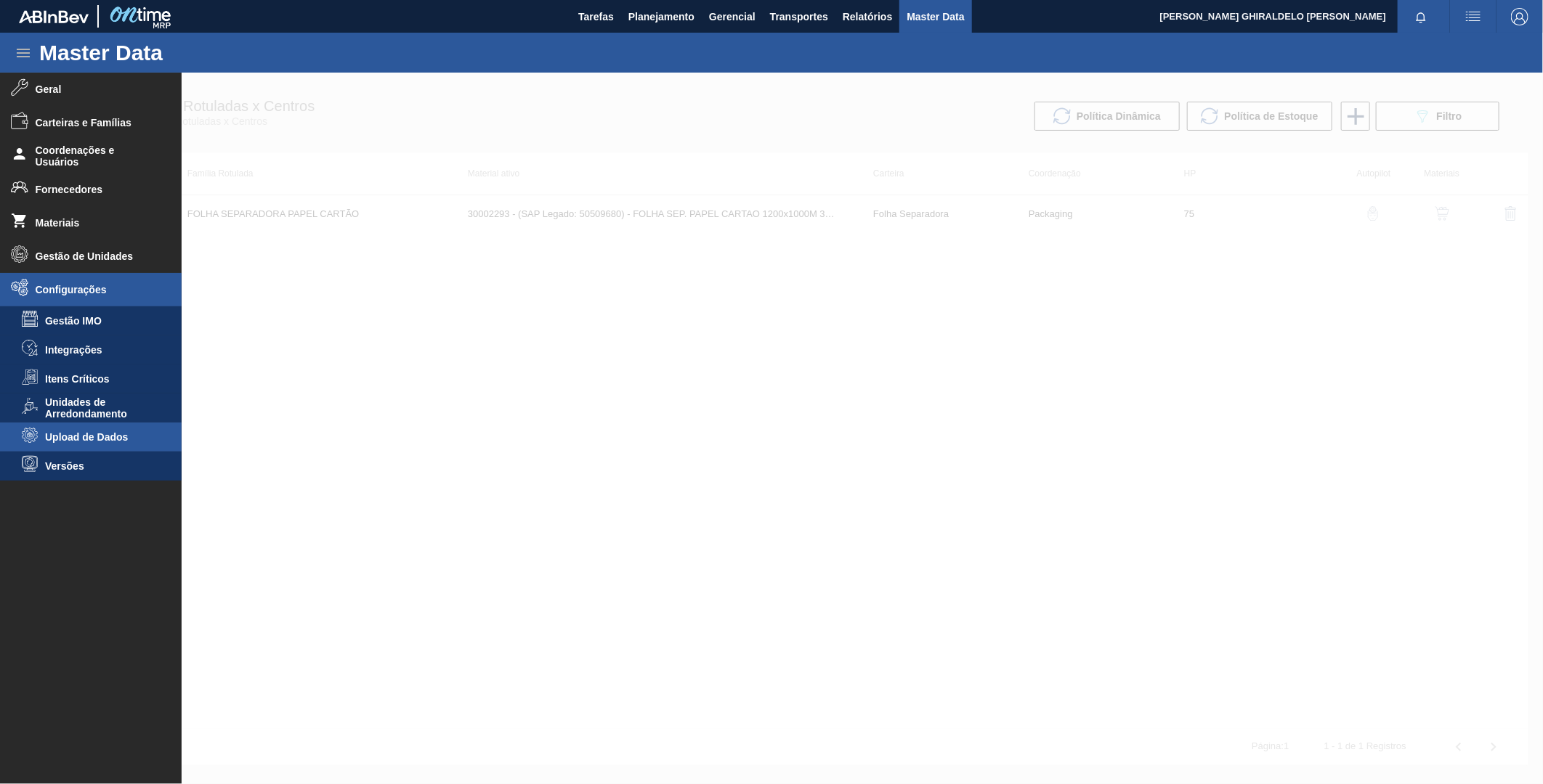
click at [103, 441] on span "Upload de Dados" at bounding box center [100, 437] width 112 height 12
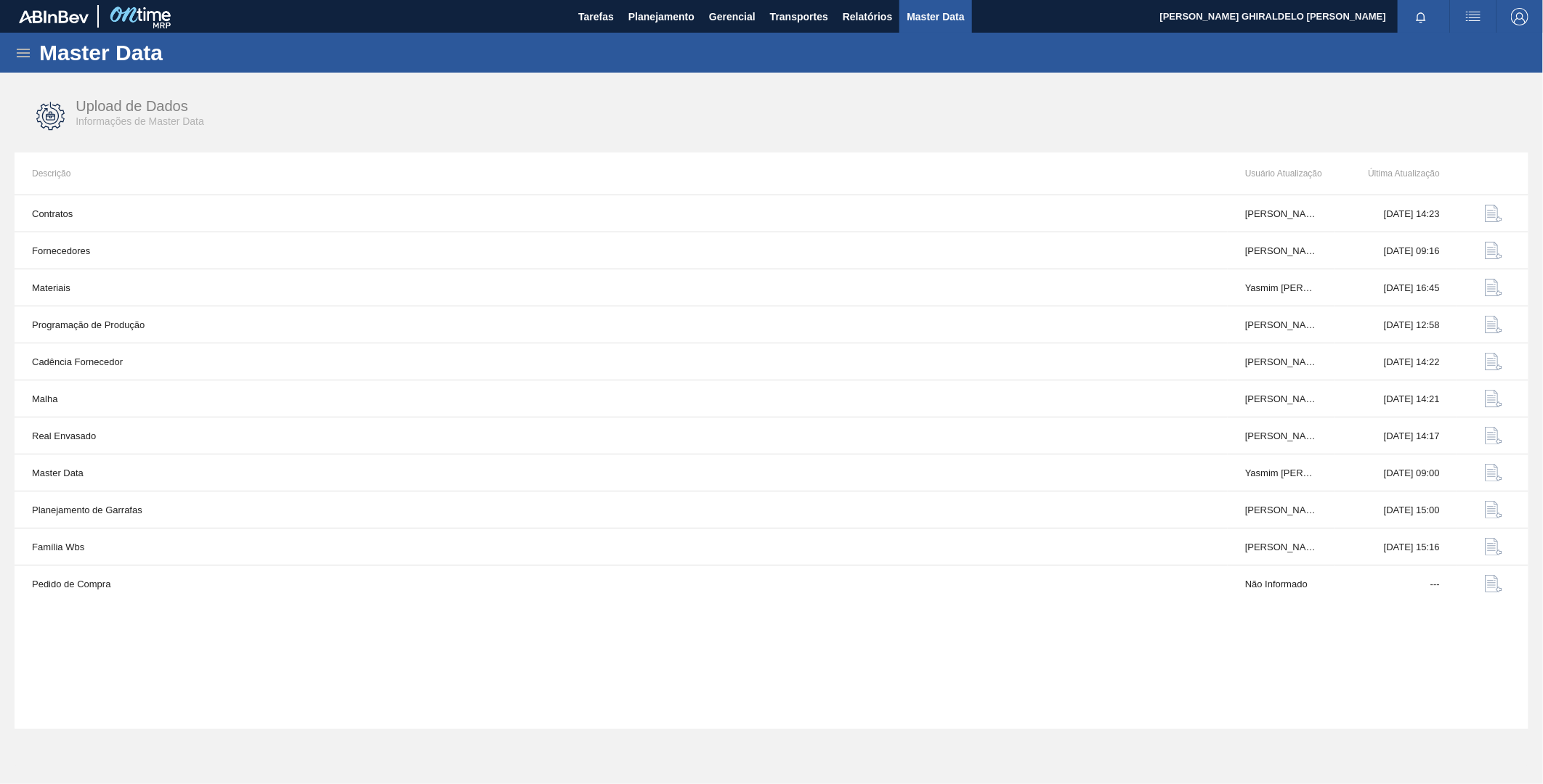
click at [16, 49] on icon at bounding box center [24, 53] width 17 height 17
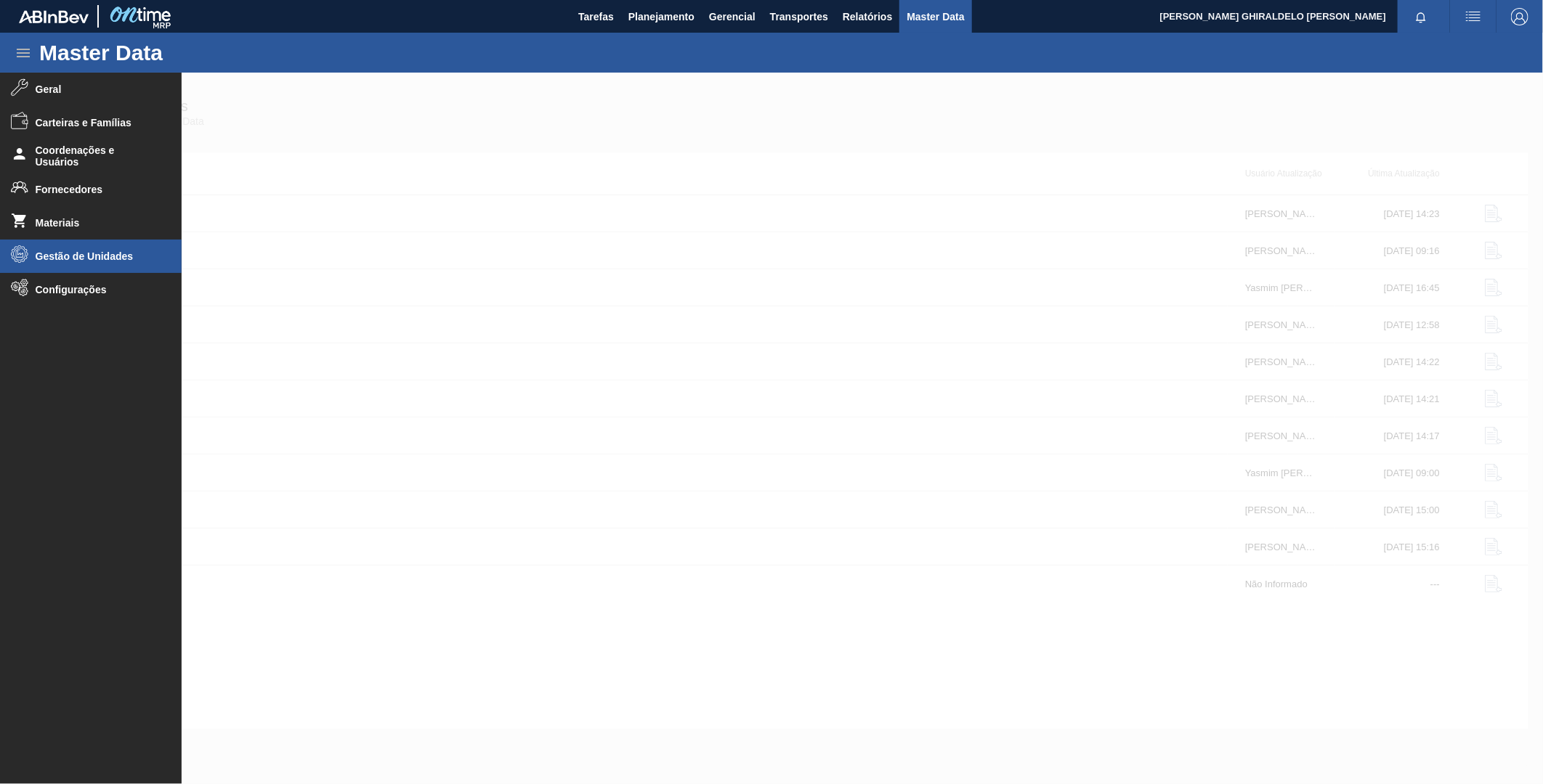
click at [67, 256] on span "Gestão de Unidades" at bounding box center [95, 256] width 120 height 12
click at [85, 291] on span "Unidades Ambev" at bounding box center [100, 287] width 112 height 12
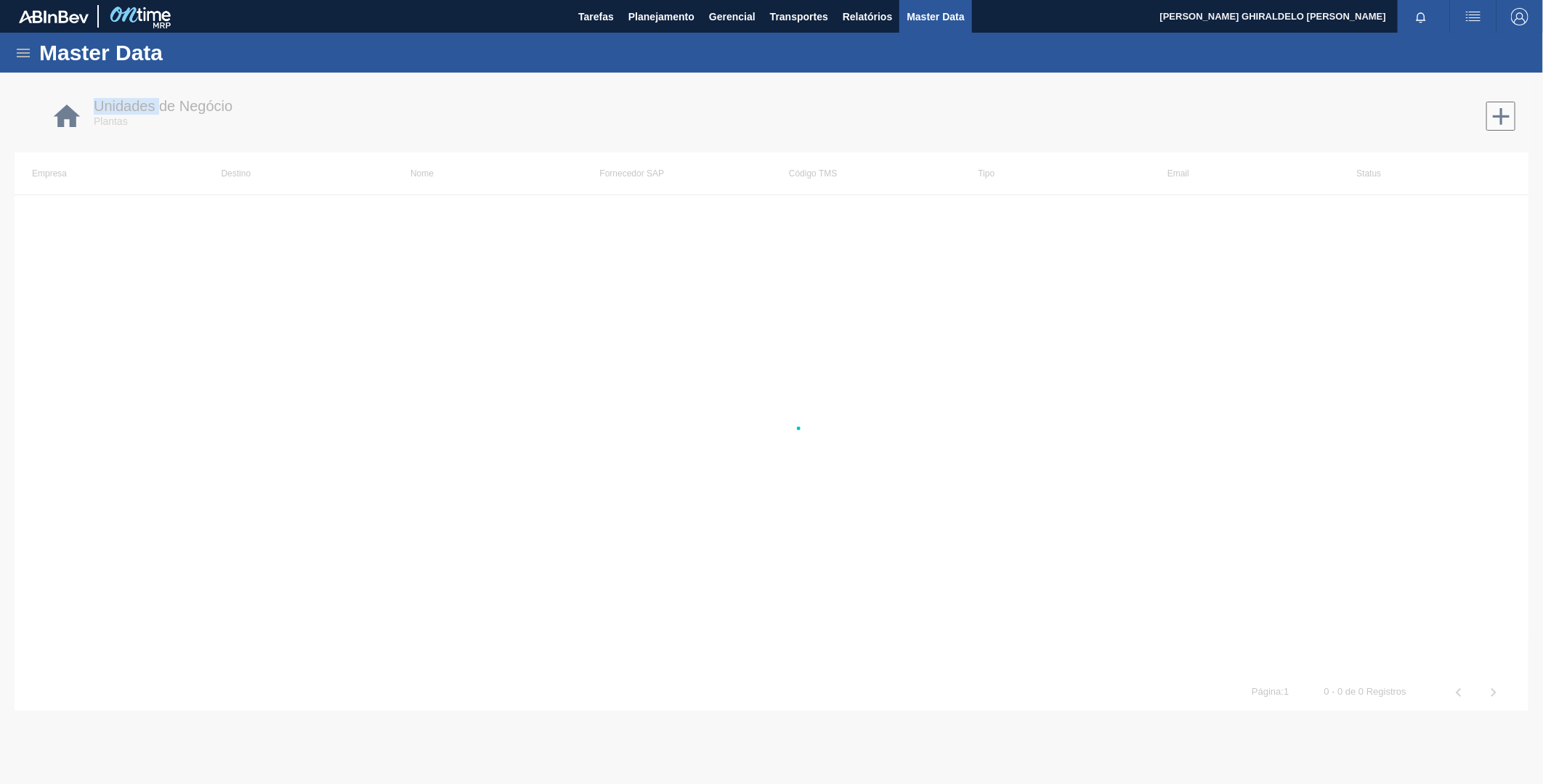
click at [85, 291] on div at bounding box center [771, 428] width 1543 height 712
drag, startPoint x: 85, startPoint y: 291, endPoint x: 15, endPoint y: 41, distance: 259.6
click at [11, 39] on div "Master Data" at bounding box center [771, 52] width 1543 height 40
click at [16, 45] on div "Master Data" at bounding box center [771, 52] width 1543 height 40
click at [19, 47] on icon at bounding box center [24, 53] width 17 height 17
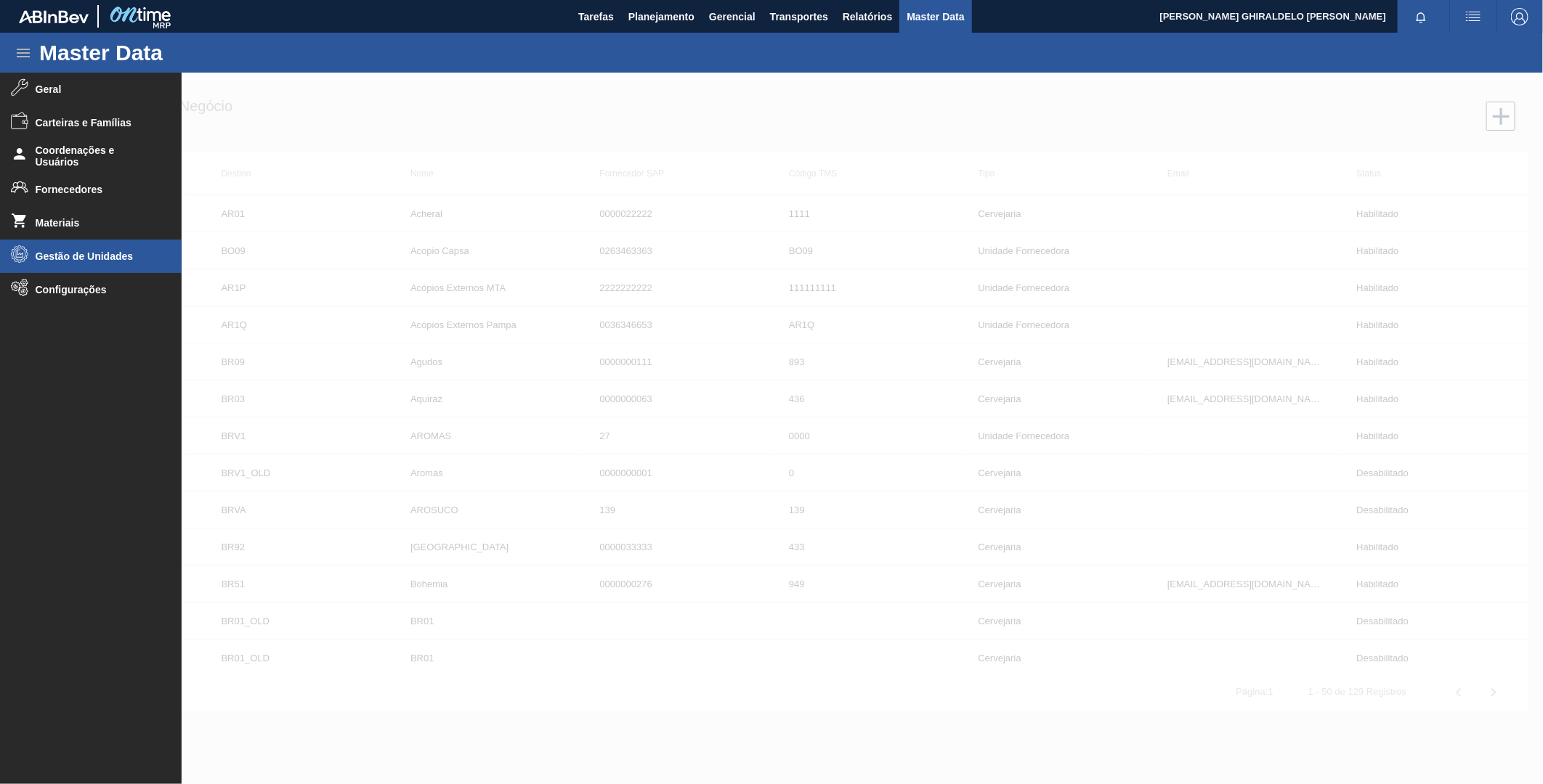
click at [54, 257] on span "Gestão de Unidades" at bounding box center [95, 256] width 120 height 12
click at [67, 318] on span "Grade" at bounding box center [100, 316] width 112 height 12
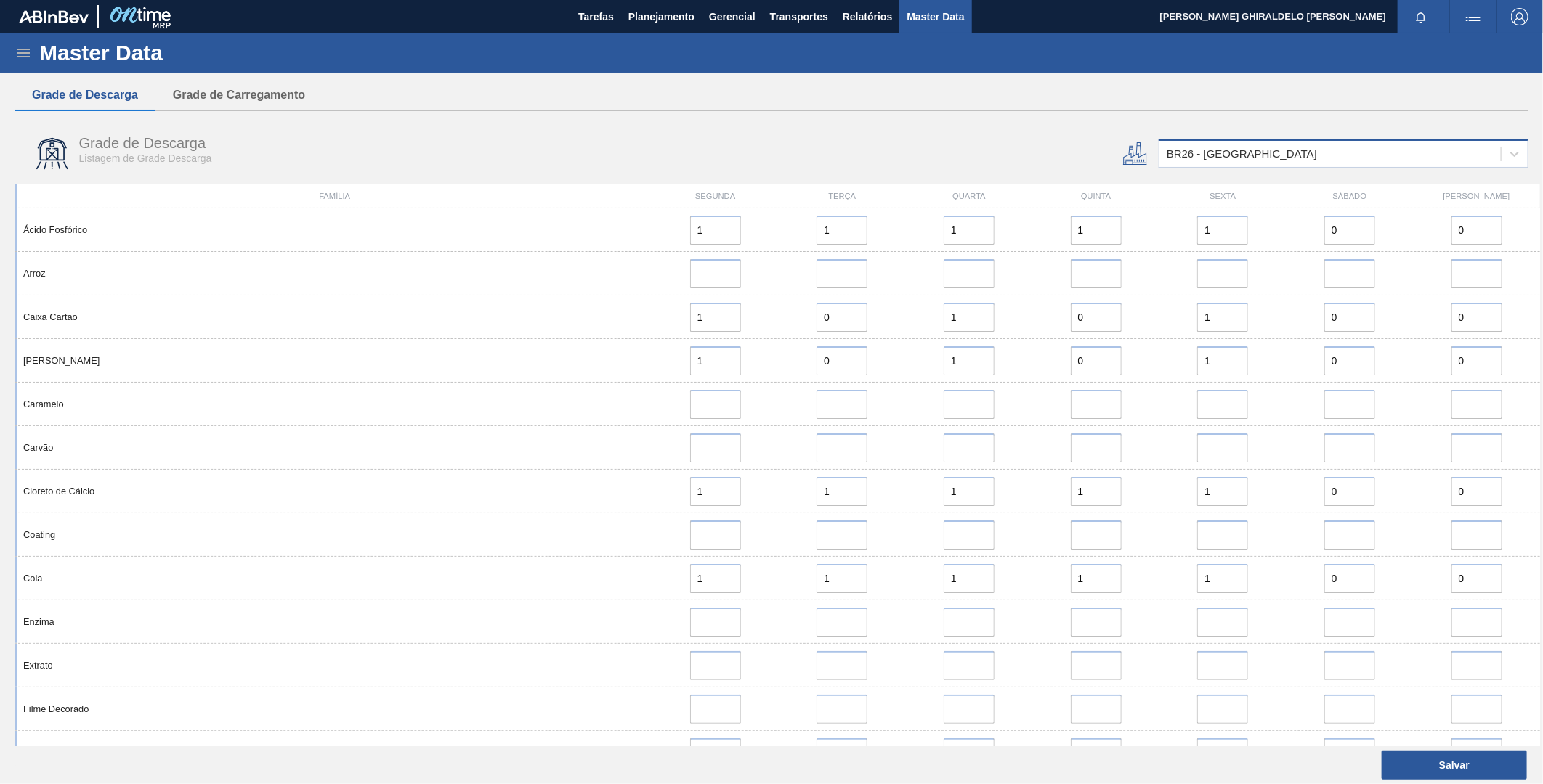
click at [1208, 160] on div "BR26 - [GEOGRAPHIC_DATA]" at bounding box center [1331, 154] width 342 height 21
type input "jagu"
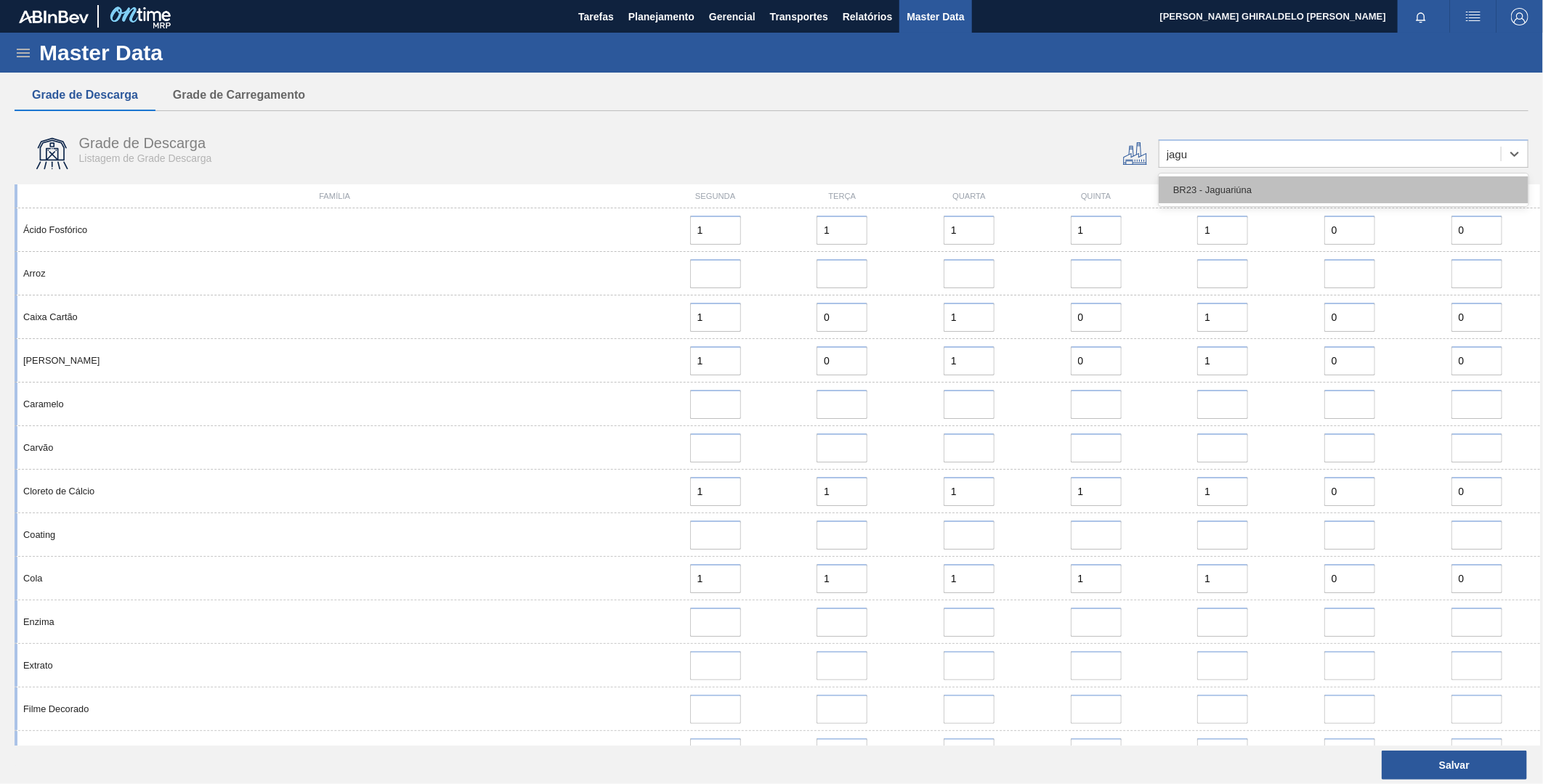
click at [1231, 175] on div "BR23 - Jaguariúna" at bounding box center [1344, 190] width 370 height 33
click at [1236, 182] on div "BR23 - Jaguariúna" at bounding box center [1344, 190] width 370 height 27
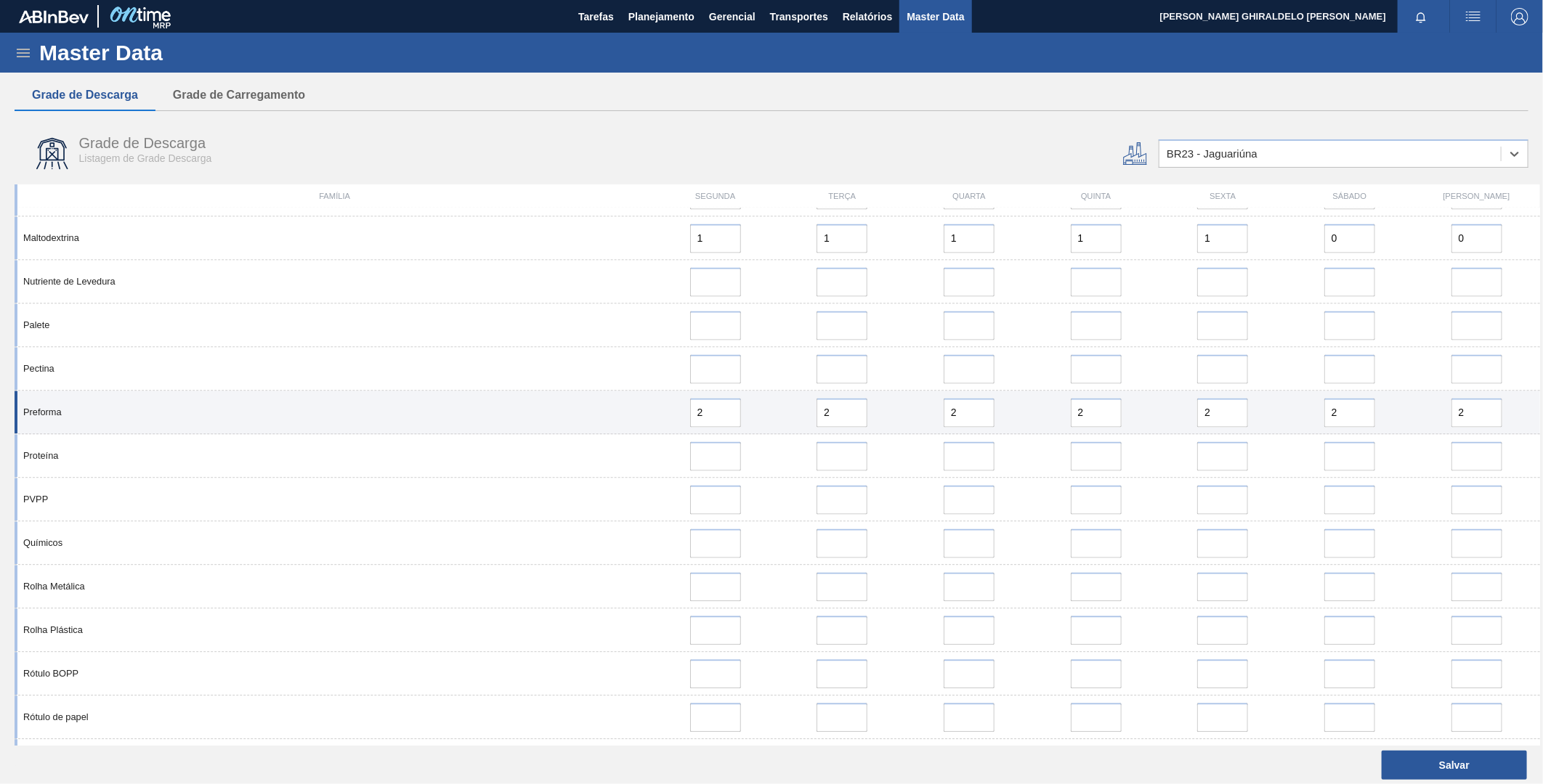
scroll to position [1775, 0]
drag, startPoint x: 717, startPoint y: 419, endPoint x: 670, endPoint y: 406, distance: 48.8
click at [670, 406] on div "2" at bounding box center [715, 416] width 115 height 29
type input "0"
drag, startPoint x: 846, startPoint y: 410, endPoint x: 782, endPoint y: 409, distance: 64.0
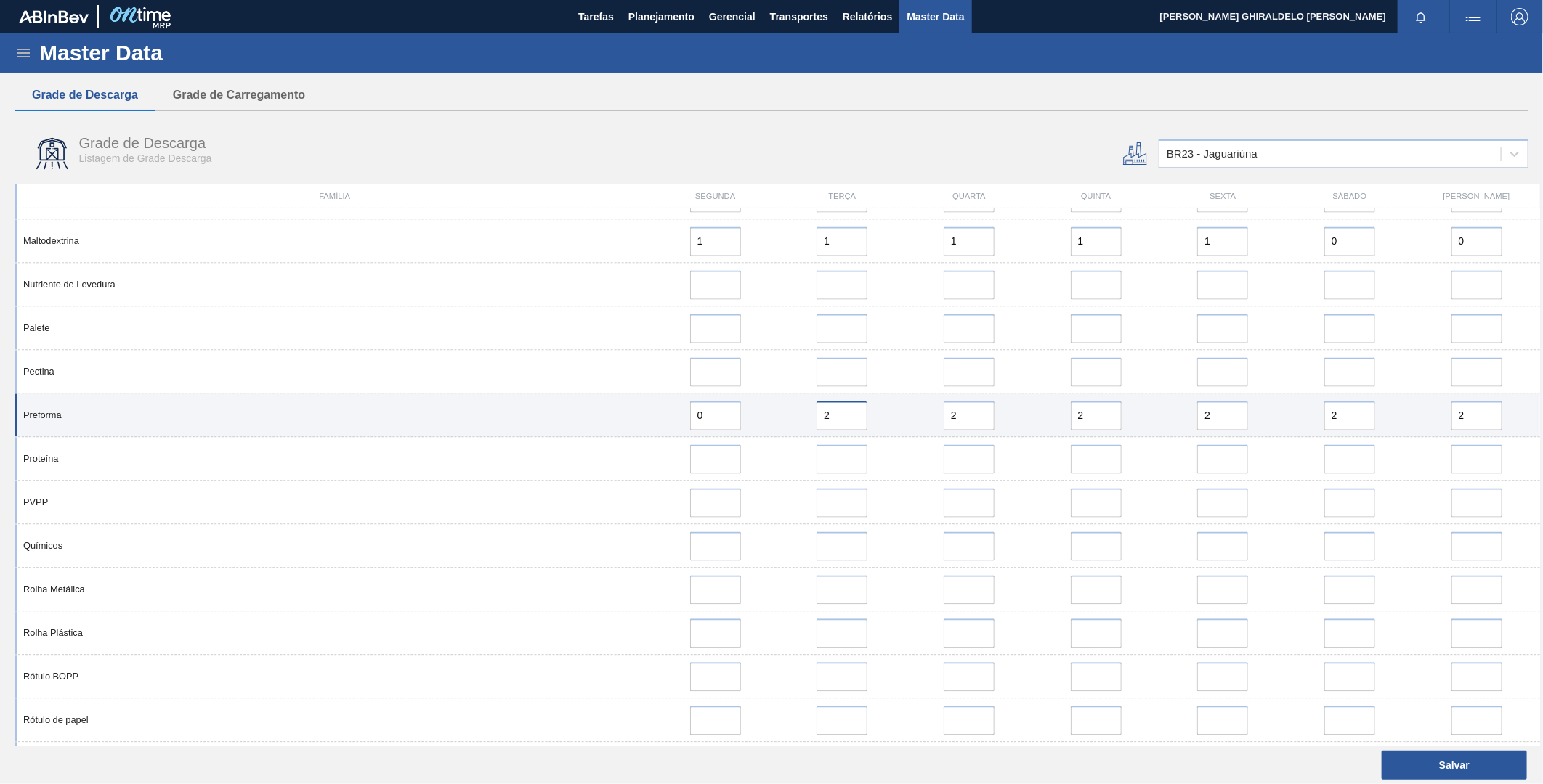
click at [782, 409] on div "2" at bounding box center [842, 416] width 127 height 29
type input "0"
drag, startPoint x: 962, startPoint y: 416, endPoint x: 926, endPoint y: 412, distance: 36.2
click at [926, 412] on div "2" at bounding box center [969, 416] width 115 height 29
type input "0"
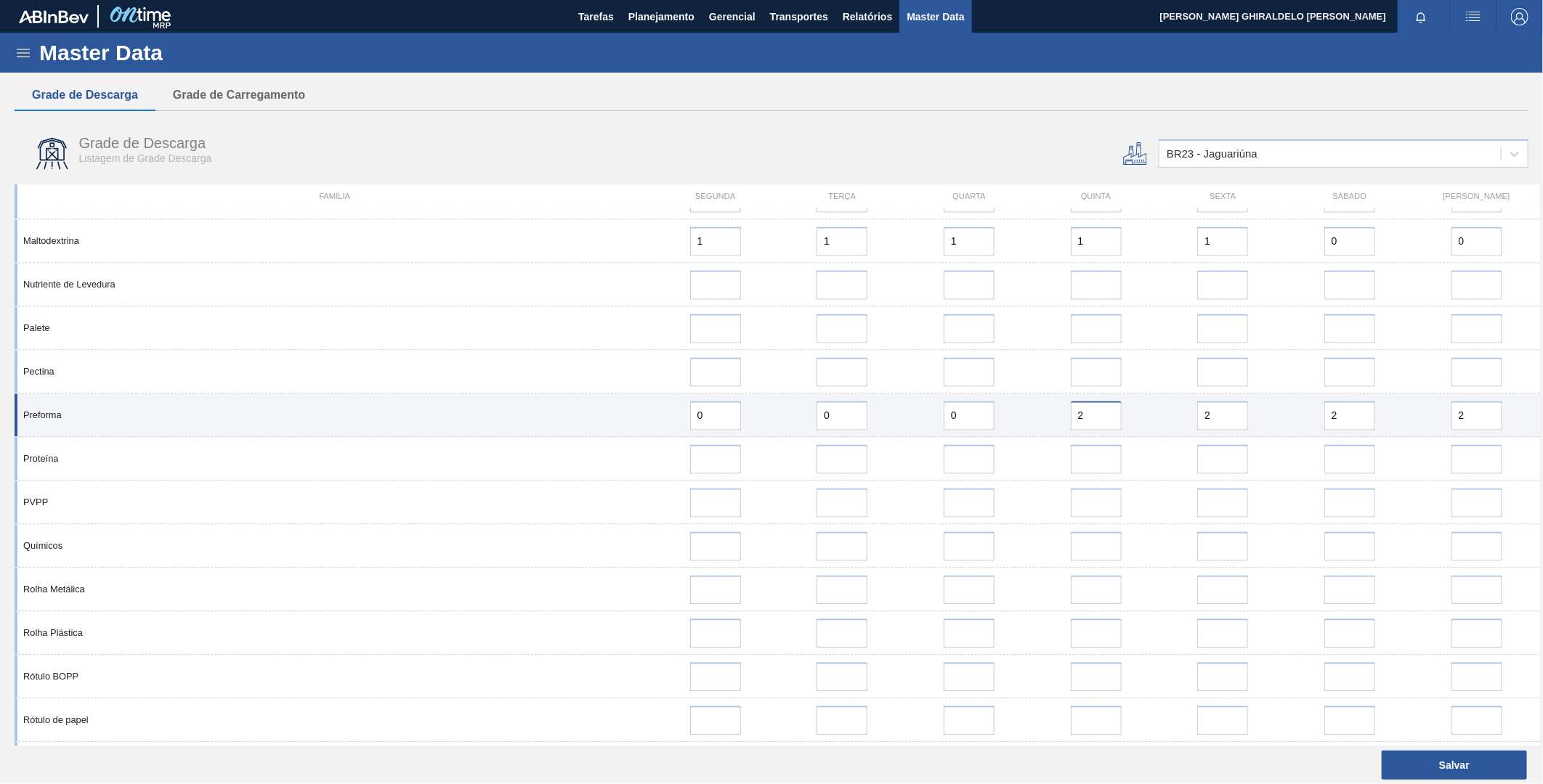
drag, startPoint x: 1101, startPoint y: 414, endPoint x: 1041, endPoint y: 410, distance: 60.1
click at [1033, 410] on div "2" at bounding box center [1096, 416] width 127 height 29
type input "0"
drag, startPoint x: 1210, startPoint y: 410, endPoint x: 1163, endPoint y: 401, distance: 47.9
click at [1160, 402] on div "2" at bounding box center [1223, 416] width 127 height 29
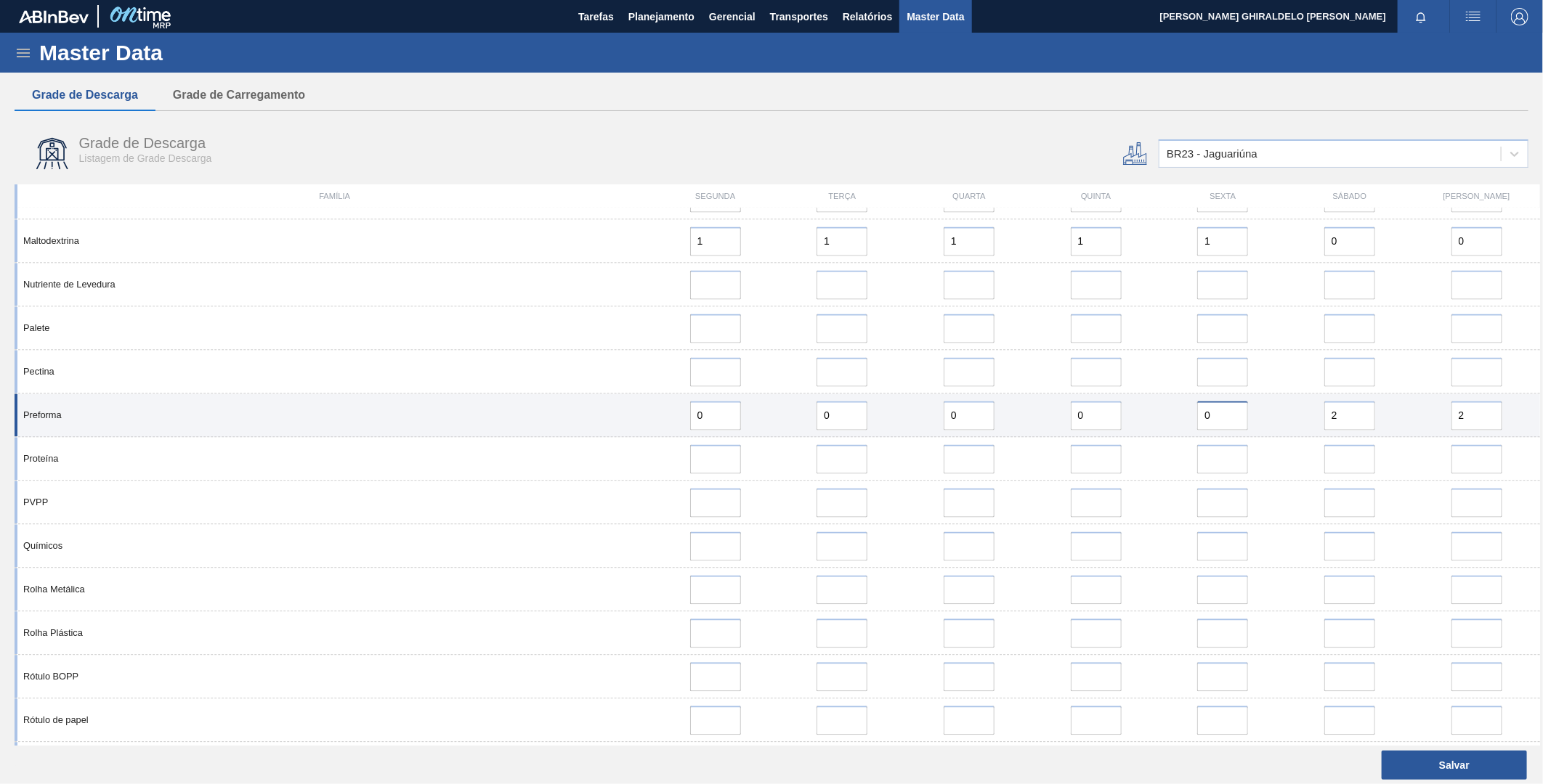
type input "0"
drag, startPoint x: 1341, startPoint y: 407, endPoint x: 1288, endPoint y: 407, distance: 53.0
click at [1288, 407] on div "2" at bounding box center [1350, 416] width 127 height 29
type input "0"
drag, startPoint x: 1476, startPoint y: 412, endPoint x: 1379, endPoint y: 414, distance: 97.0
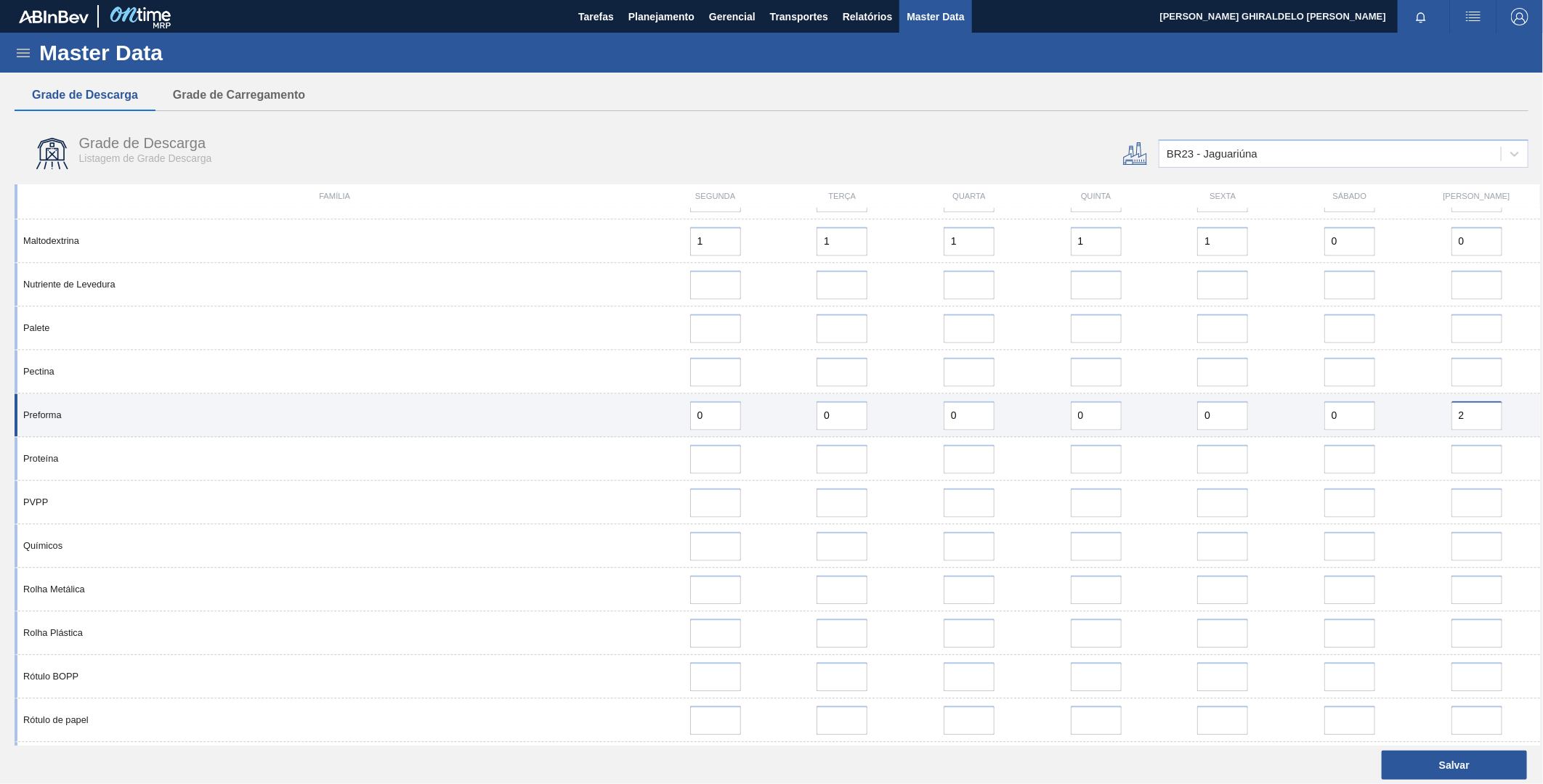
click at [1379, 414] on div "Preforma 0 0 0 0 0 0 2" at bounding box center [777, 416] width 1526 height 44
type input "2"
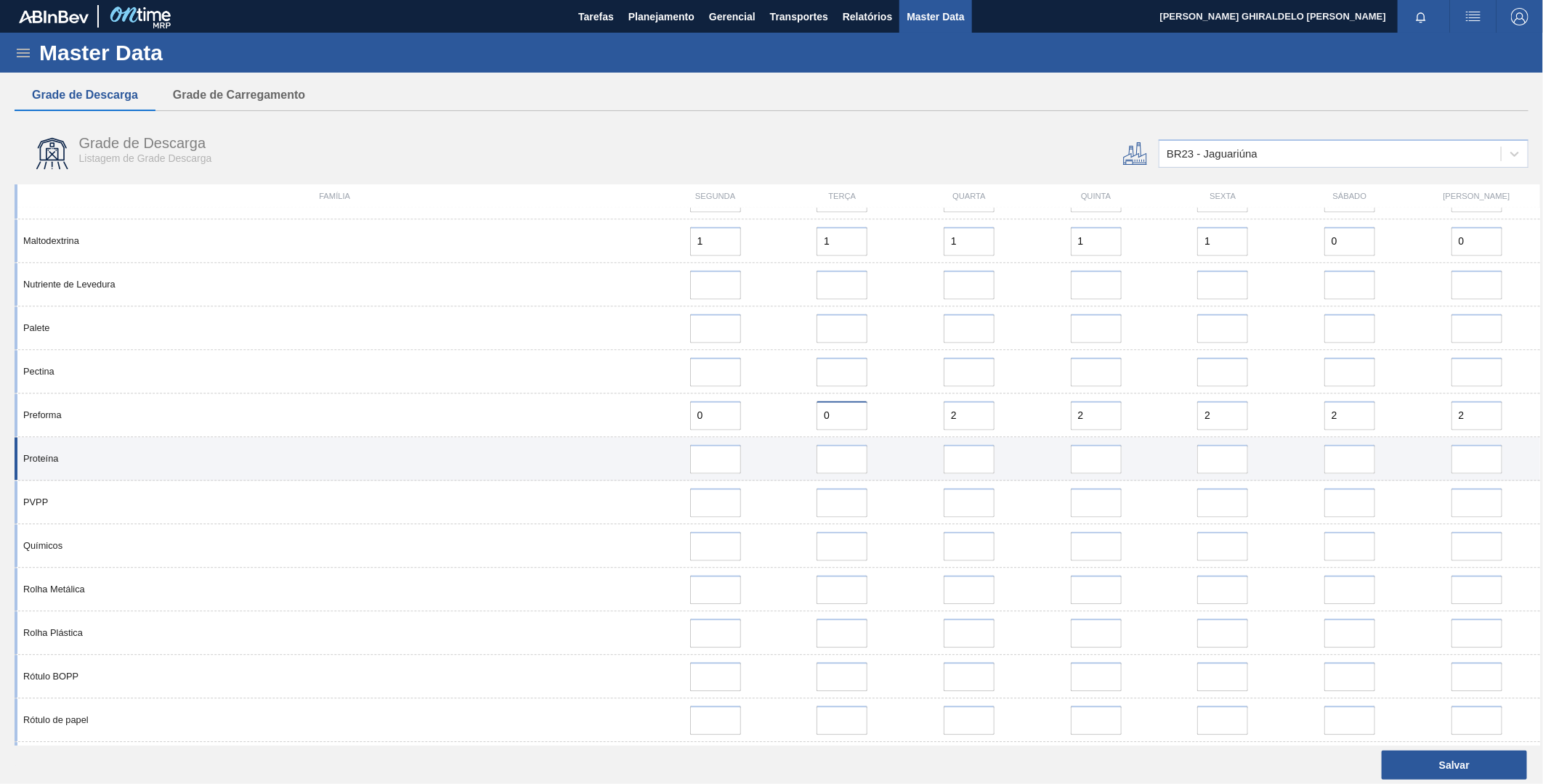
type input "2"
click at [643, 446] on div "Proteína" at bounding box center [777, 460] width 1526 height 44
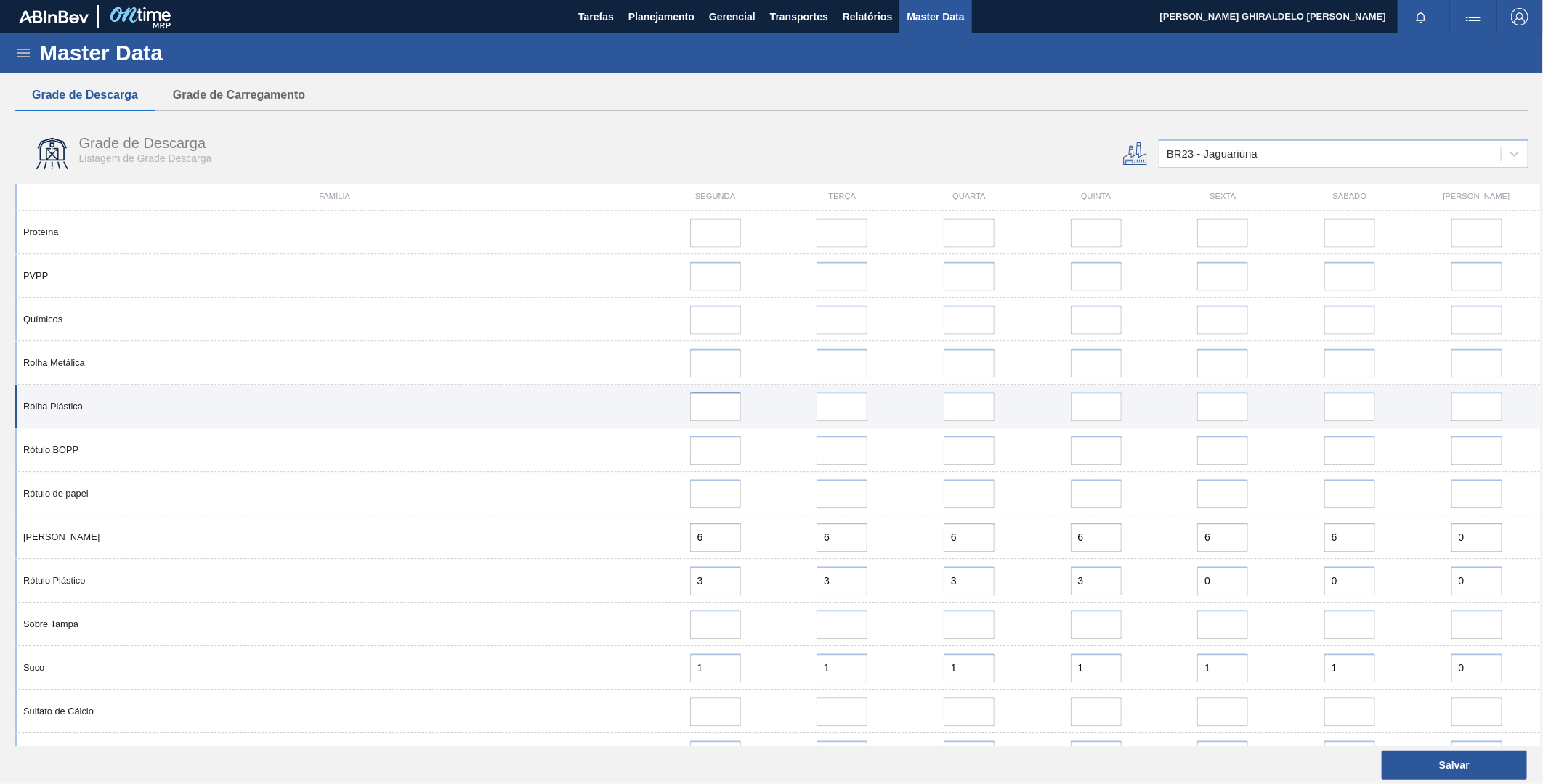
click at [695, 407] on input at bounding box center [715, 406] width 51 height 29
click at [643, 410] on div "Rolha Plástica" at bounding box center [334, 406] width 634 height 11
click at [701, 412] on input at bounding box center [715, 406] width 51 height 29
click at [1454, 402] on input at bounding box center [1477, 406] width 51 height 29
type input "0"
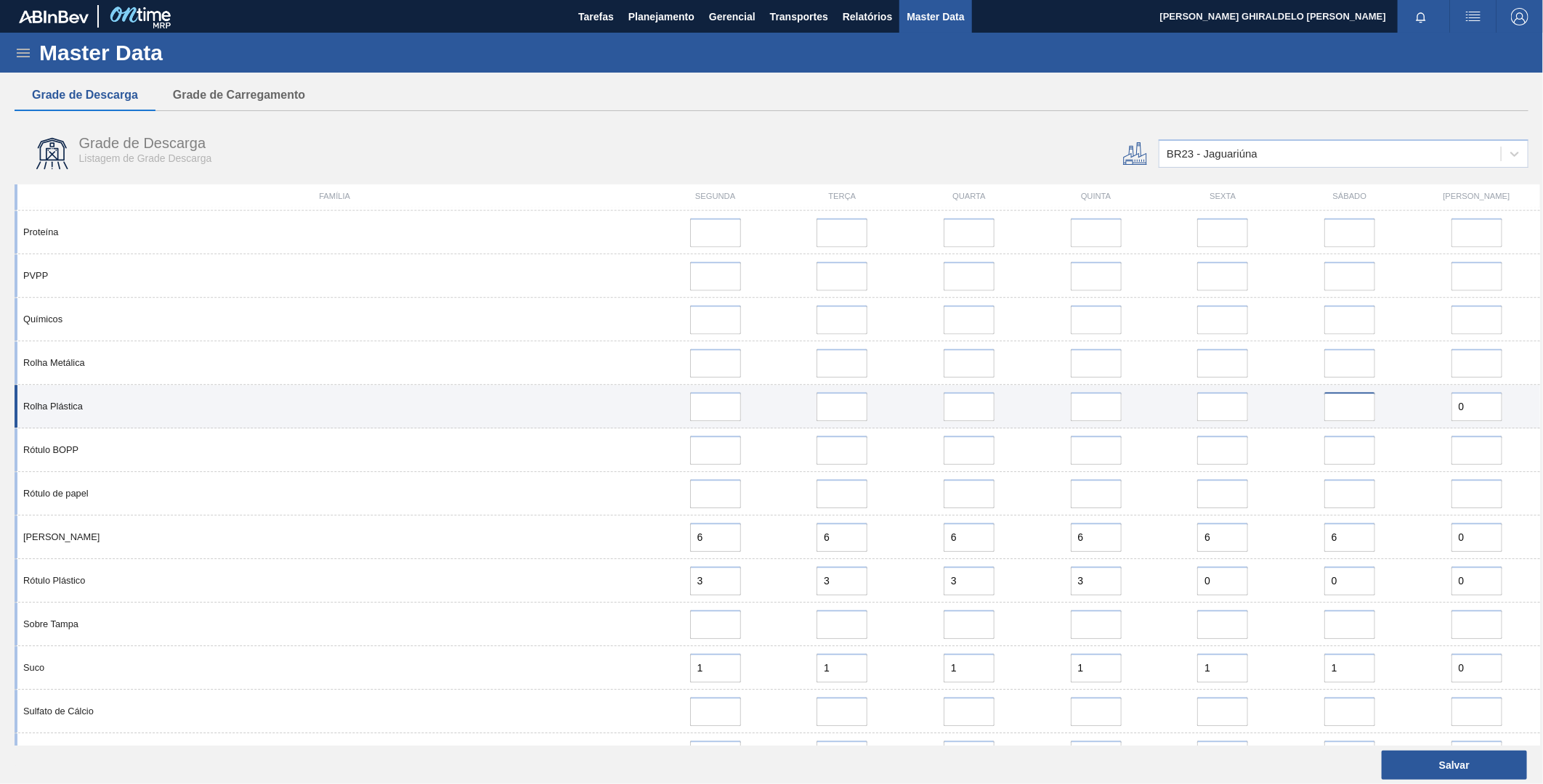
click at [1338, 404] on input "error" at bounding box center [1349, 406] width 51 height 29
type input "0"
click at [721, 409] on input "error" at bounding box center [715, 406] width 51 height 29
drag, startPoint x: 715, startPoint y: 408, endPoint x: 660, endPoint y: 402, distance: 55.3
click at [665, 402] on div "5" at bounding box center [715, 406] width 115 height 29
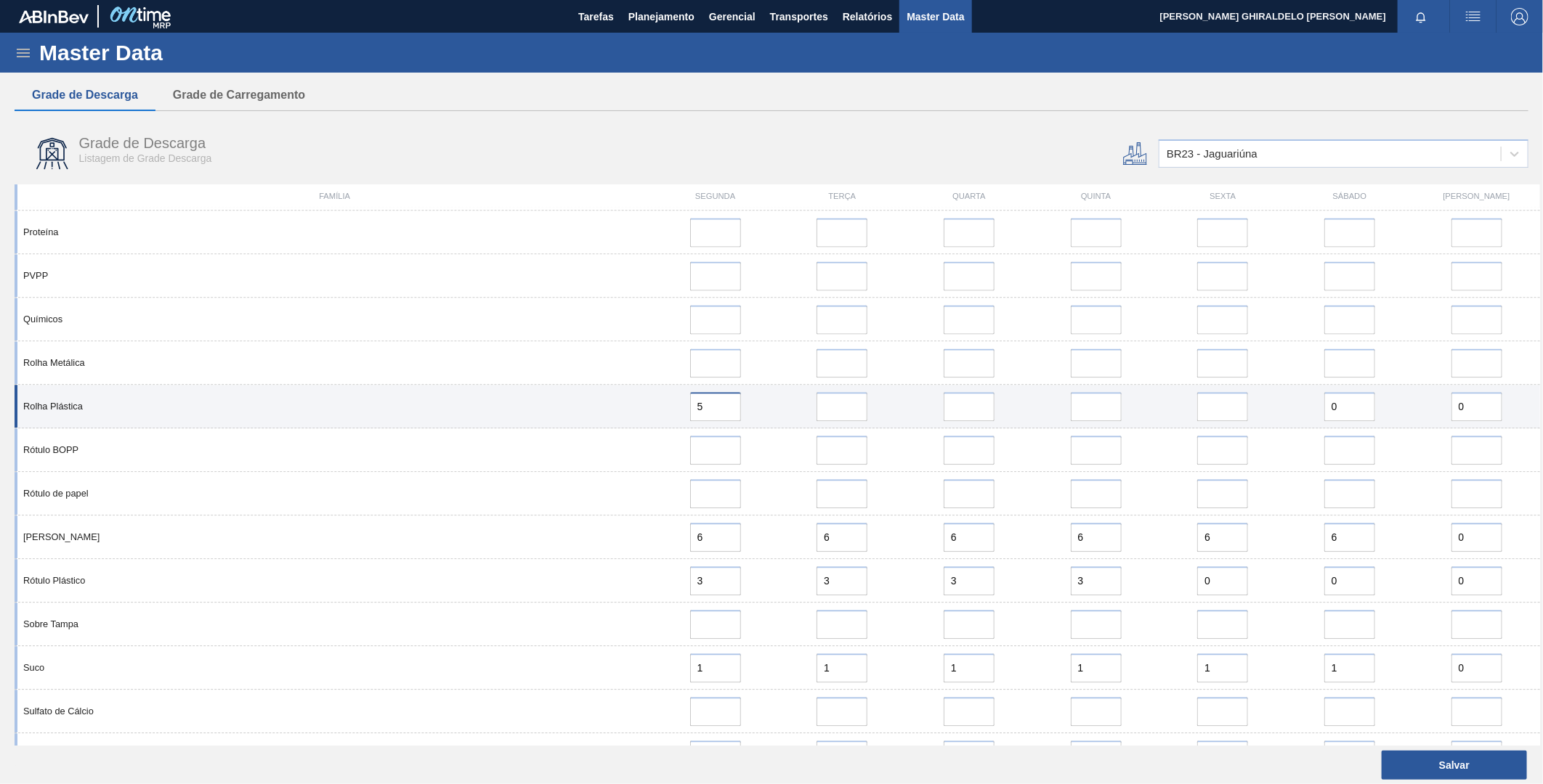
type input "5"
click at [856, 416] on input "error" at bounding box center [842, 406] width 51 height 29
click at [842, 410] on input "error" at bounding box center [842, 406] width 51 height 29
click at [744, 402] on div "5" at bounding box center [715, 406] width 115 height 29
click at [708, 408] on input "5" at bounding box center [715, 406] width 51 height 29
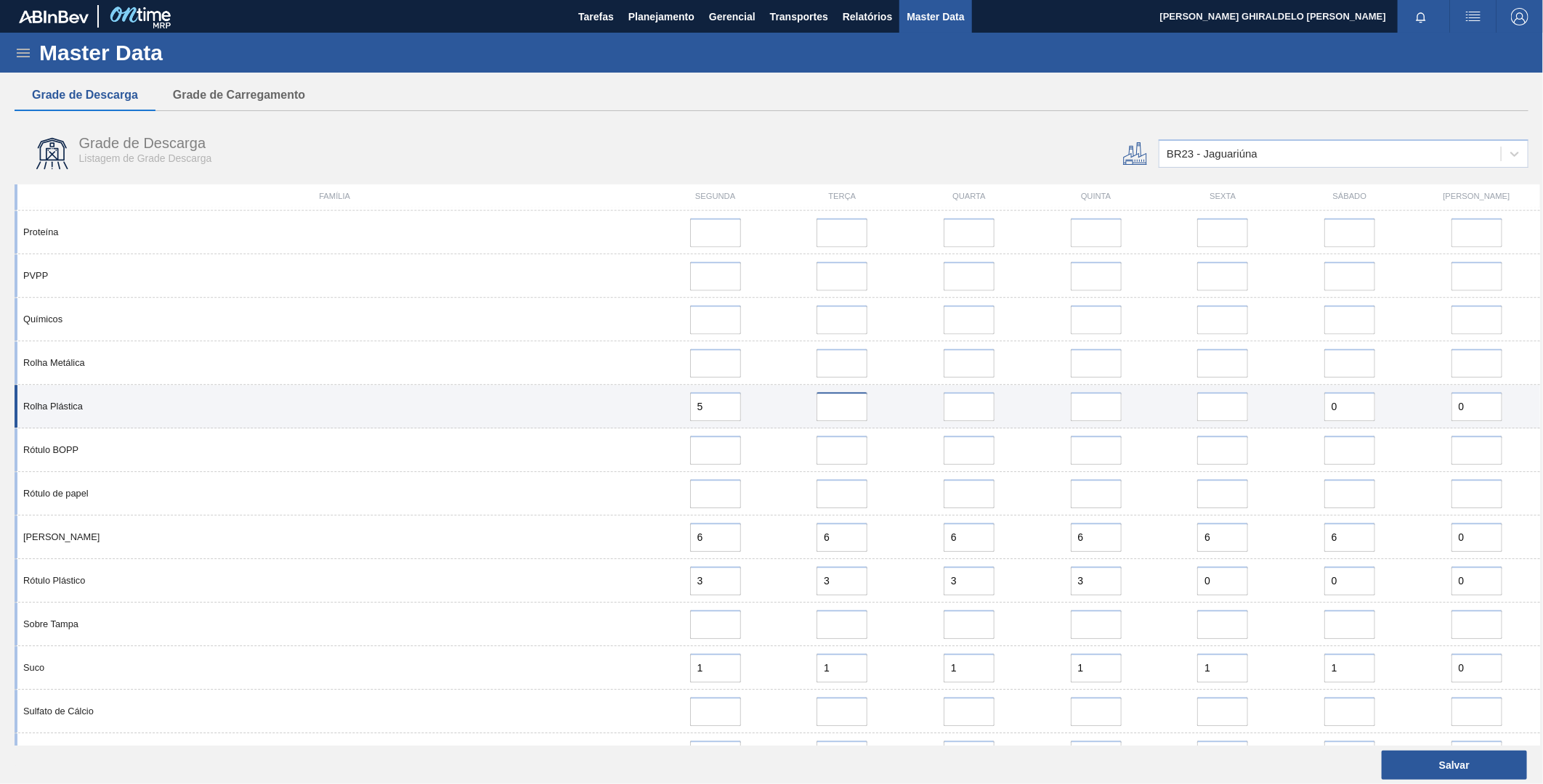
click at [831, 407] on input "error" at bounding box center [842, 406] width 51 height 29
type input "0"
drag, startPoint x: 981, startPoint y: 404, endPoint x: 1063, endPoint y: 405, distance: 82.0
click at [980, 404] on input "error" at bounding box center [969, 406] width 51 height 29
type input "0"
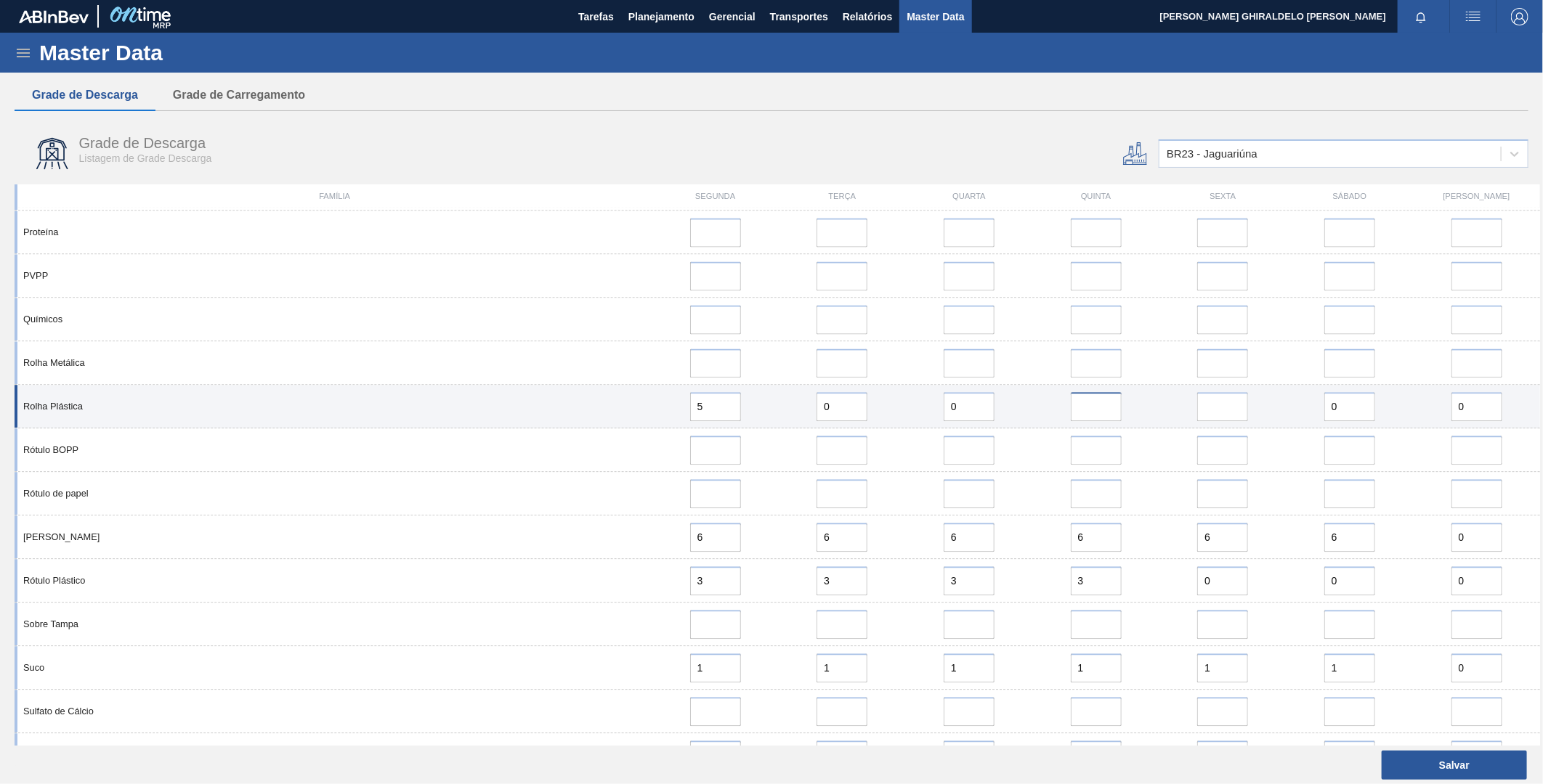
drag, startPoint x: 1092, startPoint y: 405, endPoint x: 1123, endPoint y: 405, distance: 31.0
click at [1099, 405] on input "error" at bounding box center [1096, 406] width 51 height 29
type input "0"
drag, startPoint x: 1190, startPoint y: 405, endPoint x: 1208, endPoint y: 404, distance: 18.0
click at [1196, 404] on div at bounding box center [1222, 406] width 115 height 29
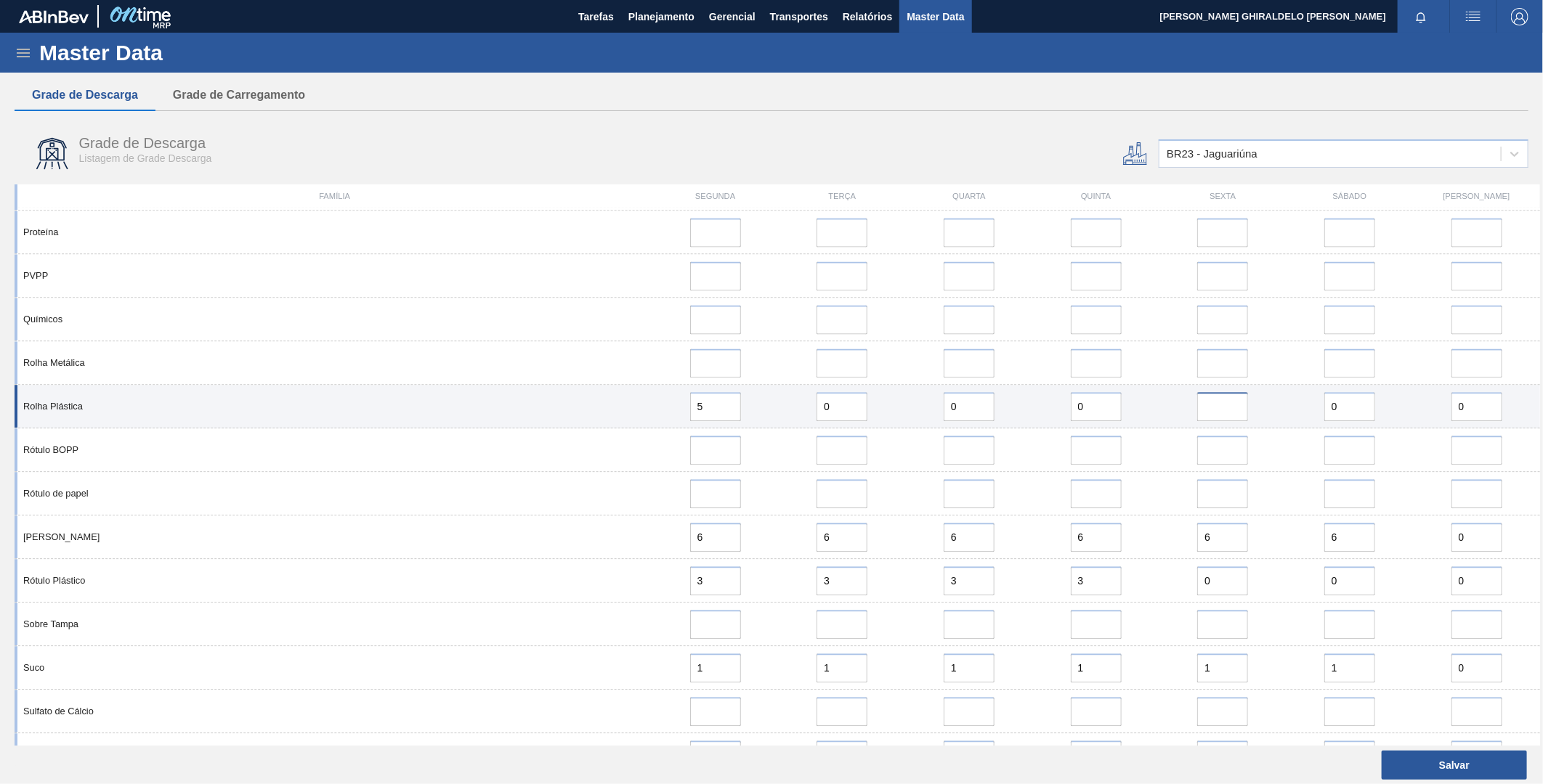
click at [1209, 404] on input "error" at bounding box center [1222, 406] width 51 height 29
type input "0"
click at [633, 401] on div "Rolha Plástica" at bounding box center [334, 406] width 634 height 11
drag, startPoint x: 723, startPoint y: 400, endPoint x: 630, endPoint y: 396, distance: 93.1
click at [630, 396] on div "Rolha Plástica 5 0 0 0 0 0 0" at bounding box center [777, 406] width 1526 height 44
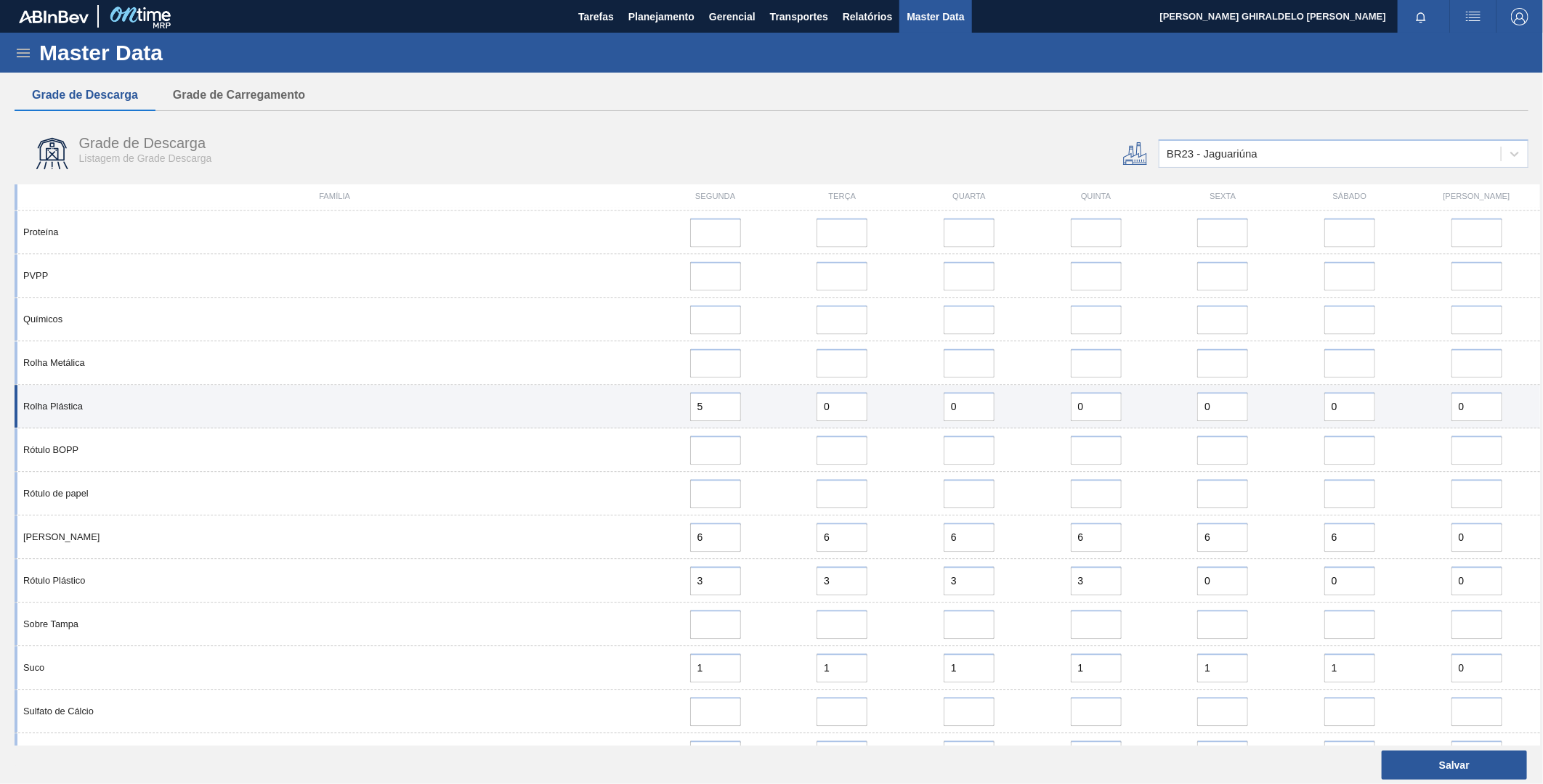
click at [630, 415] on div "Rolha Plástica 5 0 0 0 0 0 0" at bounding box center [777, 406] width 1526 height 44
drag, startPoint x: 705, startPoint y: 406, endPoint x: 683, endPoint y: 401, distance: 22.6
click at [683, 401] on div "5" at bounding box center [715, 406] width 115 height 29
click at [654, 415] on div "8" at bounding box center [715, 406] width 127 height 29
drag, startPoint x: 728, startPoint y: 400, endPoint x: 657, endPoint y: 406, distance: 71.3
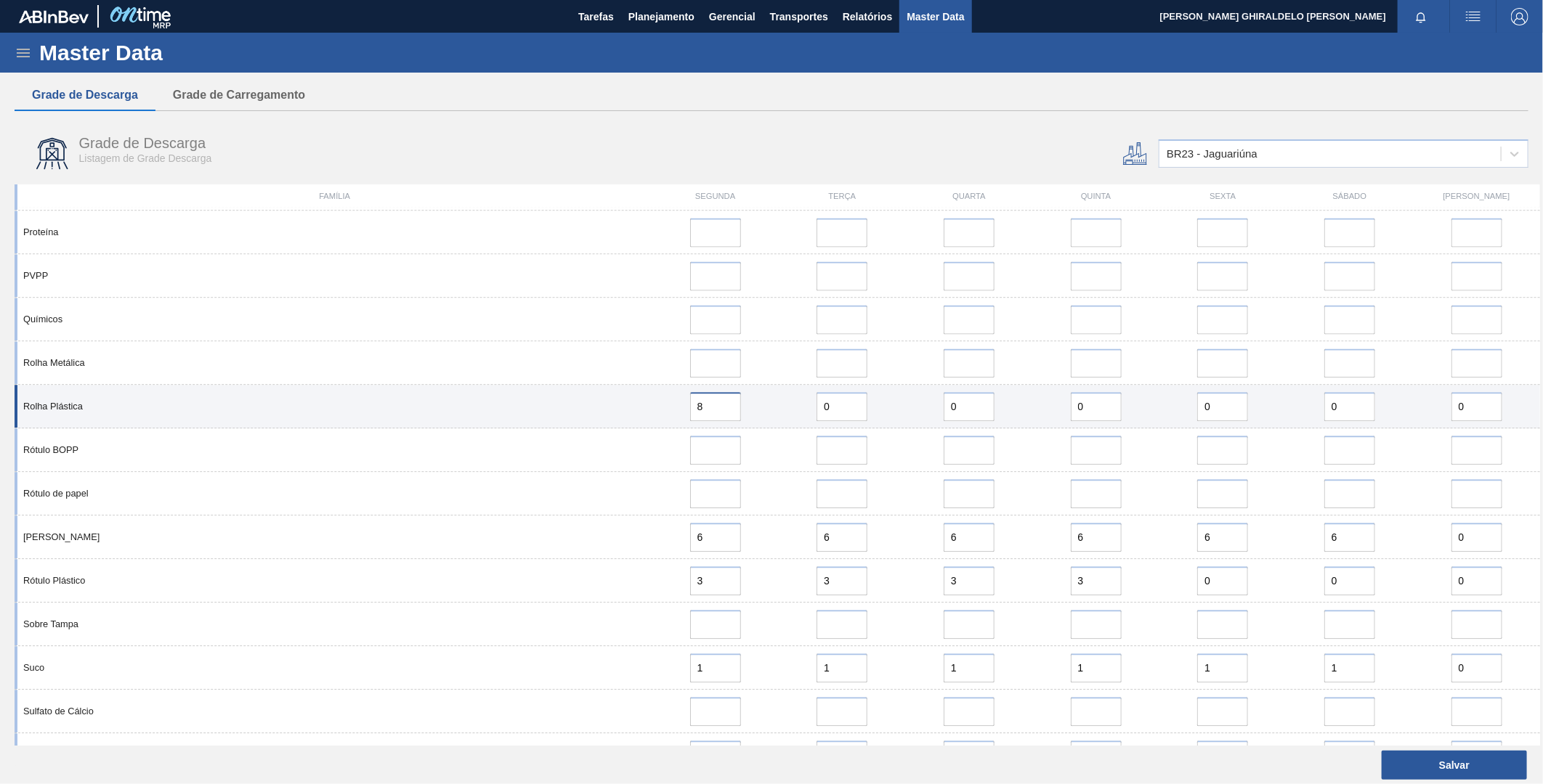
click at [657, 406] on div "8" at bounding box center [715, 406] width 115 height 29
click at [662, 406] on div "8" at bounding box center [715, 406] width 115 height 29
drag, startPoint x: 723, startPoint y: 407, endPoint x: 660, endPoint y: 405, distance: 63.0
click at [660, 405] on div "8" at bounding box center [715, 406] width 115 height 29
type input "4"
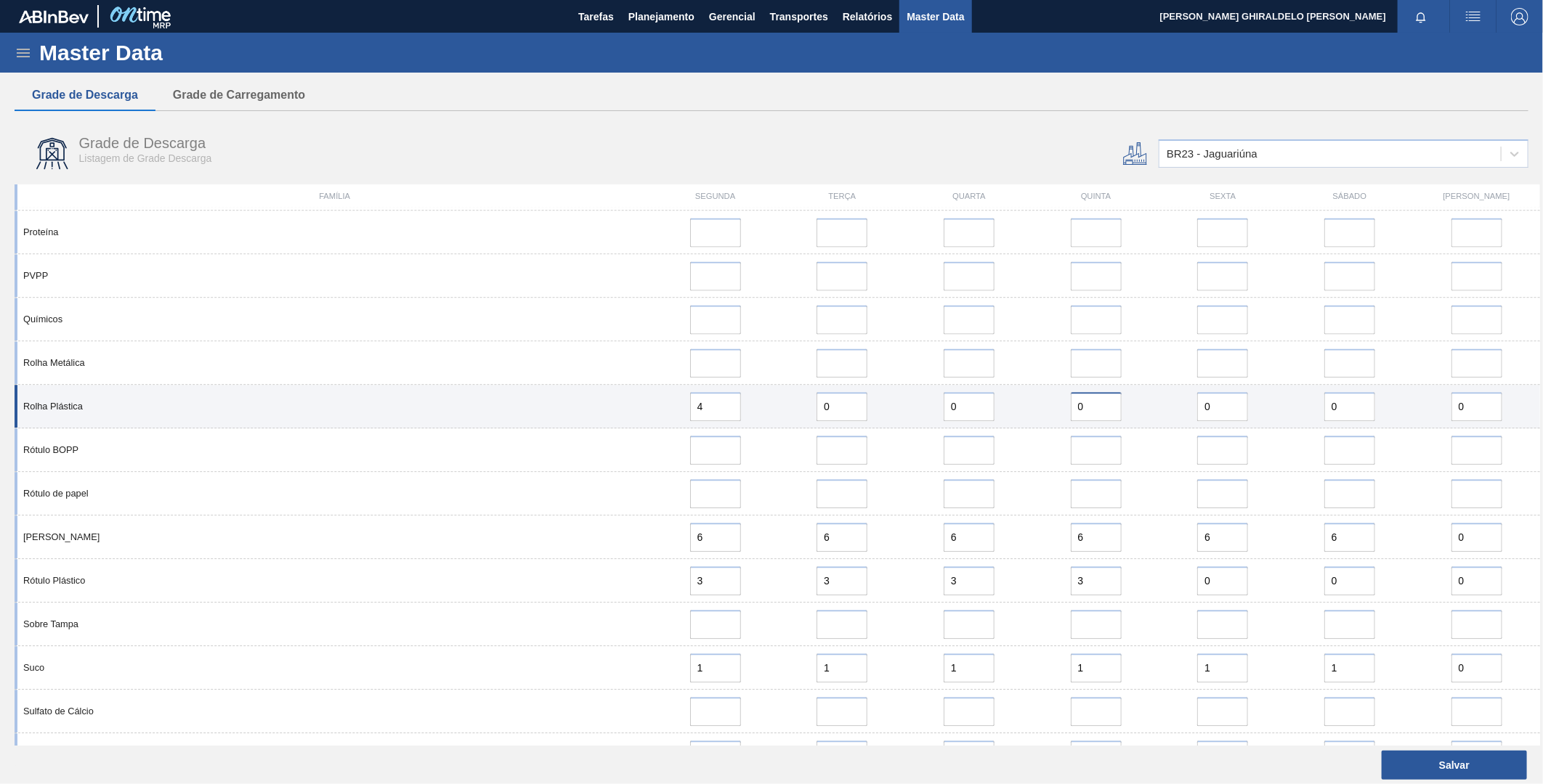
drag, startPoint x: 1090, startPoint y: 410, endPoint x: 1029, endPoint y: 410, distance: 61.0
click at [1029, 410] on div "Rolha Plástica 4 0 0 0 0 0 0" at bounding box center [777, 406] width 1526 height 44
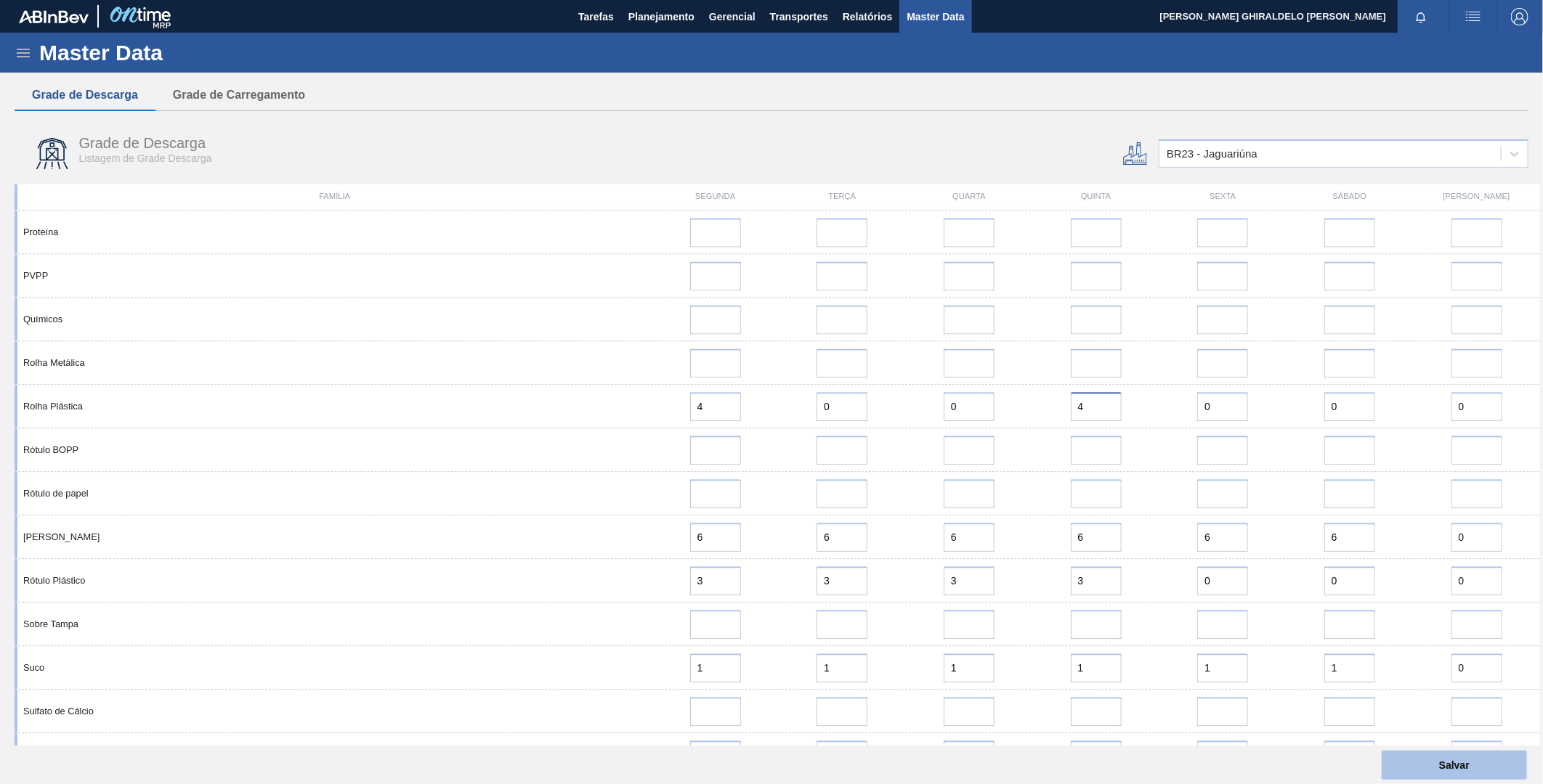
type input "4"
click at [1412, 761] on button "Salvar" at bounding box center [1454, 765] width 145 height 29
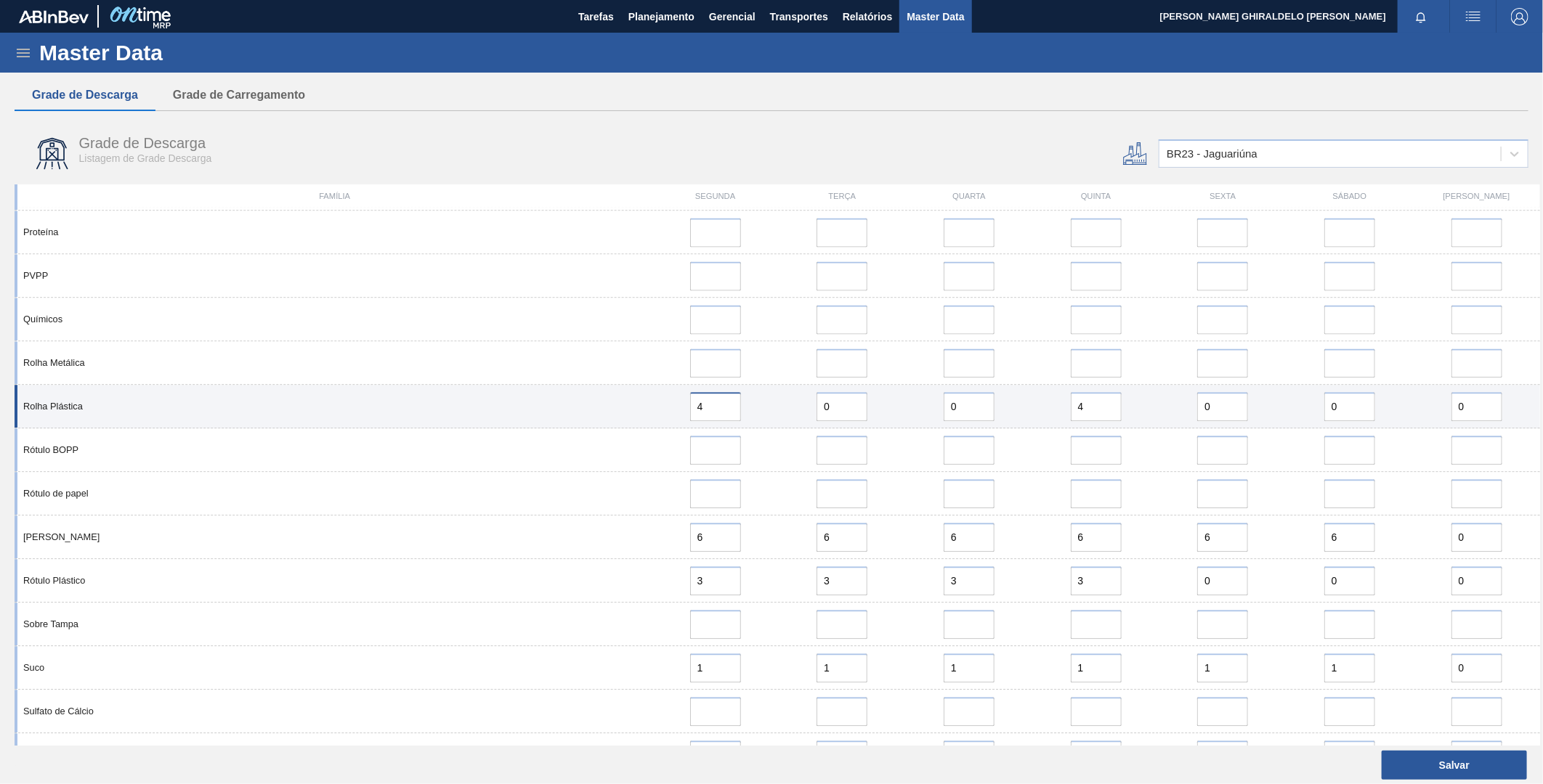
drag, startPoint x: 710, startPoint y: 417, endPoint x: 685, endPoint y: 408, distance: 26.6
click at [686, 408] on div "4" at bounding box center [715, 406] width 115 height 29
type input "8"
drag, startPoint x: 1085, startPoint y: 406, endPoint x: 1046, endPoint y: 401, distance: 39.3
click at [1046, 401] on div "4" at bounding box center [1096, 406] width 115 height 29
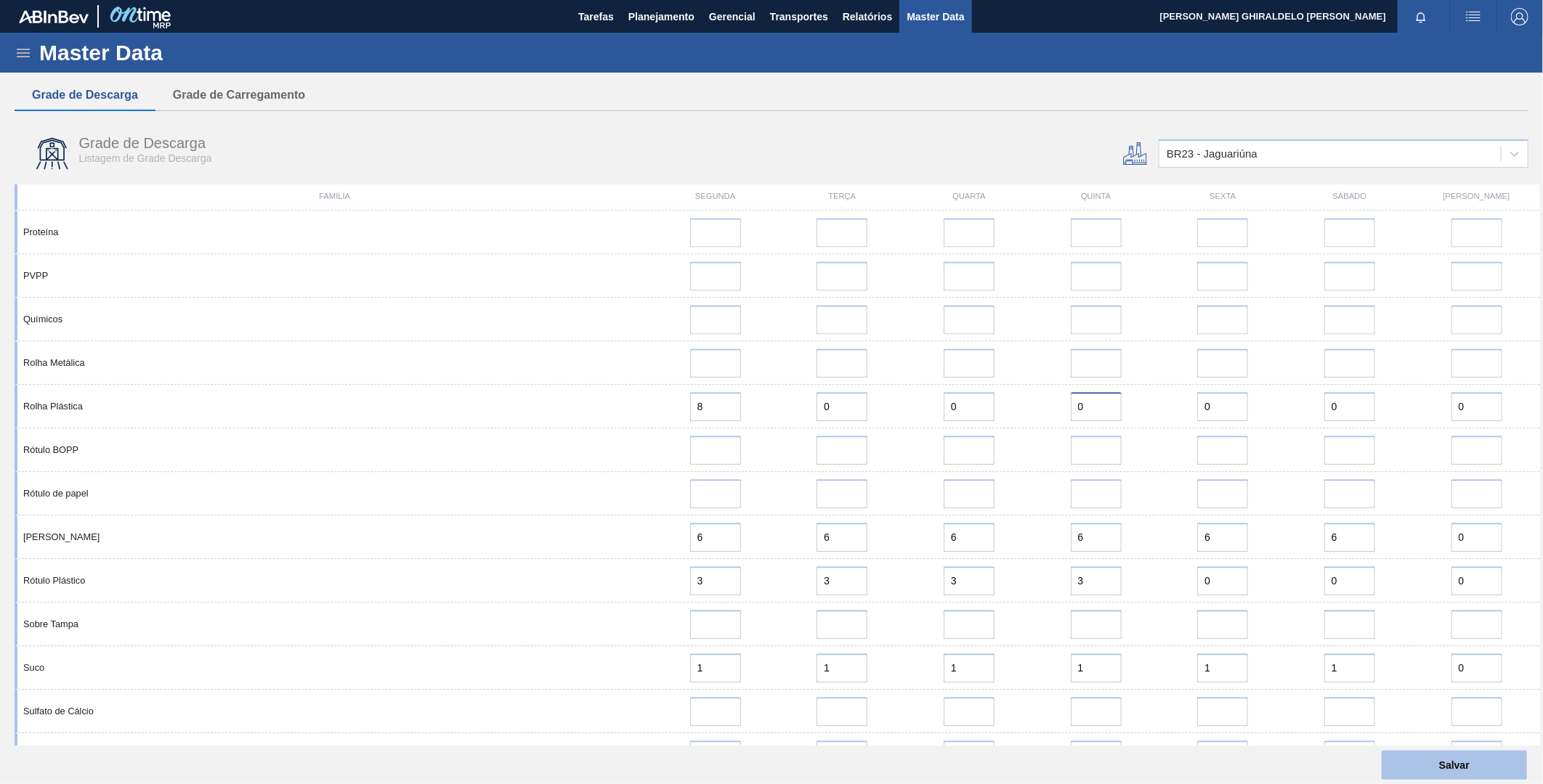
type input "0"
click at [1447, 764] on button "Salvar" at bounding box center [1454, 765] width 145 height 29
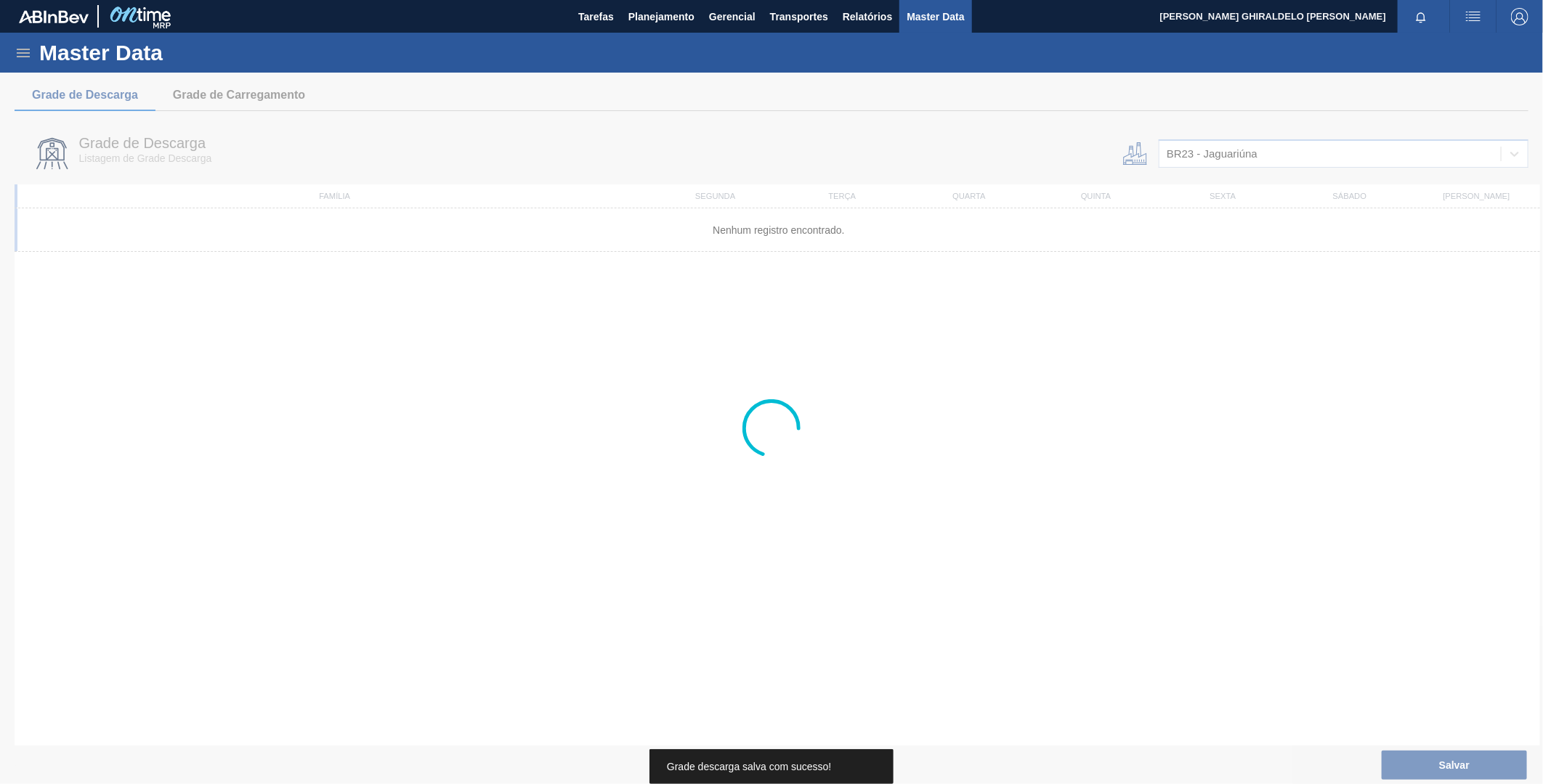
scroll to position [0, 0]
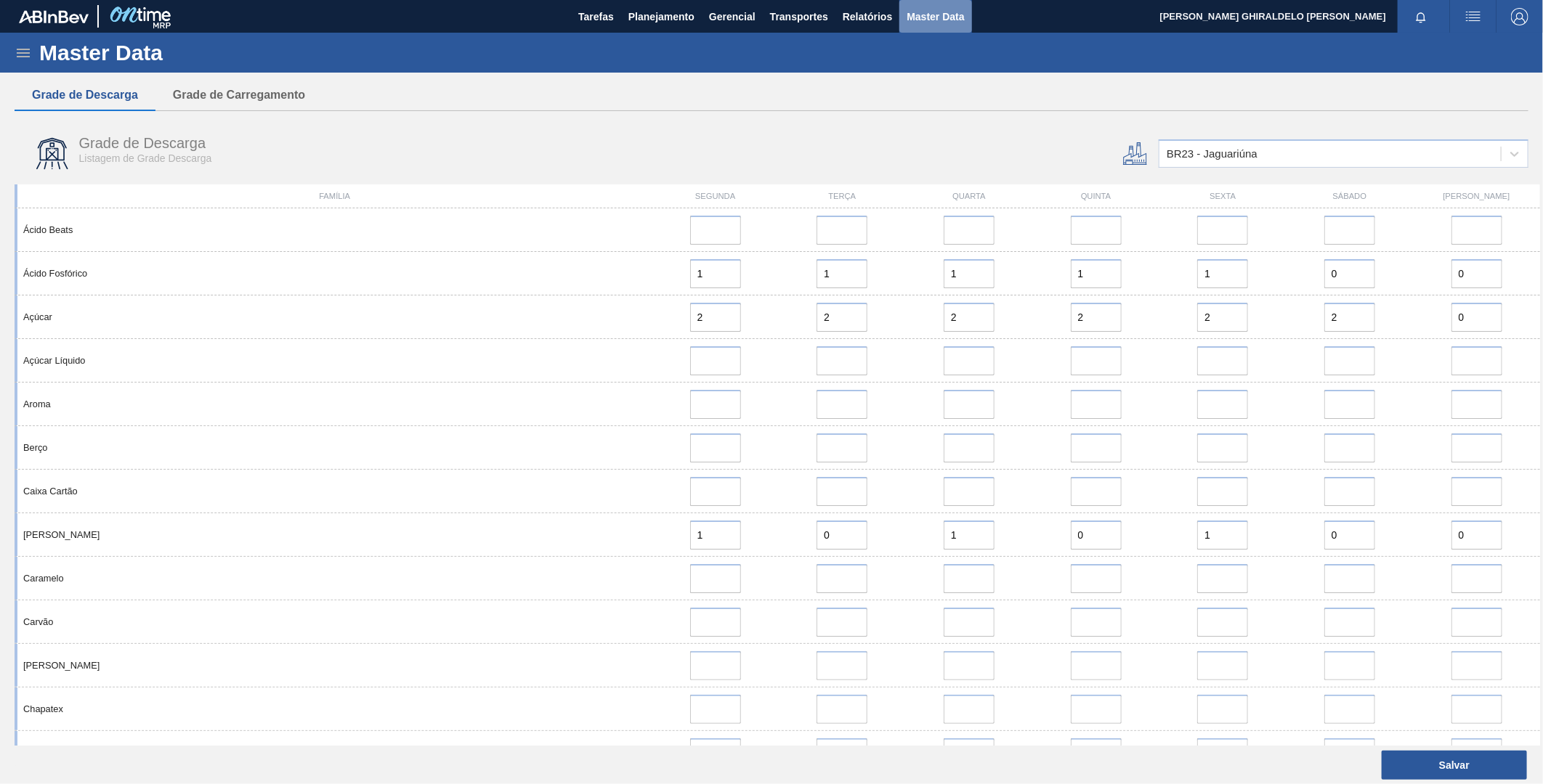
click at [940, 8] on span "Master Data" at bounding box center [935, 16] width 57 height 17
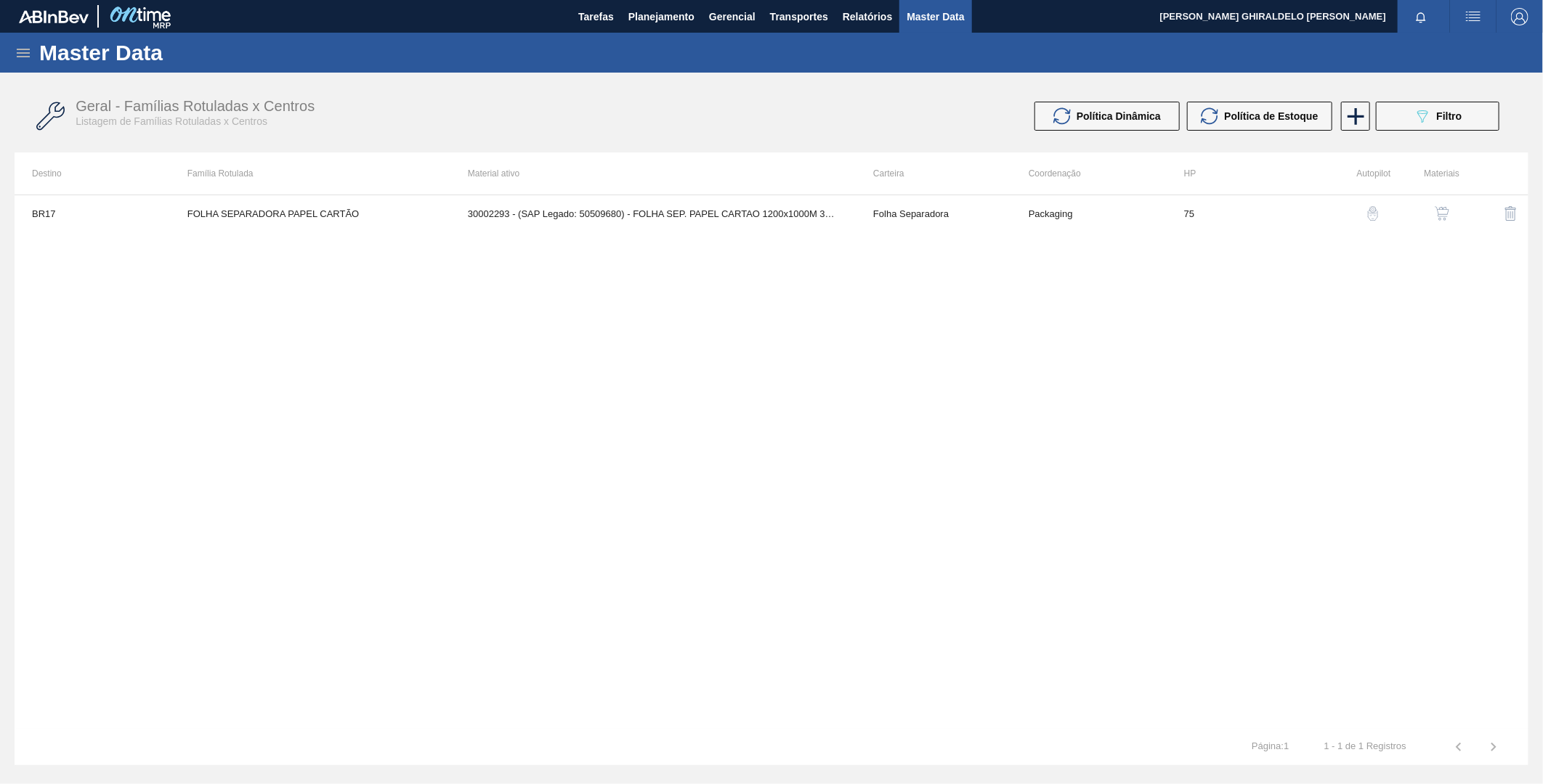
click at [16, 55] on icon at bounding box center [24, 53] width 17 height 17
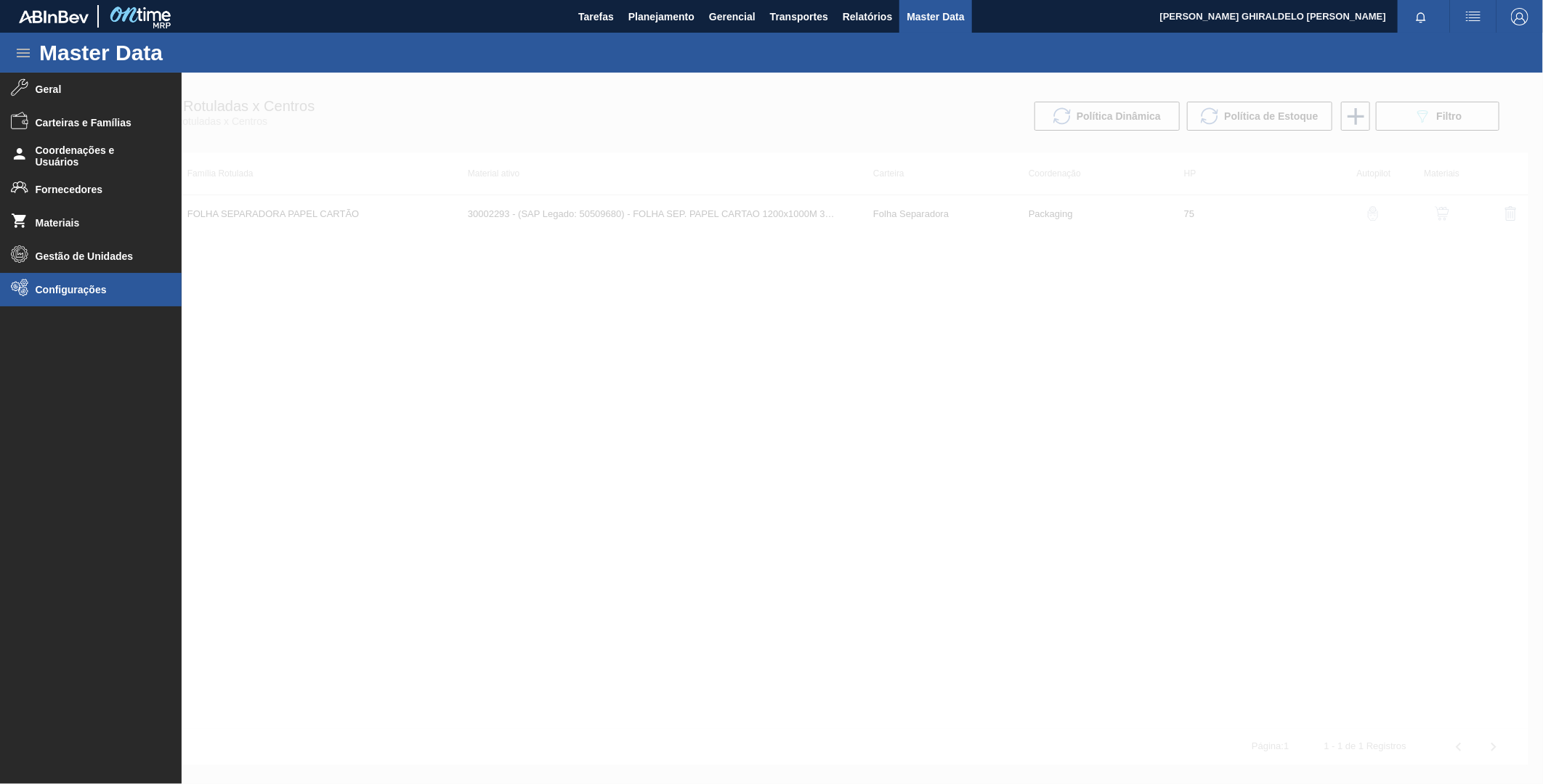
click at [45, 294] on li "Configurações" at bounding box center [91, 290] width 182 height 34
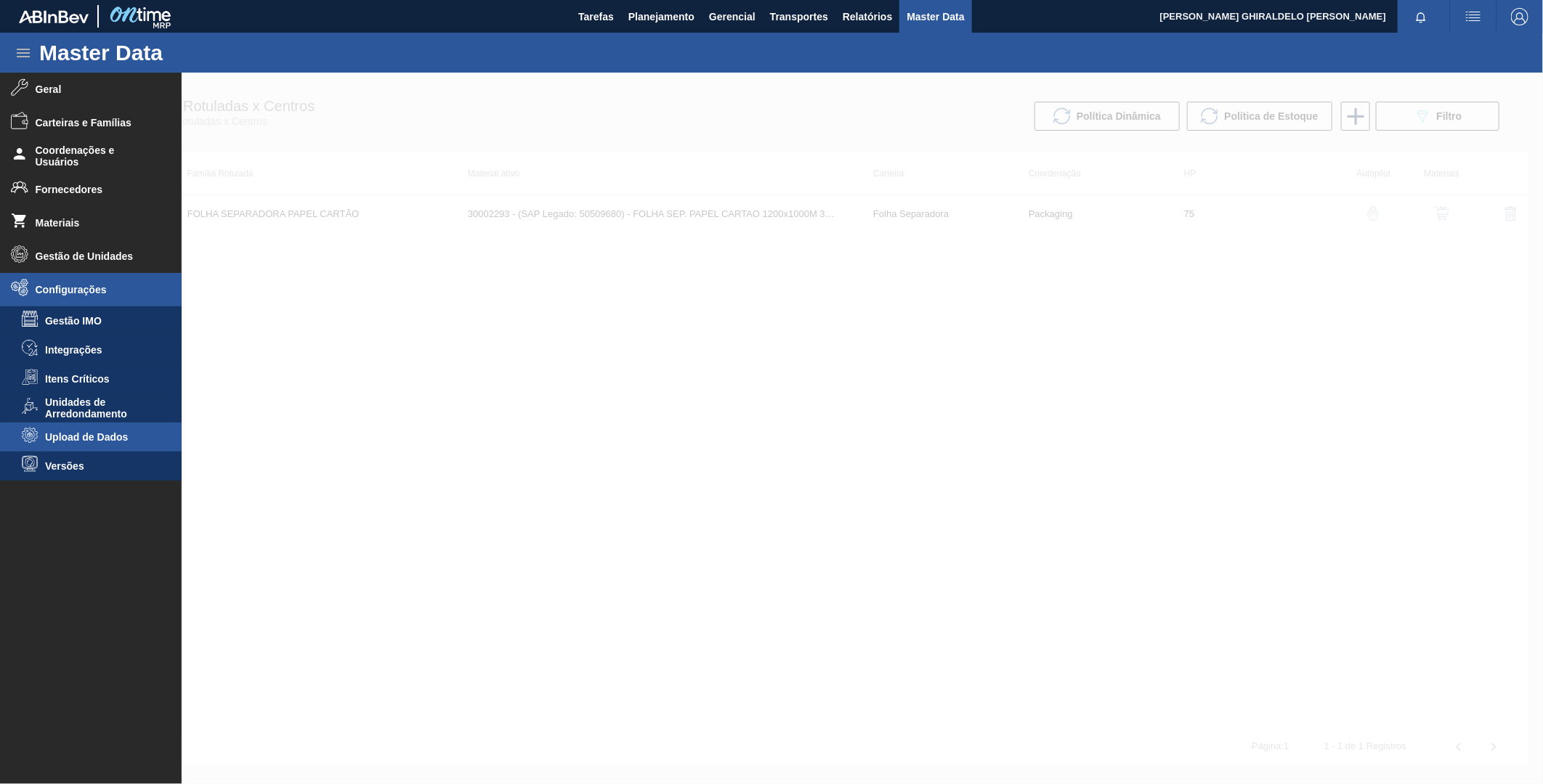
click at [97, 434] on span "Upload de Dados" at bounding box center [100, 437] width 112 height 12
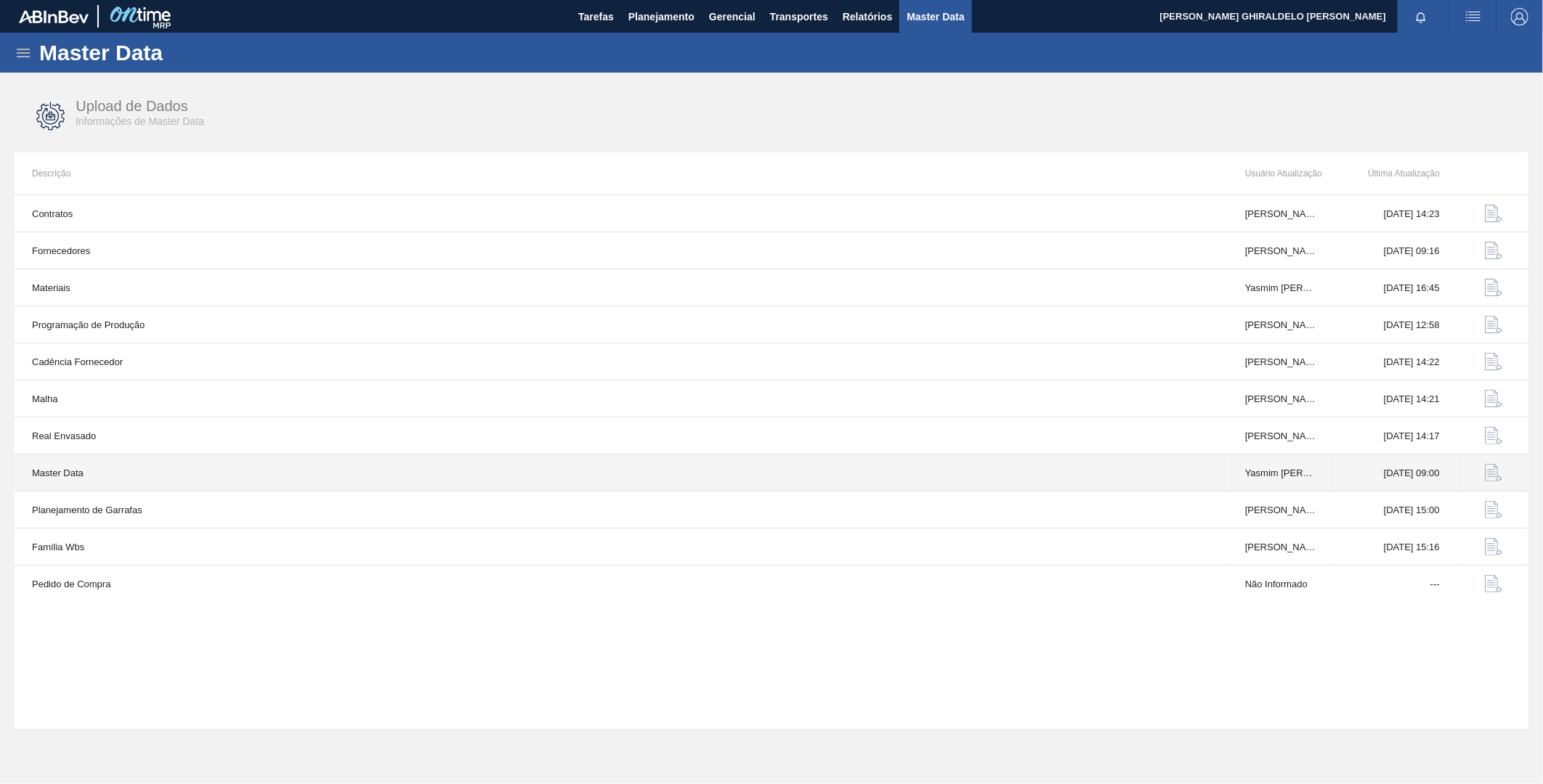
click at [1483, 477] on button "button" at bounding box center [1494, 472] width 35 height 35
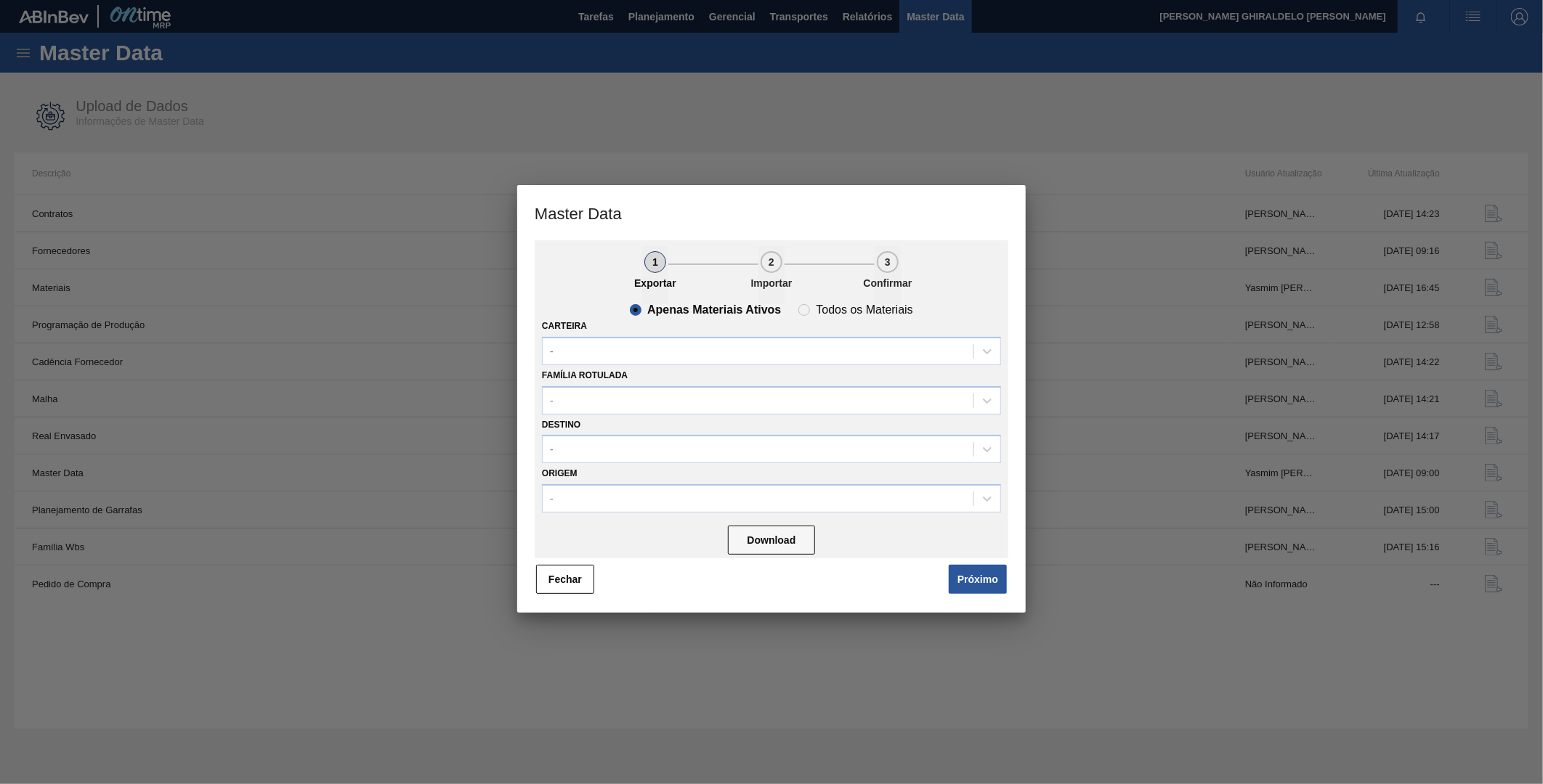
click at [654, 366] on div "Família Rotulada -" at bounding box center [772, 389] width 459 height 49
click at [644, 356] on div "-" at bounding box center [759, 351] width 431 height 21
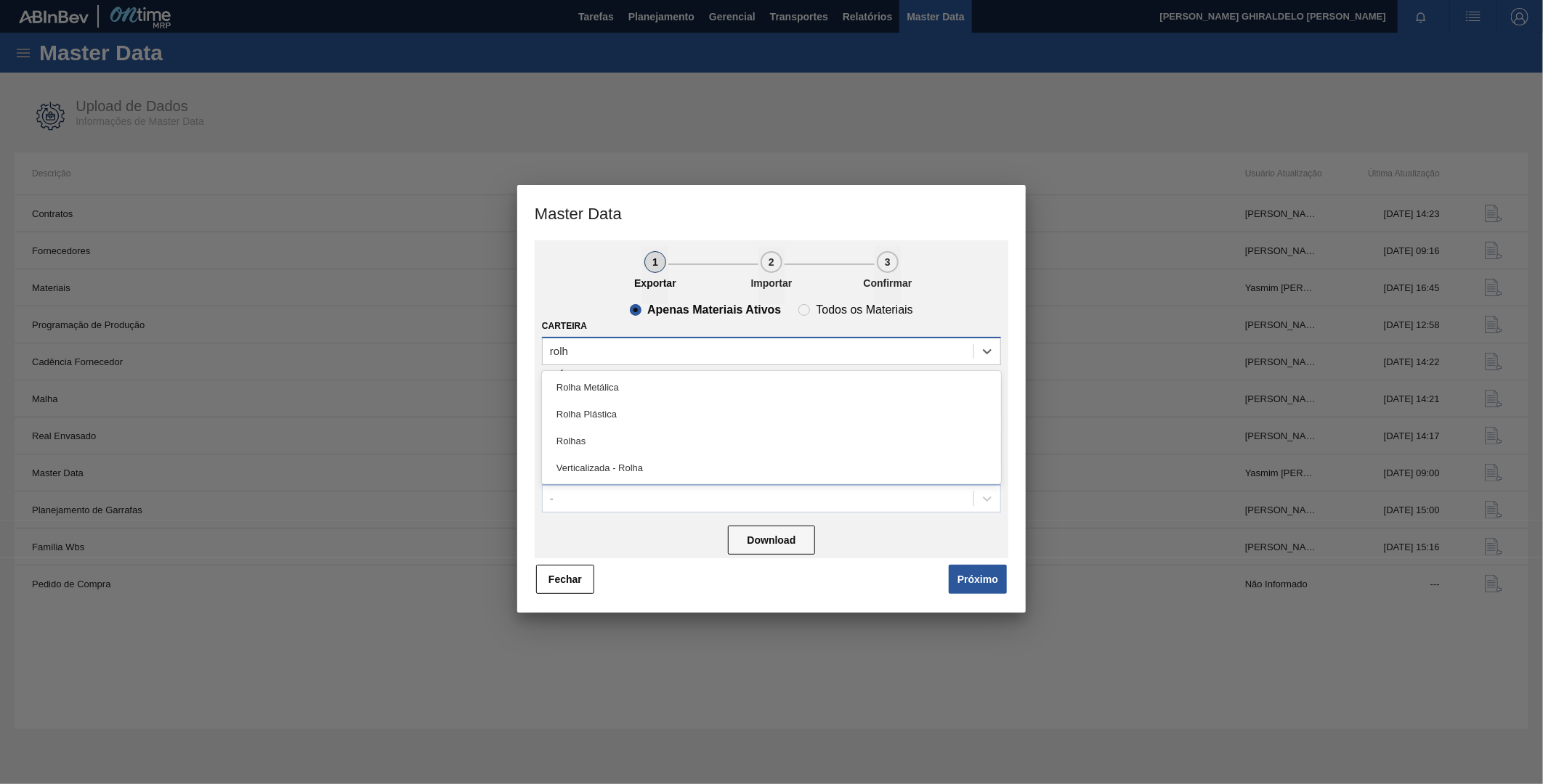
type input "rolha"
click at [627, 417] on div "Rolha Plástica" at bounding box center [772, 414] width 459 height 27
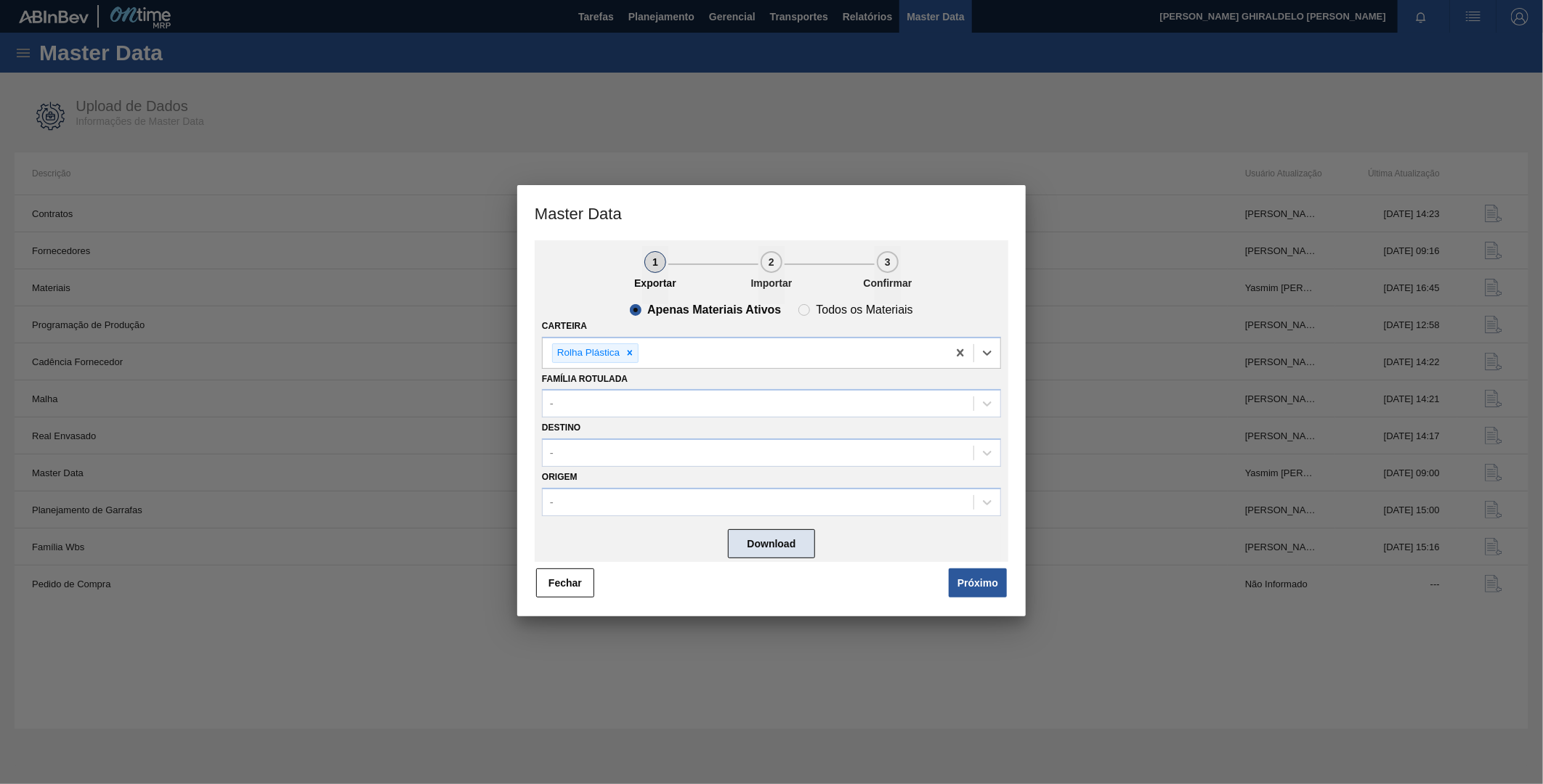
click at [759, 536] on button "Download" at bounding box center [771, 544] width 87 height 29
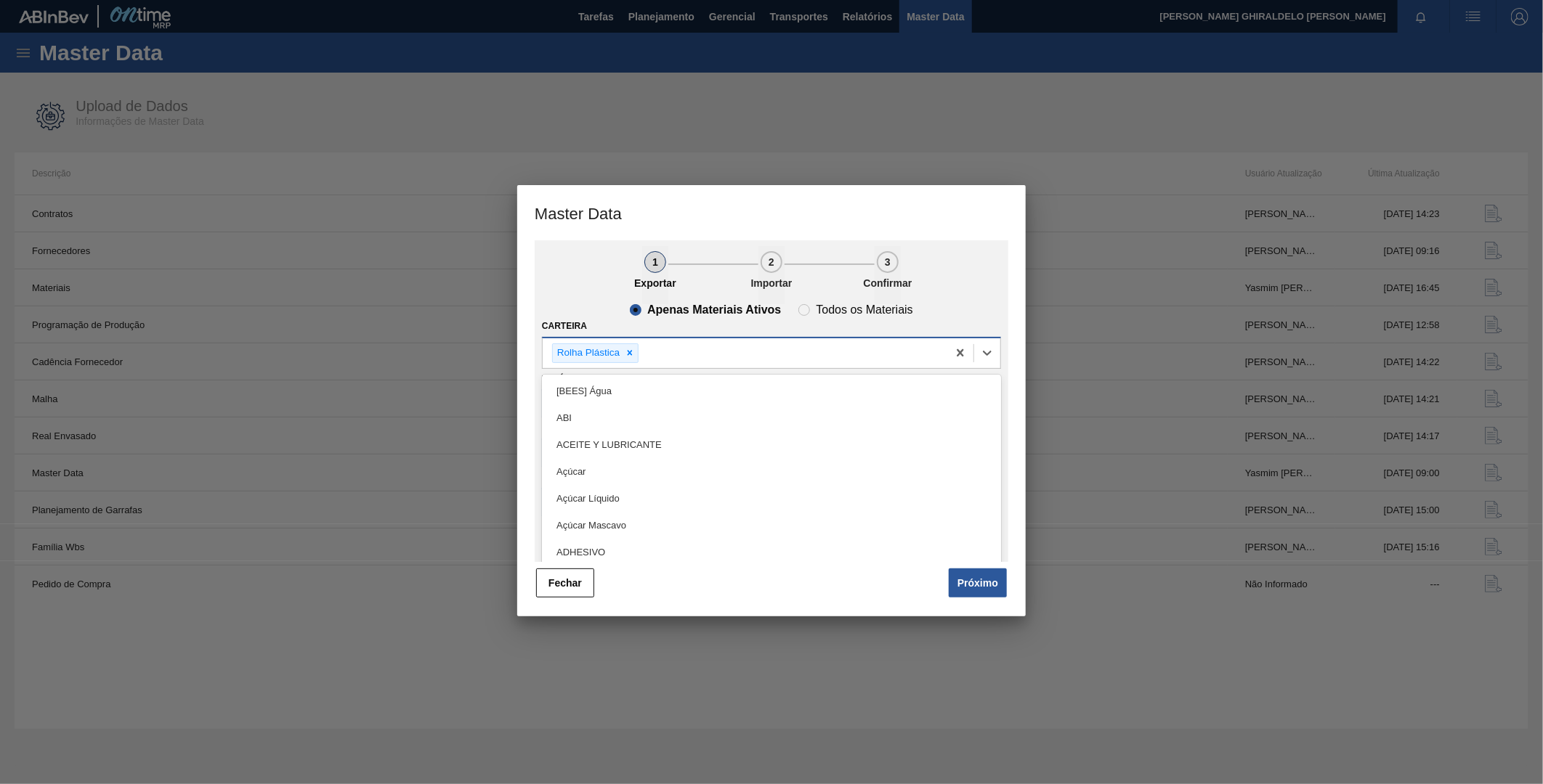
click at [777, 360] on div "Rolha Plástica" at bounding box center [745, 353] width 404 height 30
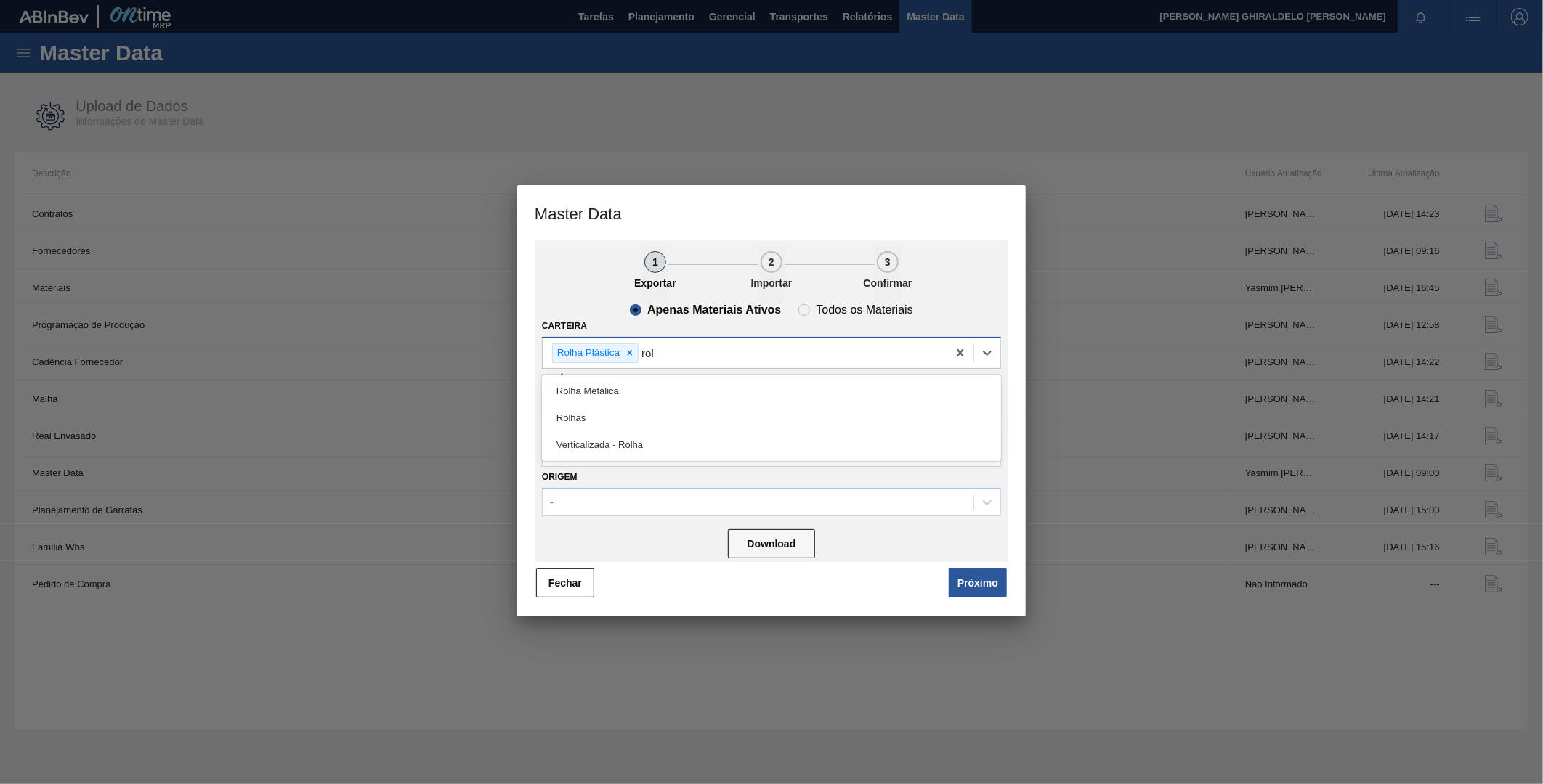
type input "rolh"
click at [670, 414] on div "Rolhas" at bounding box center [772, 417] width 459 height 27
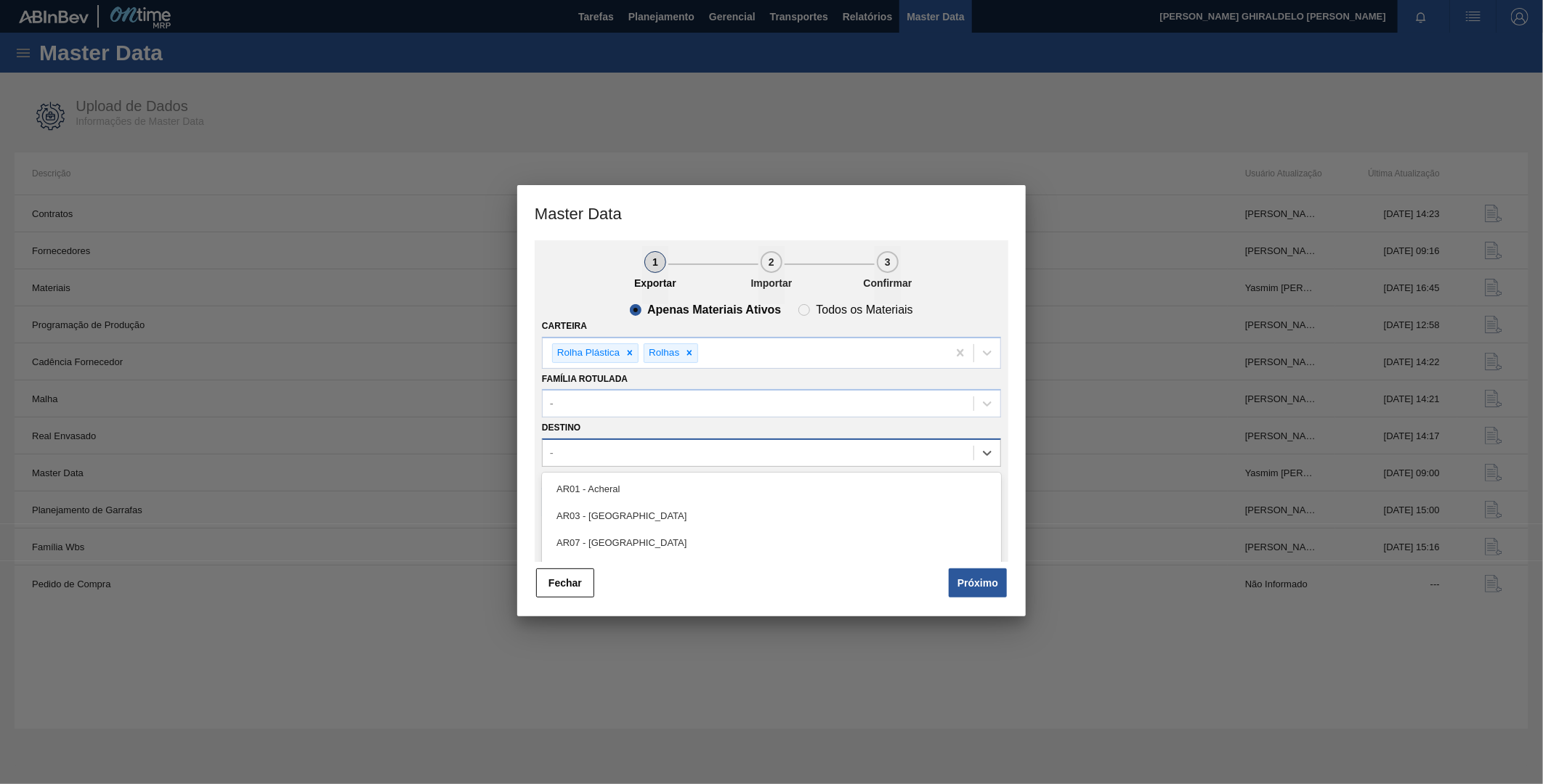
click at [597, 461] on div "-" at bounding box center [759, 453] width 431 height 21
type input "br23"
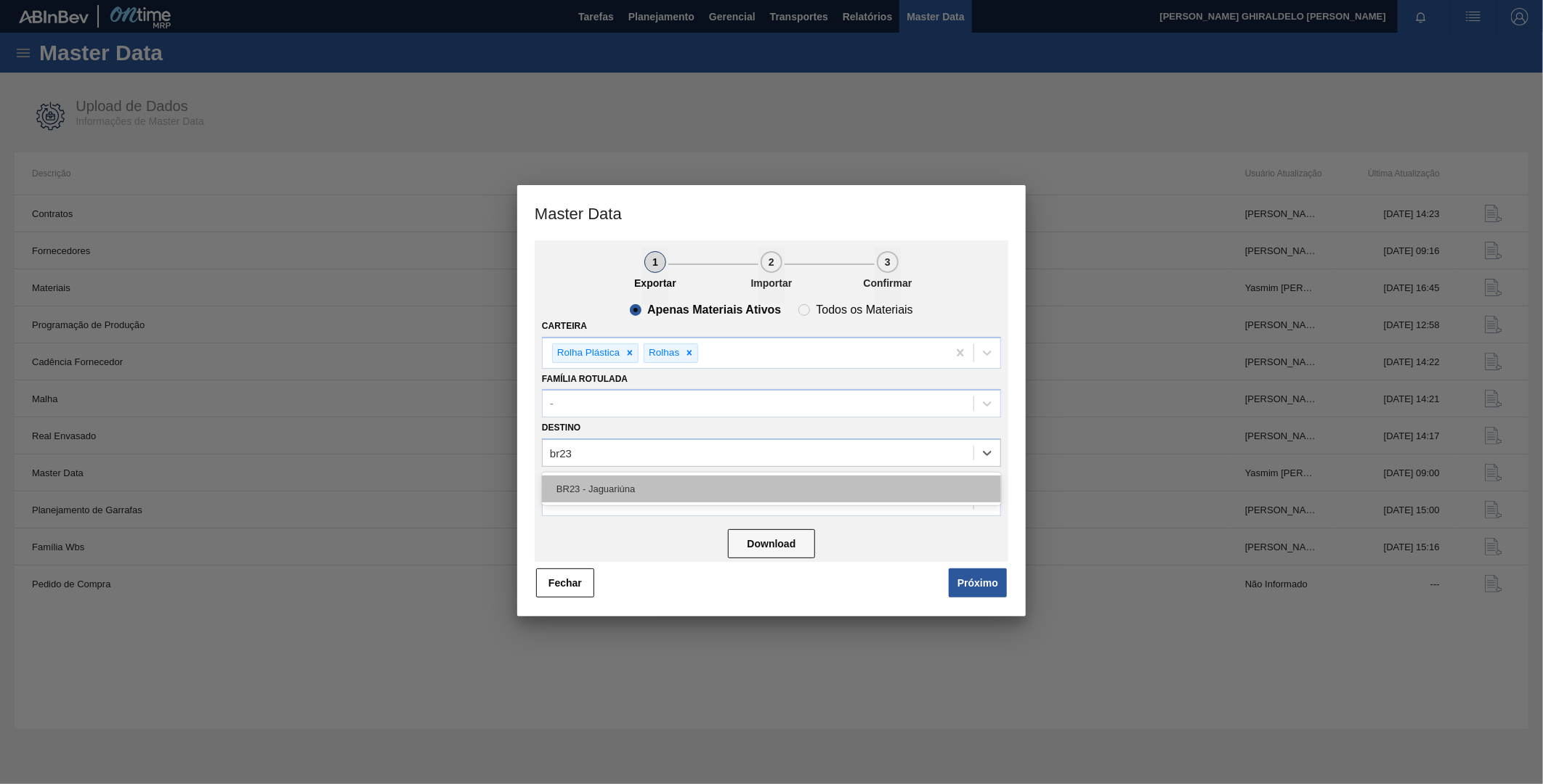
click at [654, 482] on div "BR23 - Jaguariúna" at bounding box center [772, 489] width 459 height 27
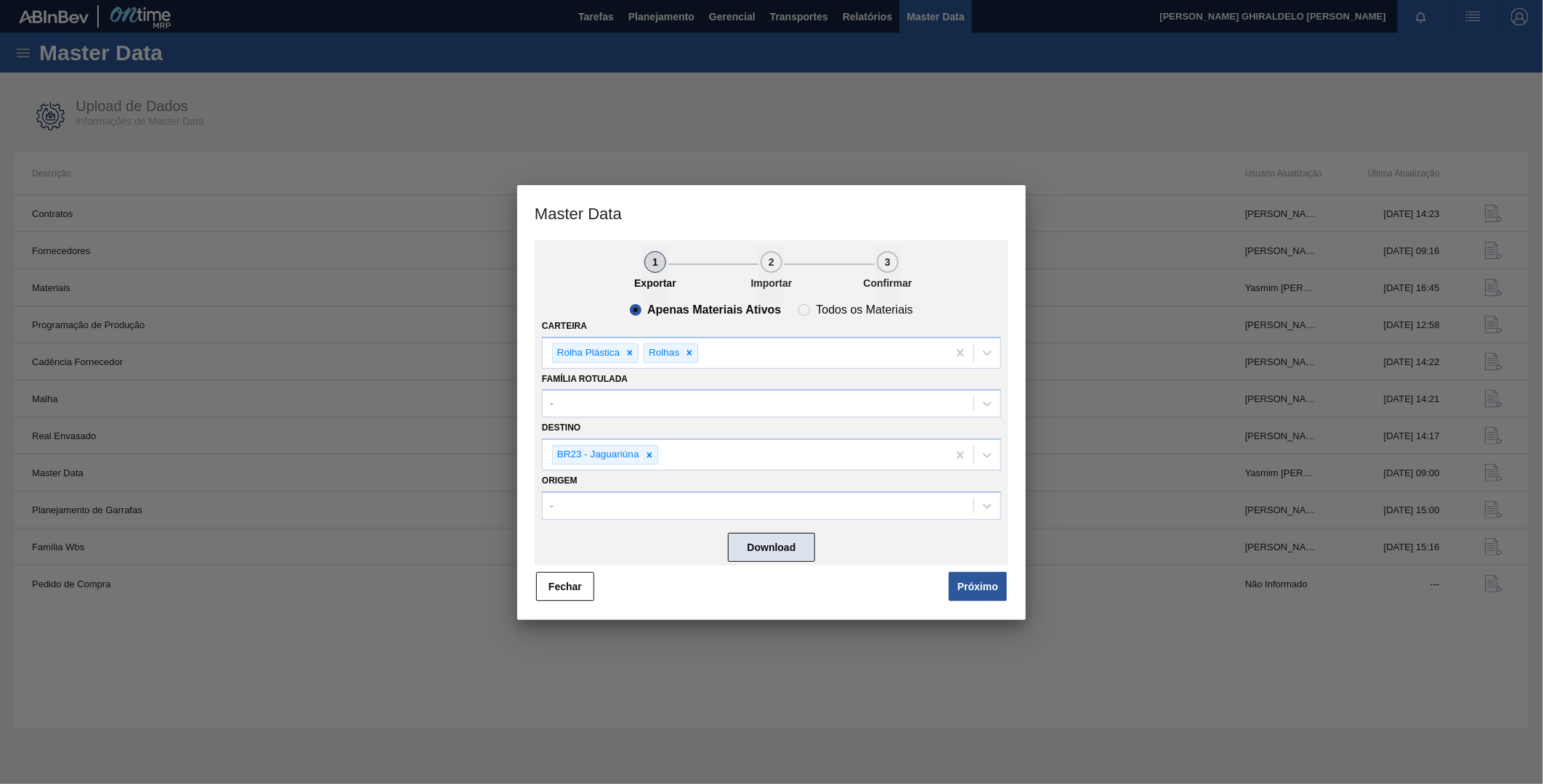
click at [779, 541] on button "Download" at bounding box center [771, 547] width 87 height 29
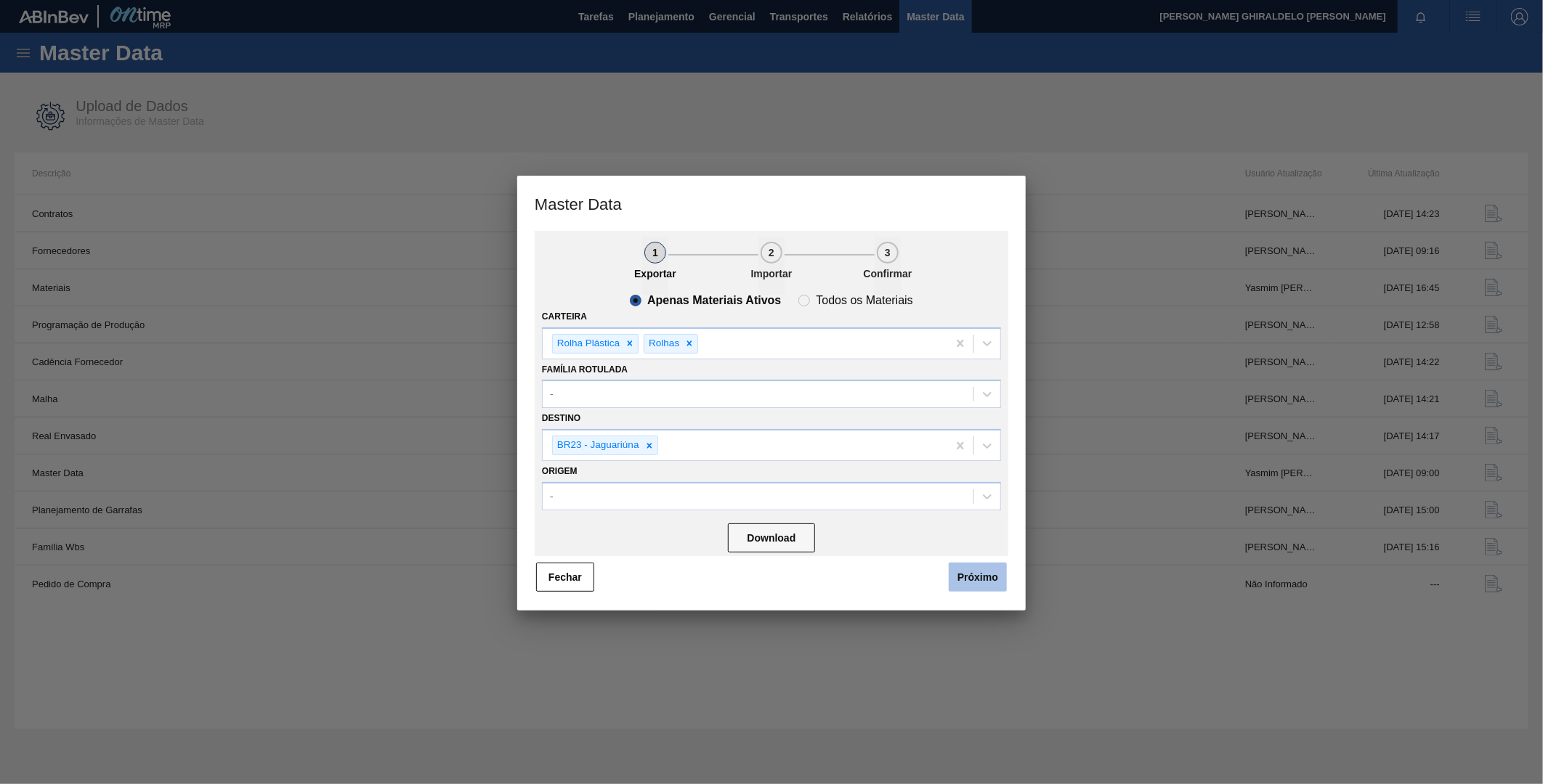
click at [977, 564] on button "Próximo" at bounding box center [978, 577] width 58 height 29
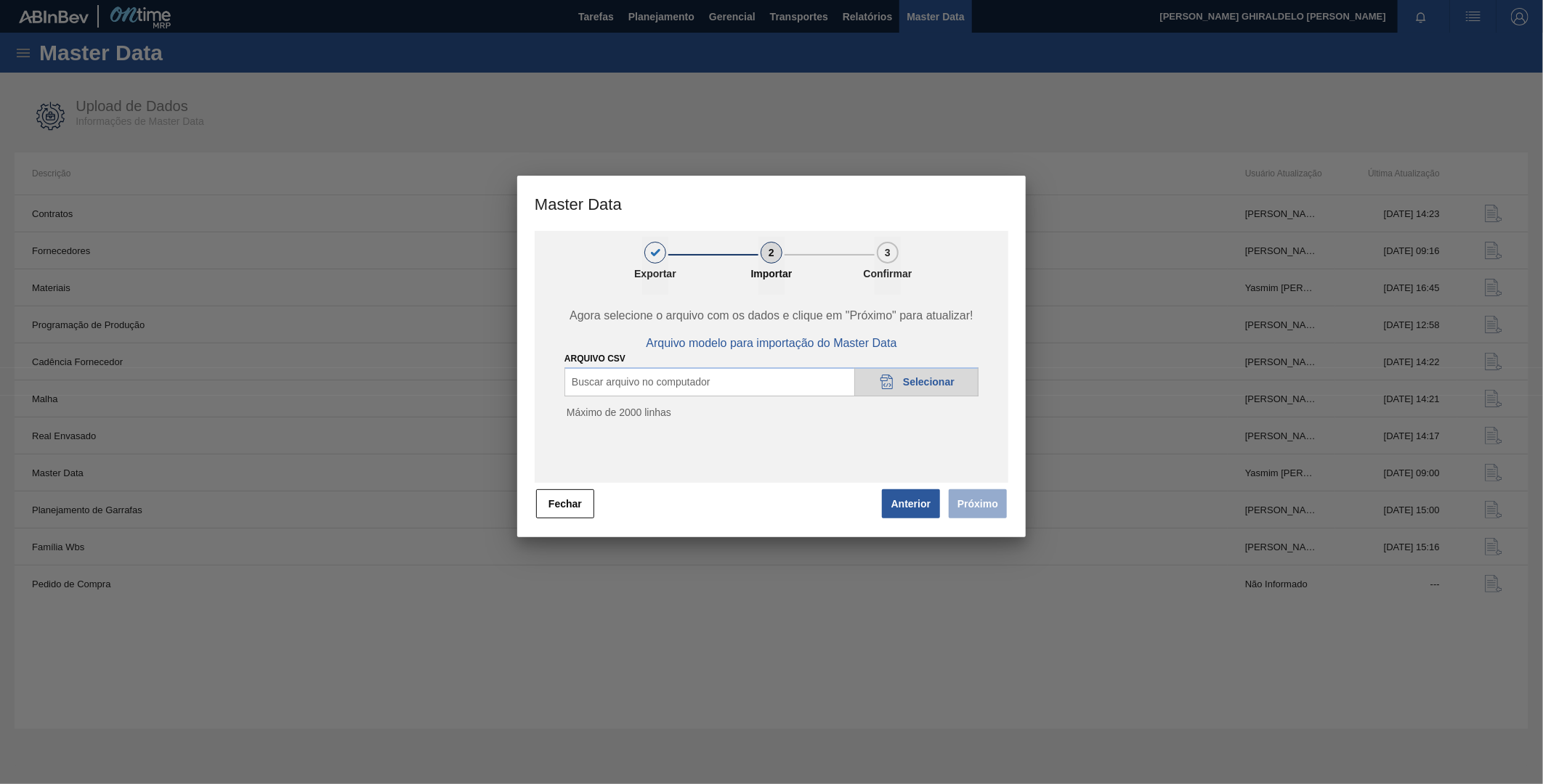
click at [913, 383] on span "Selecionar" at bounding box center [929, 381] width 52 height 12
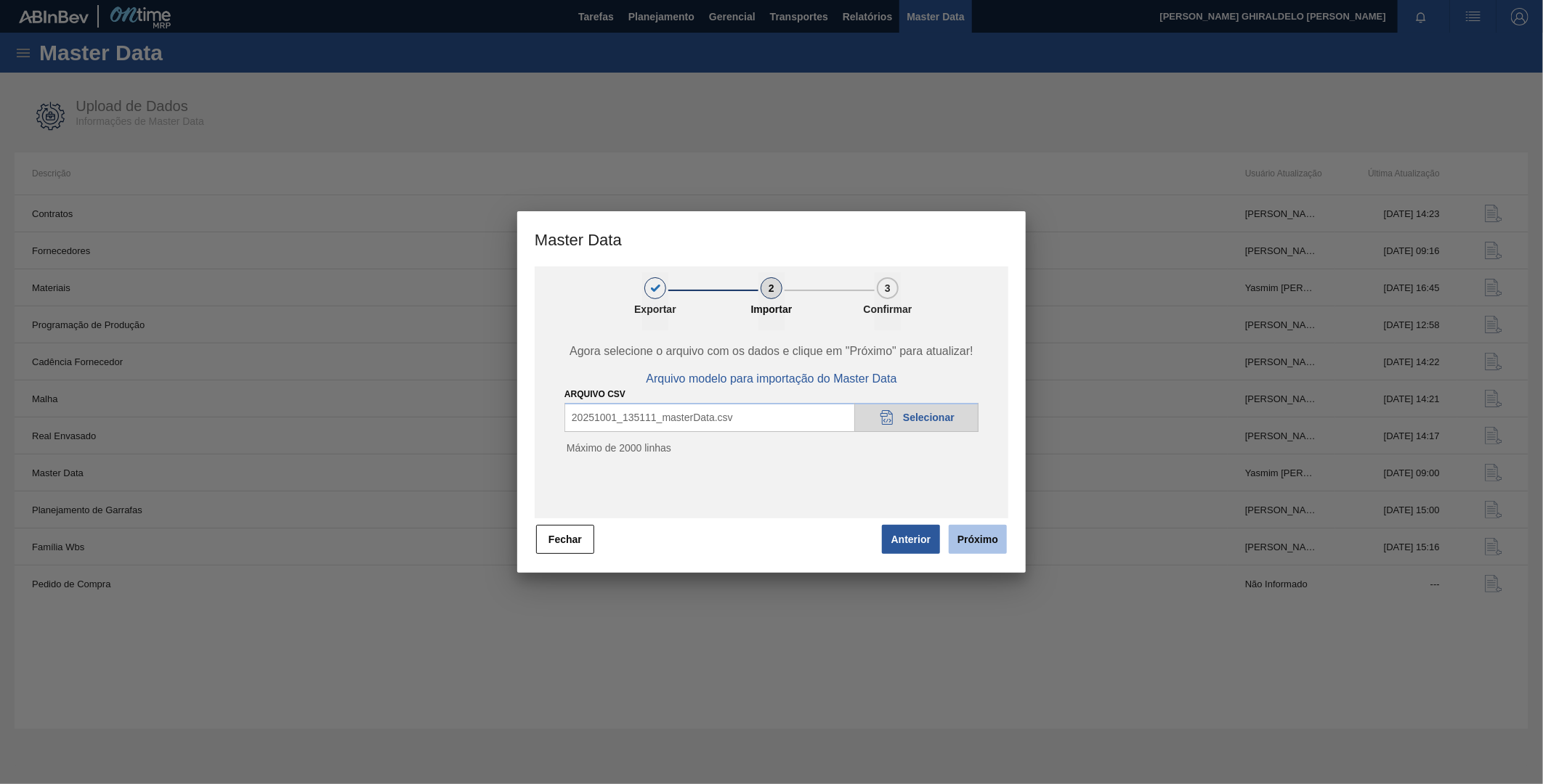
click at [991, 532] on button "Próximo" at bounding box center [978, 539] width 58 height 29
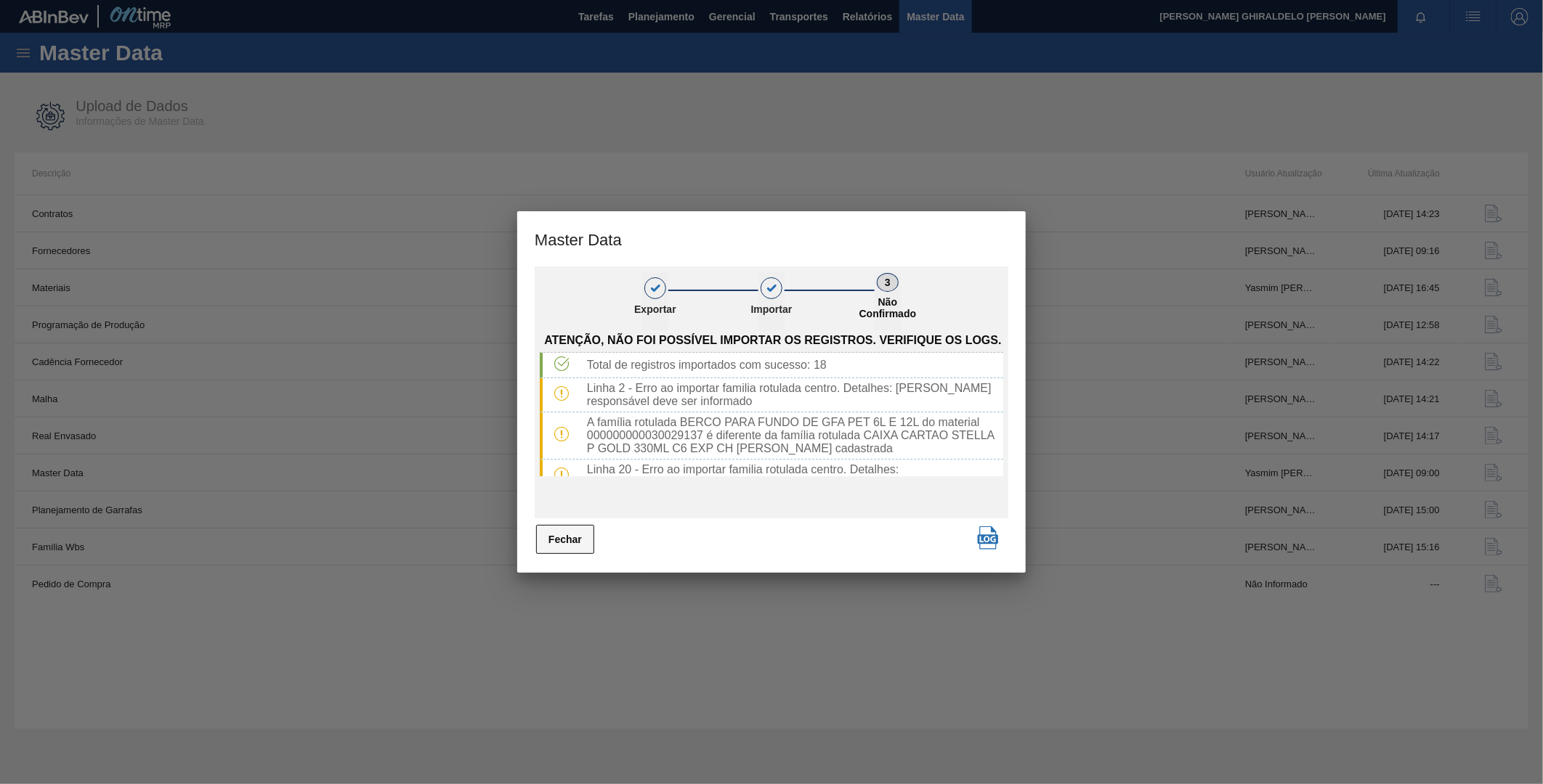
click at [572, 535] on button "Fechar" at bounding box center [565, 539] width 58 height 29
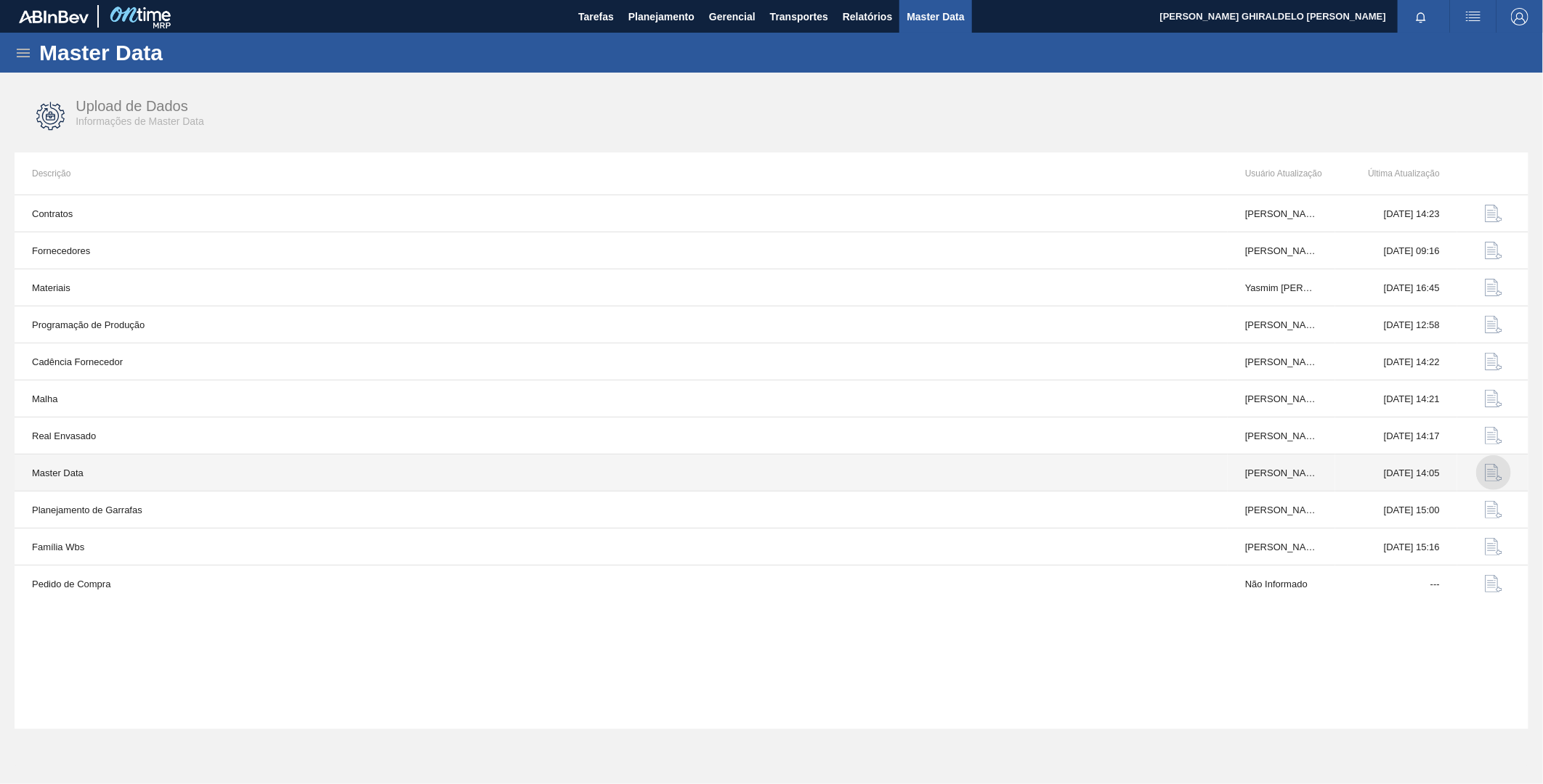
click at [1493, 475] on img "button" at bounding box center [1494, 472] width 17 height 17
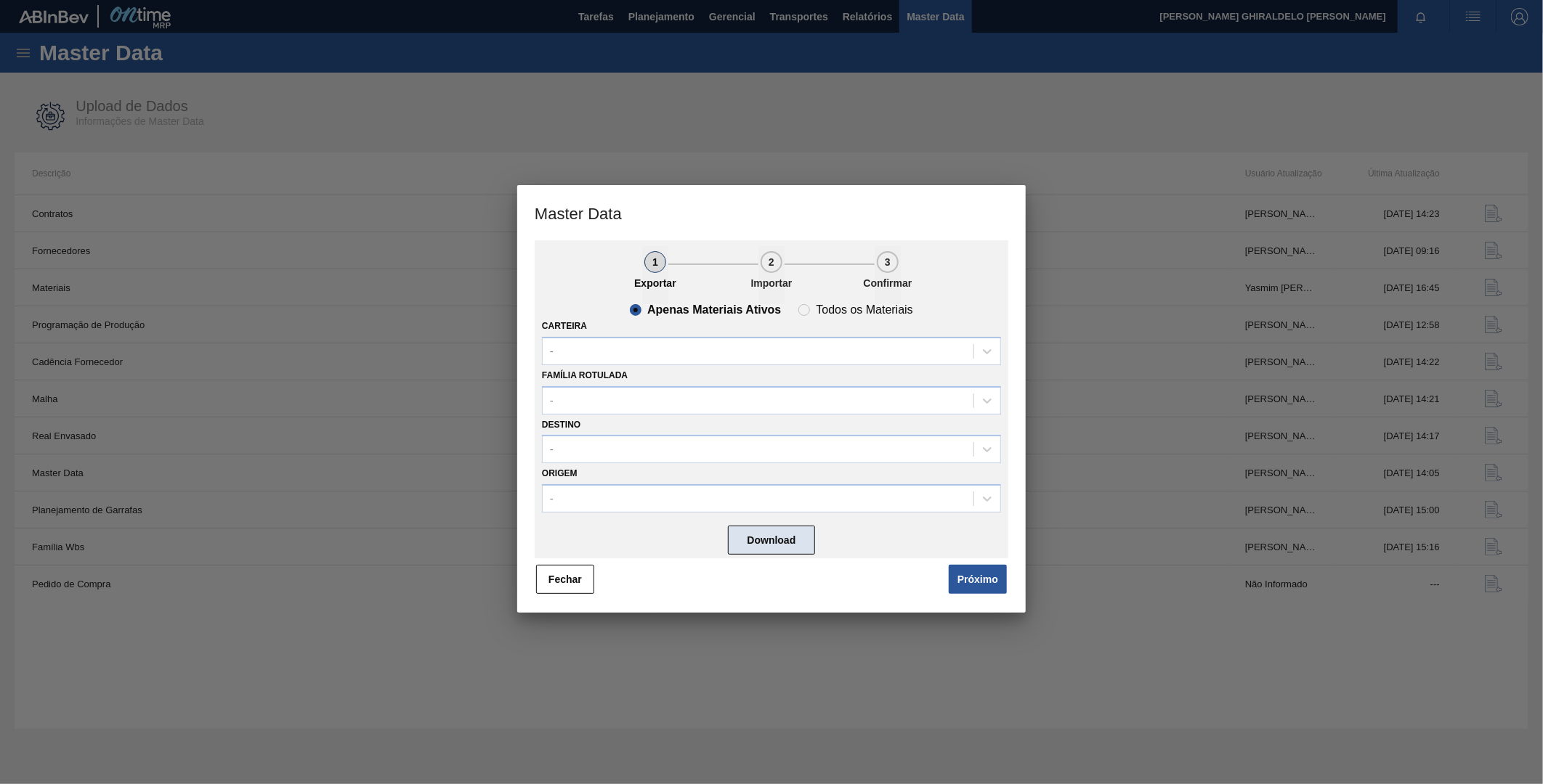
drag, startPoint x: 752, startPoint y: 540, endPoint x: 762, endPoint y: 538, distance: 10.2
click at [760, 538] on button "Download" at bounding box center [771, 540] width 87 height 29
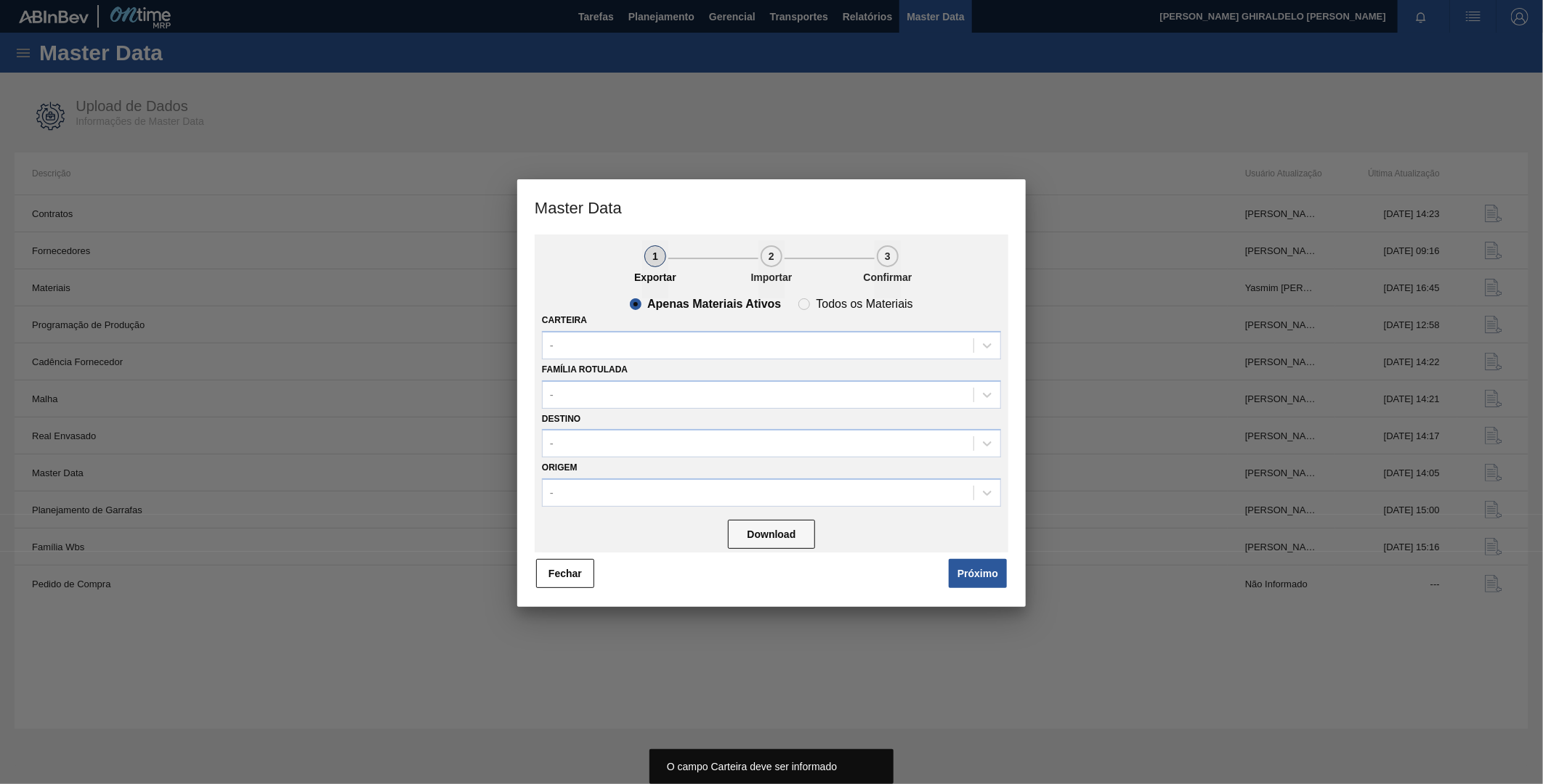
drag, startPoint x: 982, startPoint y: 573, endPoint x: 946, endPoint y: 523, distance: 61.6
click at [983, 566] on button "Próximo" at bounding box center [978, 573] width 58 height 29
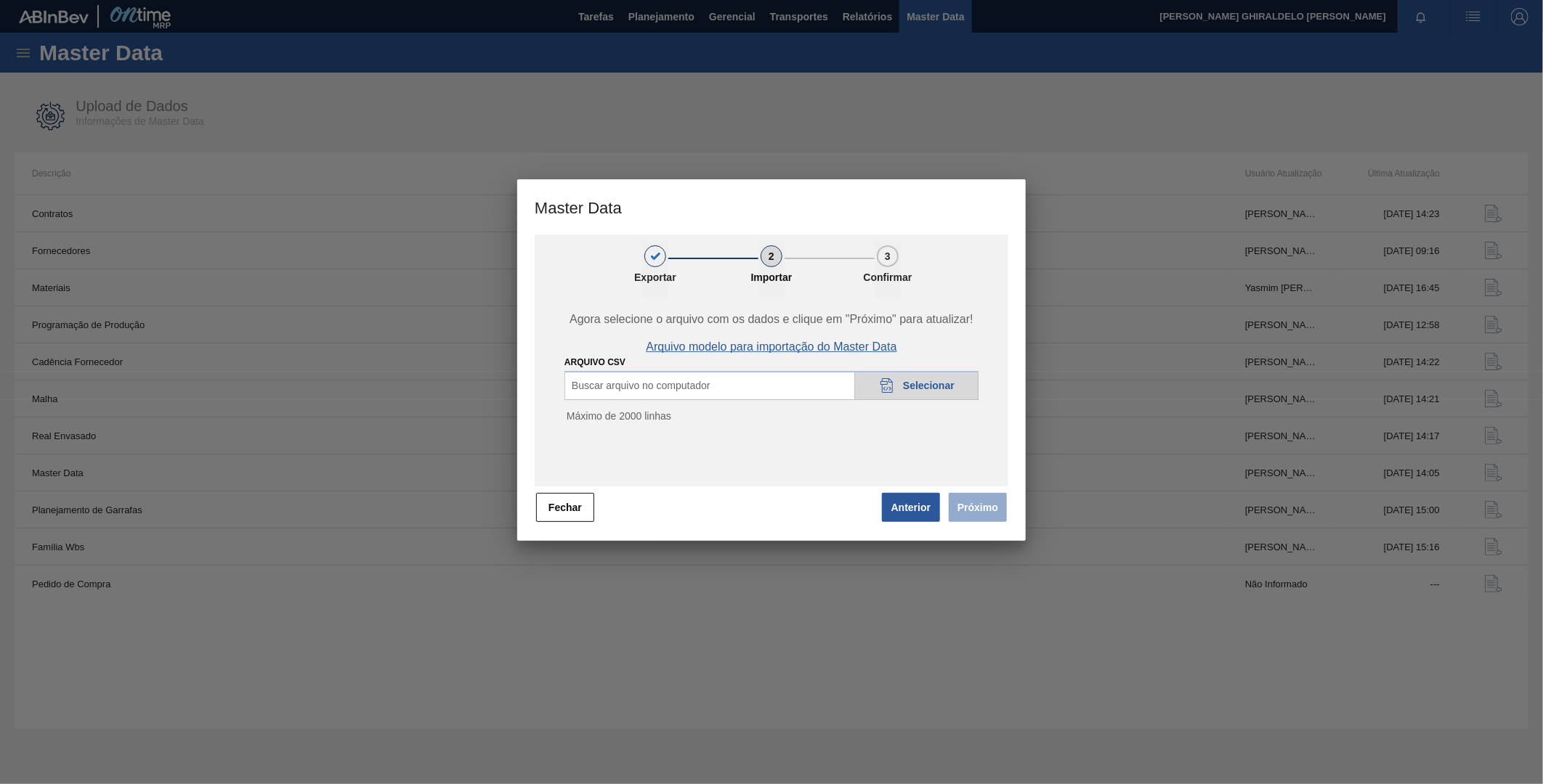
click at [784, 343] on span "Arquivo modelo para importação do Master Data" at bounding box center [771, 347] width 251 height 13
click at [913, 385] on span "Selecionar" at bounding box center [929, 385] width 52 height 12
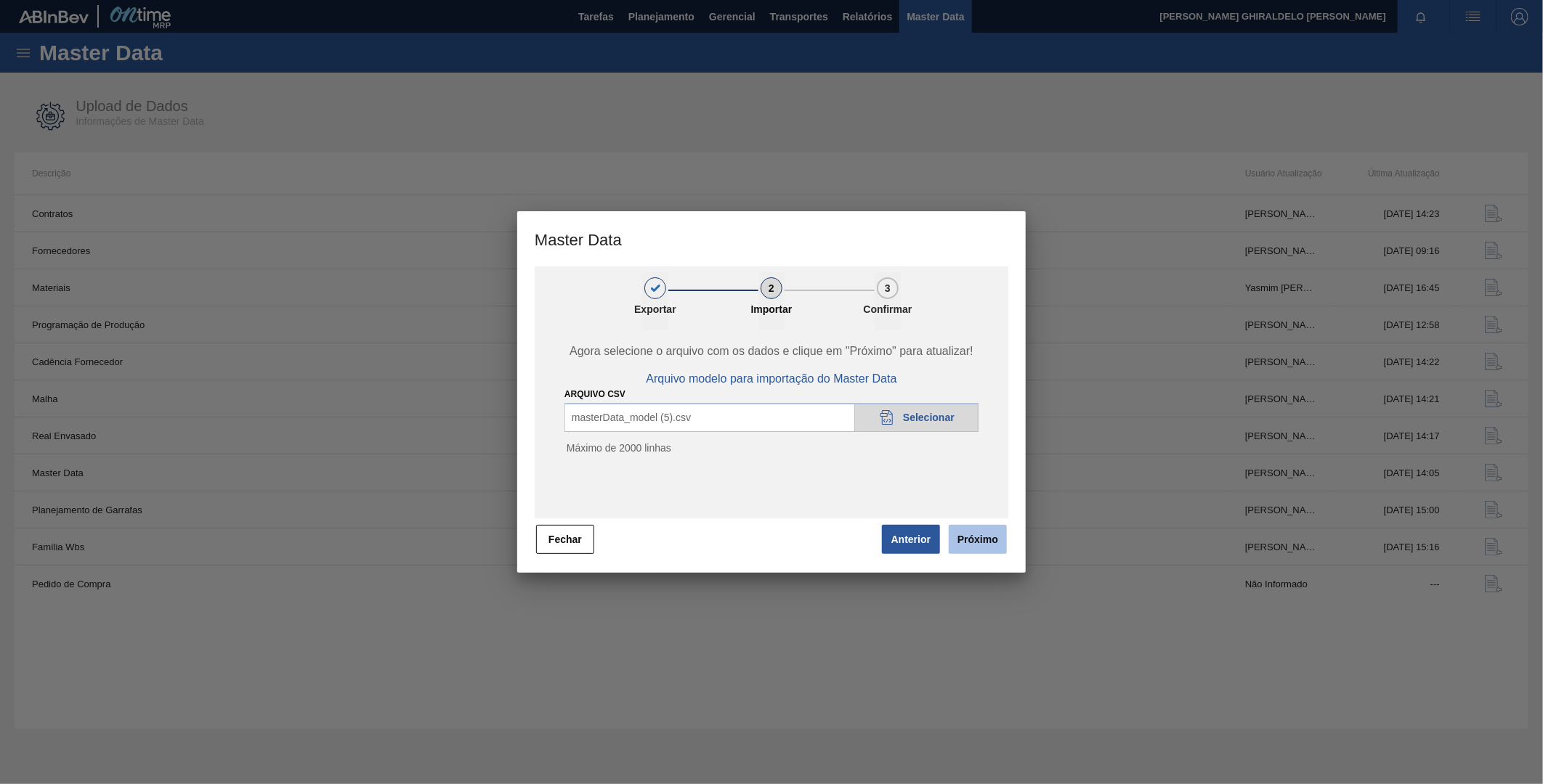
click at [983, 545] on button "Próximo" at bounding box center [978, 539] width 58 height 29
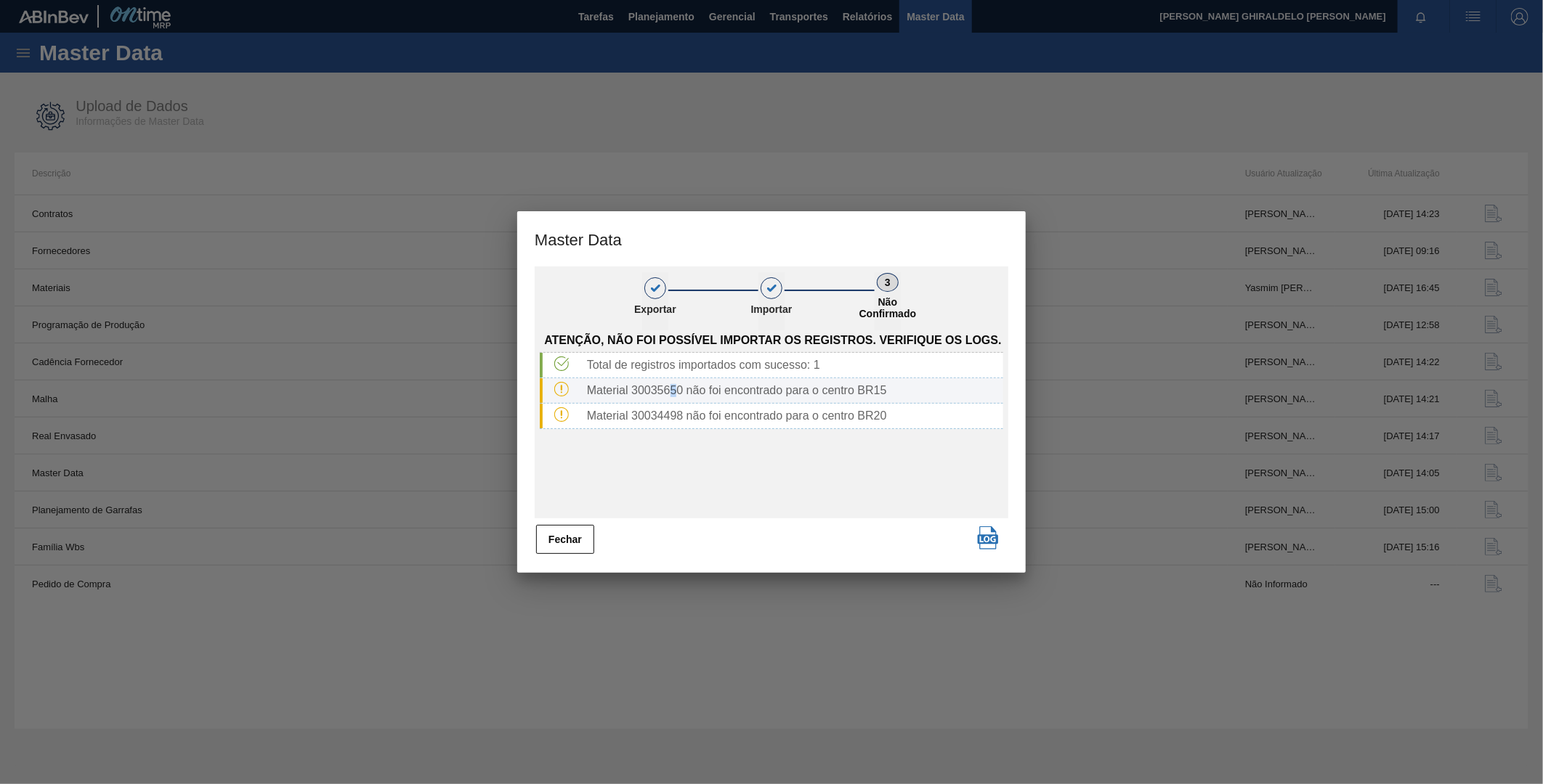
drag, startPoint x: 679, startPoint y: 391, endPoint x: 672, endPoint y: 389, distance: 7.3
click at [672, 389] on div "Material 30035650 não foi encontrado para o centro BR15" at bounding box center [792, 390] width 422 height 13
drag, startPoint x: 672, startPoint y: 389, endPoint x: 632, endPoint y: 391, distance: 40.0
click at [632, 391] on div "Material 30035650 não foi encontrado para o centro BR15" at bounding box center [792, 390] width 422 height 13
click at [596, 535] on div "Fechar" at bounding box center [771, 540] width 474 height 32
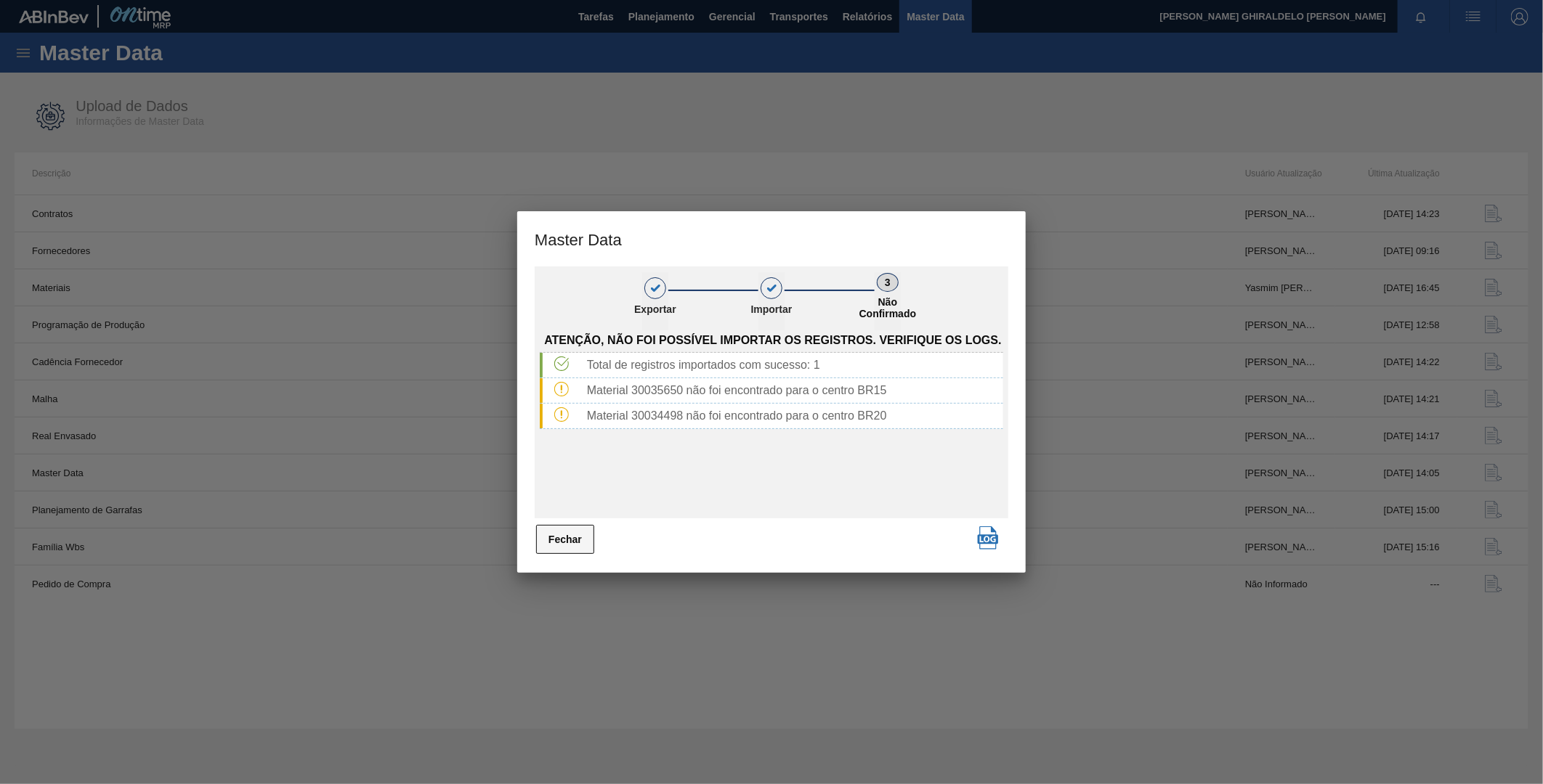
click at [584, 540] on button "Fechar" at bounding box center [565, 539] width 58 height 29
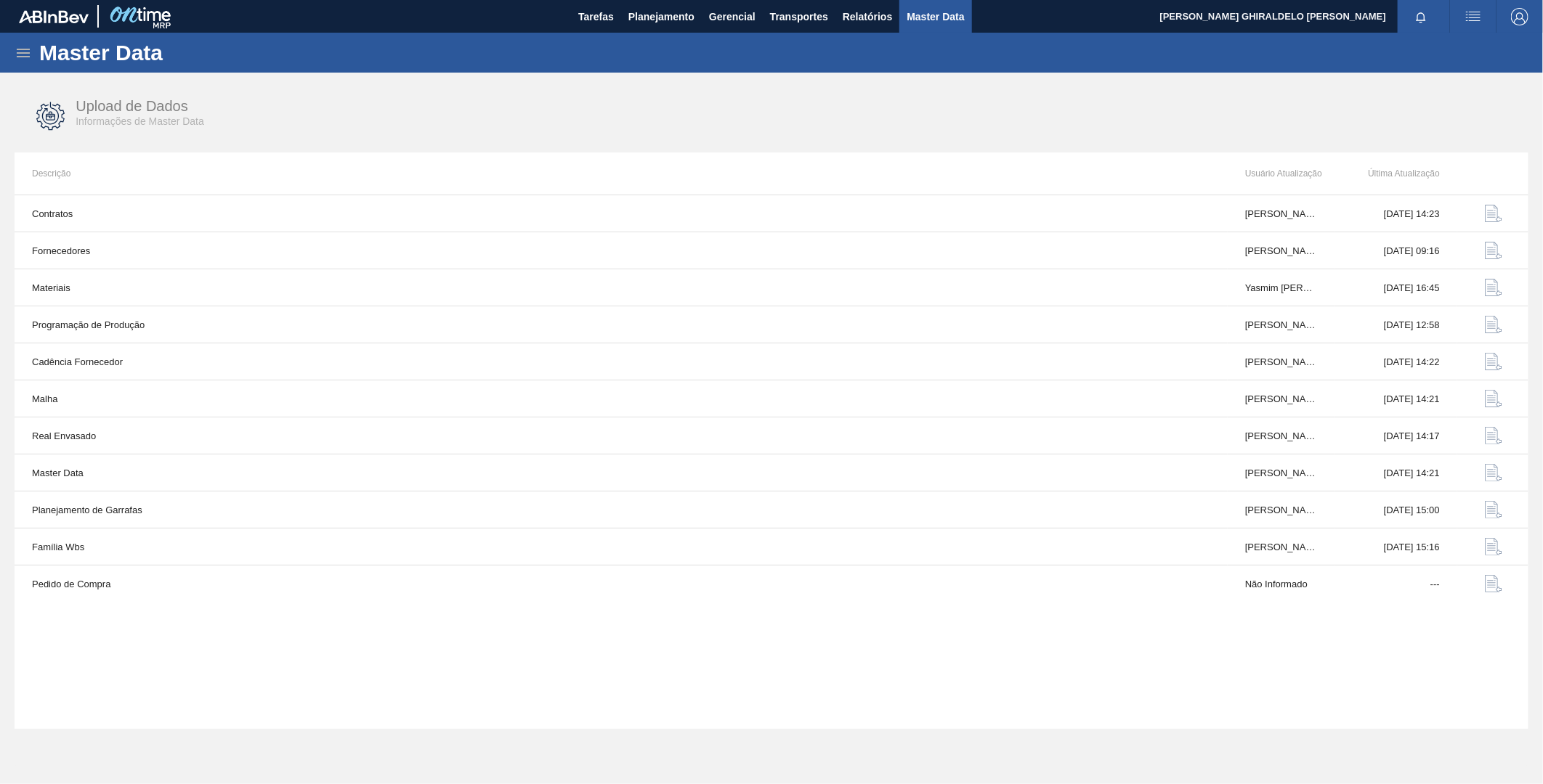
click at [32, 45] on div "Master Data" at bounding box center [771, 52] width 1543 height 40
click at [27, 55] on icon at bounding box center [24, 53] width 17 height 17
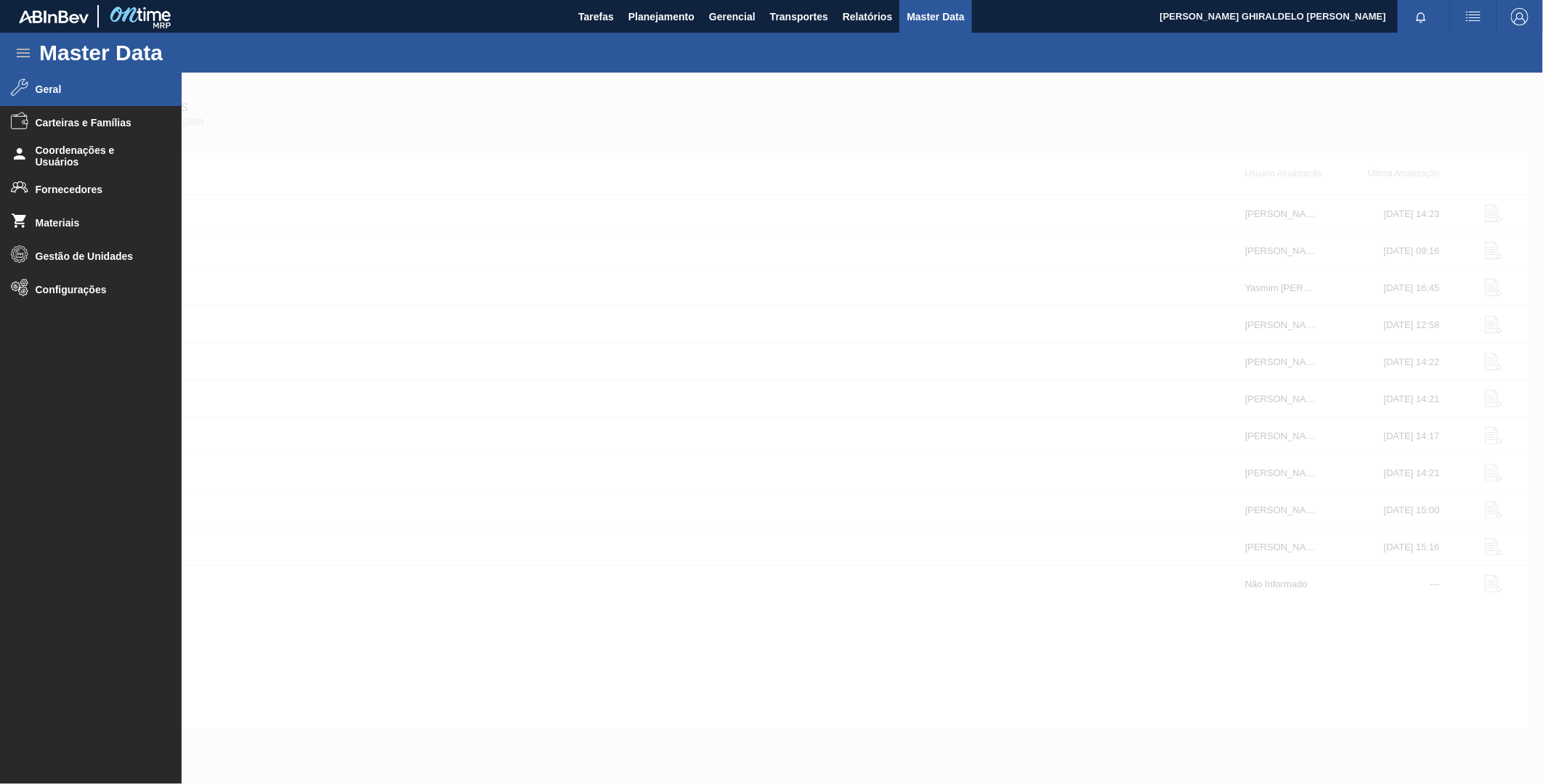
click at [67, 85] on span "Geral" at bounding box center [95, 89] width 120 height 12
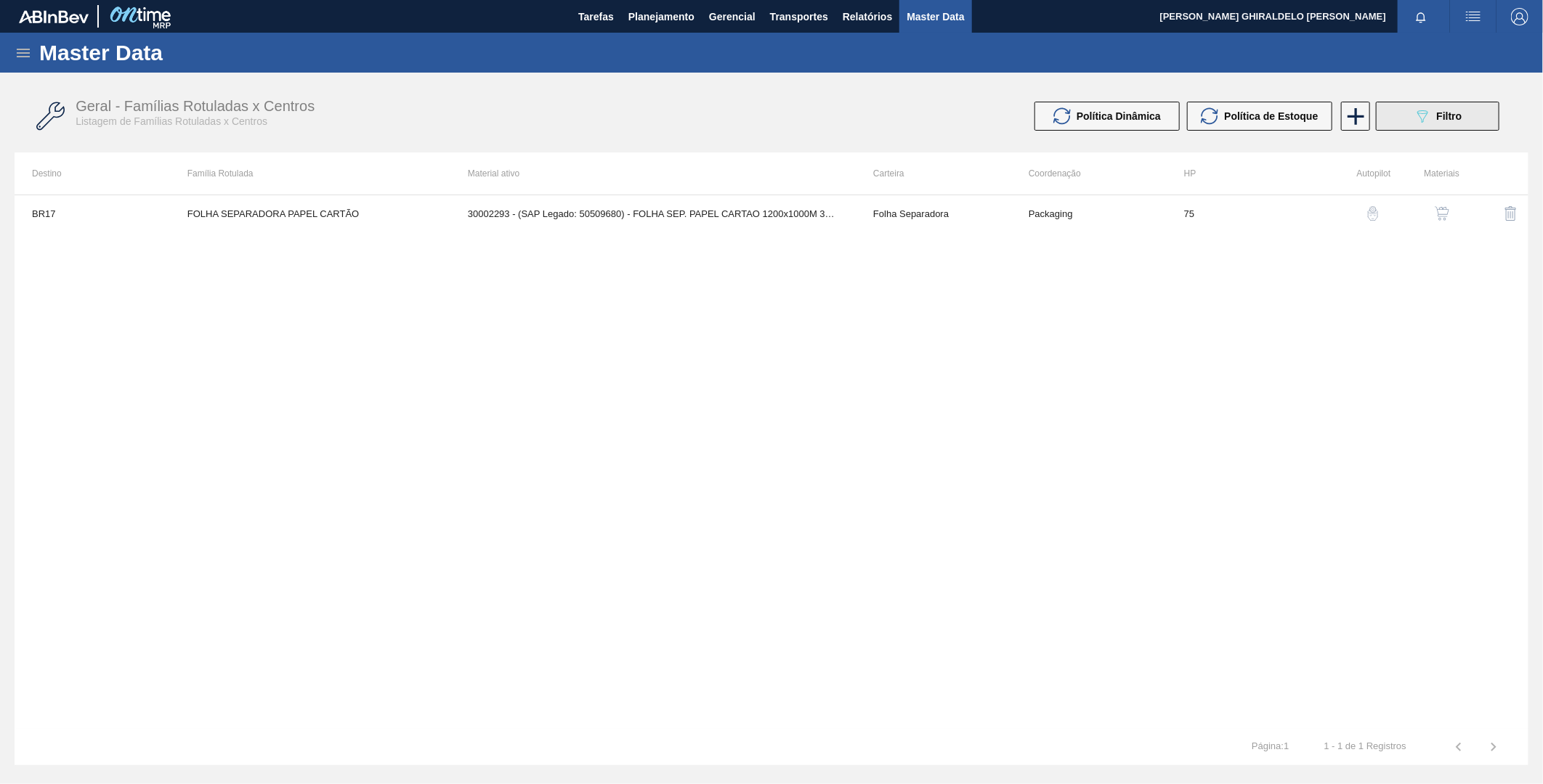
click at [1414, 110] on icon "089F7B8B-B2A5-4AFE-B5C0-19BA573D28AC" at bounding box center [1422, 116] width 17 height 17
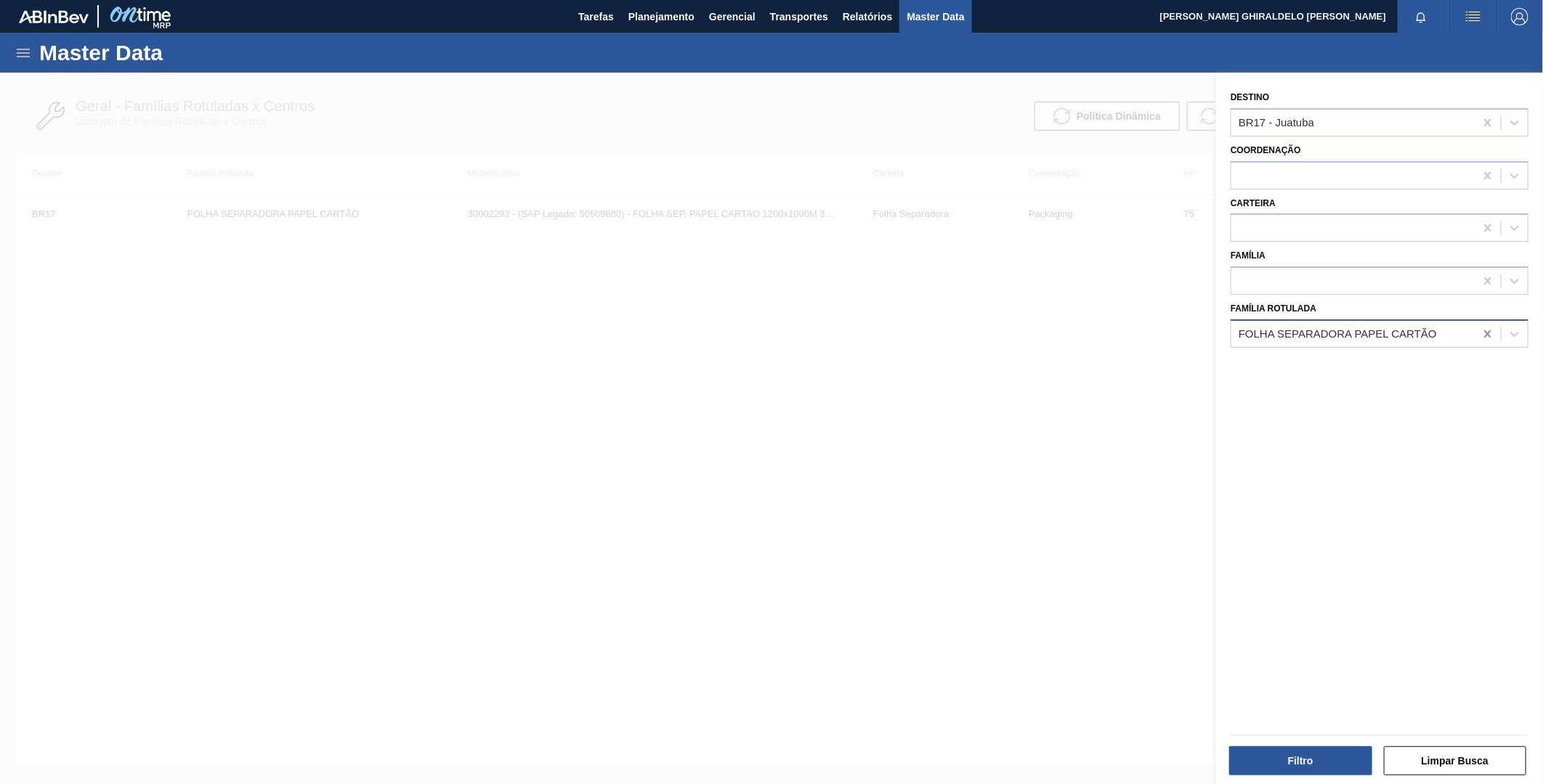
click at [1490, 321] on div at bounding box center [1487, 334] width 26 height 26
paste Rotulada "30034498"
type Rotulada "30034498"
drag, startPoint x: 1355, startPoint y: 333, endPoint x: 1116, endPoint y: 334, distance: 239.0
click at [1216, 334] on div "Destino BR17 - Juatuba Coordenação Carteira Família Família Rotulada Select is …" at bounding box center [1379, 464] width 327 height 784
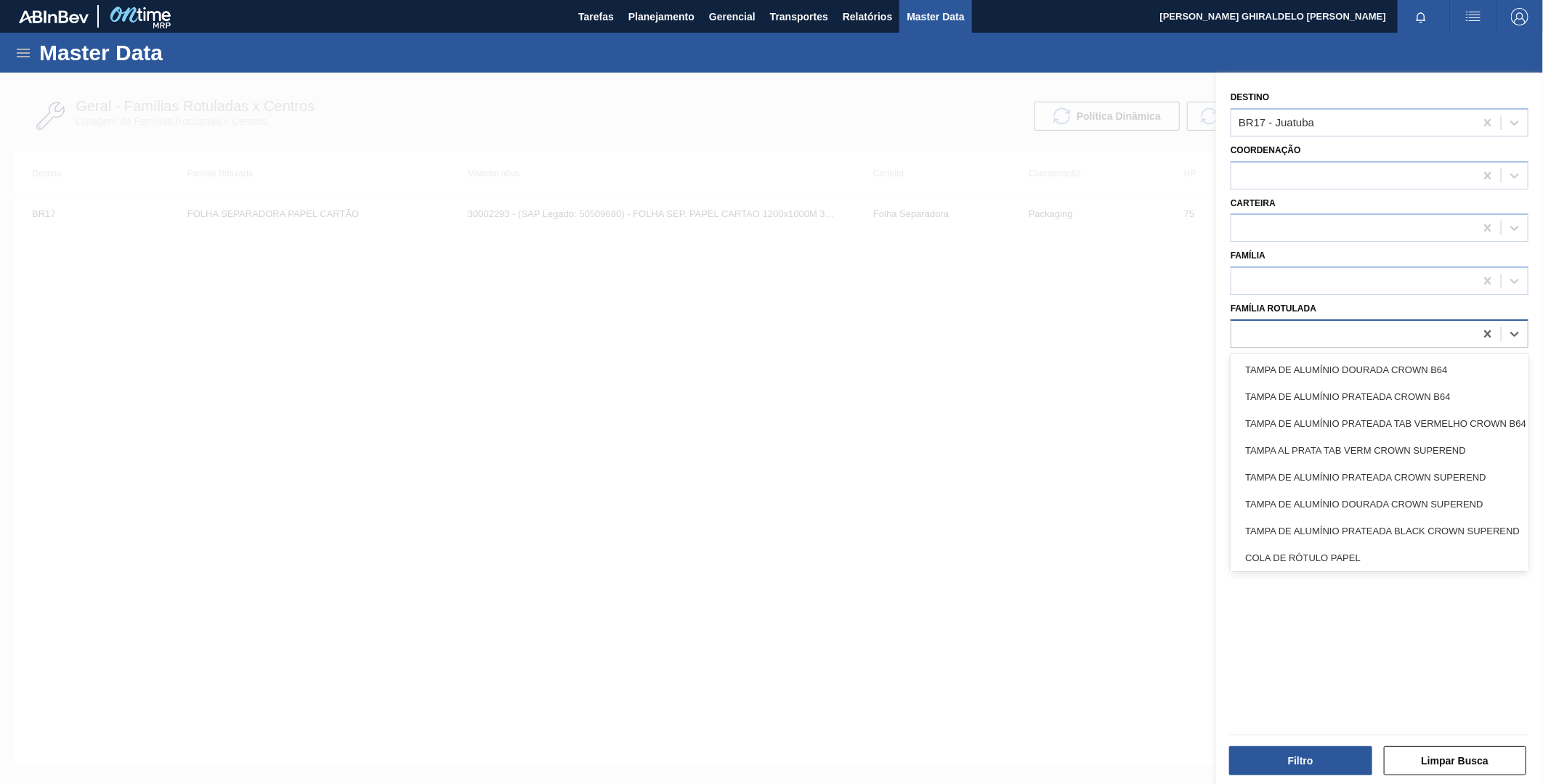
click at [1312, 323] on div at bounding box center [1353, 334] width 244 height 21
paste Rotulada "PREFORMA 38,89G CRISTAL"
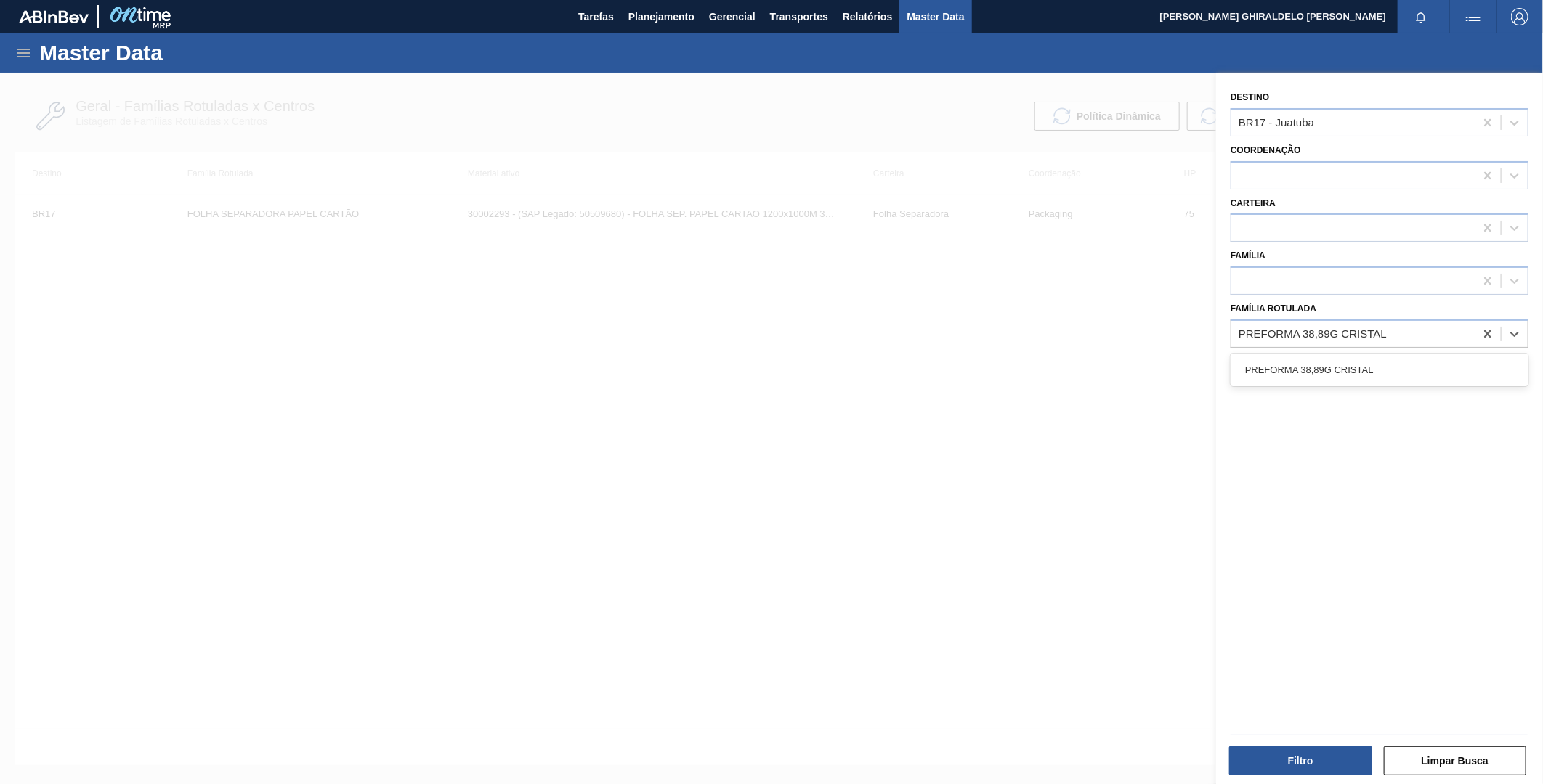
drag, startPoint x: 1366, startPoint y: 367, endPoint x: 1362, endPoint y: 207, distance: 160.0
click at [1364, 339] on div "option PREFORMA 38,89G CRISTAL focused, 1 of 1. 1 result available for search t…" at bounding box center [1380, 334] width 298 height 28
type Rotulada "PREFORMA 38,89G CRISTAL"
drag, startPoint x: 1371, startPoint y: 119, endPoint x: 1393, endPoint y: 133, distance: 26.1
click at [1373, 120] on div "BR17 - Juatuba" at bounding box center [1353, 122] width 244 height 21
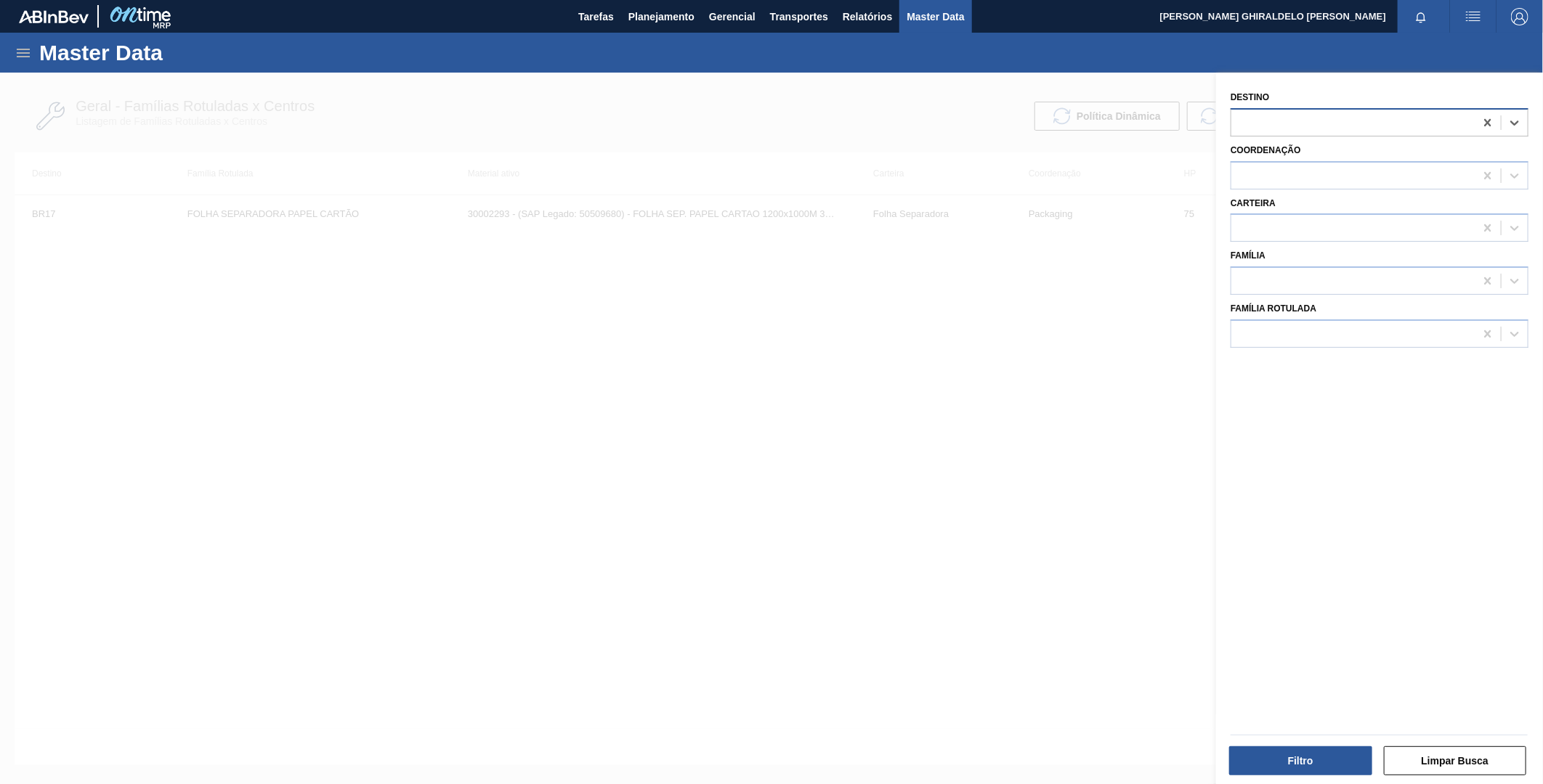
drag, startPoint x: 1486, startPoint y: 124, endPoint x: 1421, endPoint y: 131, distance: 65.4
click at [1481, 122] on icon at bounding box center [1488, 122] width 15 height 15
click at [1398, 127] on div at bounding box center [1353, 122] width 244 height 21
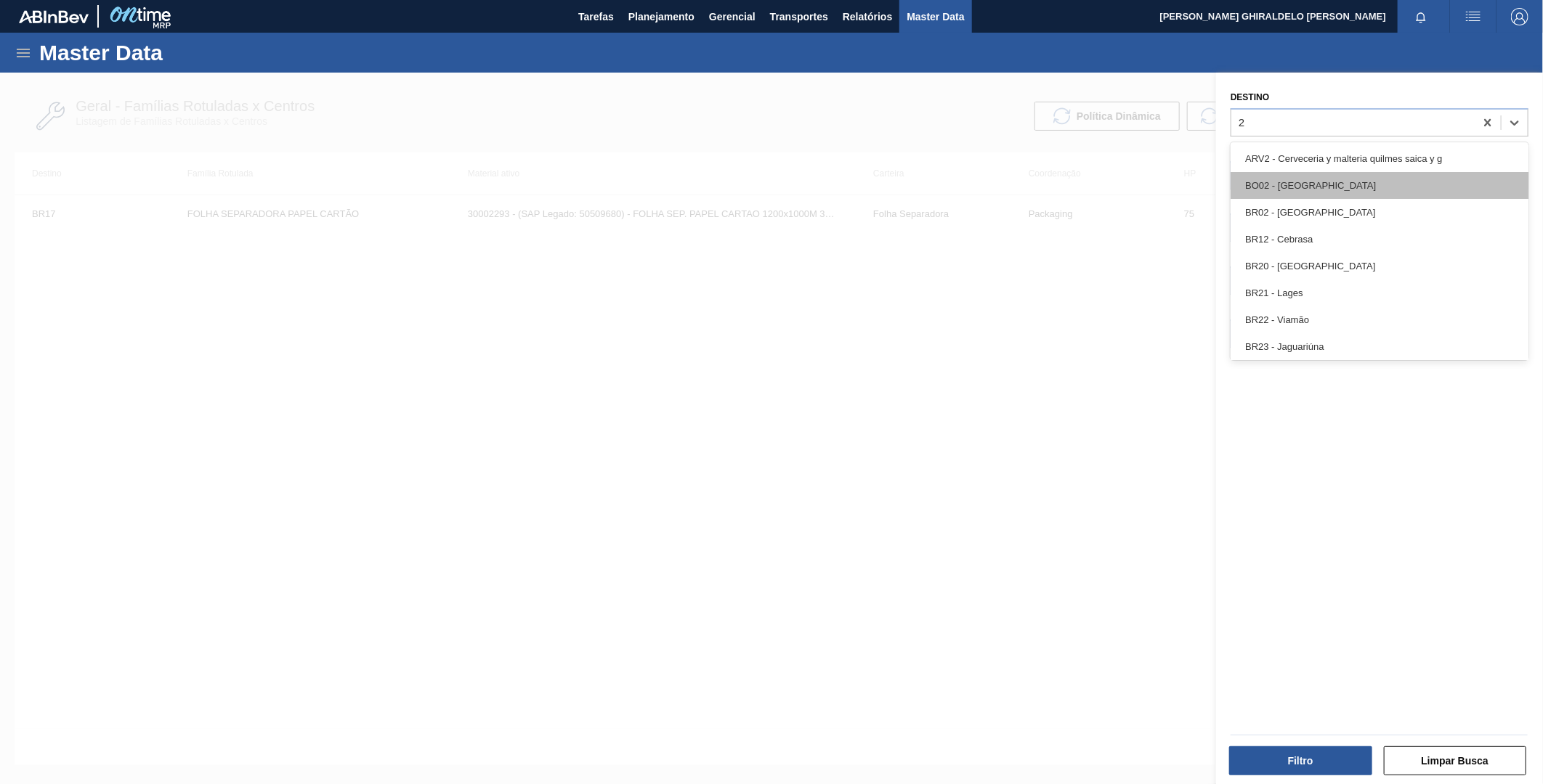
type input "20"
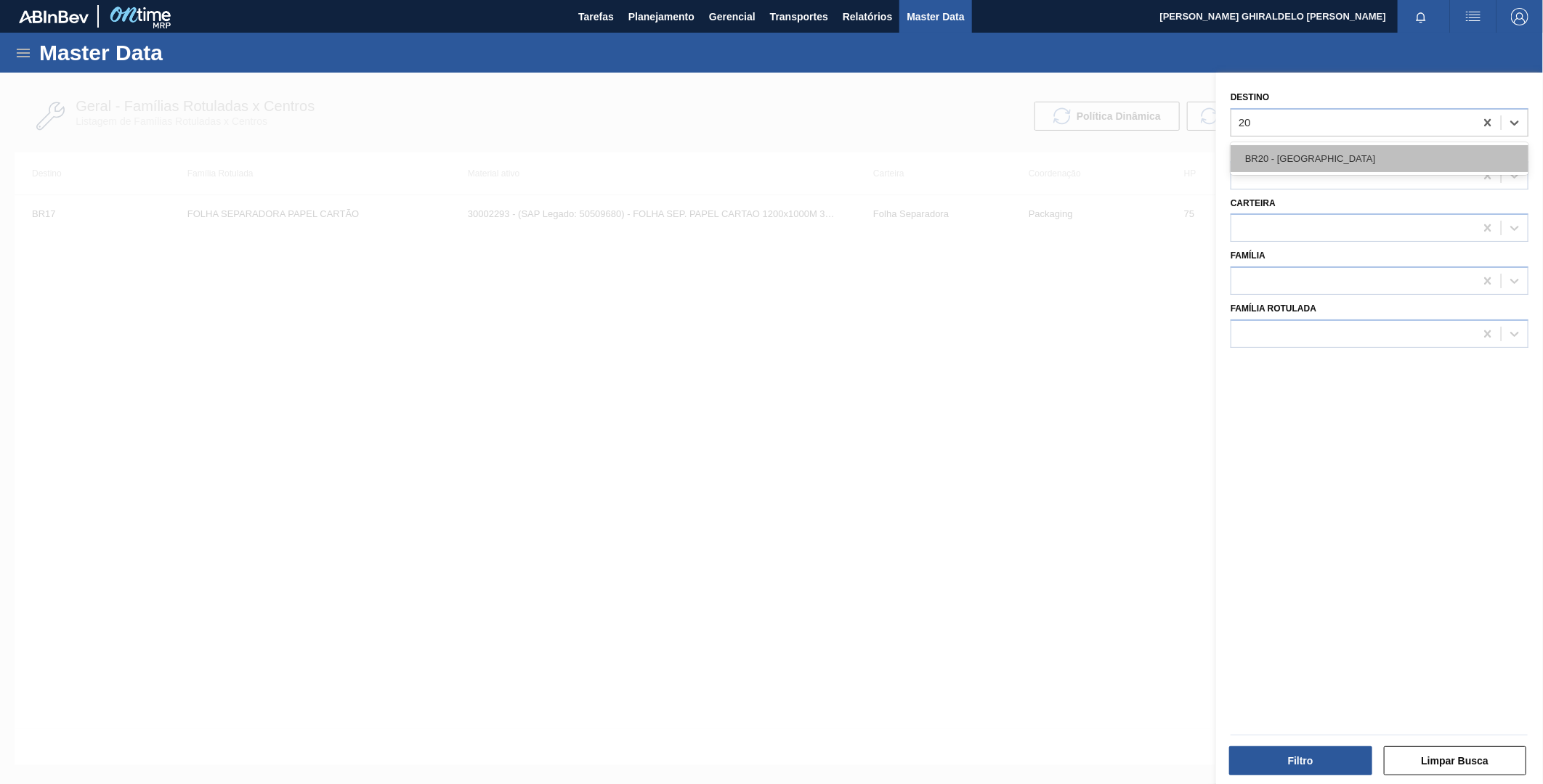
click at [1330, 160] on div "BR20 - [GEOGRAPHIC_DATA]" at bounding box center [1380, 158] width 298 height 27
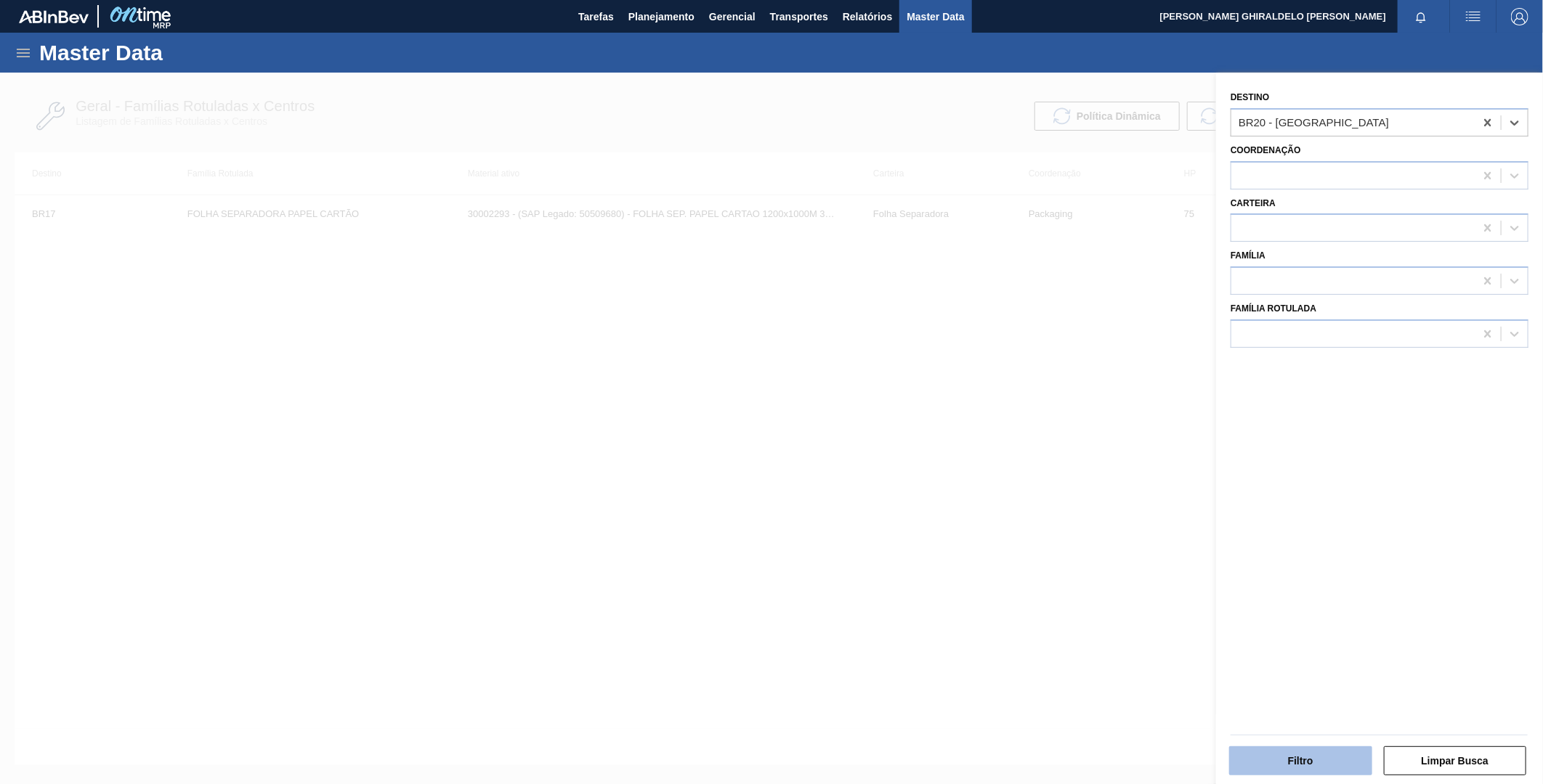
click at [1299, 753] on button "Filtro" at bounding box center [1301, 761] width 143 height 29
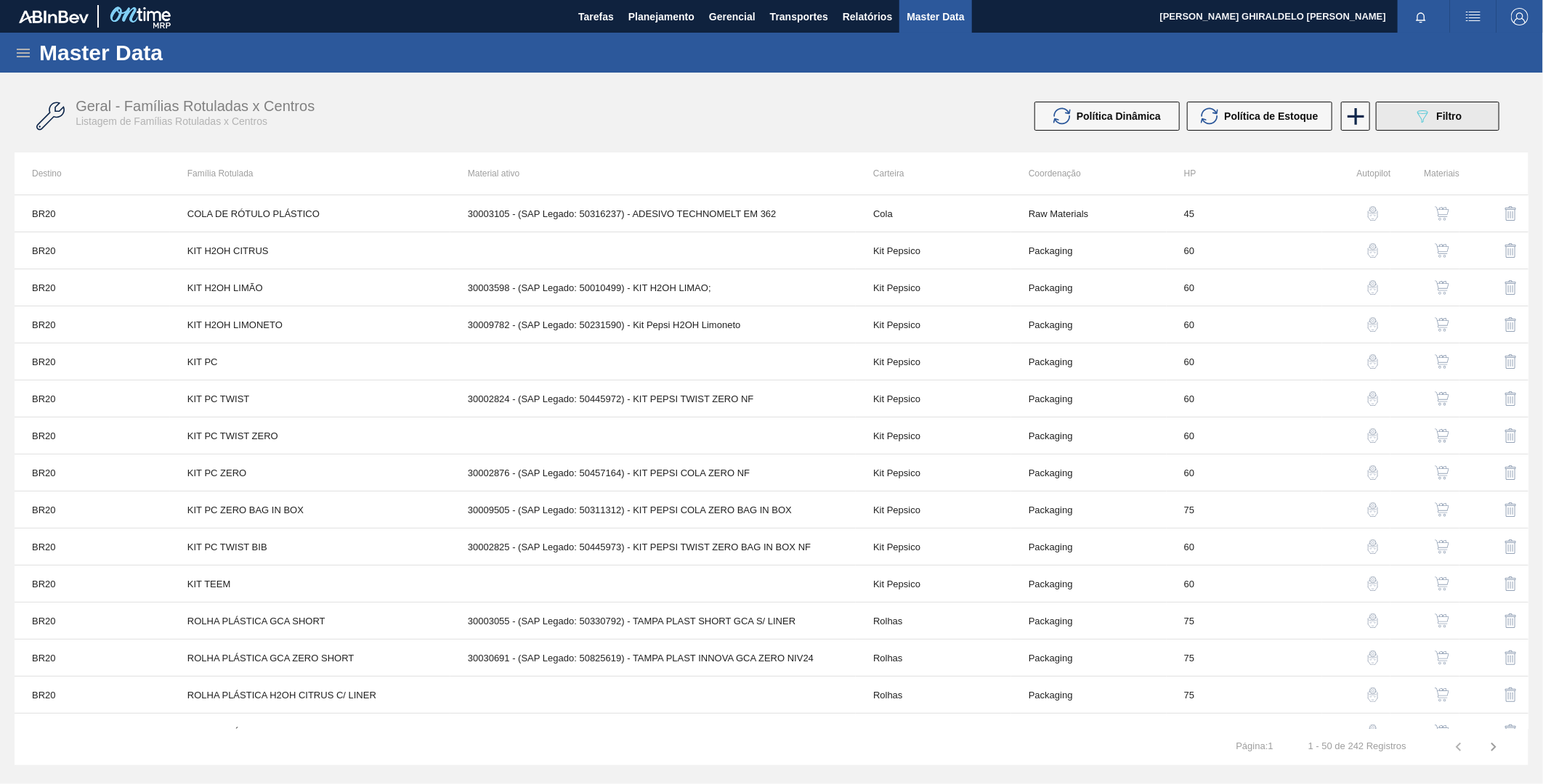
click at [1453, 114] on span "Filtro" at bounding box center [1450, 116] width 25 height 12
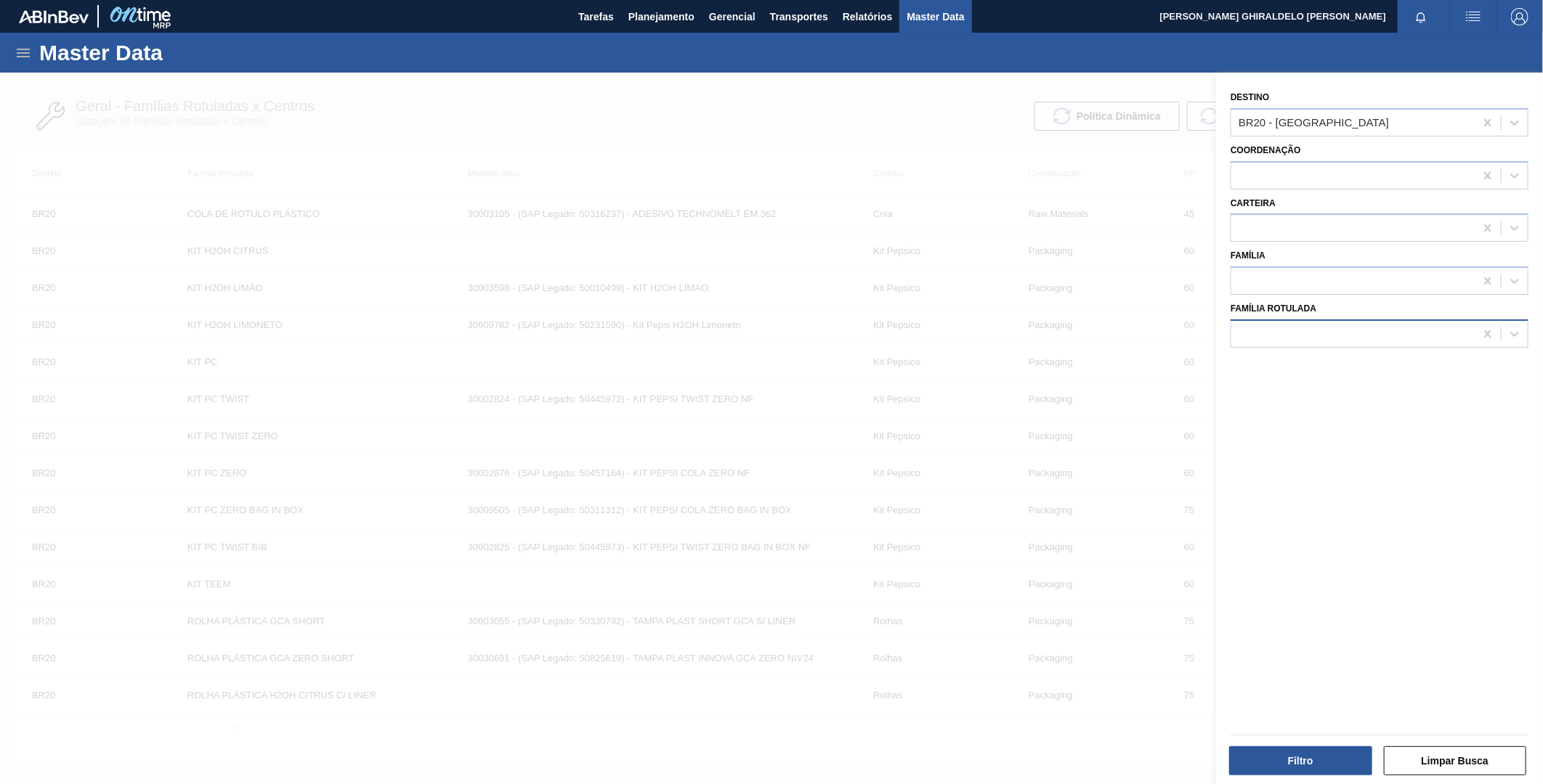
click at [1359, 333] on div at bounding box center [1353, 334] width 244 height 21
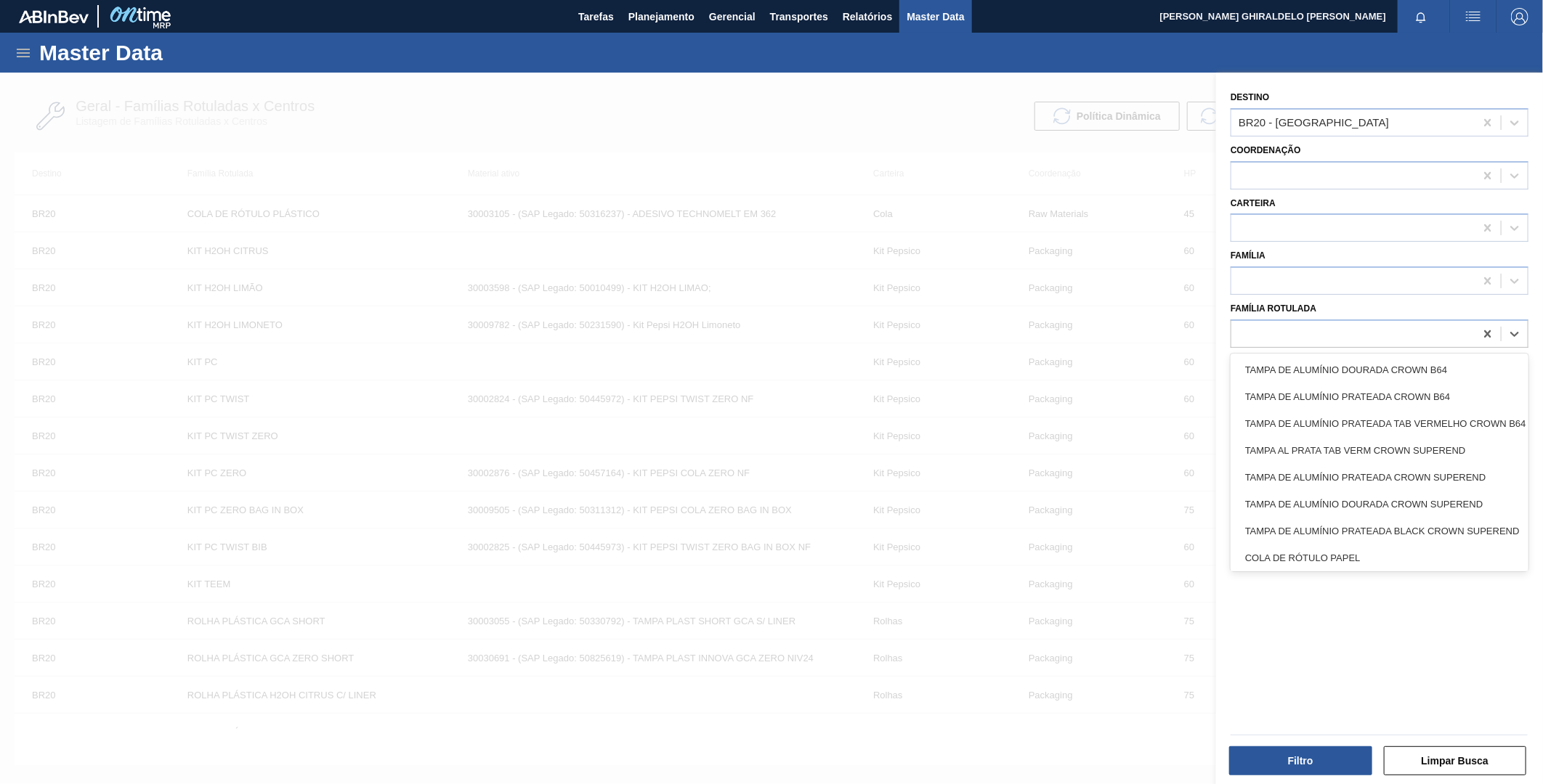
paste Rotulada "PREFORMA 38,89G CRISTAL"
type Rotulada "PREFORMA 38,89G CRISTAL"
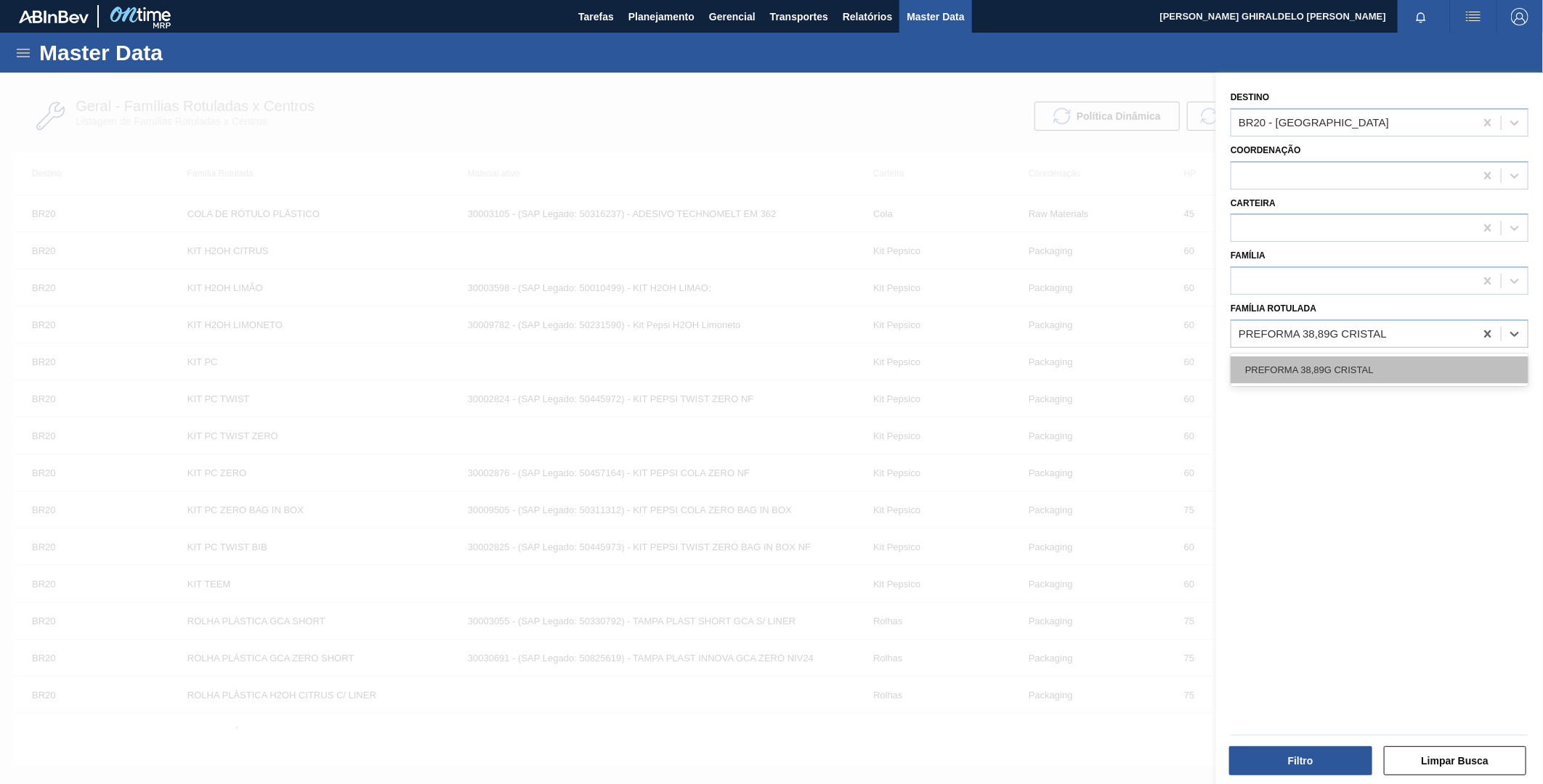
click at [1324, 370] on div "PREFORMA 38,89G CRISTAL" at bounding box center [1380, 370] width 298 height 27
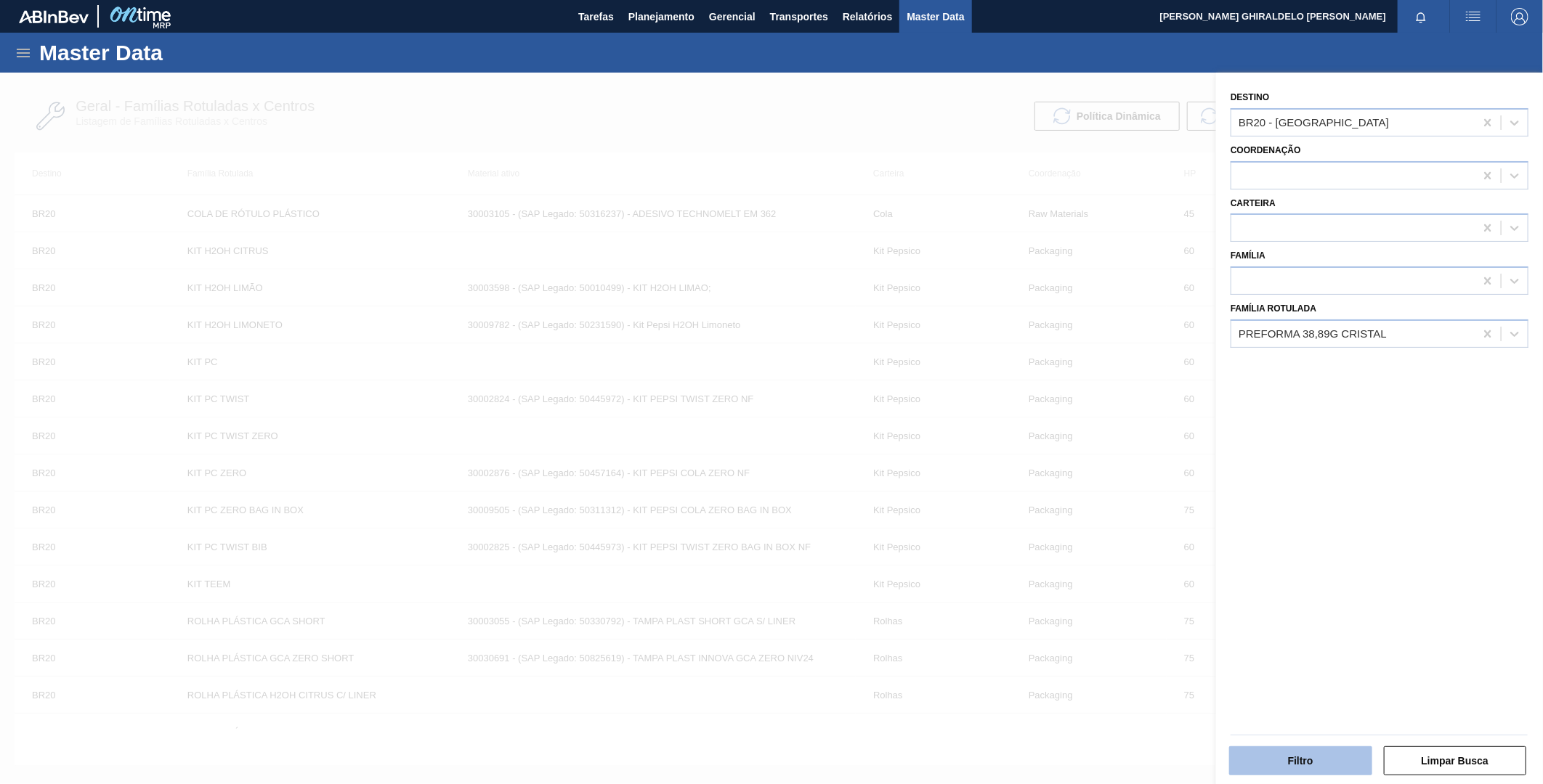
click at [1302, 755] on button "Filtro" at bounding box center [1301, 761] width 143 height 29
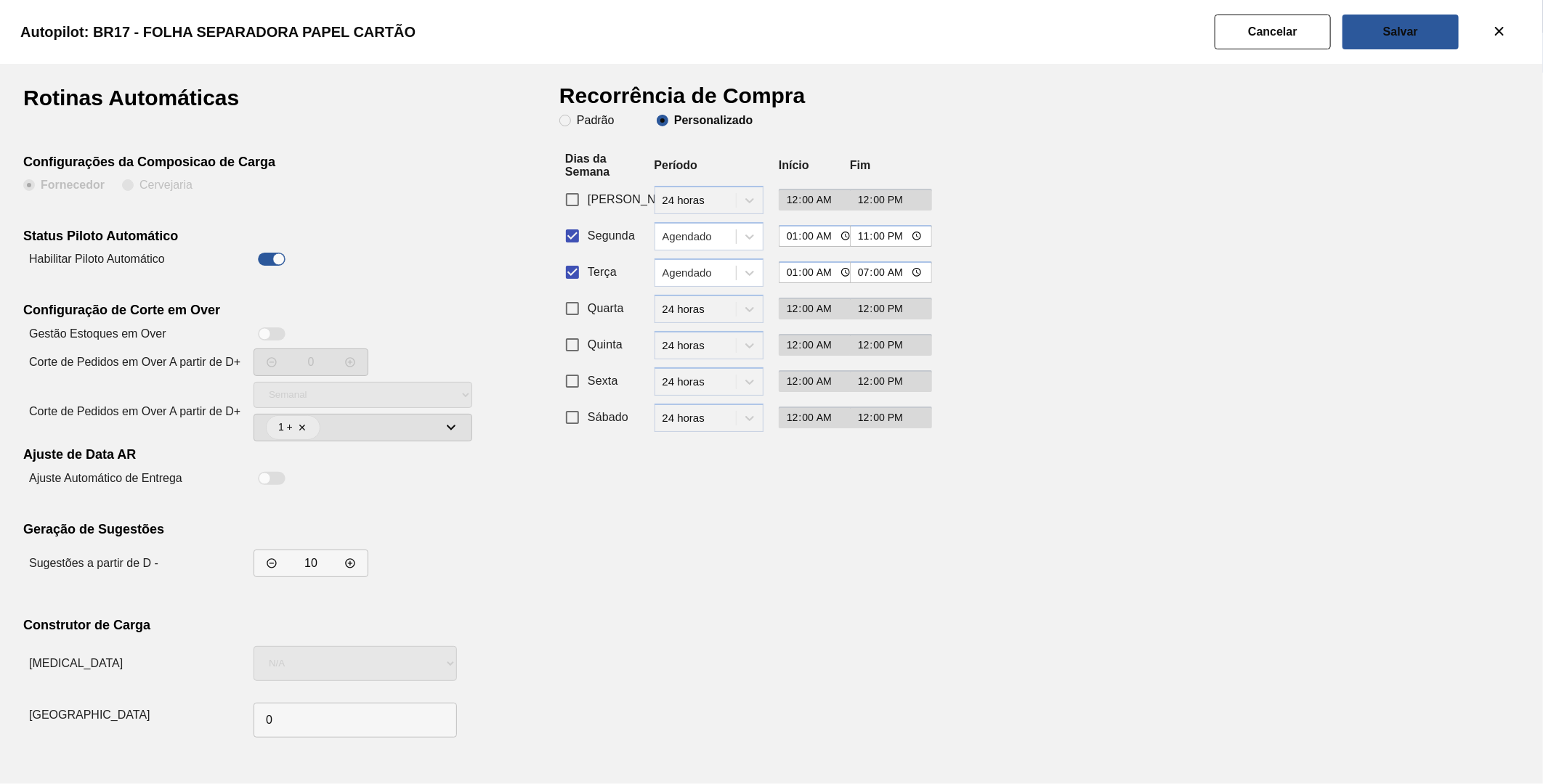
click at [1268, 47] on button "Cancelar" at bounding box center [1273, 32] width 116 height 35
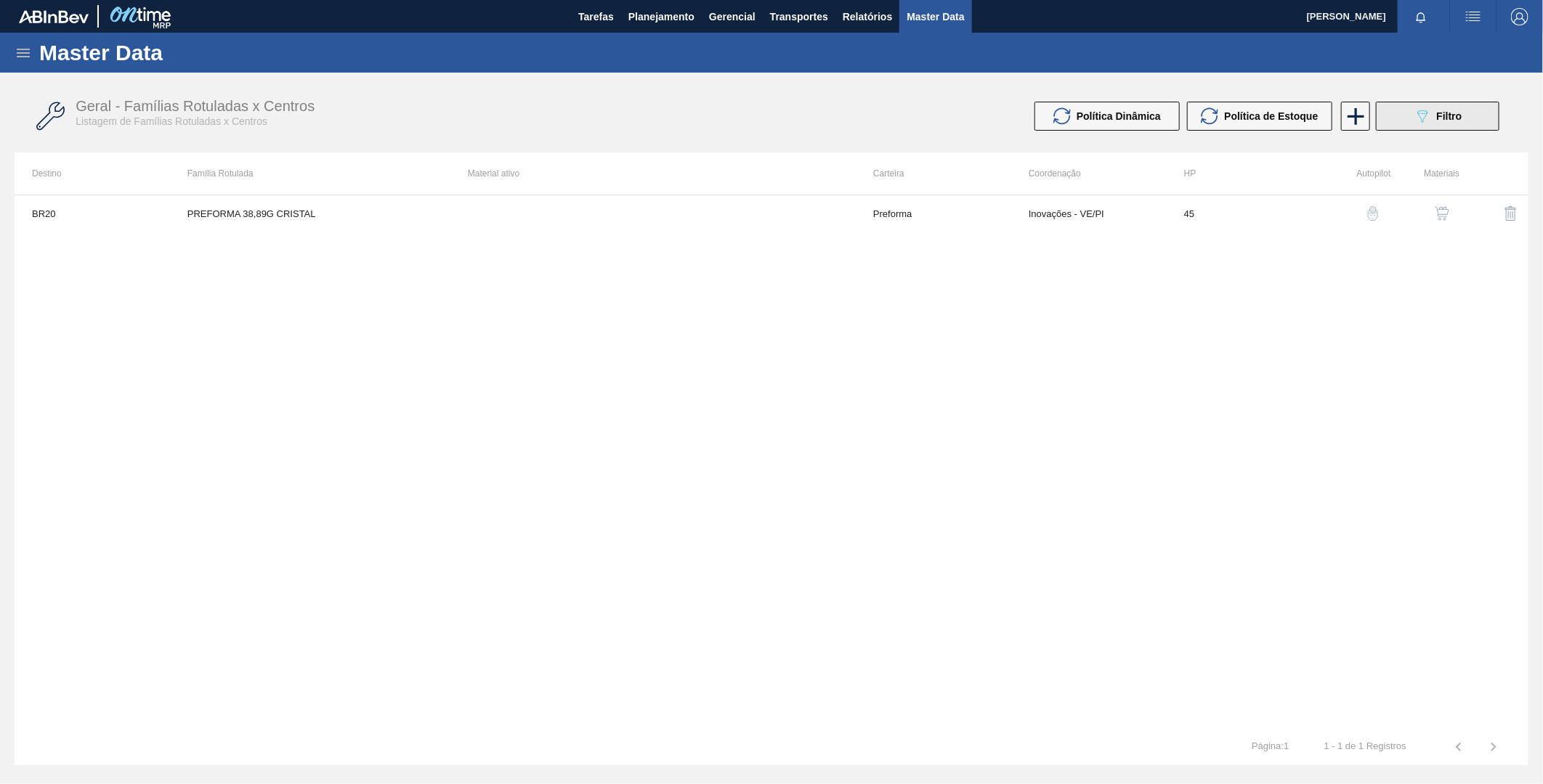
click at [1422, 117] on icon "089F7B8B-B2A5-4AFE-B5C0-19BA573D28AC" at bounding box center [1422, 116] width 17 height 17
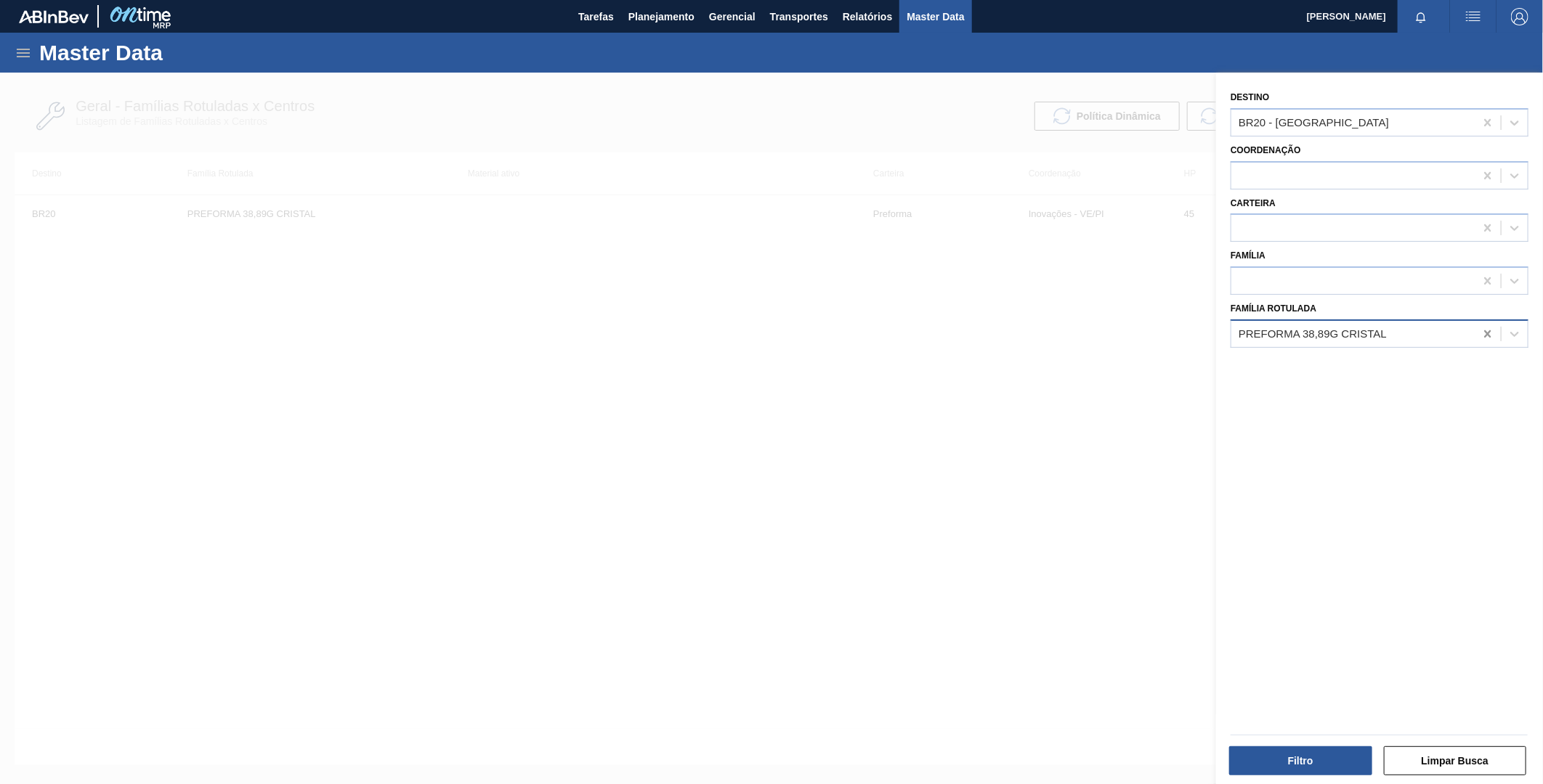
click at [1476, 328] on div at bounding box center [1487, 334] width 26 height 26
click at [1490, 121] on icon at bounding box center [1488, 122] width 15 height 15
type input "23"
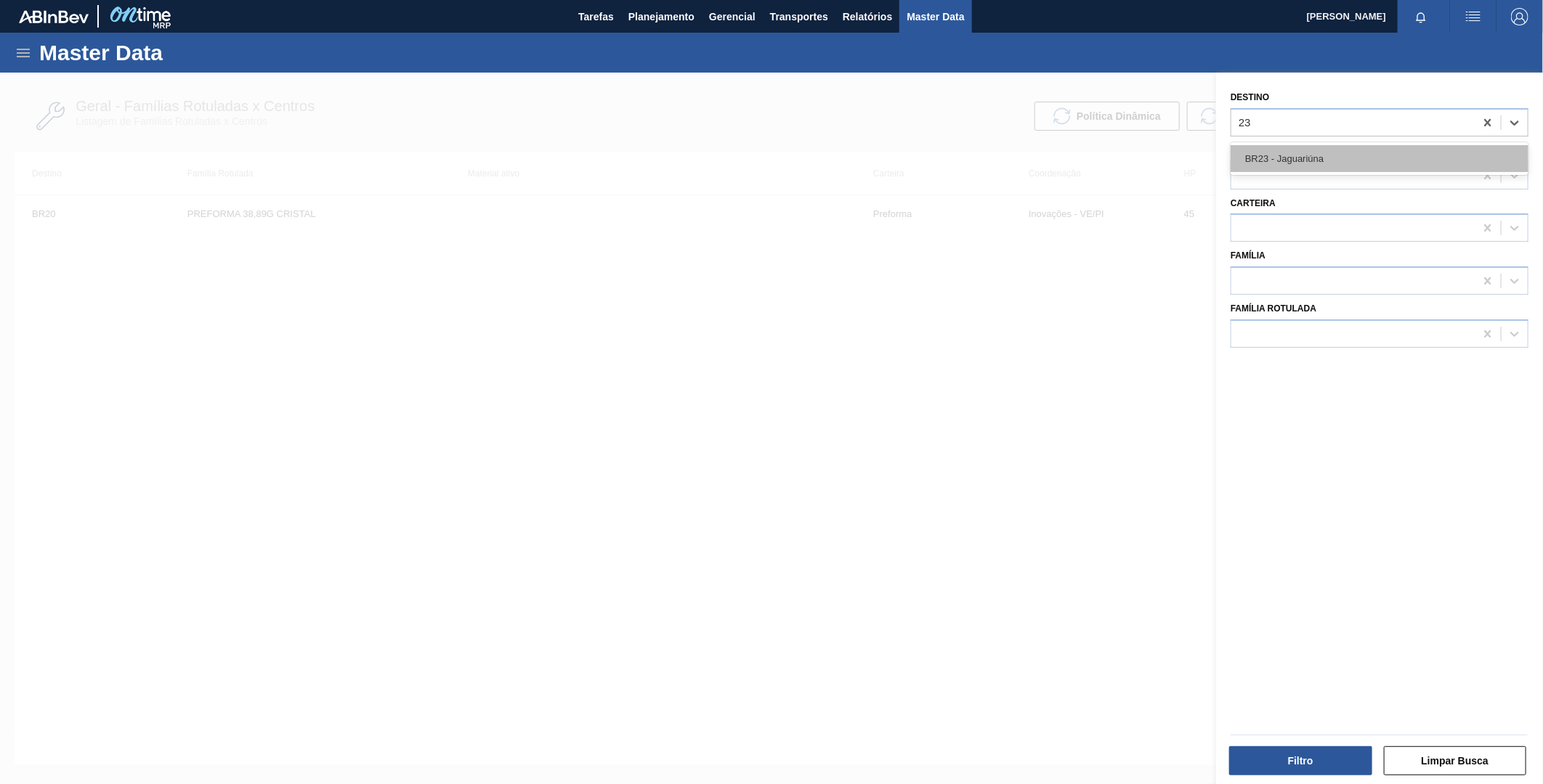
click at [1374, 157] on div "BR23 - Jaguariúna" at bounding box center [1380, 158] width 298 height 27
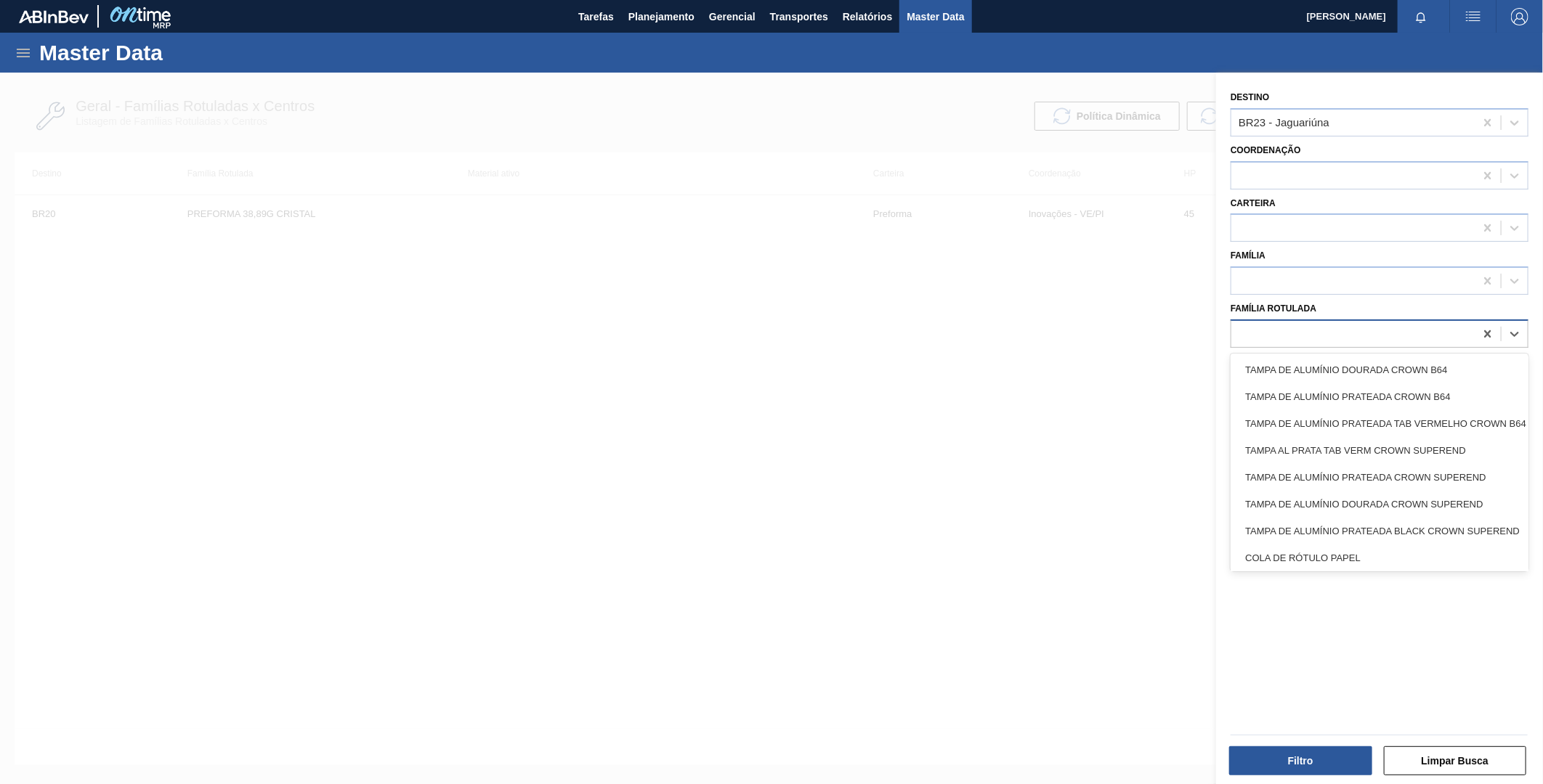
click at [1335, 338] on div at bounding box center [1380, 334] width 298 height 28
click at [1340, 221] on div at bounding box center [1353, 228] width 244 height 21
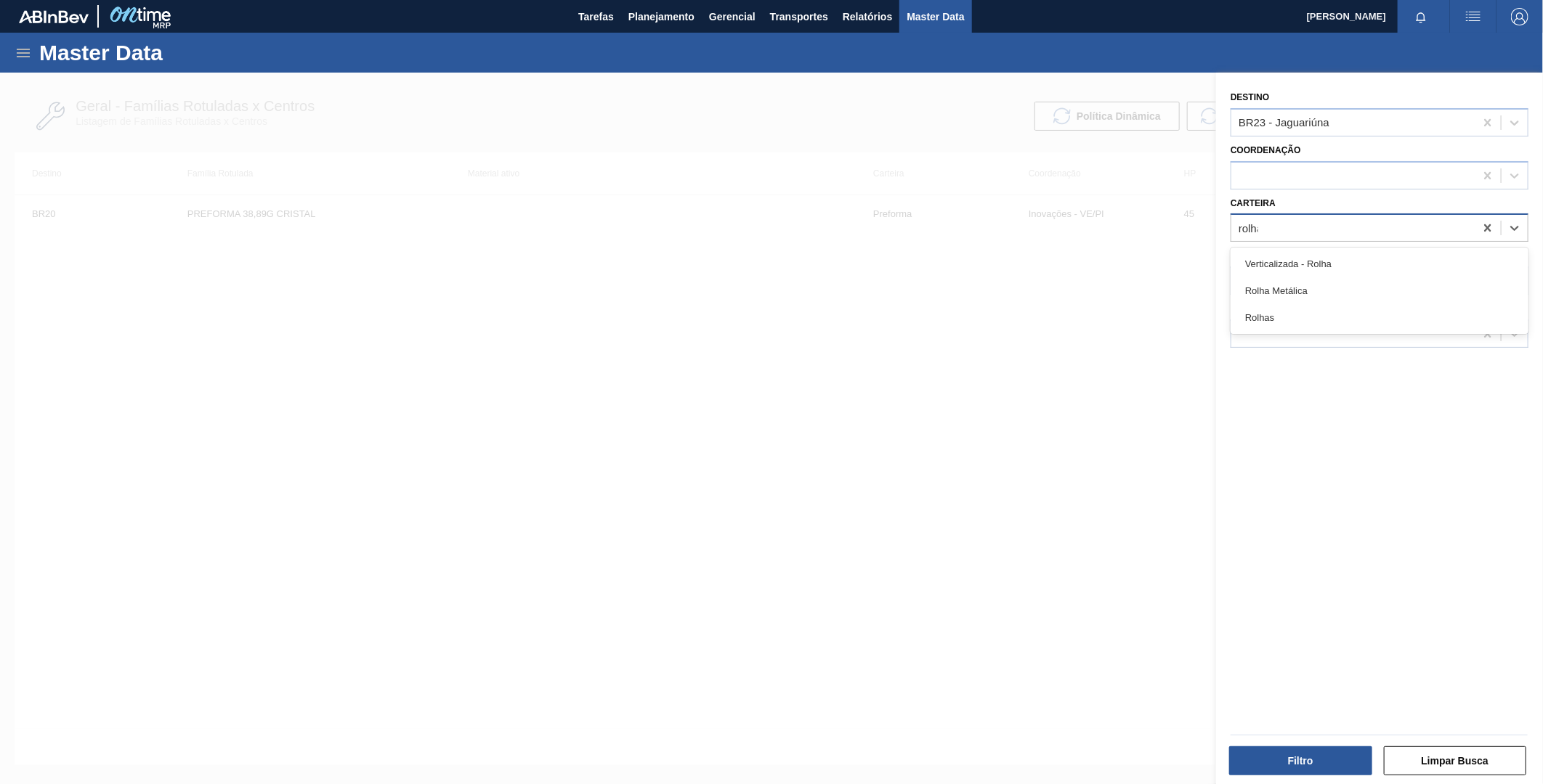
type input "rolhas"
click at [1321, 247] on div "Rolhas" at bounding box center [1380, 264] width 298 height 33
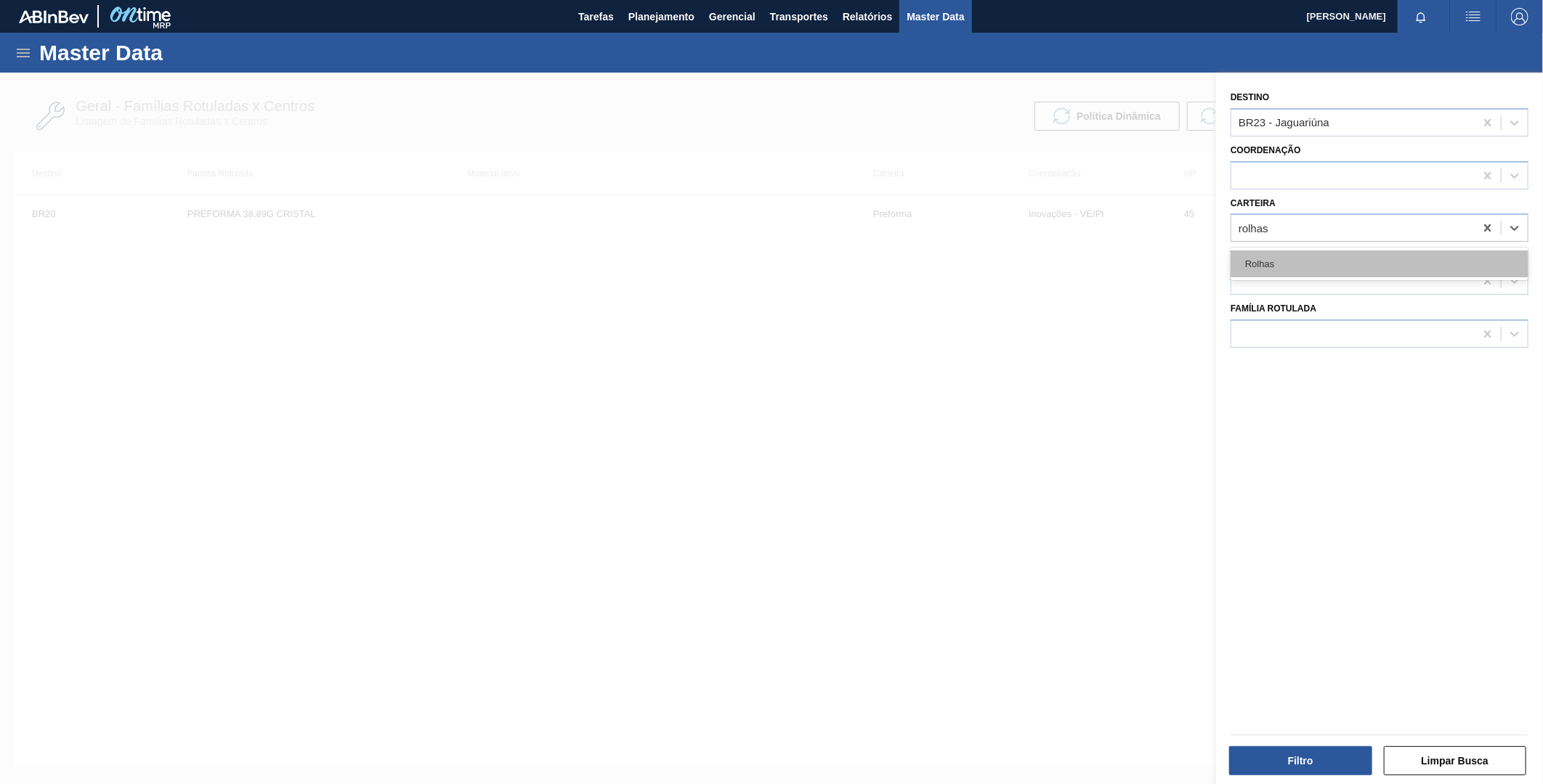
click at [1323, 264] on div "Rolhas" at bounding box center [1380, 264] width 298 height 27
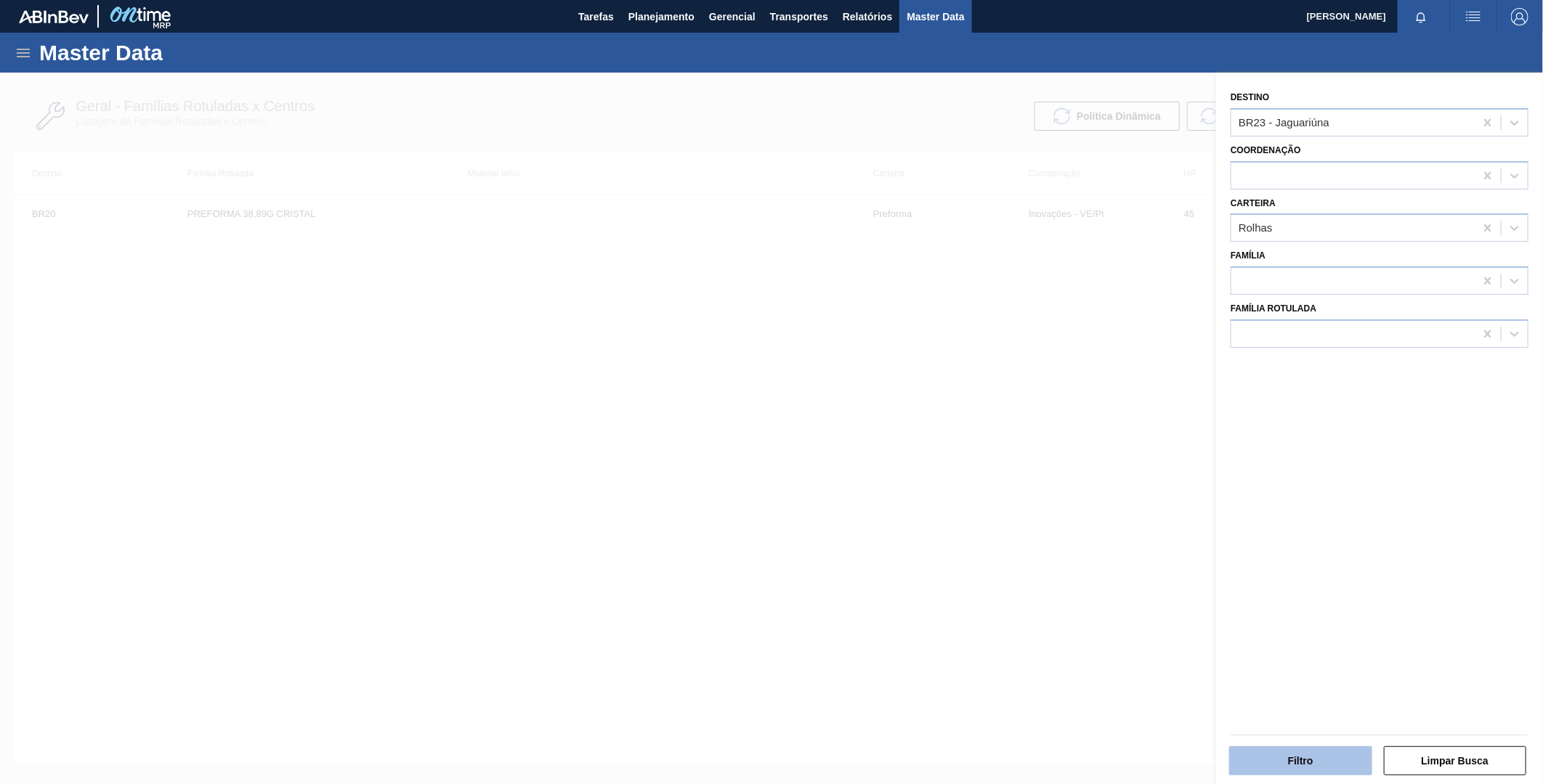
drag, startPoint x: 1325, startPoint y: 750, endPoint x: 1327, endPoint y: 757, distance: 7.3
click at [1327, 757] on button "Filtro" at bounding box center [1301, 761] width 143 height 29
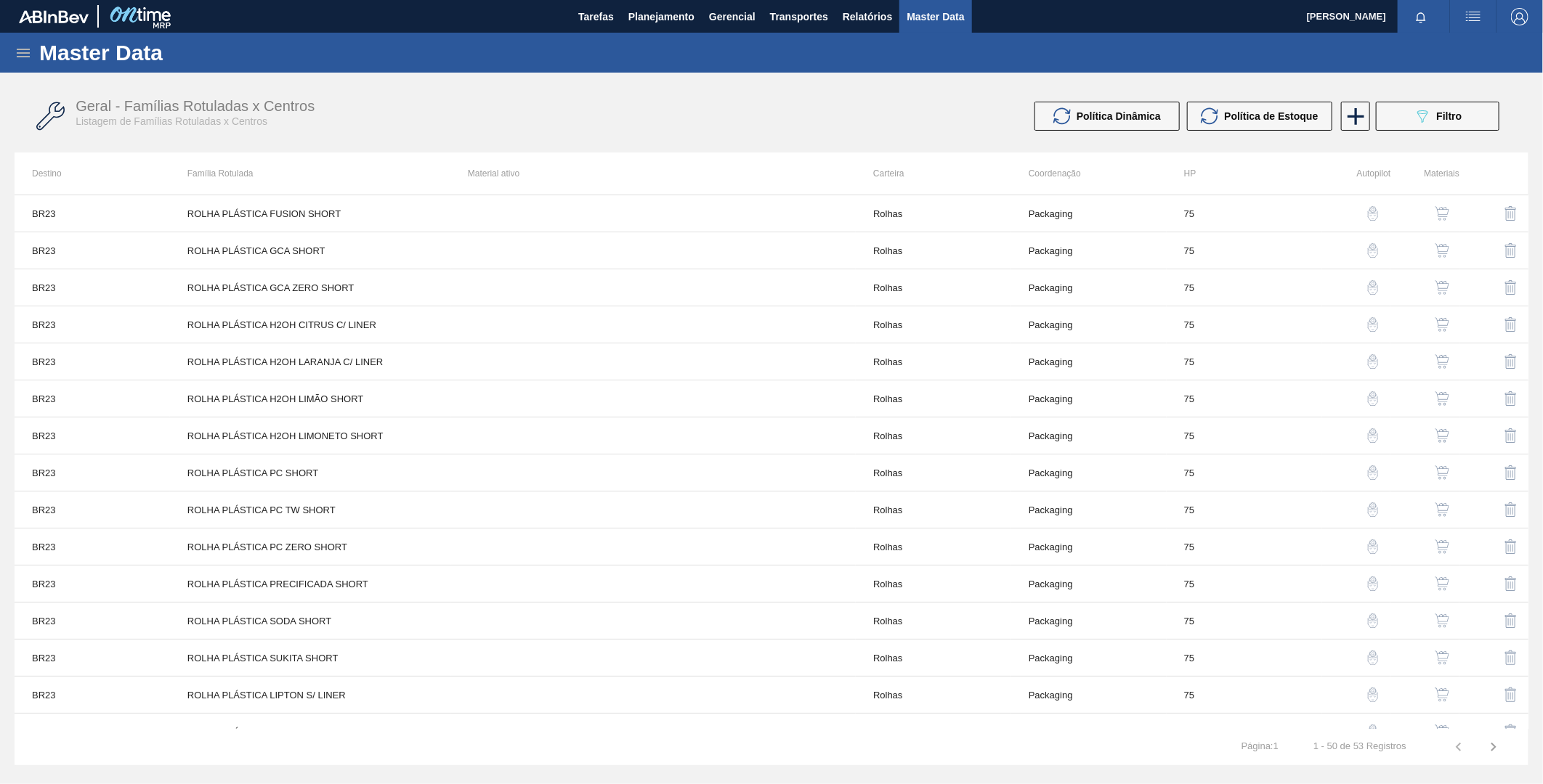
click at [1369, 395] on img "button" at bounding box center [1373, 399] width 15 height 15
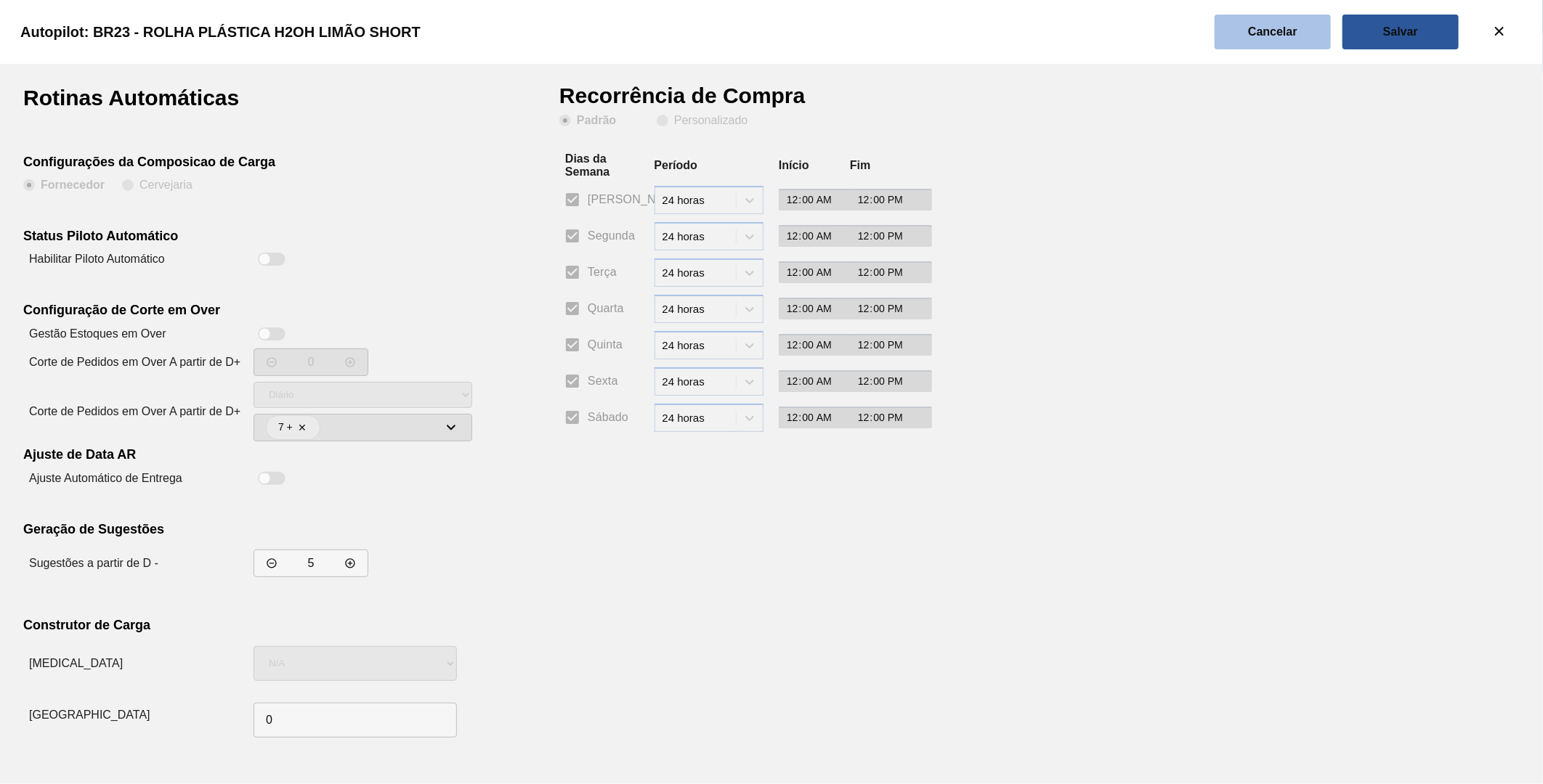
click at [1299, 31] on button "Cancelar" at bounding box center [1273, 32] width 116 height 35
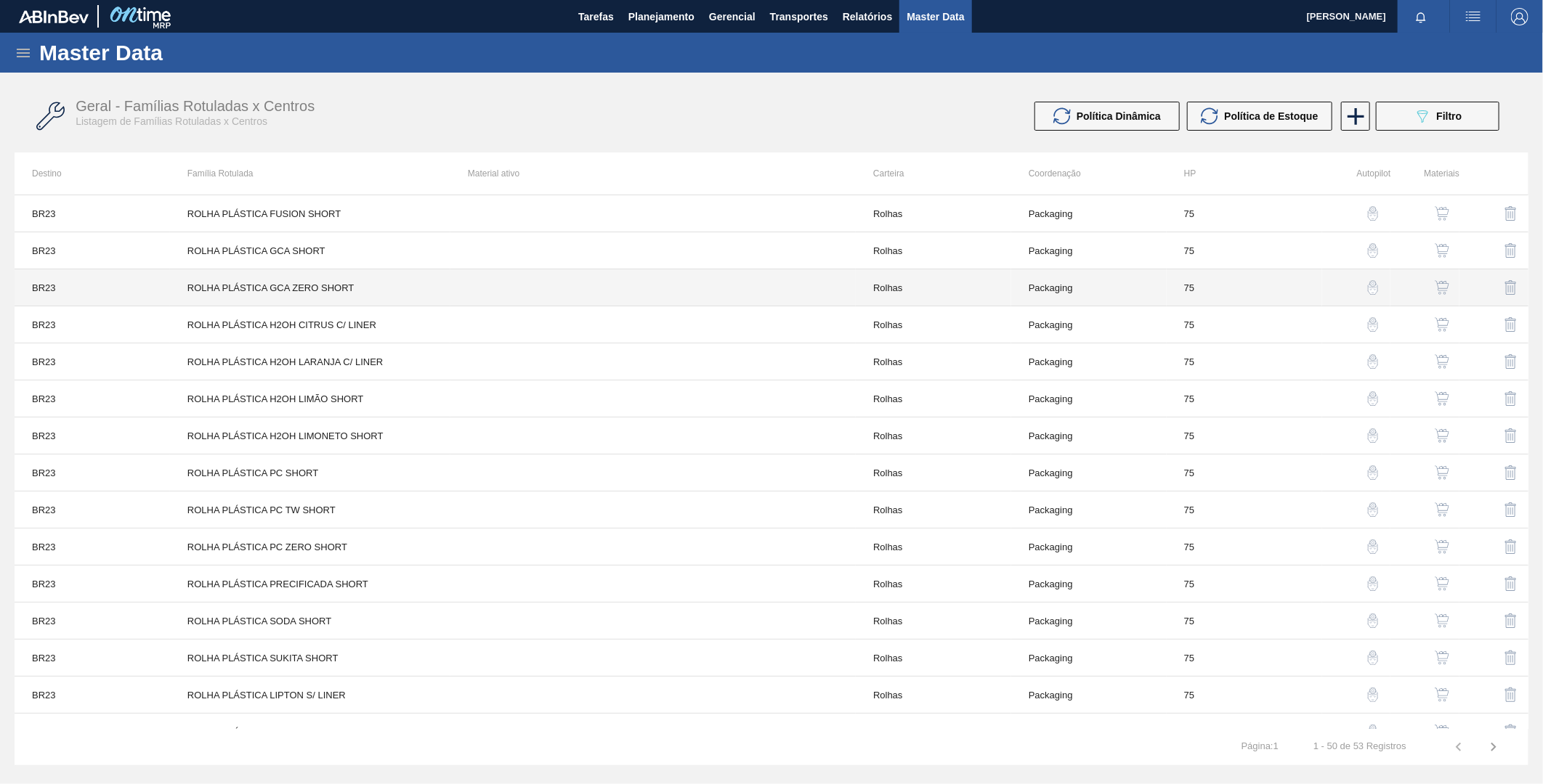
drag, startPoint x: 233, startPoint y: 288, endPoint x: 205, endPoint y: 280, distance: 29.1
click at [205, 280] on td "ROLHA PLÁSTICA GCA ZERO SHORT" at bounding box center [310, 287] width 281 height 37
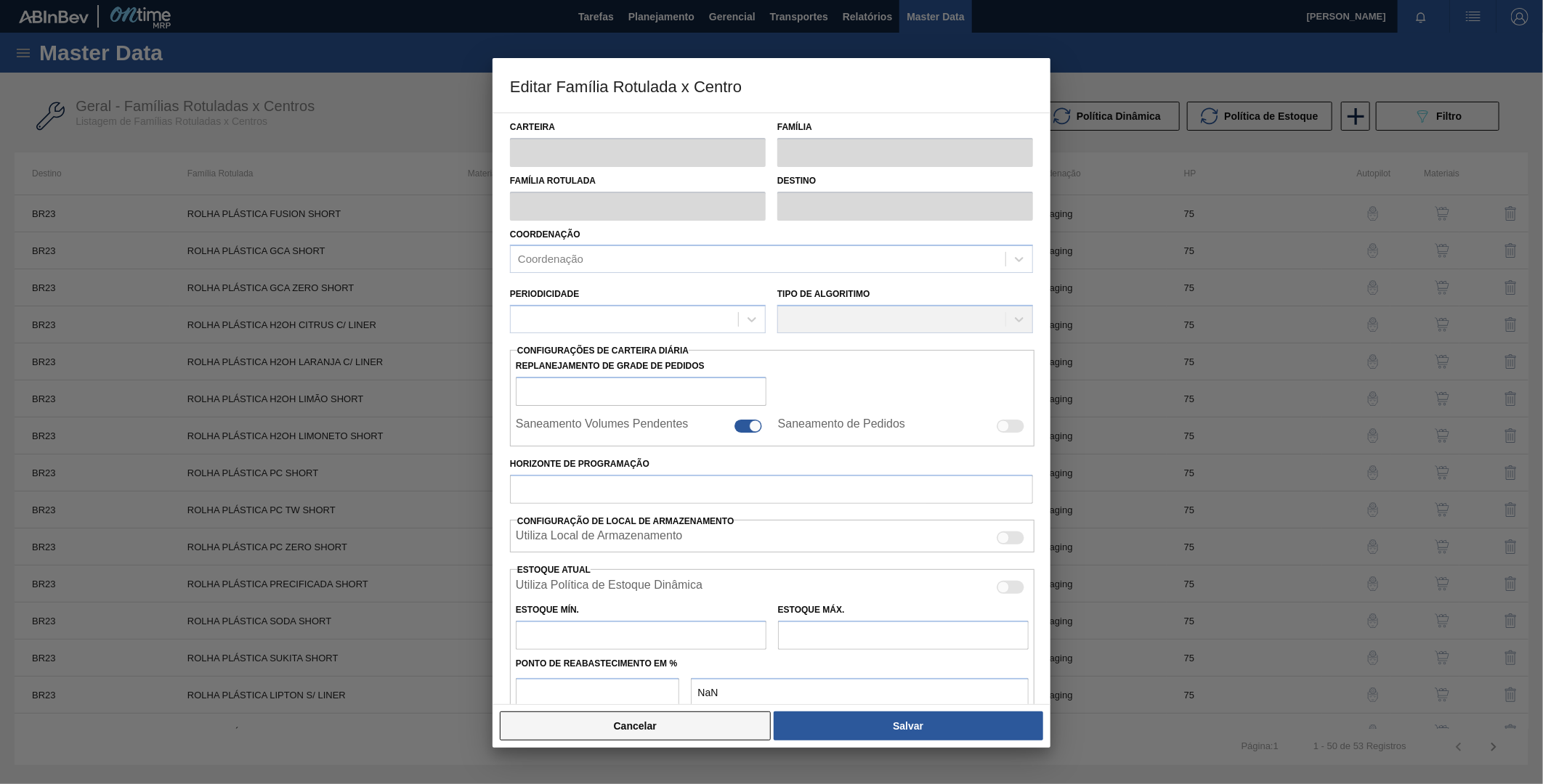
type input "Rolhas"
type input "Rolha Plástica"
type input "ROLHA PLÁSTICA GCA ZERO SHORT"
type input "BR23 - Jaguariúna"
type input "75"
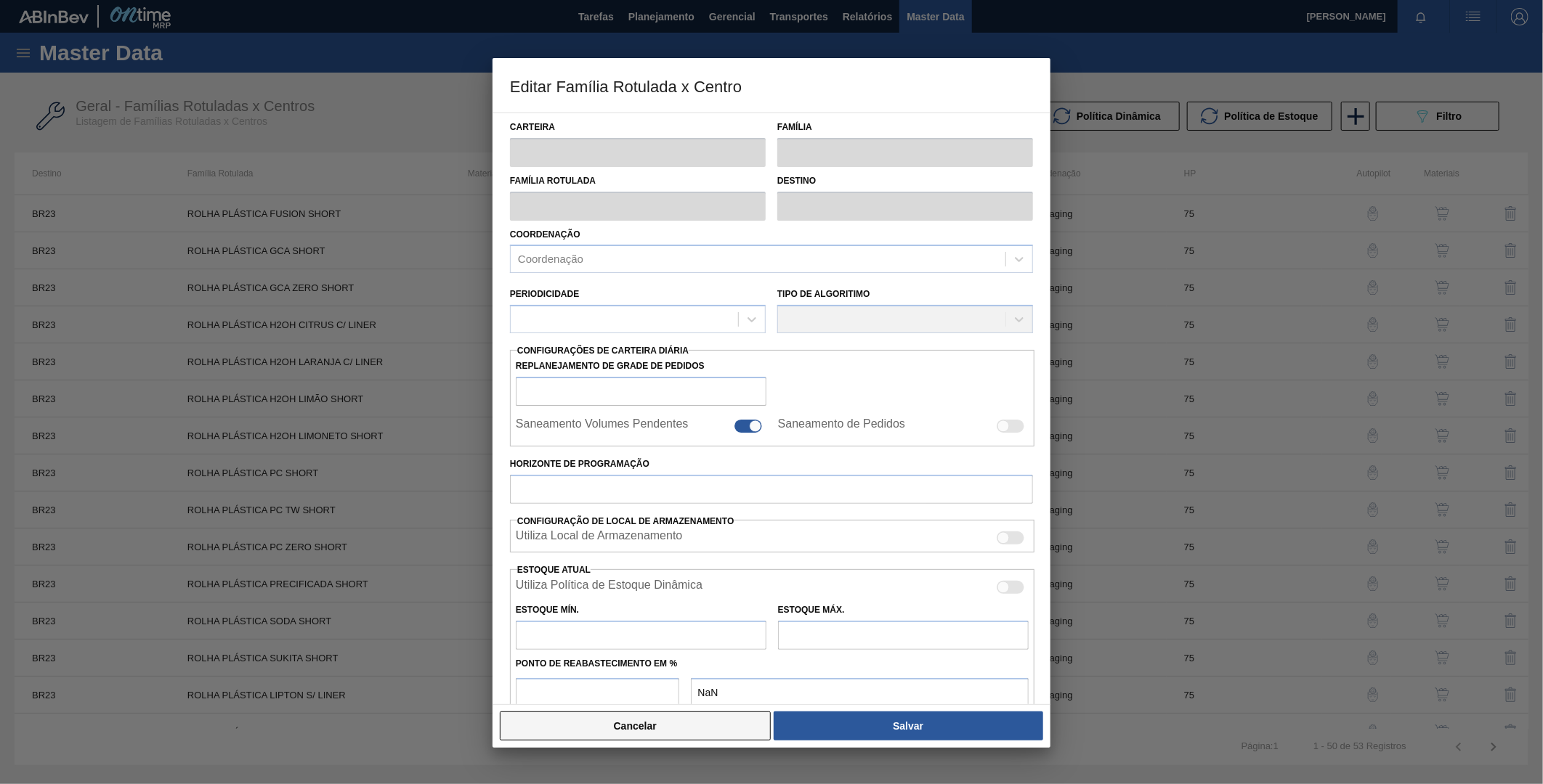
type input "0"
type input "100"
type input "0,000"
checkbox input "true"
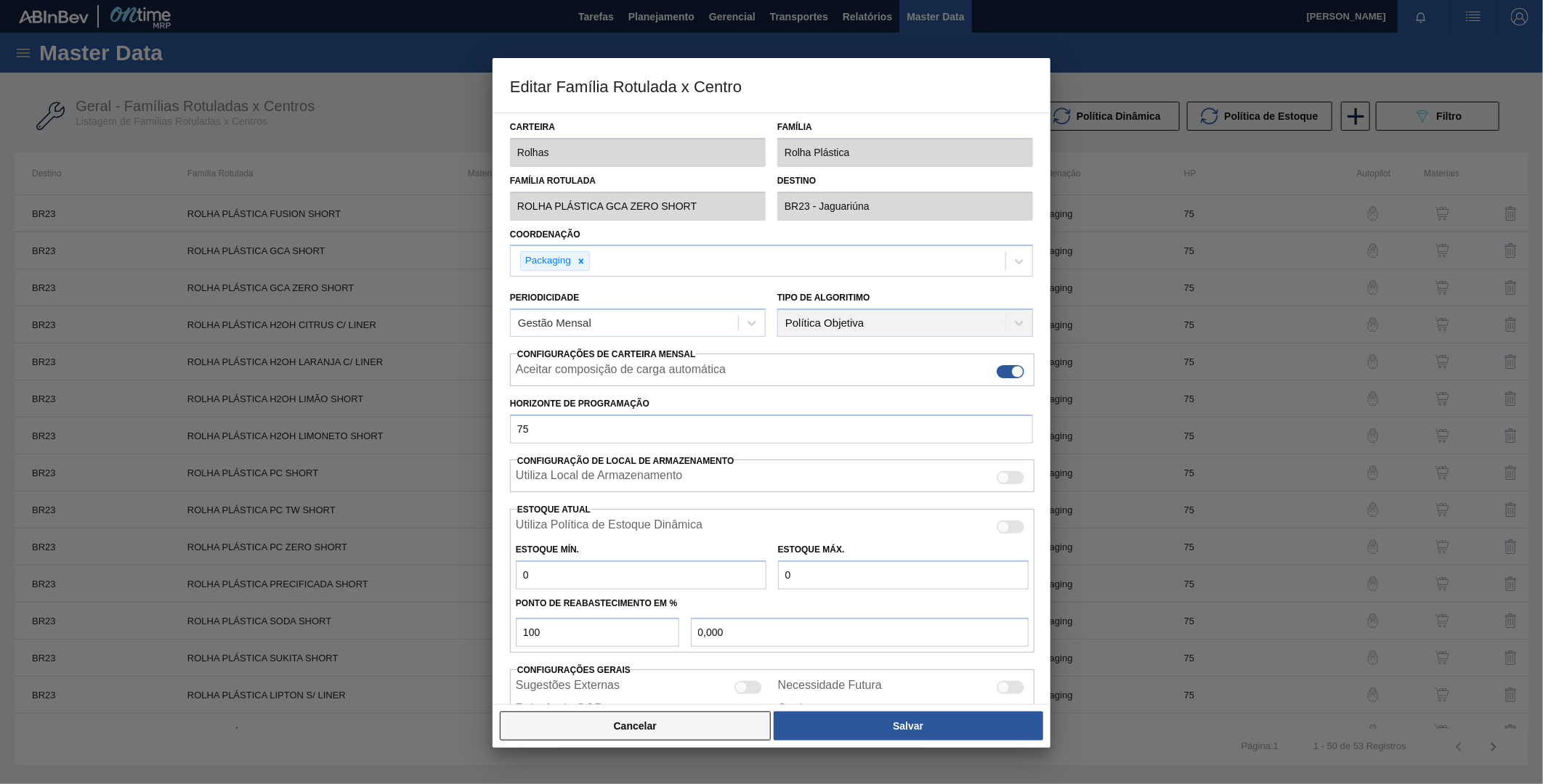
click at [608, 716] on button "Cancelar" at bounding box center [636, 726] width 271 height 29
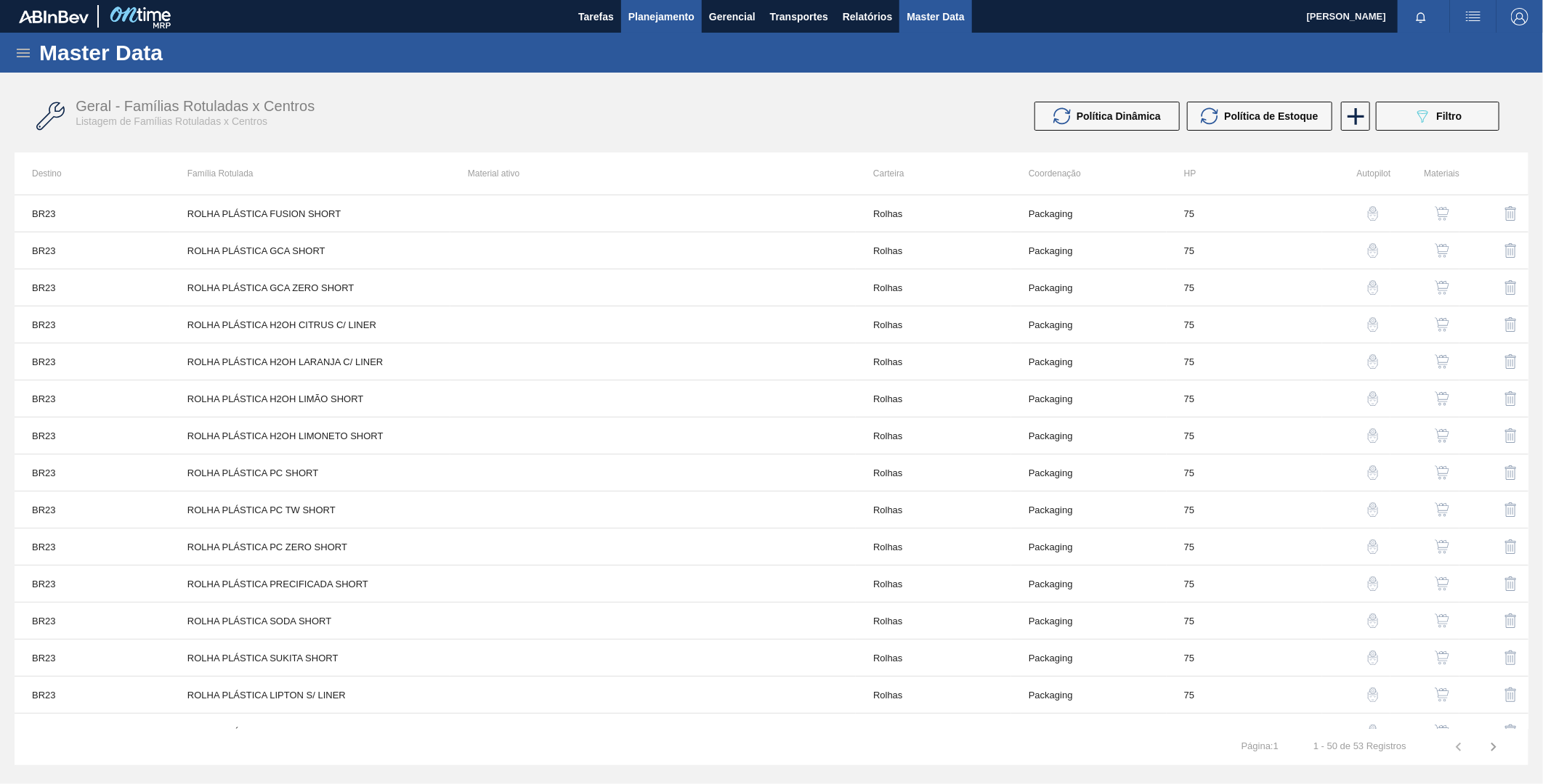
click at [669, 18] on span "Planejamento" at bounding box center [661, 16] width 66 height 17
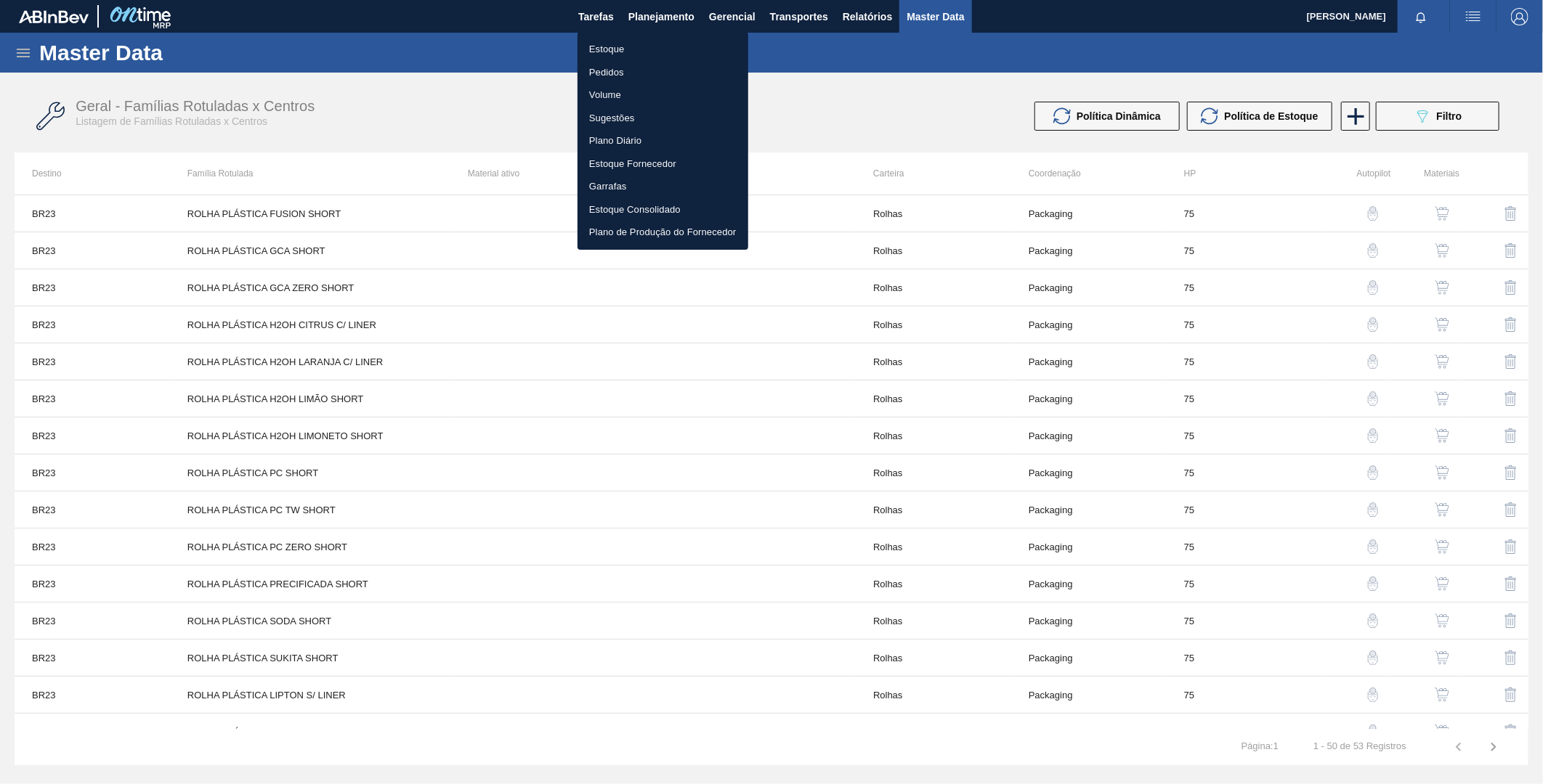
click at [618, 44] on li "Estoque" at bounding box center [663, 49] width 171 height 23
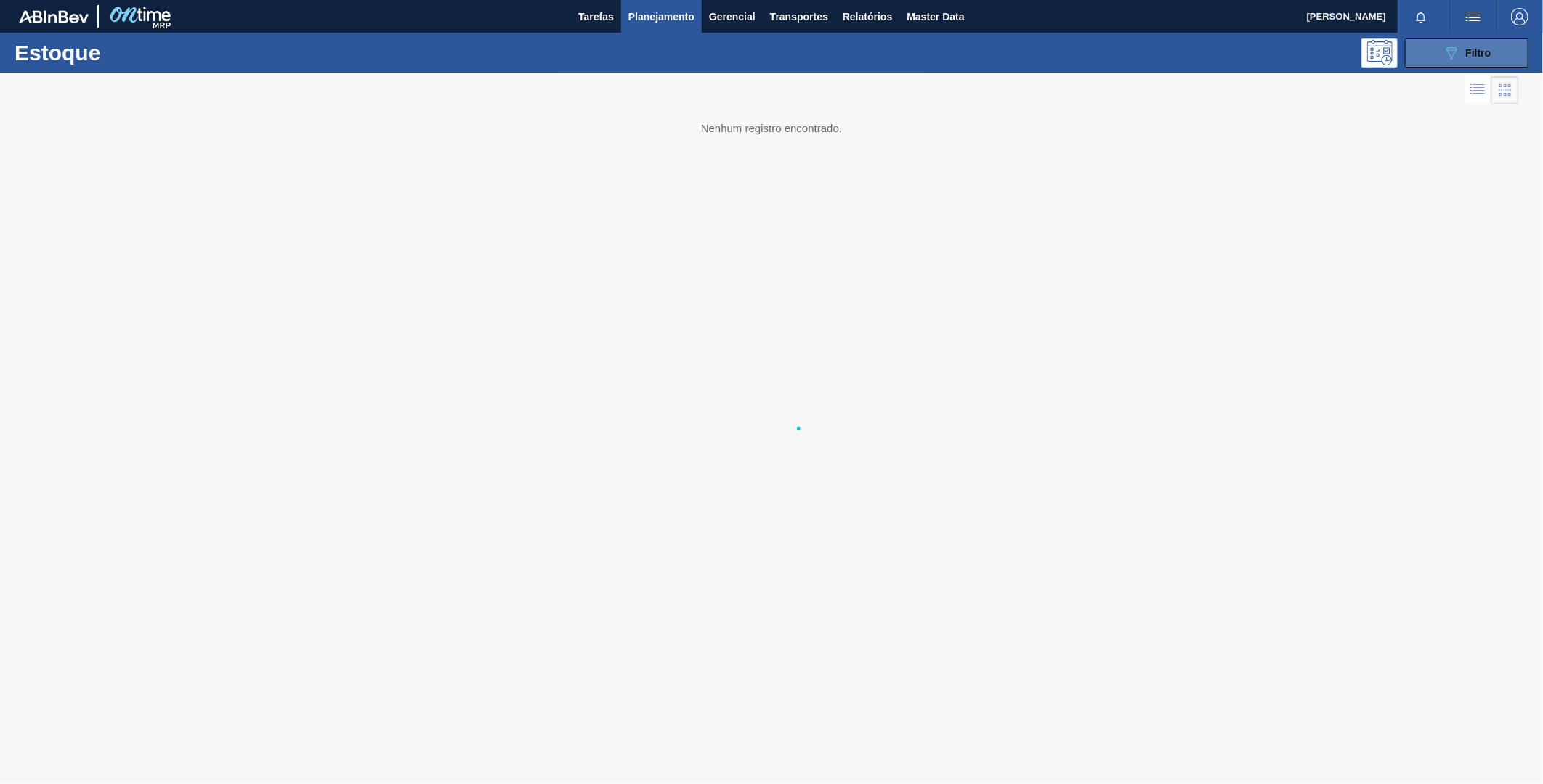
click at [1422, 63] on button "089F7B8B-B2A5-4AFE-B5C0-19BA573D28AC Filtro" at bounding box center [1467, 52] width 124 height 29
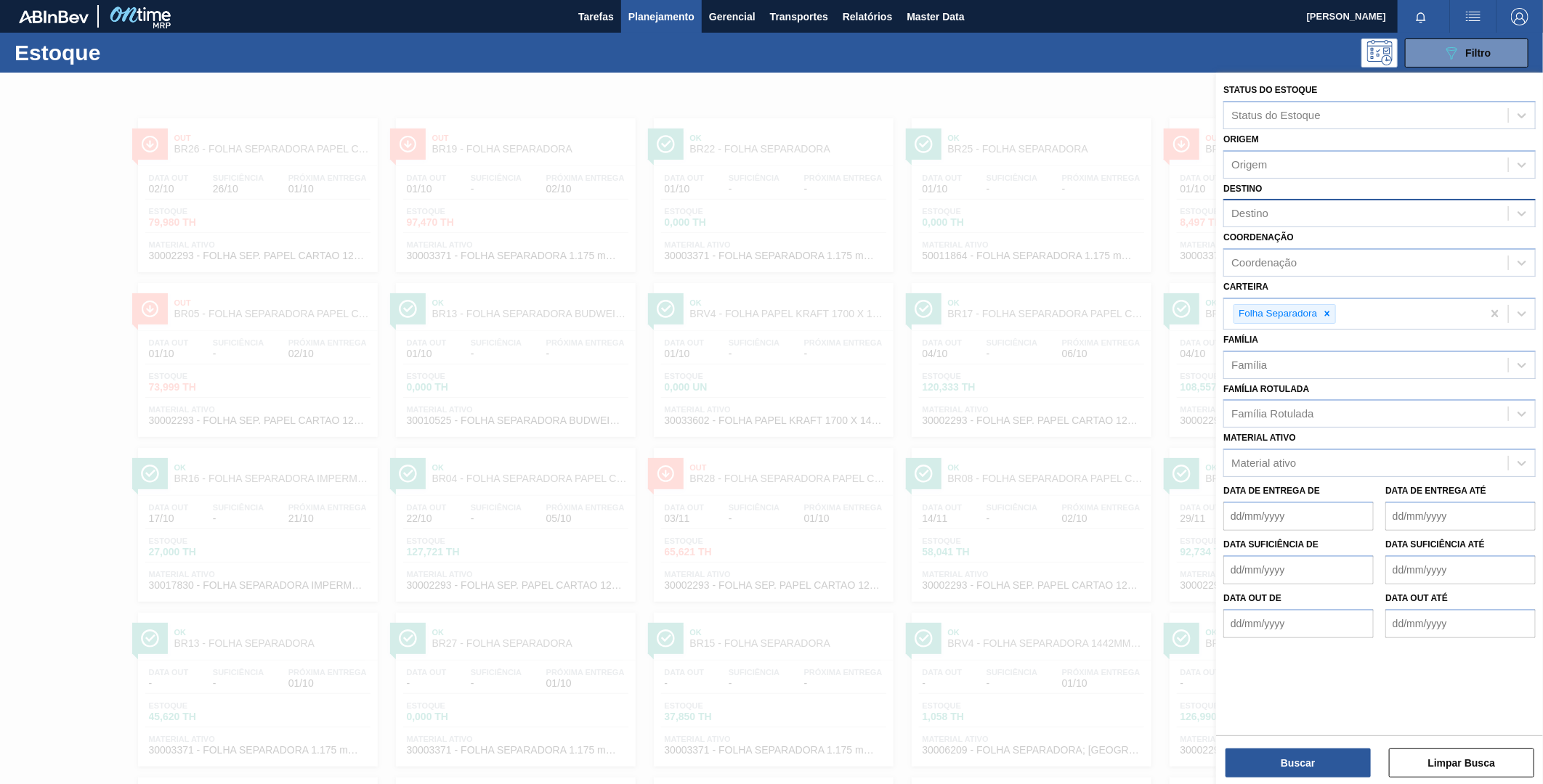
click at [1288, 219] on div "Destino" at bounding box center [1366, 214] width 284 height 21
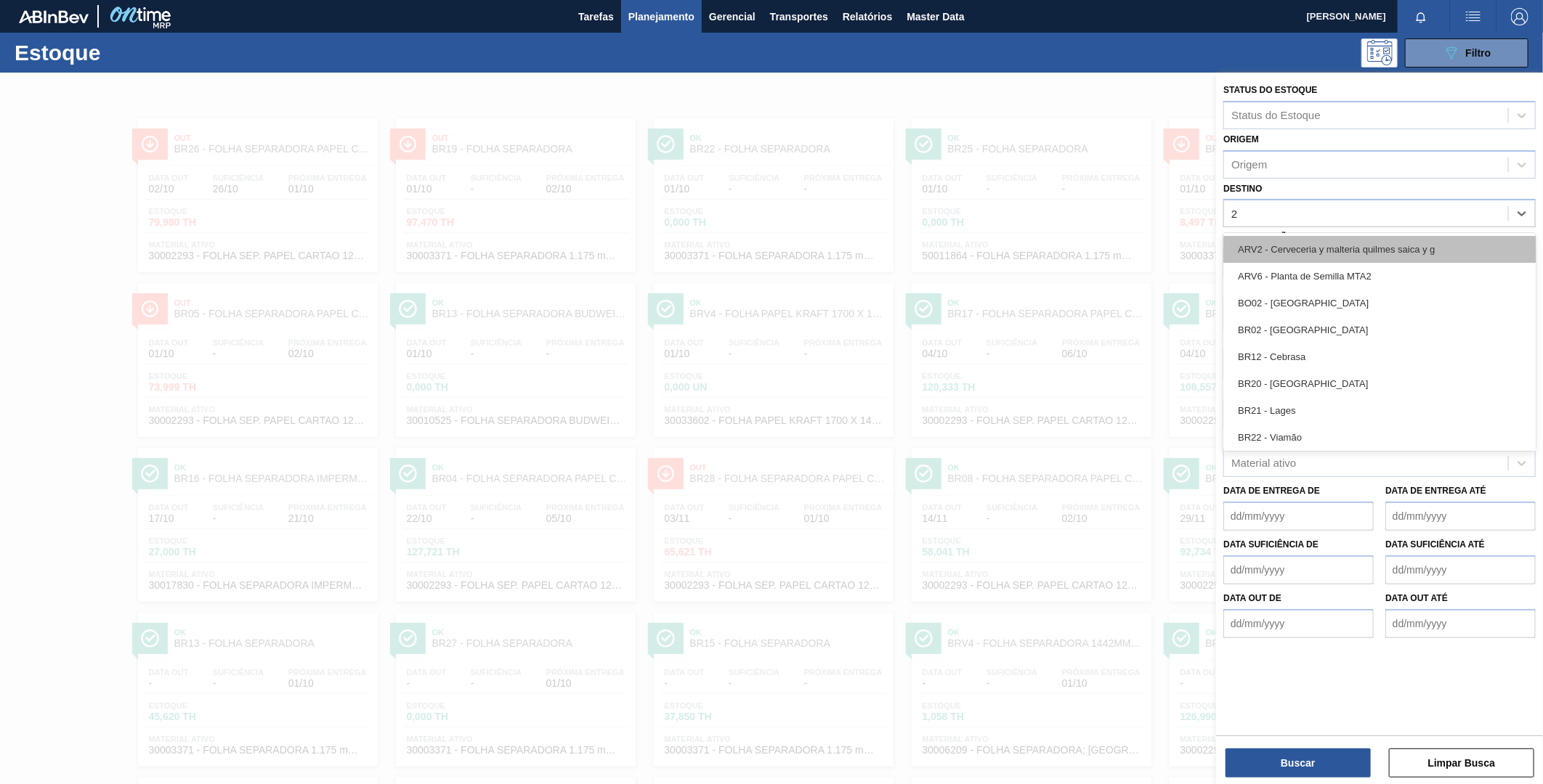
type input "23"
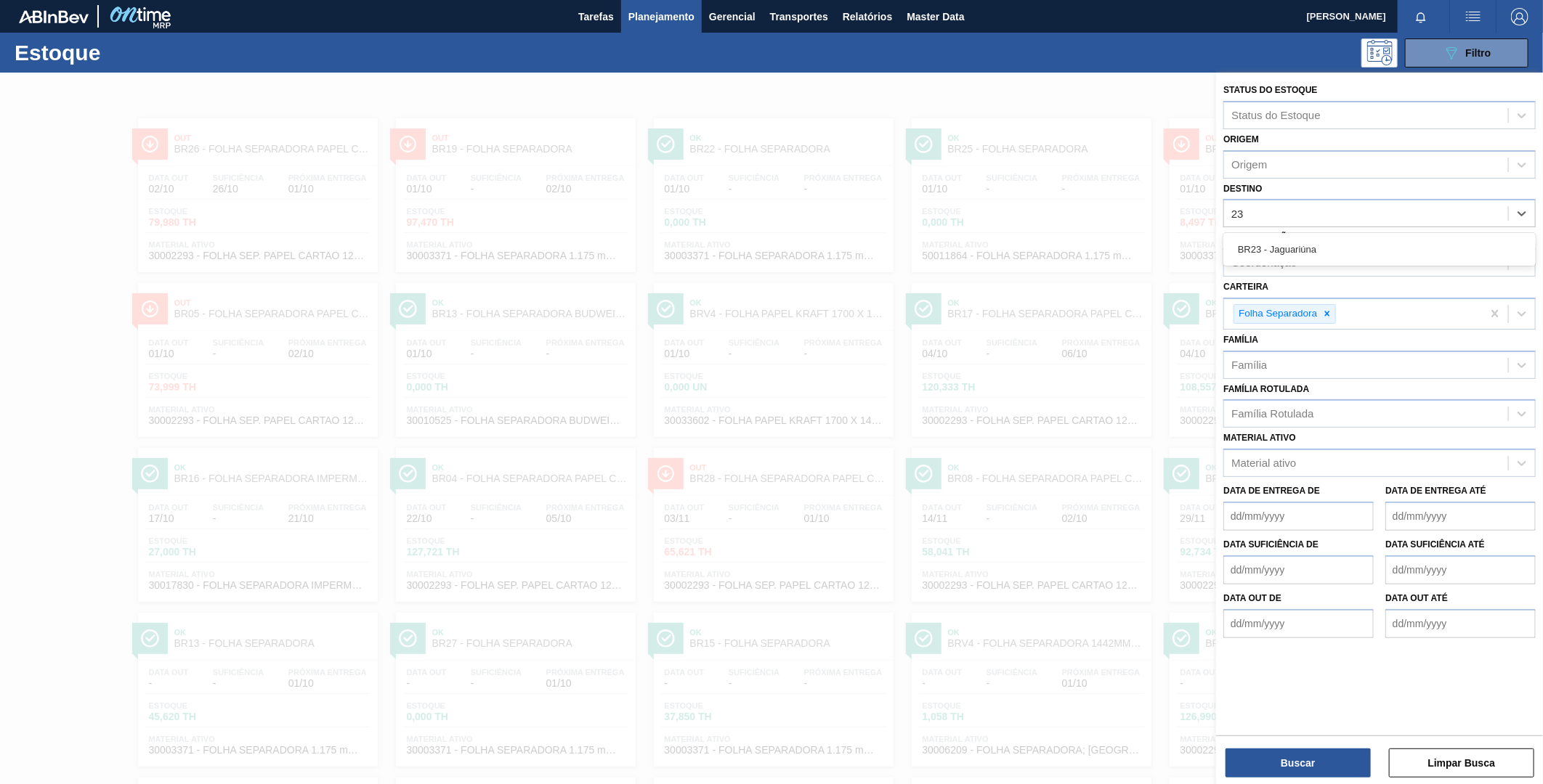
drag, startPoint x: 1295, startPoint y: 250, endPoint x: 1297, endPoint y: 274, distance: 24.1
click at [1295, 250] on div "BR23 - Jaguariúna" at bounding box center [1379, 249] width 313 height 27
click at [1330, 315] on icon at bounding box center [1327, 317] width 10 height 10
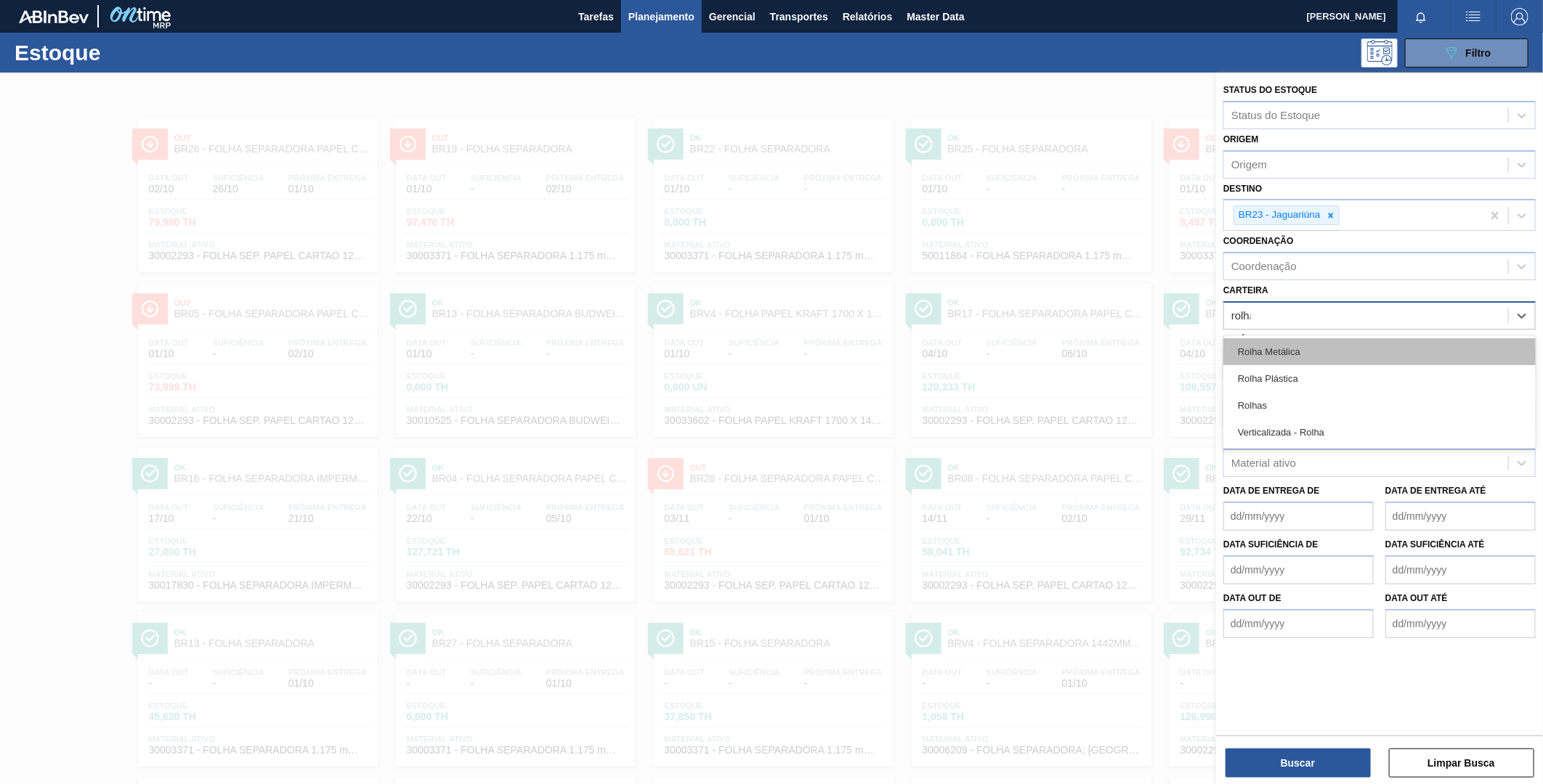
type input "rolhas"
click at [1320, 351] on div "Rolhas" at bounding box center [1379, 352] width 313 height 27
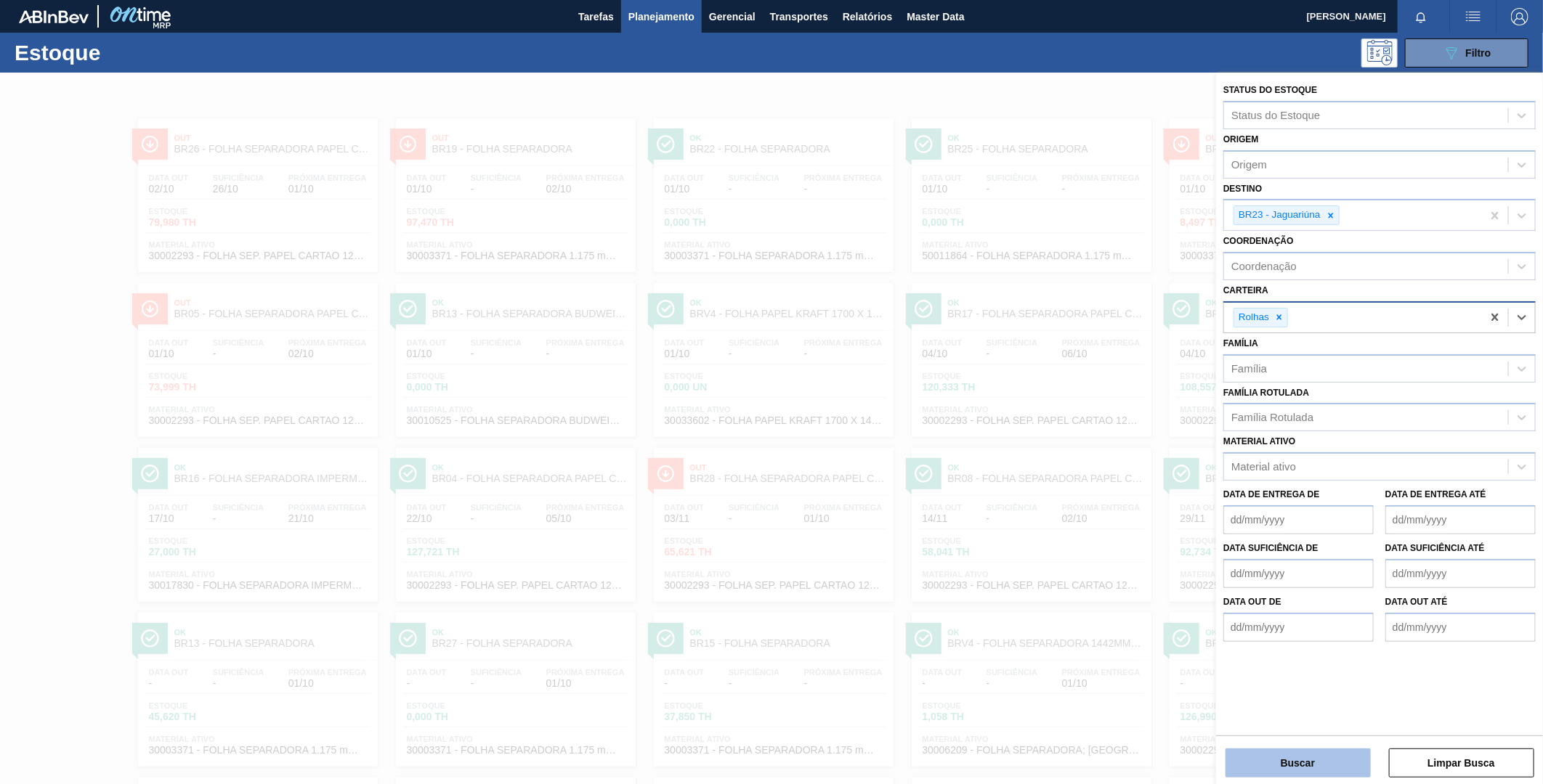
click at [1308, 759] on button "Buscar" at bounding box center [1298, 763] width 145 height 29
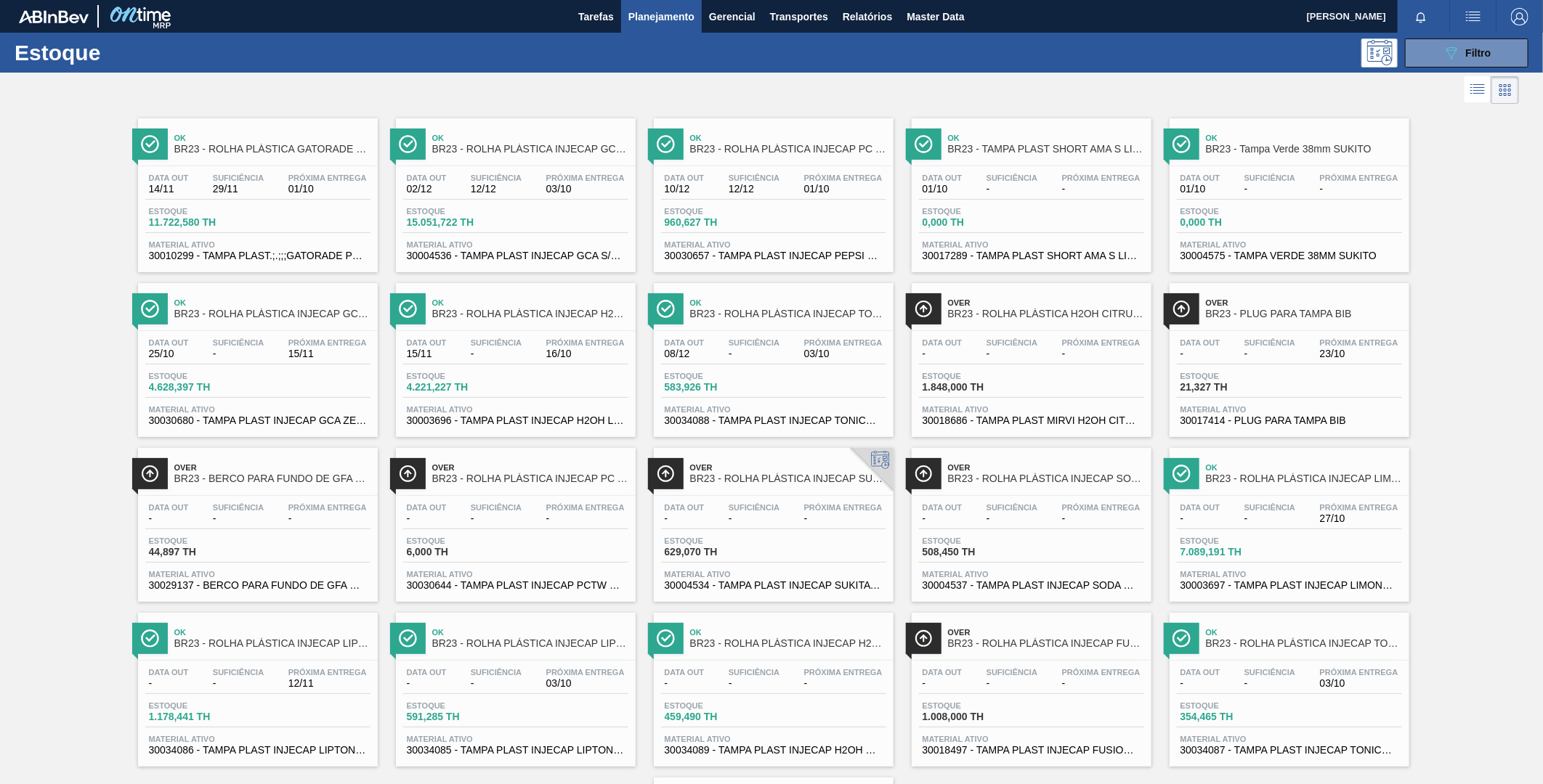
drag, startPoint x: 1236, startPoint y: 146, endPoint x: 1248, endPoint y: 144, distance: 12.2
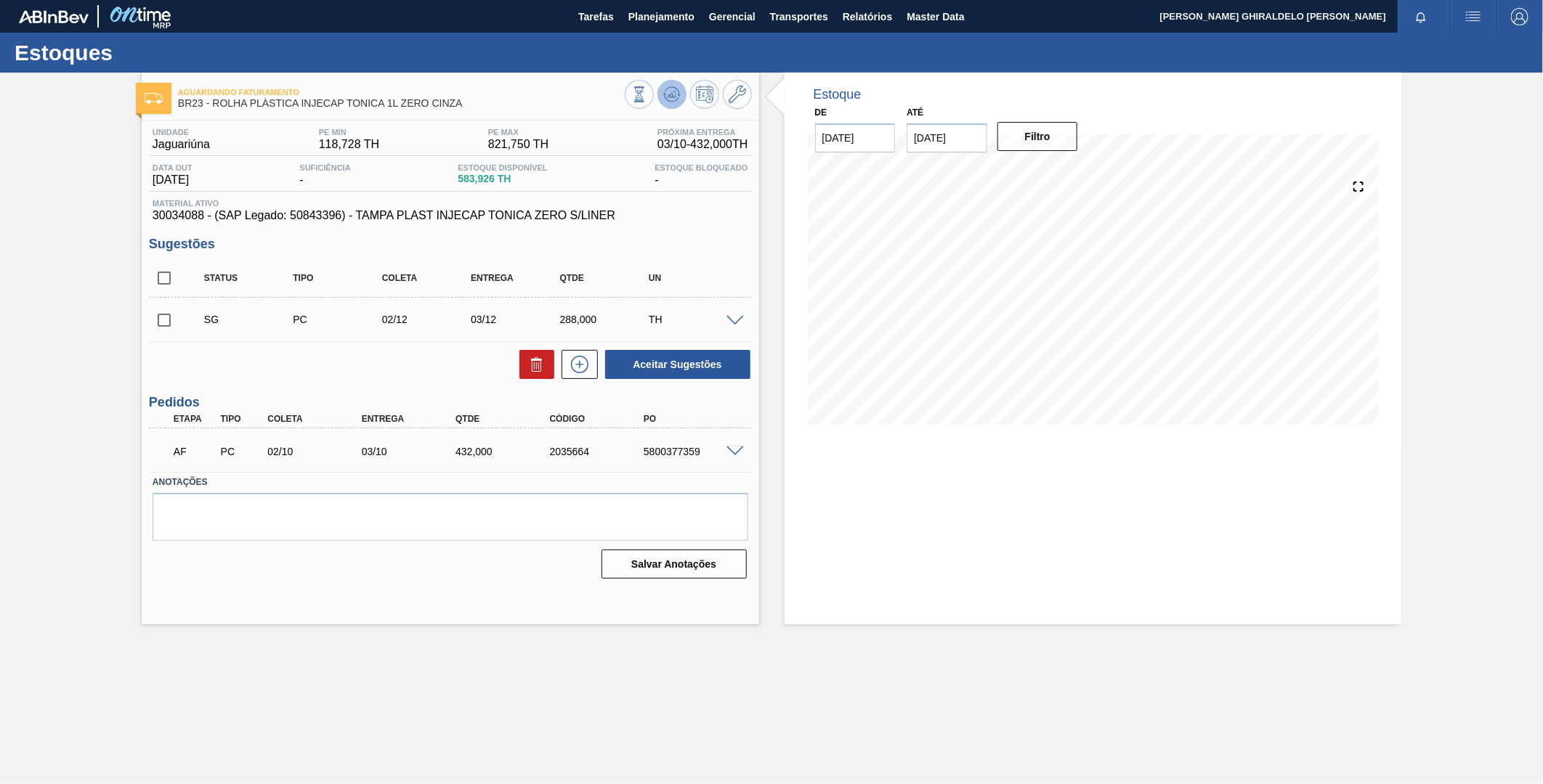
click at [665, 93] on icon at bounding box center [672, 94] width 17 height 17
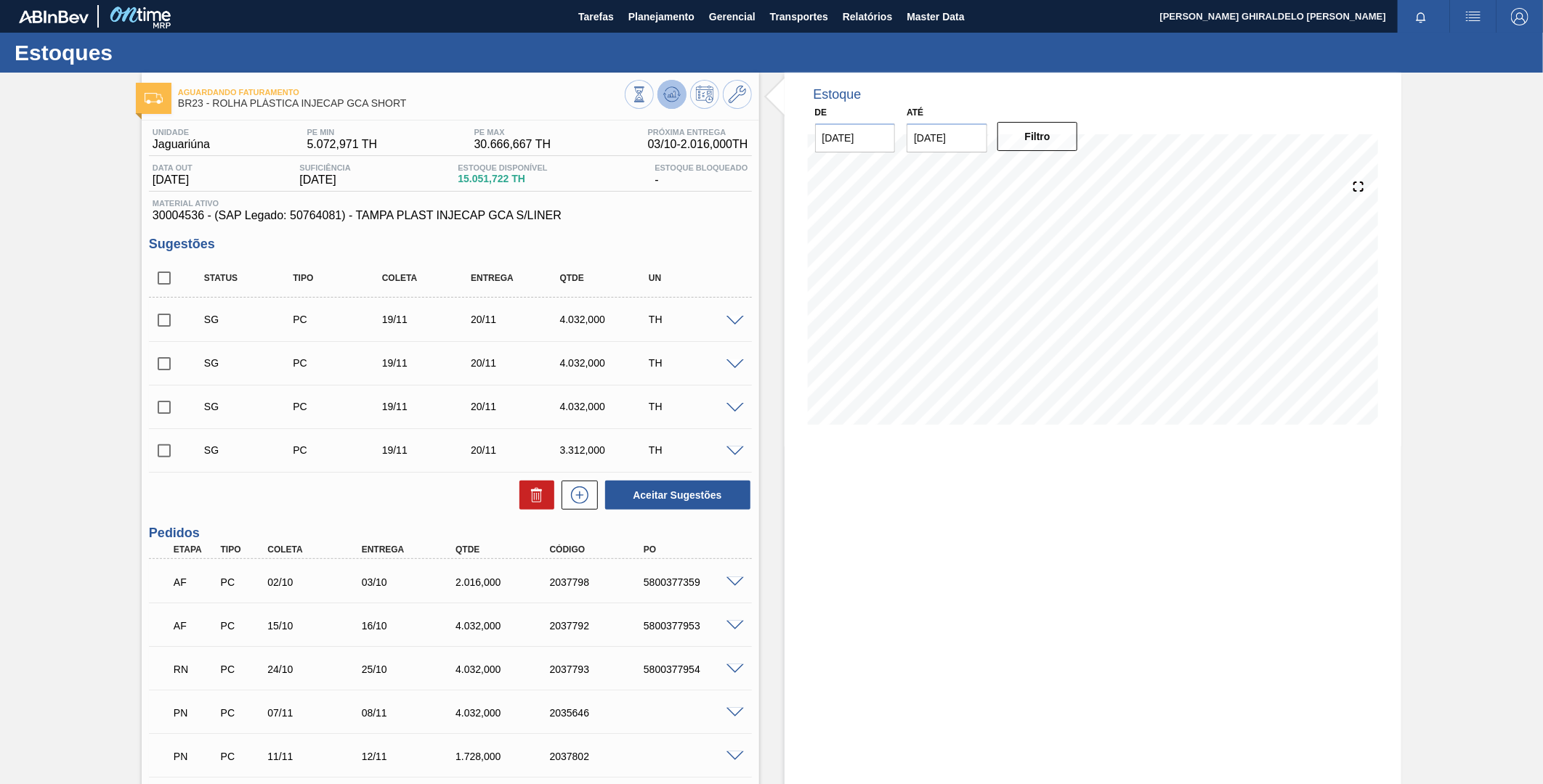
click at [672, 92] on icon at bounding box center [672, 94] width 17 height 17
click at [674, 107] on button at bounding box center [672, 94] width 29 height 29
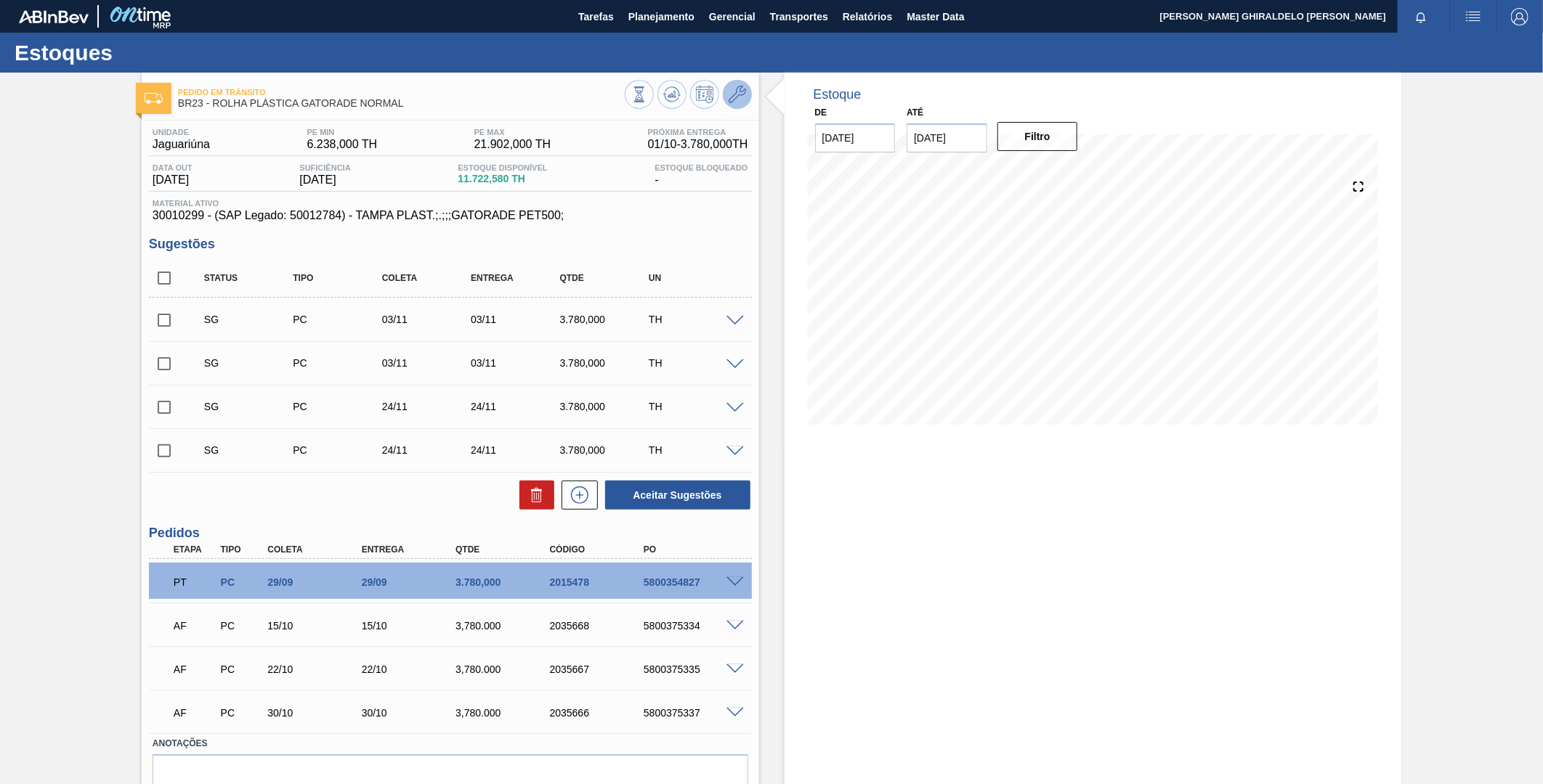
click at [733, 103] on icon at bounding box center [737, 94] width 17 height 17
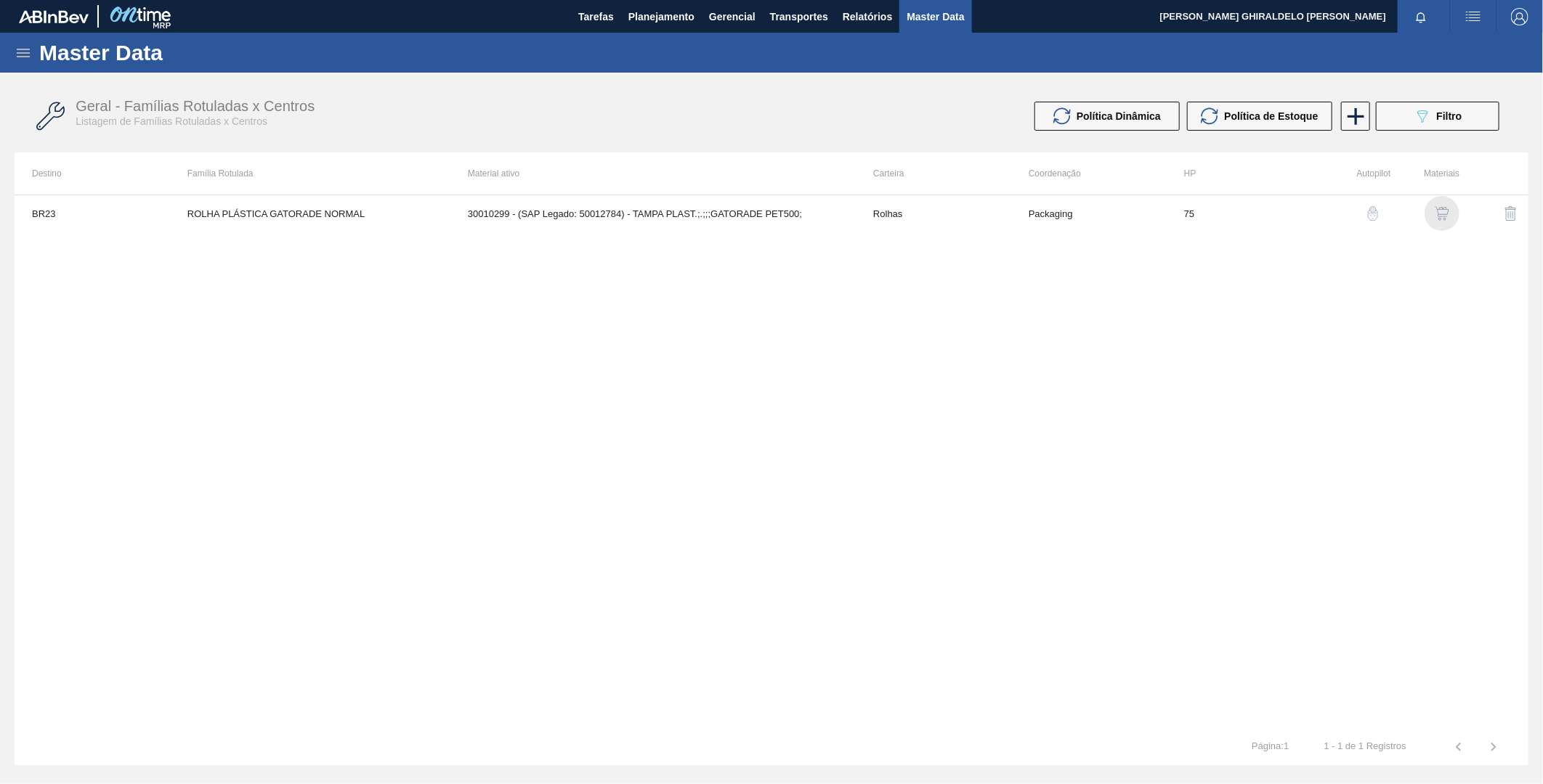
click at [1434, 213] on div "button" at bounding box center [1442, 213] width 17 height 15
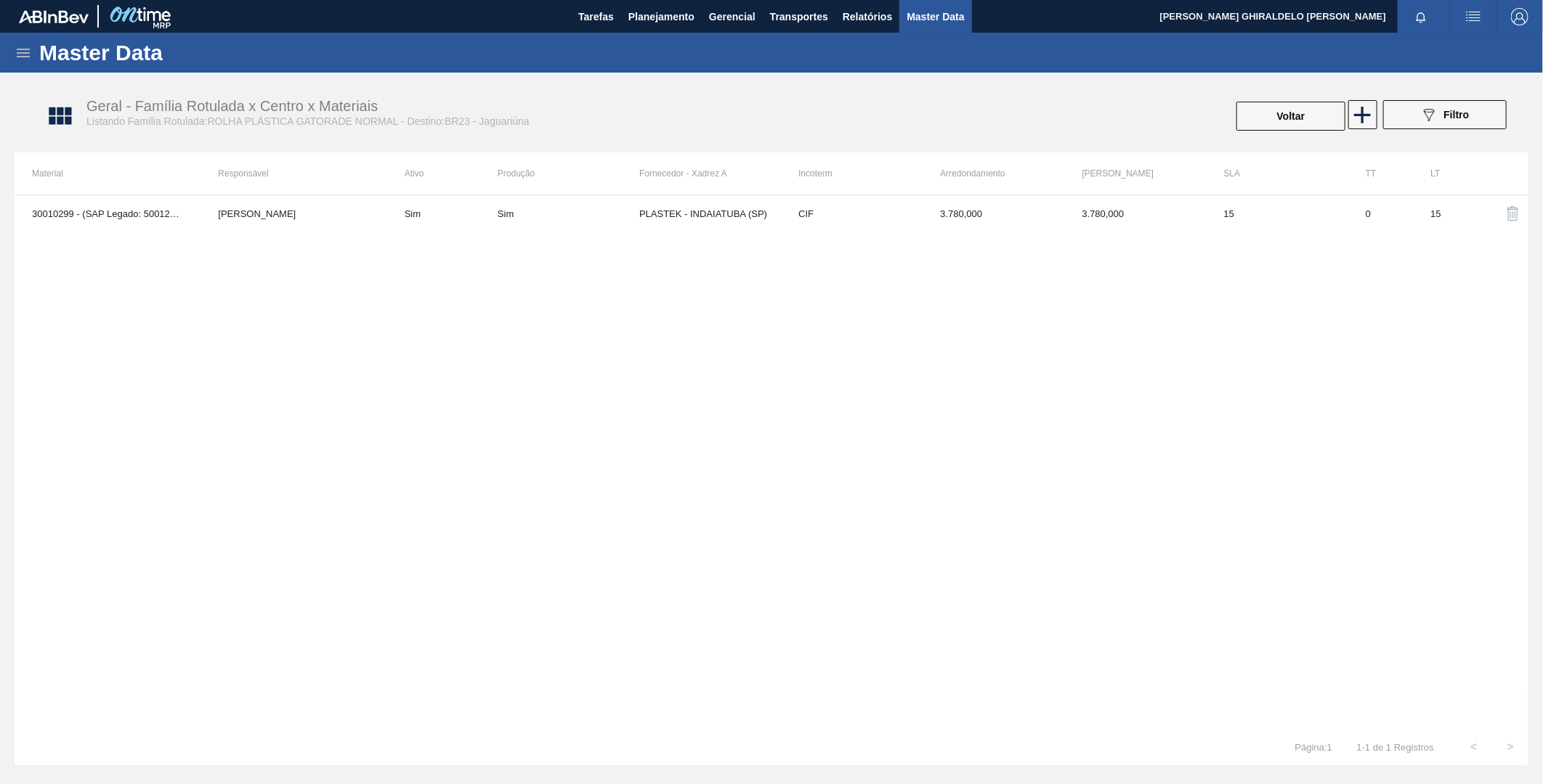
click at [705, 215] on td "PLASTEK - INDAIATUBA (SP)" at bounding box center [710, 213] width 142 height 36
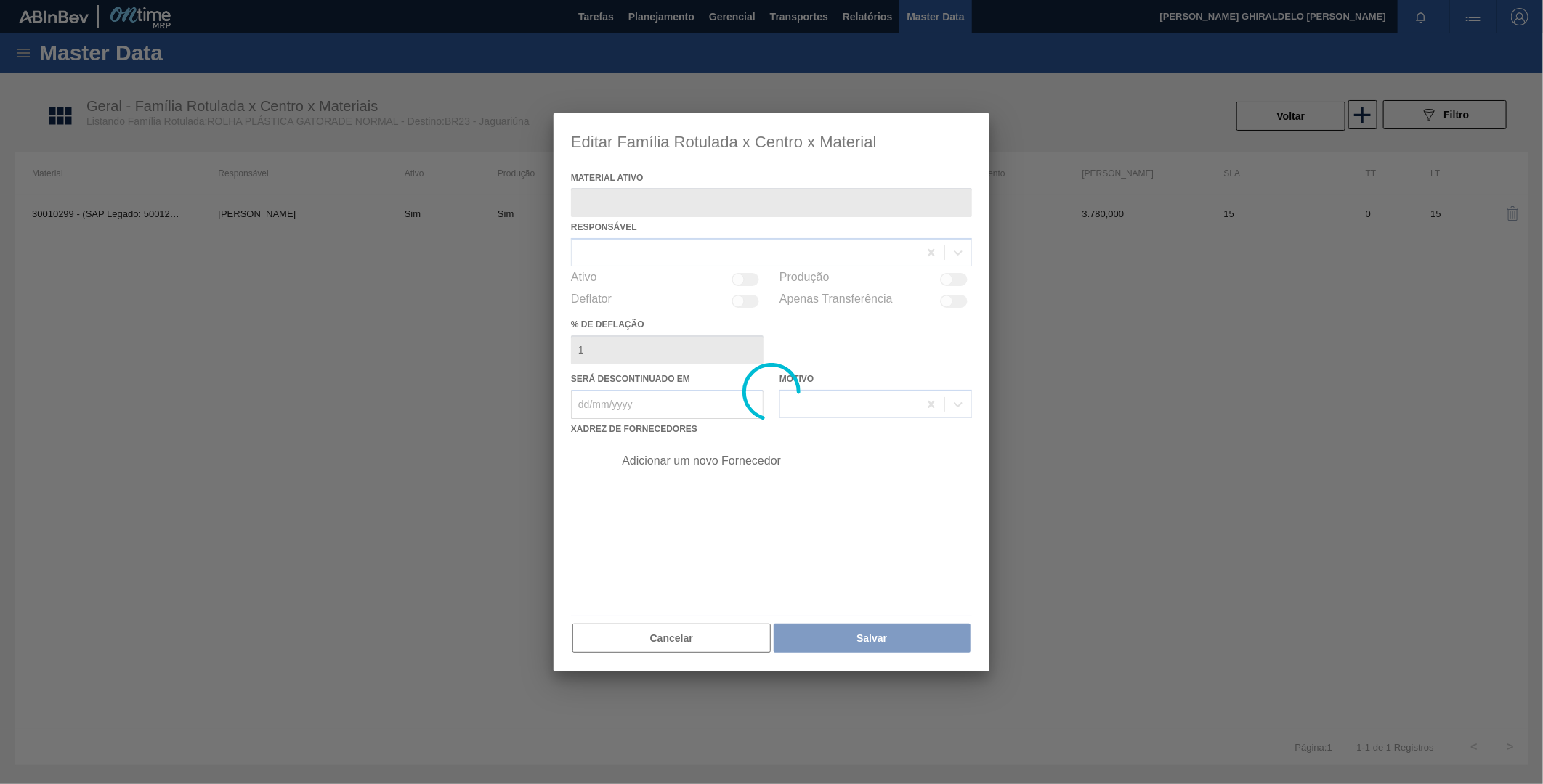
type ativo "30010299 - (SAP Legado: 50012784) - TAMPA PLAST.;.;;;GATORADE PET500;"
checkbox input "true"
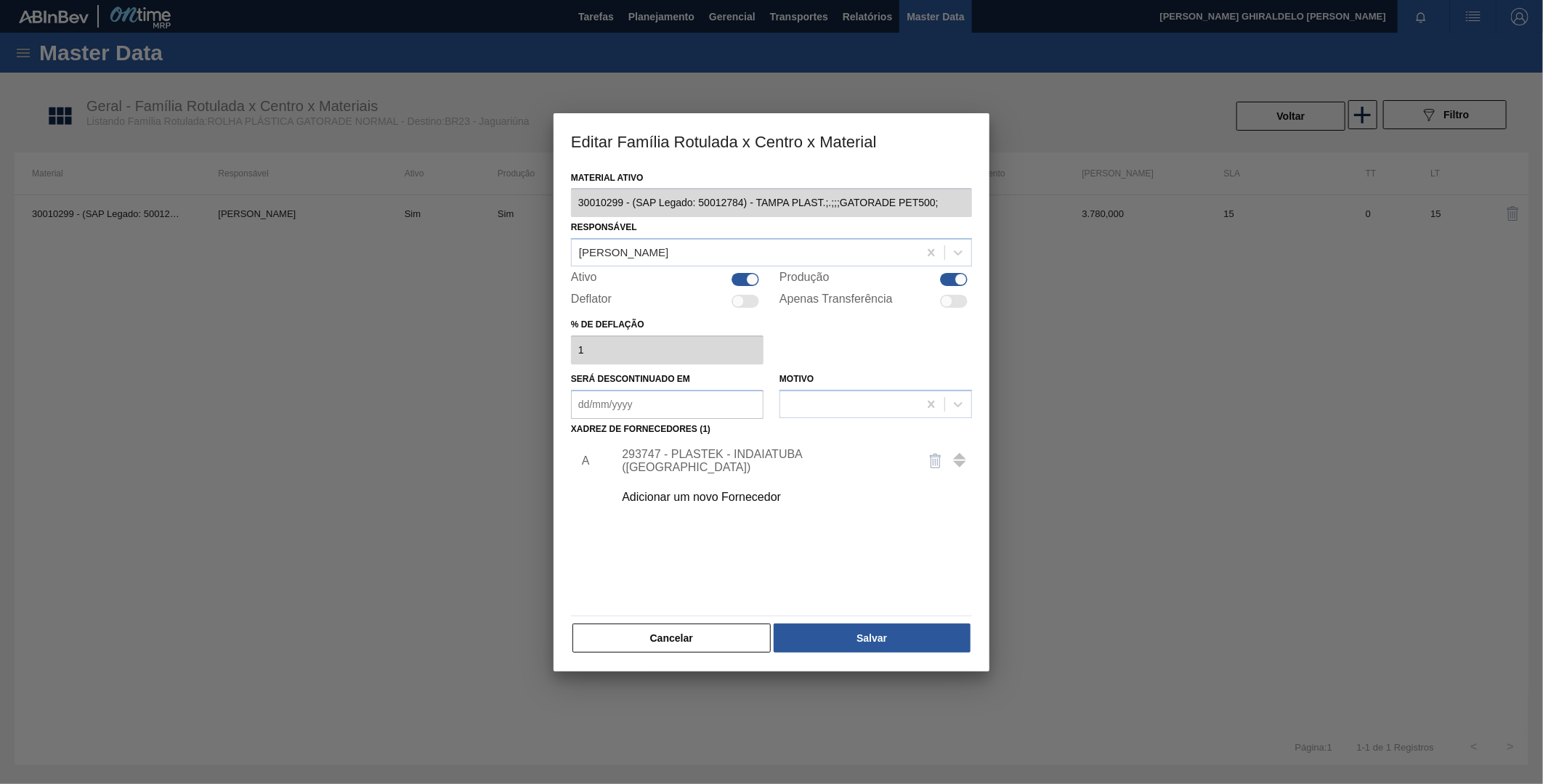
click at [759, 450] on div "293747 - PLASTEK - INDAIATUBA (SP)" at bounding box center [788, 461] width 367 height 36
click at [764, 461] on div "293747 - PLASTEK - INDAIATUBA (SP)" at bounding box center [764, 461] width 284 height 26
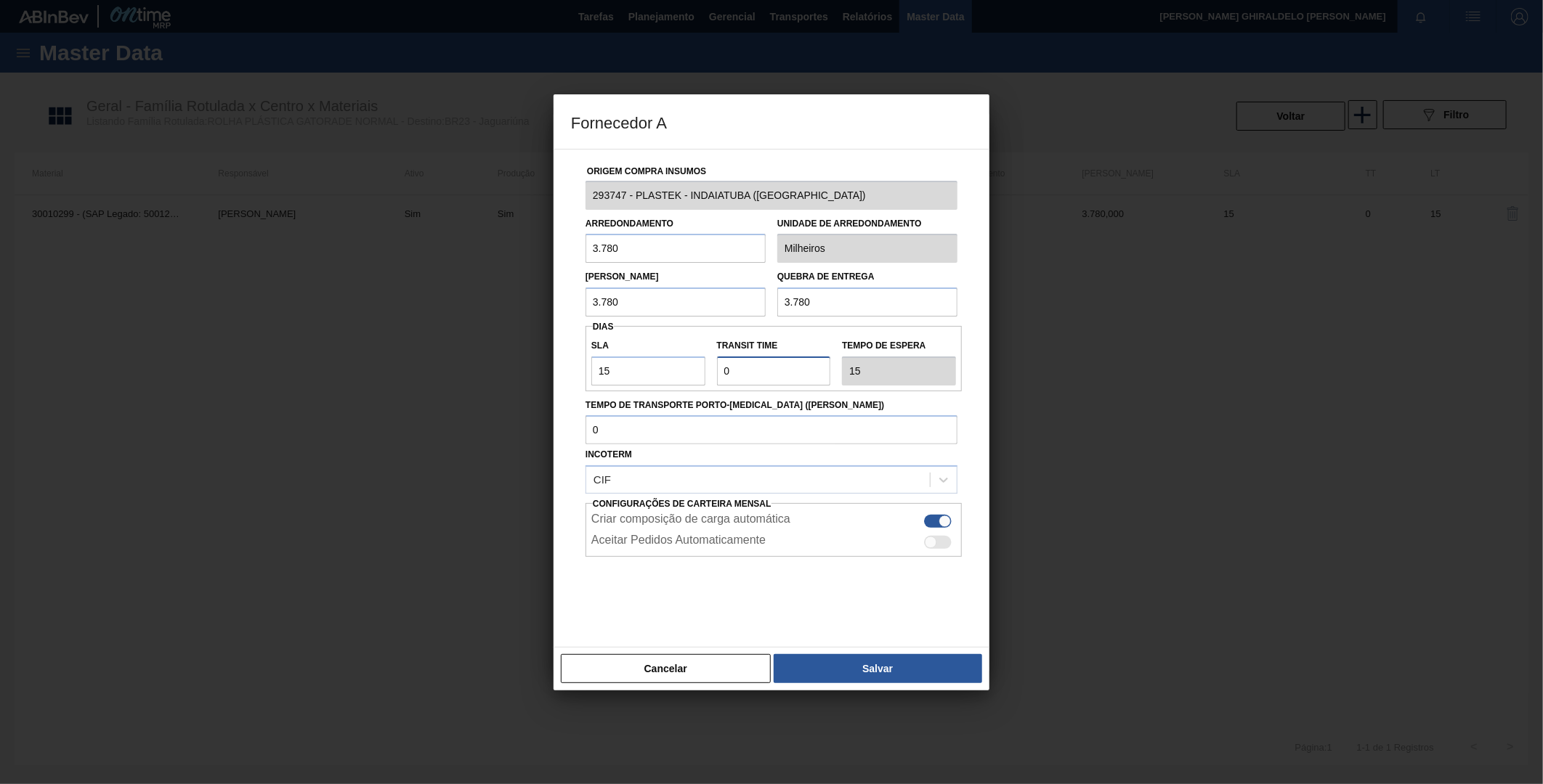
drag, startPoint x: 757, startPoint y: 371, endPoint x: 570, endPoint y: 388, distance: 187.8
click at [612, 379] on div "SLA 15 Transit Time Tempo de espera 15" at bounding box center [773, 359] width 376 height 54
type input "1"
type input "16"
type input "1"
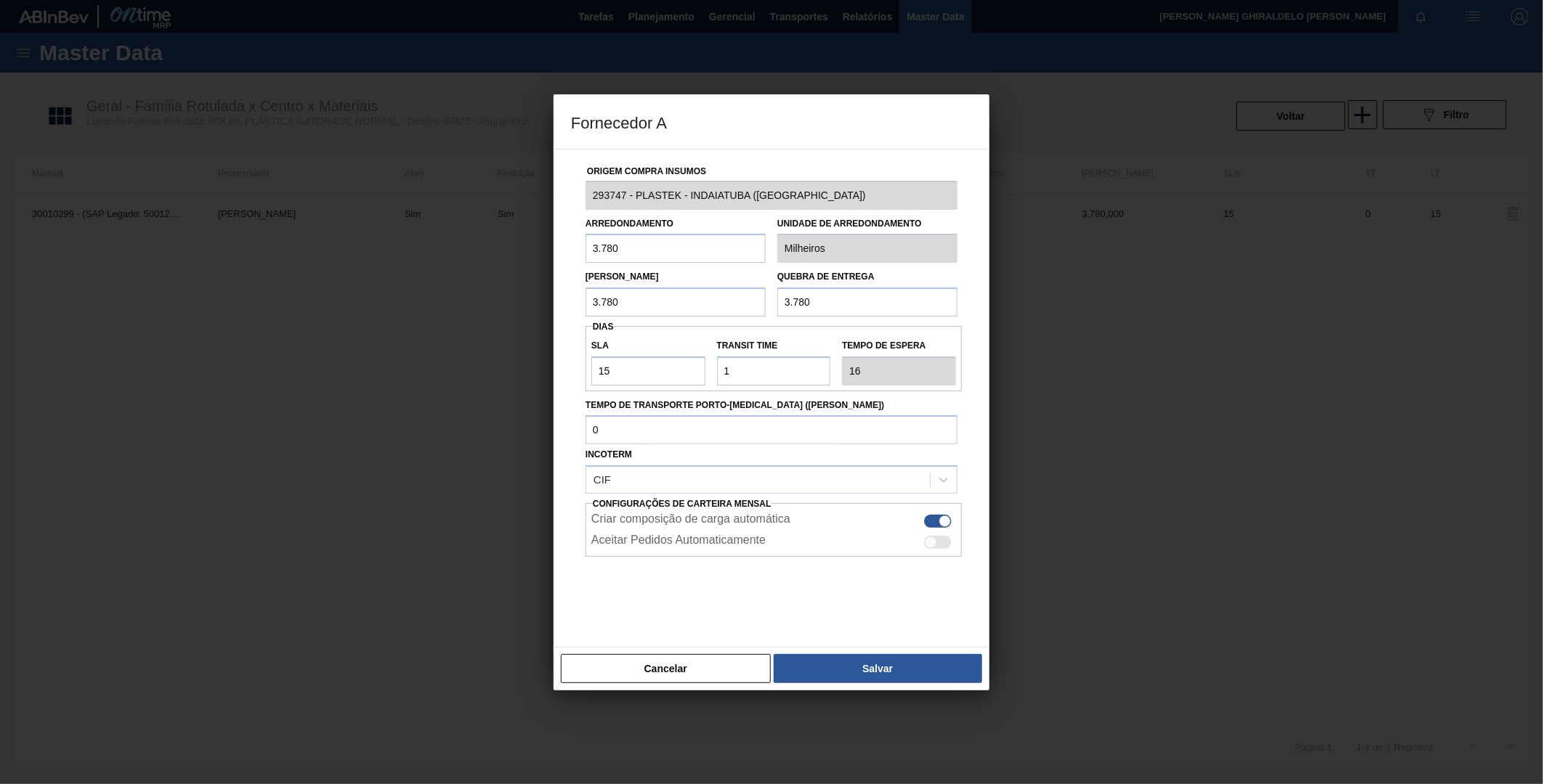
click at [906, 337] on label "Tempo de espera" at bounding box center [900, 345] width 114 height 21
click at [846, 661] on button "Salvar" at bounding box center [878, 668] width 208 height 29
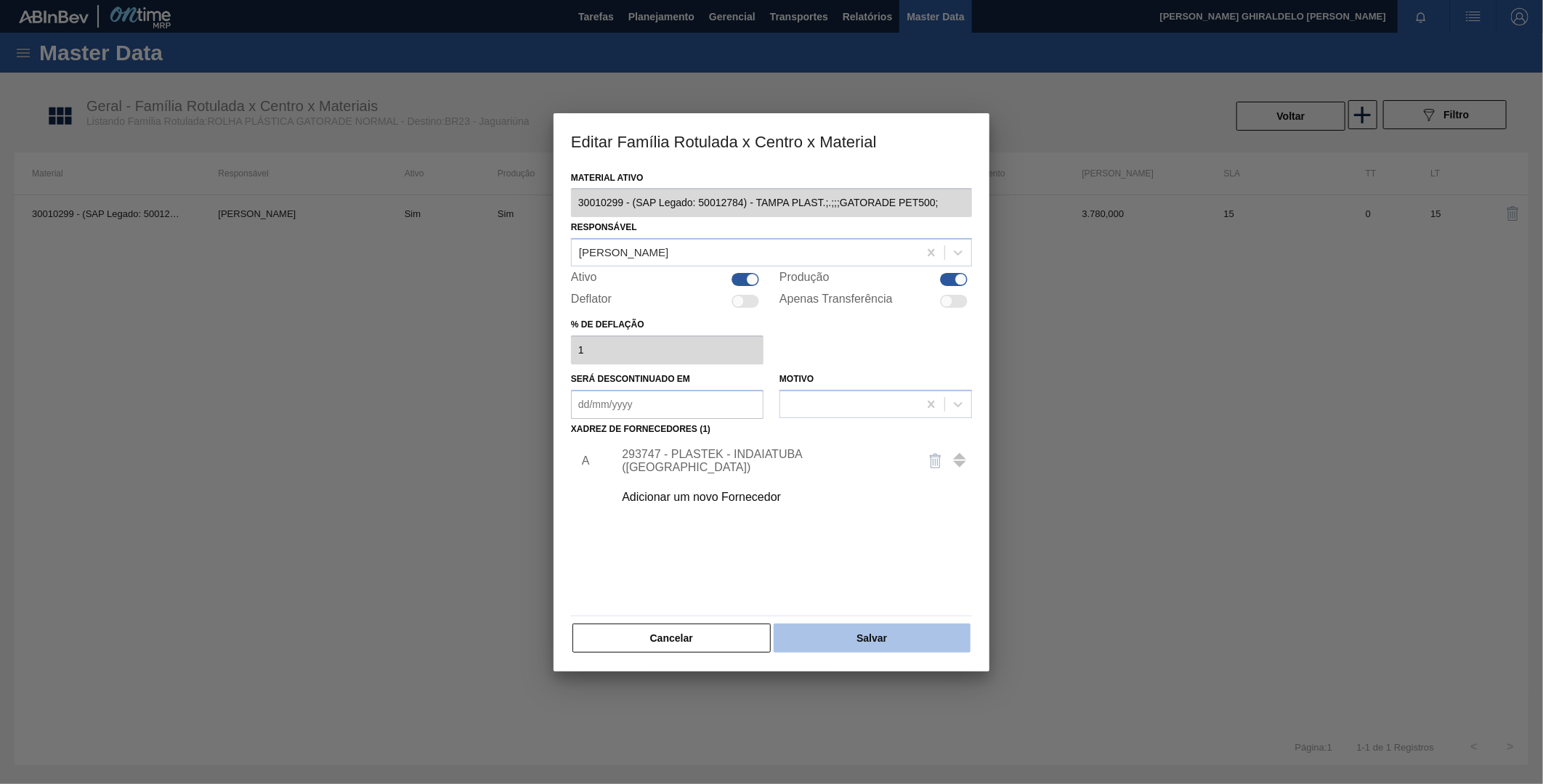
drag, startPoint x: 862, startPoint y: 641, endPoint x: 865, endPoint y: 634, distance: 7.6
click at [865, 634] on button "Salvar" at bounding box center [871, 638] width 197 height 29
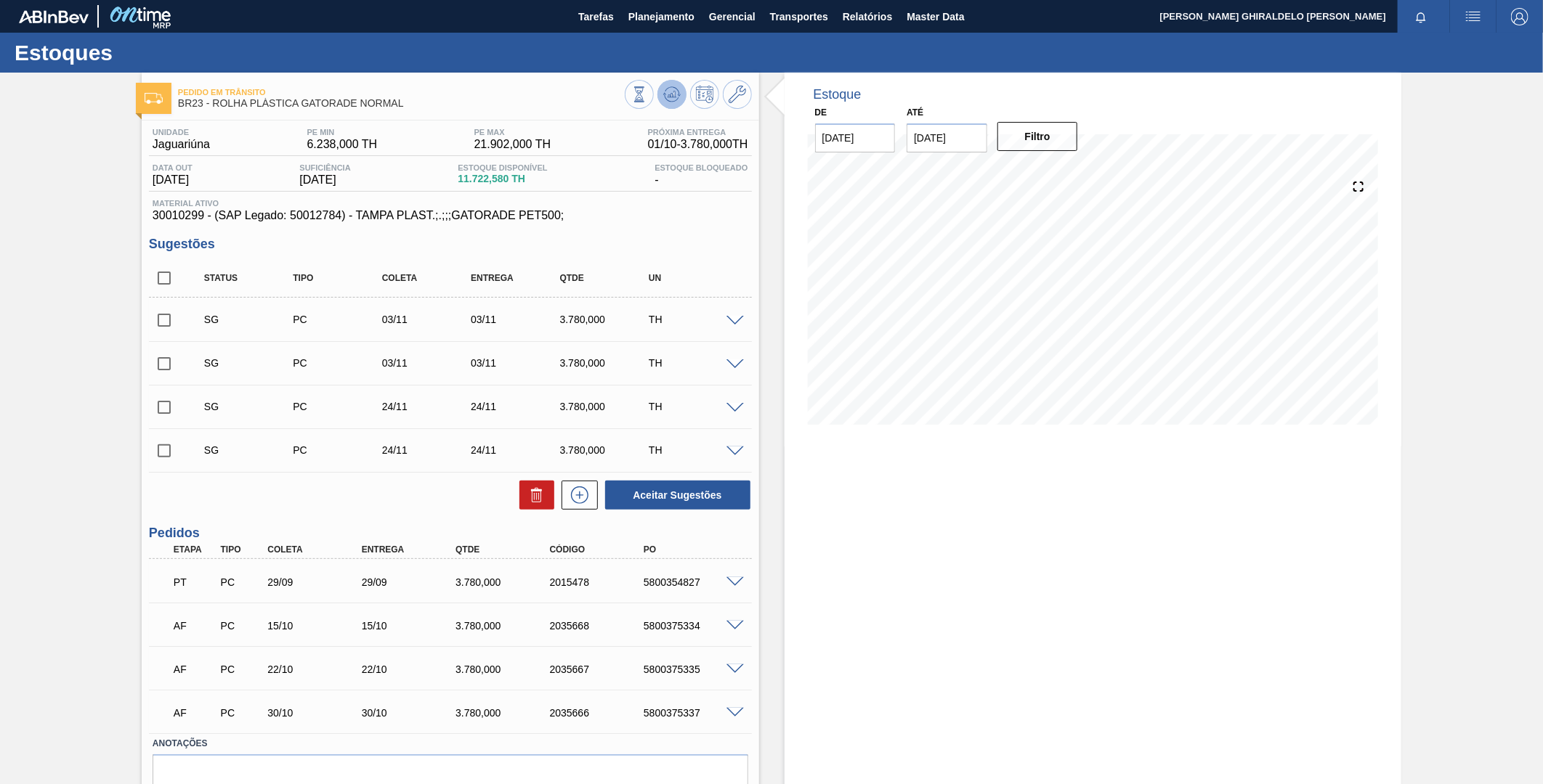
click at [666, 99] on icon at bounding box center [671, 98] width 15 height 7
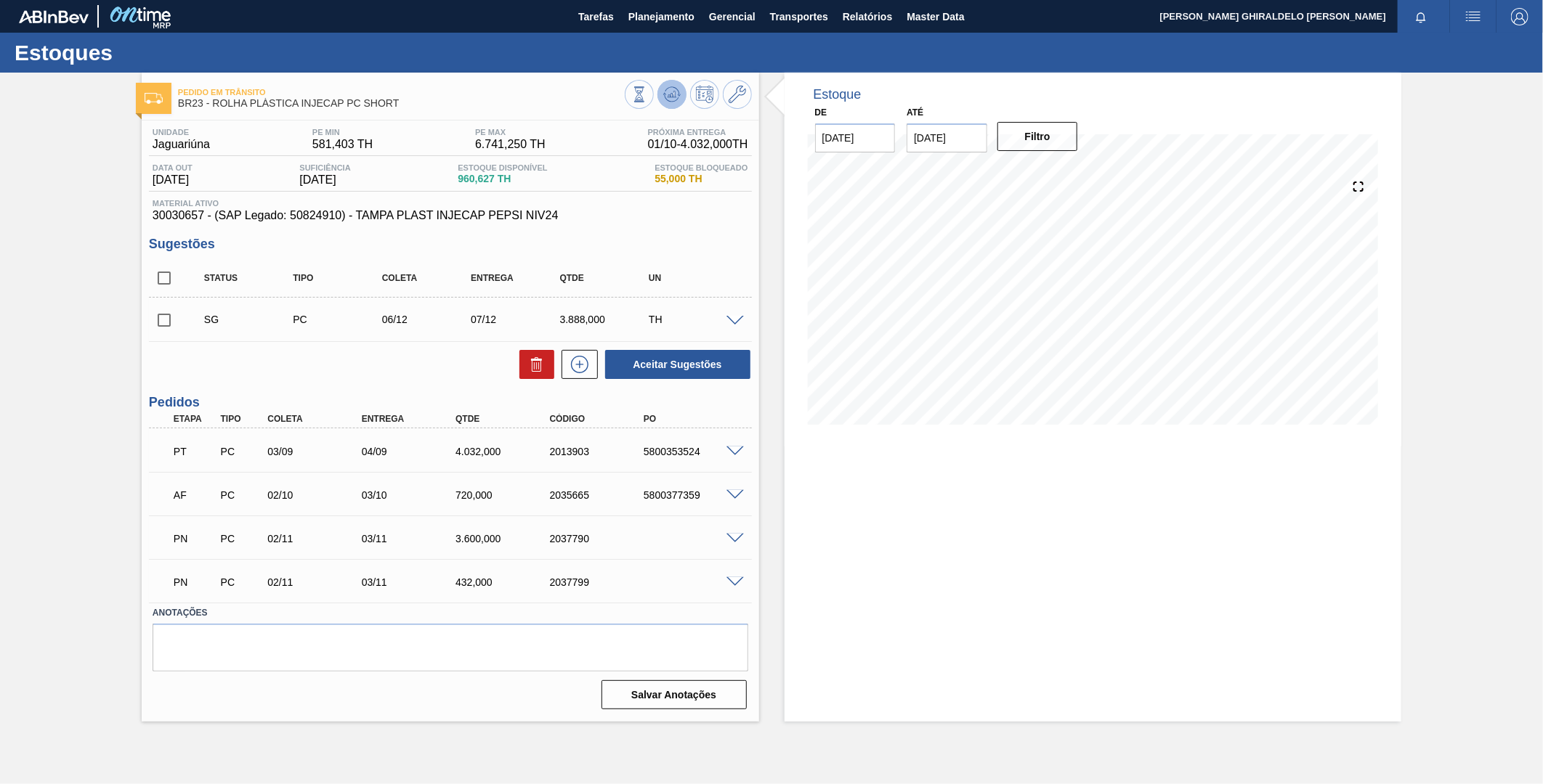
click at [678, 93] on icon at bounding box center [672, 94] width 17 height 17
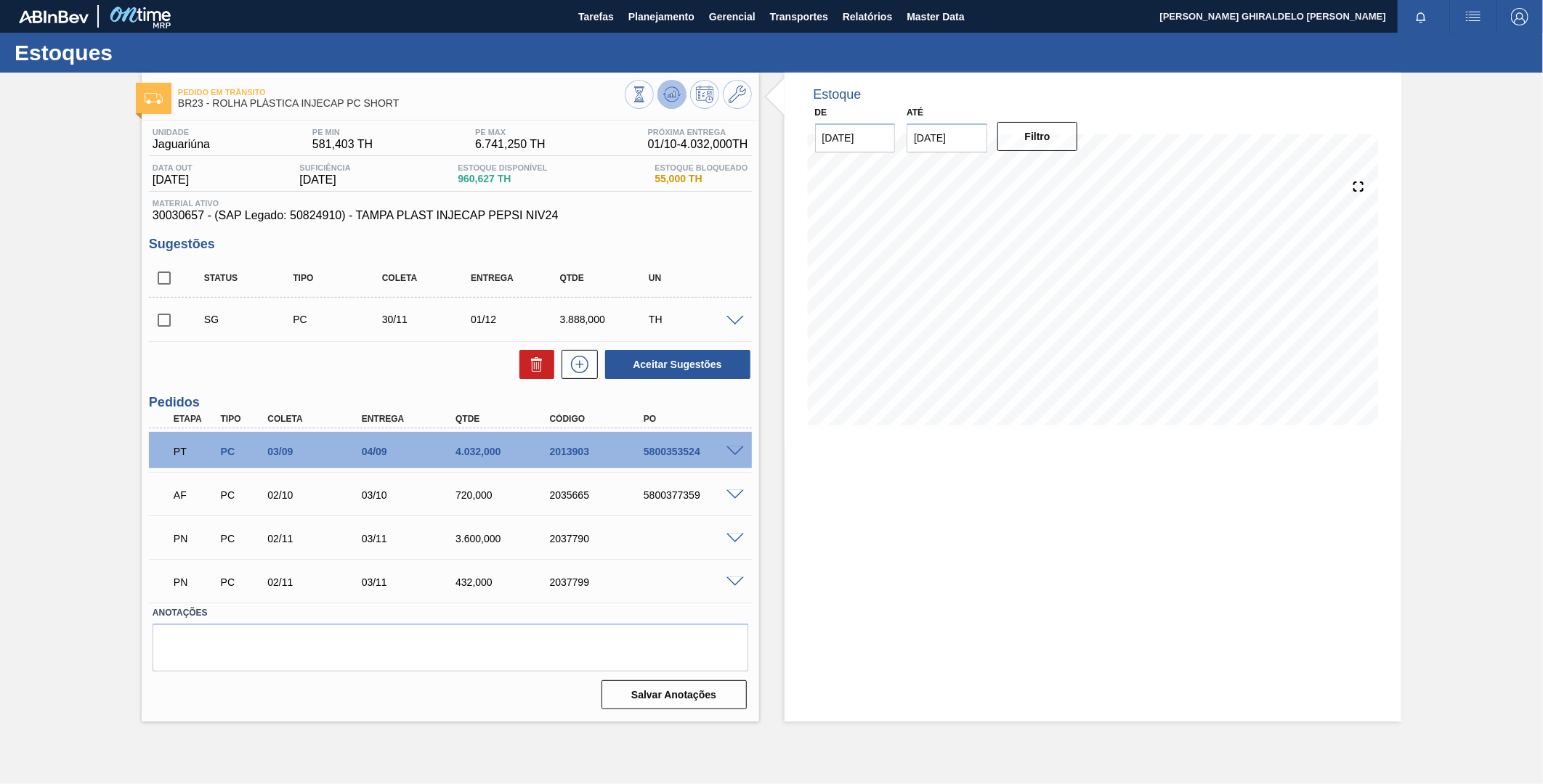
click at [674, 91] on icon at bounding box center [672, 94] width 9 height 6
